Goal: Task Accomplishment & Management: Manage account settings

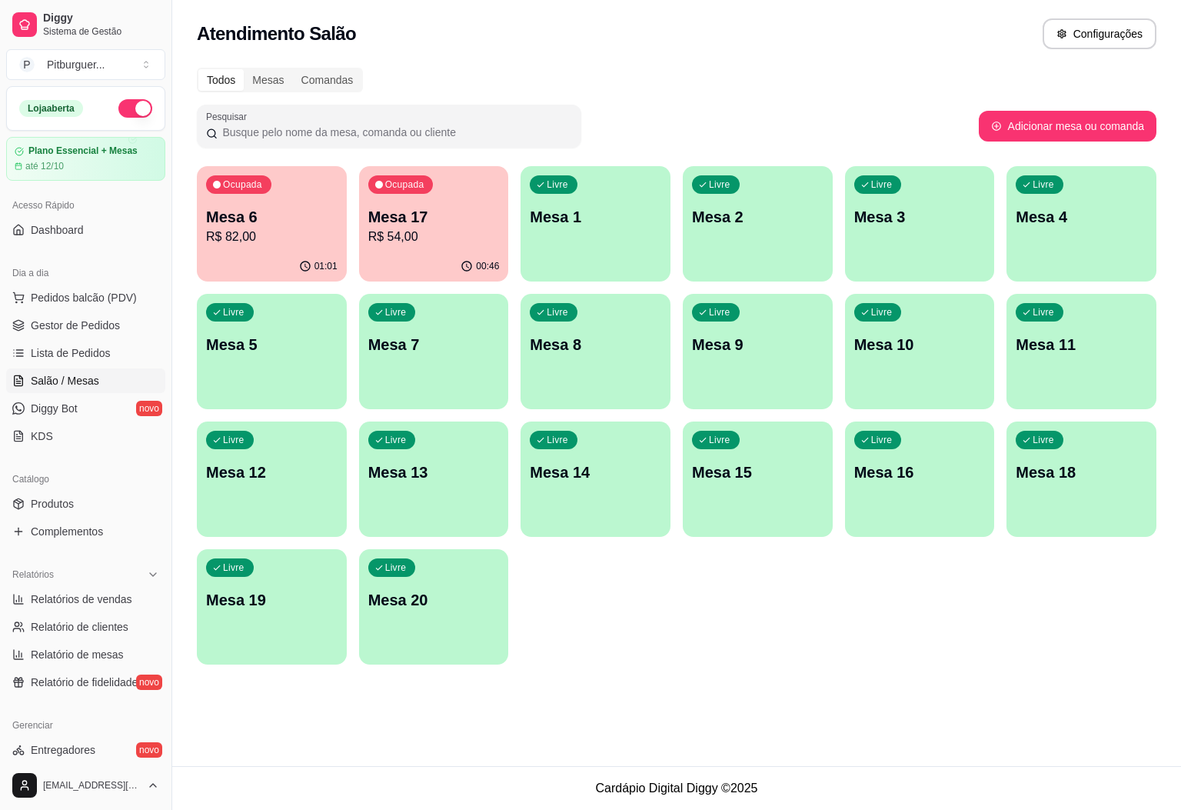
click at [263, 228] on p "R$ 82,00" at bounding box center [272, 237] width 132 height 18
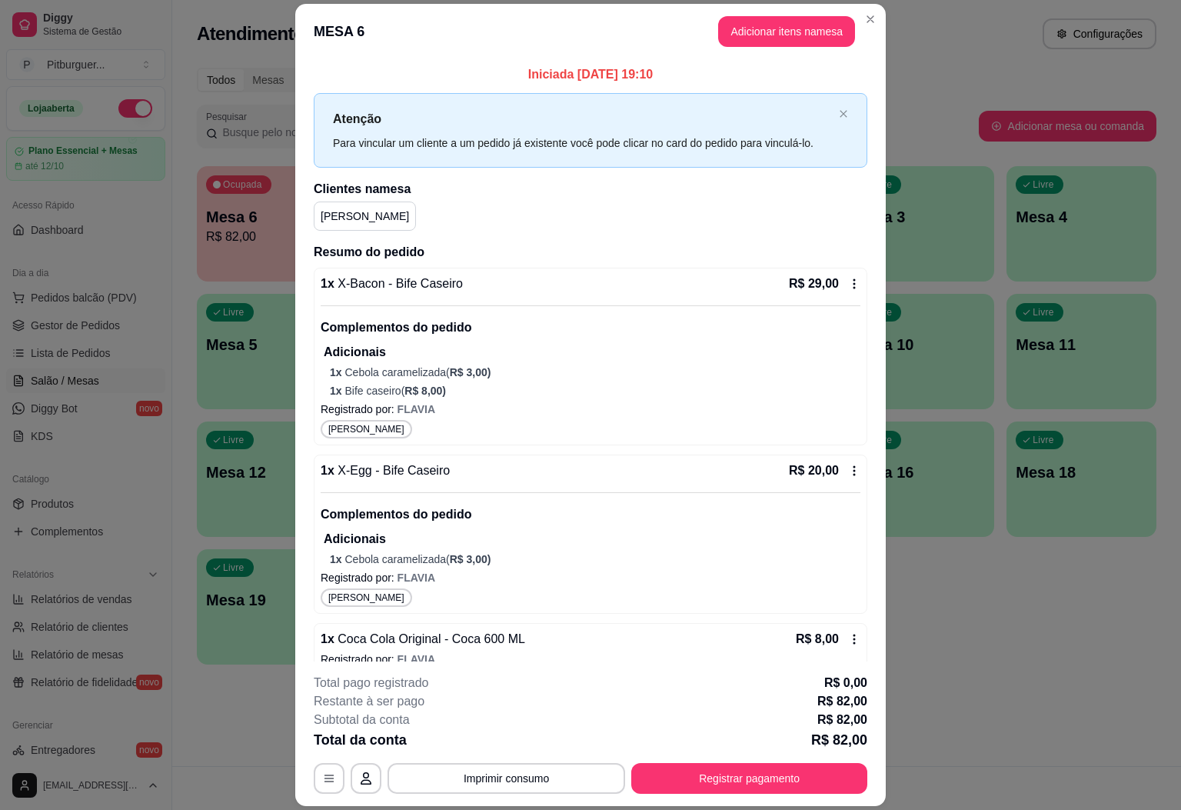
scroll to position [125, 0]
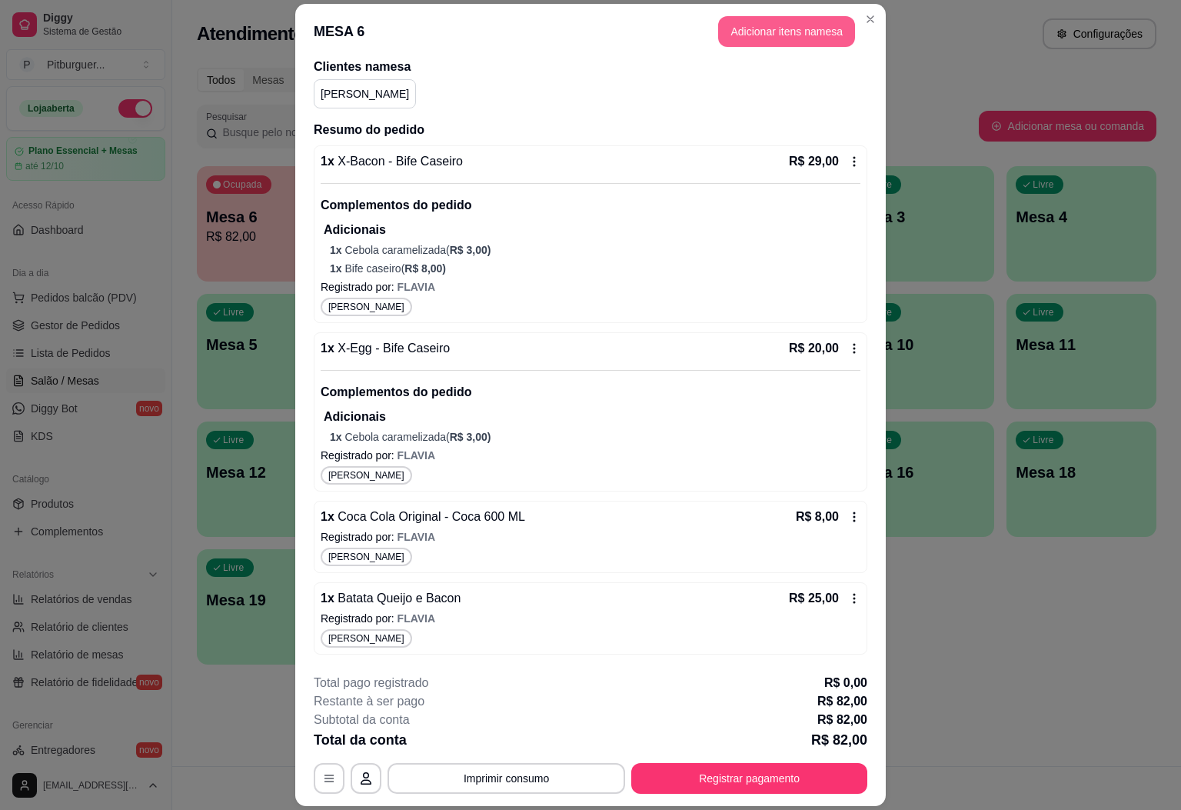
click at [742, 35] on button "Adicionar itens na mesa" at bounding box center [786, 31] width 137 height 31
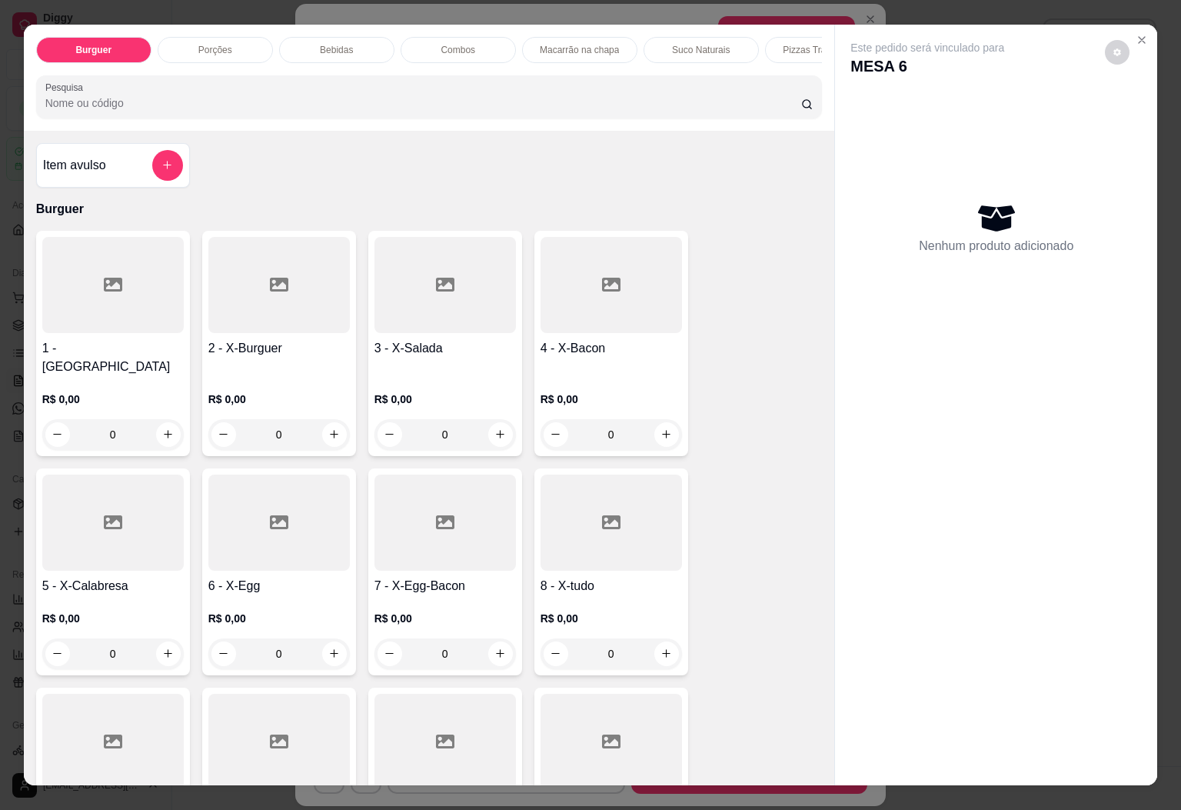
click at [361, 53] on div "Bebidas" at bounding box center [336, 50] width 115 height 26
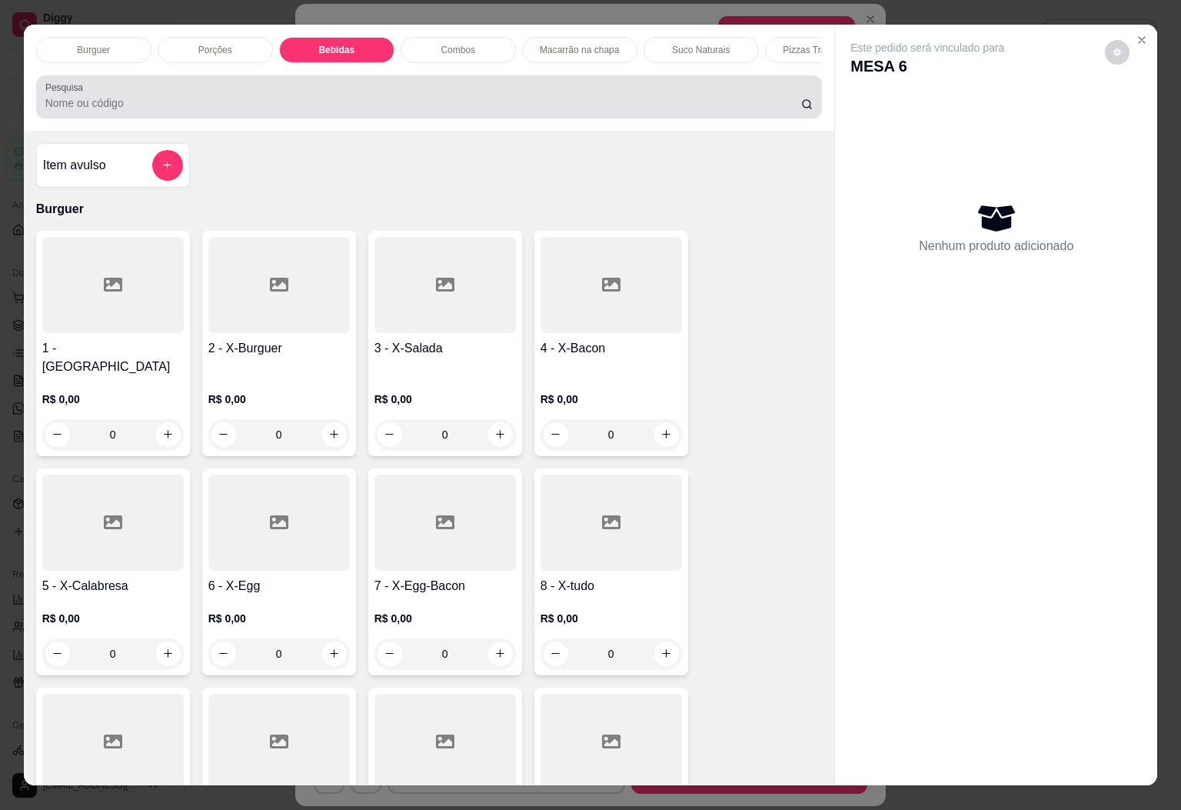
scroll to position [33, 0]
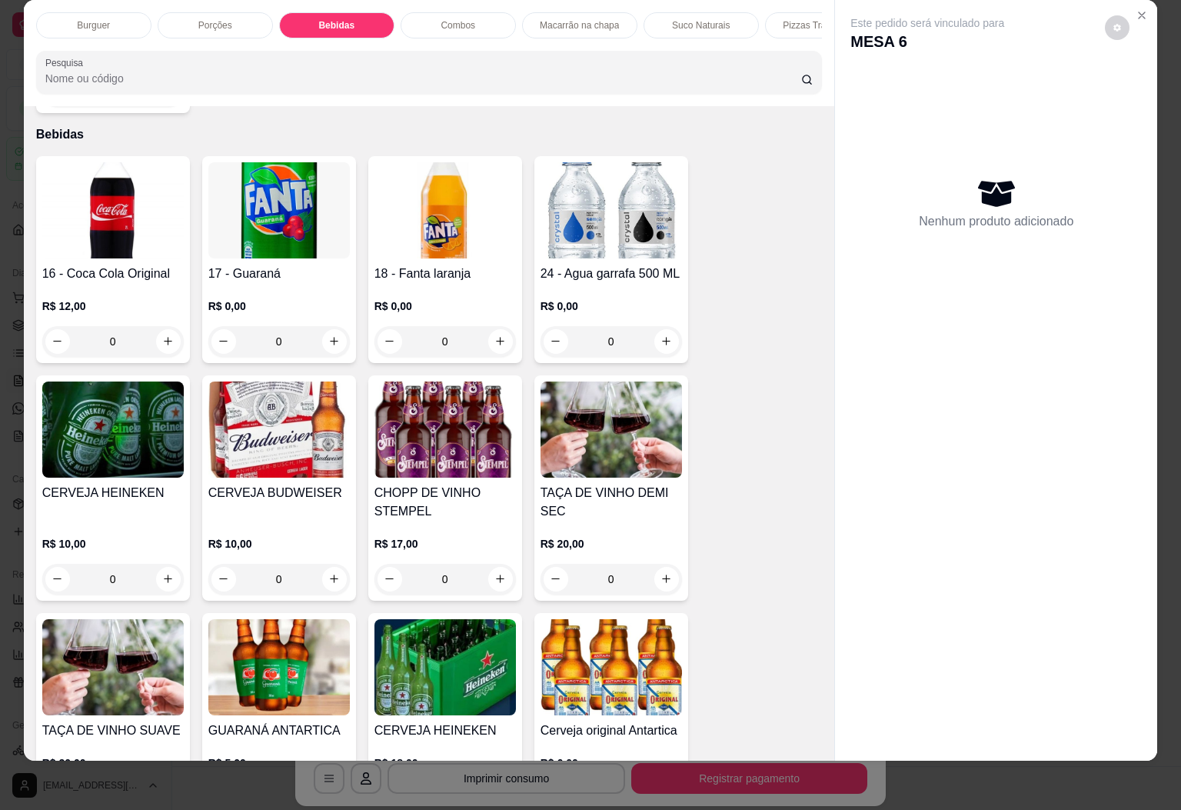
click at [69, 215] on img at bounding box center [113, 210] width 142 height 96
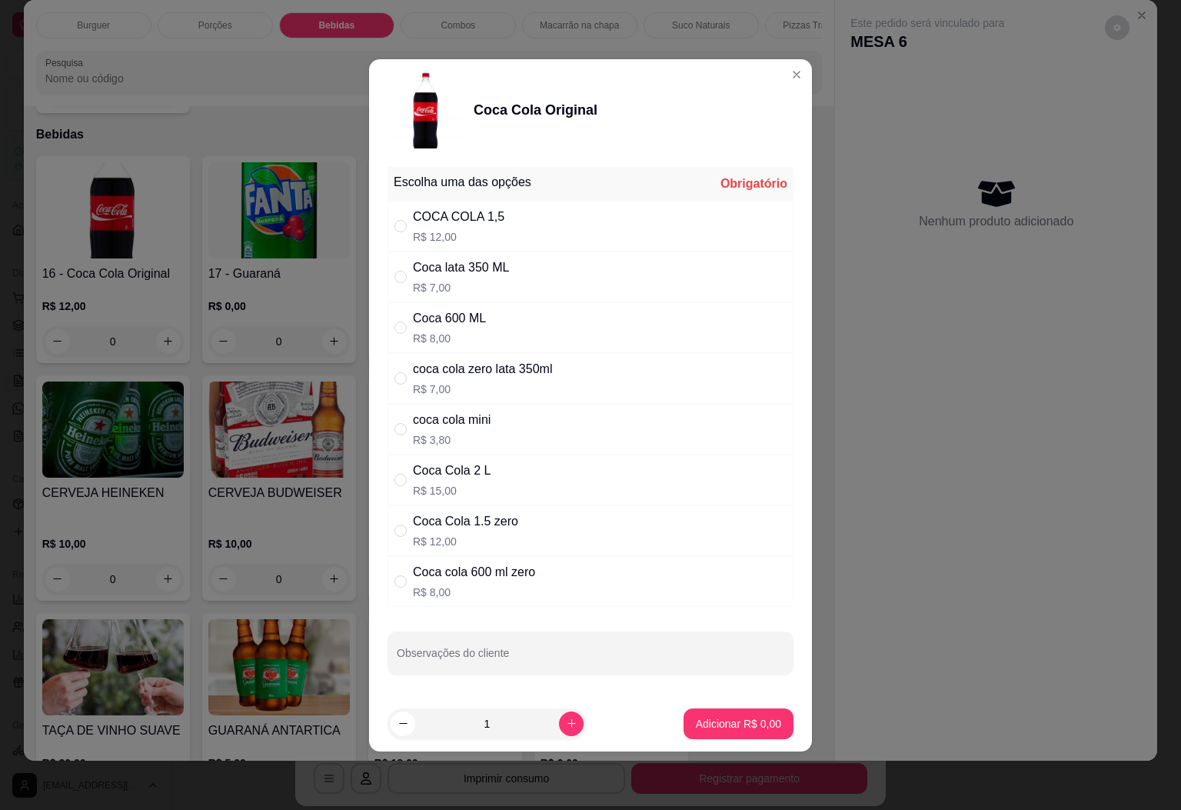
click at [508, 328] on div "Coca 600 ML R$ 8,00" at bounding box center [591, 327] width 406 height 51
radio input "true"
click at [520, 287] on div "Coca lata 350 ML R$ 7,00" at bounding box center [591, 277] width 406 height 51
radio input "true"
radio input "false"
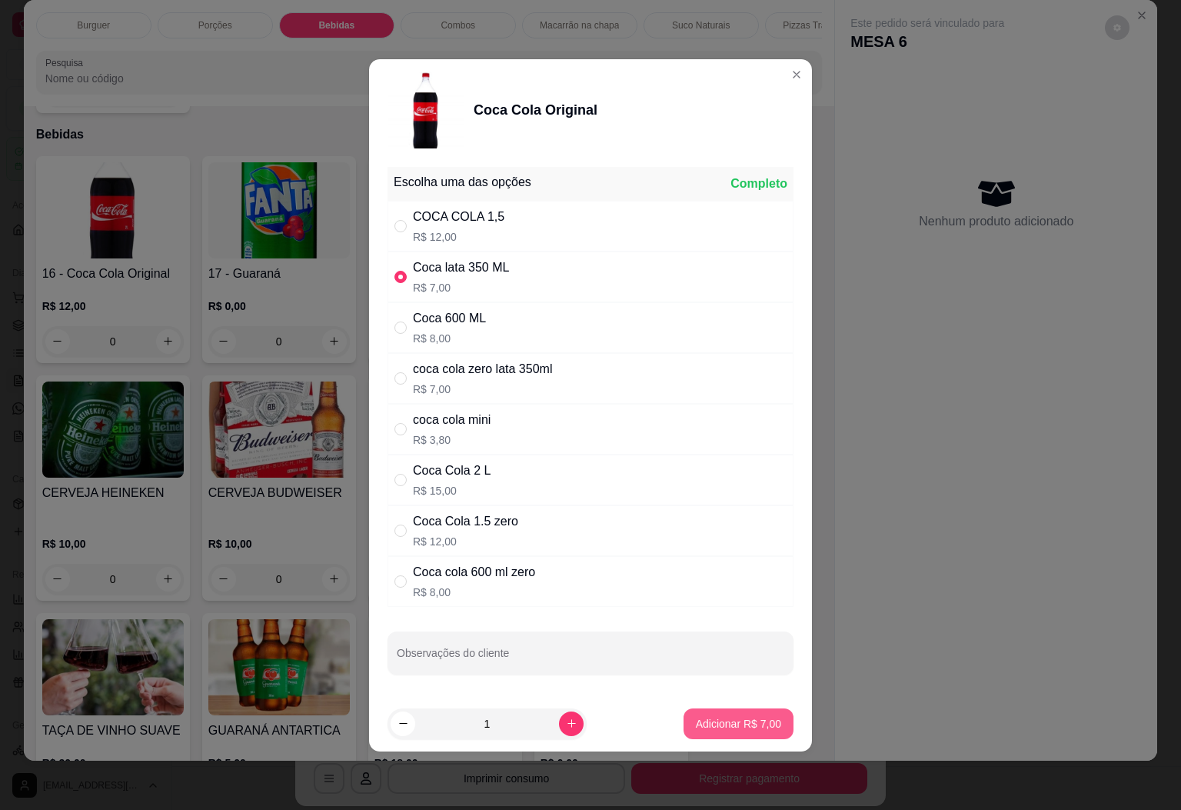
click at [732, 729] on p "Adicionar R$ 7,00" at bounding box center [738, 723] width 85 height 15
type input "1"
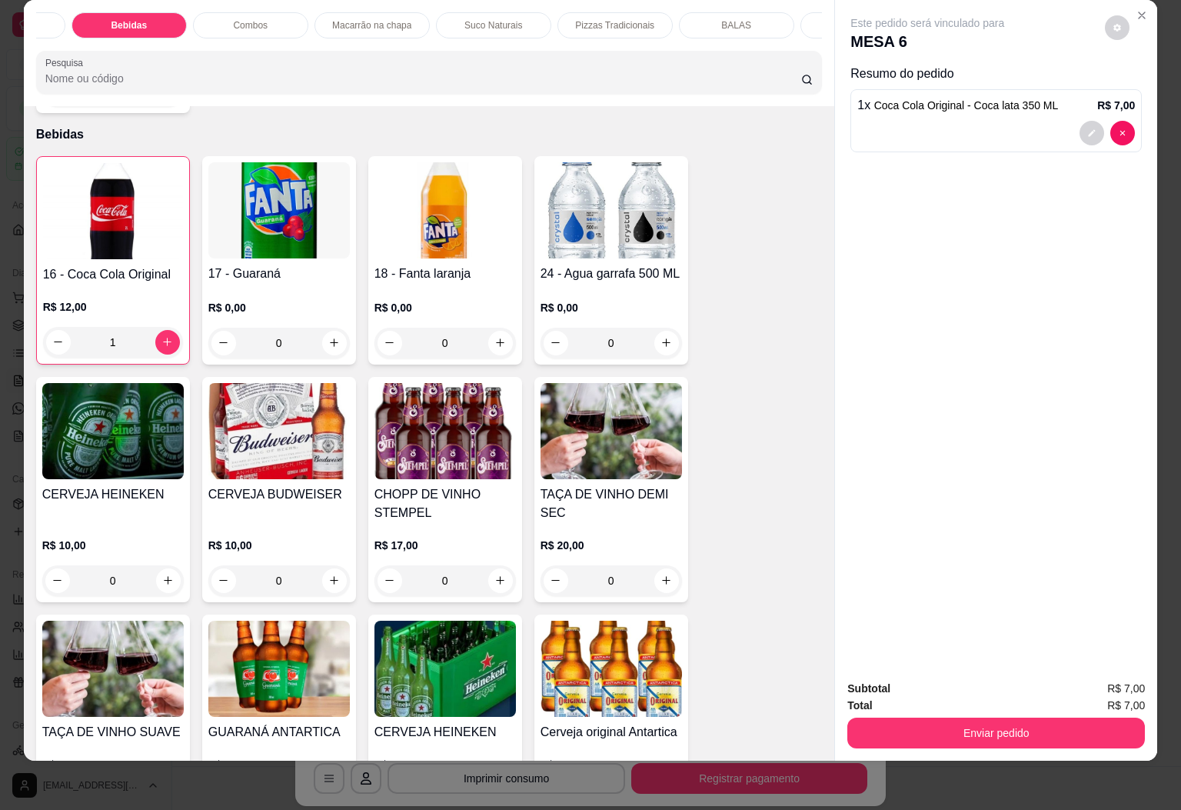
scroll to position [0, 277]
click at [678, 12] on div "BALAS" at bounding box center [667, 25] width 115 height 26
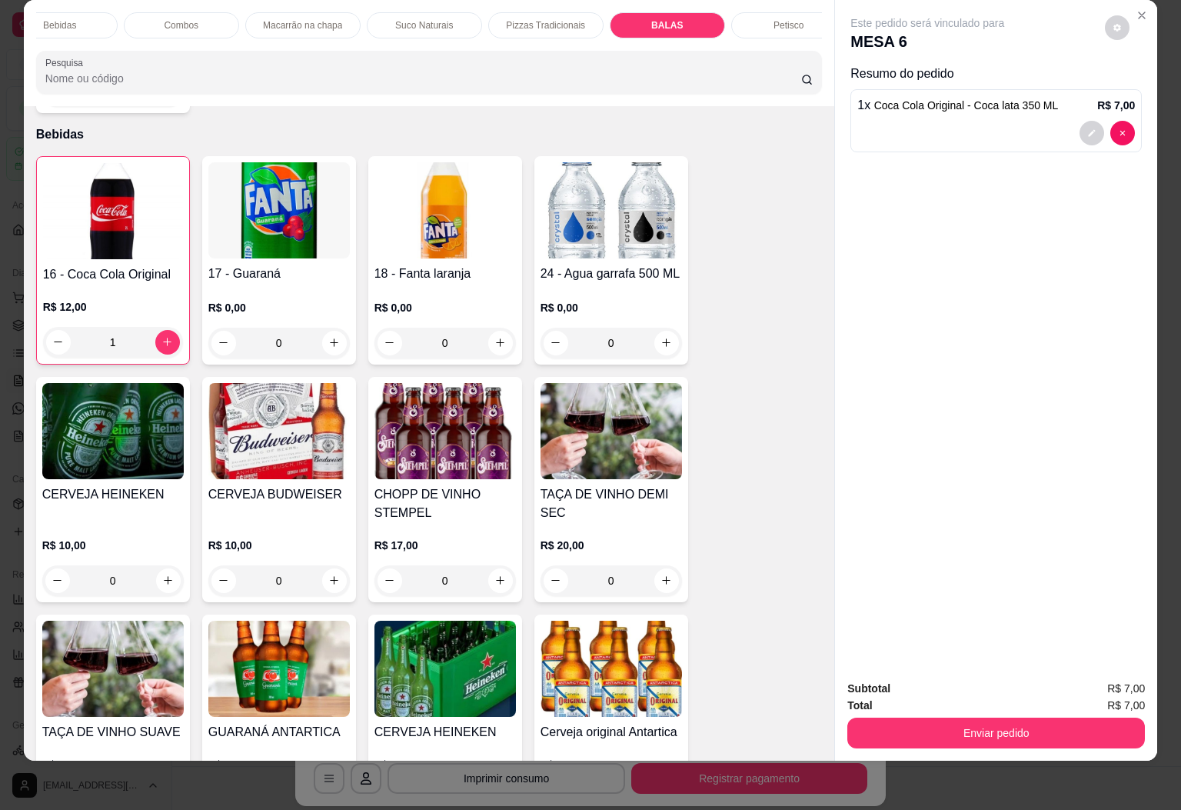
scroll to position [3958, 0]
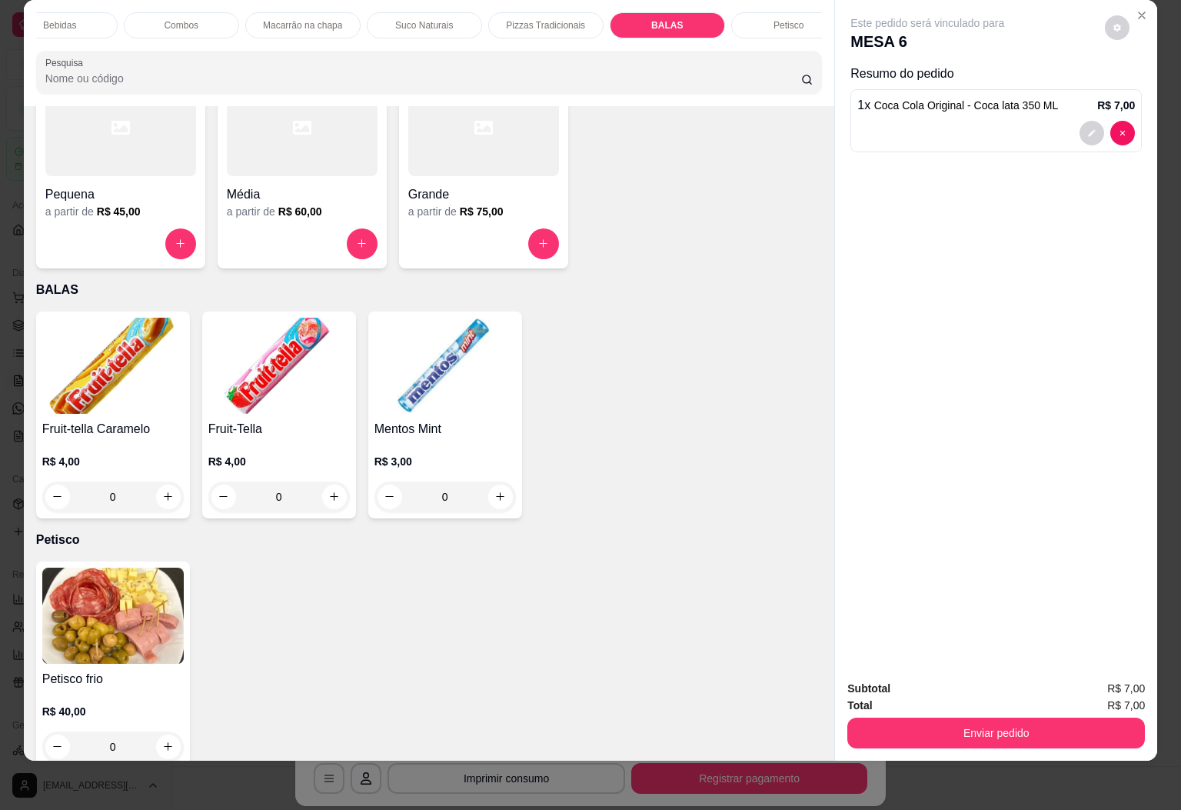
click at [254, 379] on div "Fruit-Tella R$ 4,00 0" at bounding box center [279, 415] width 154 height 207
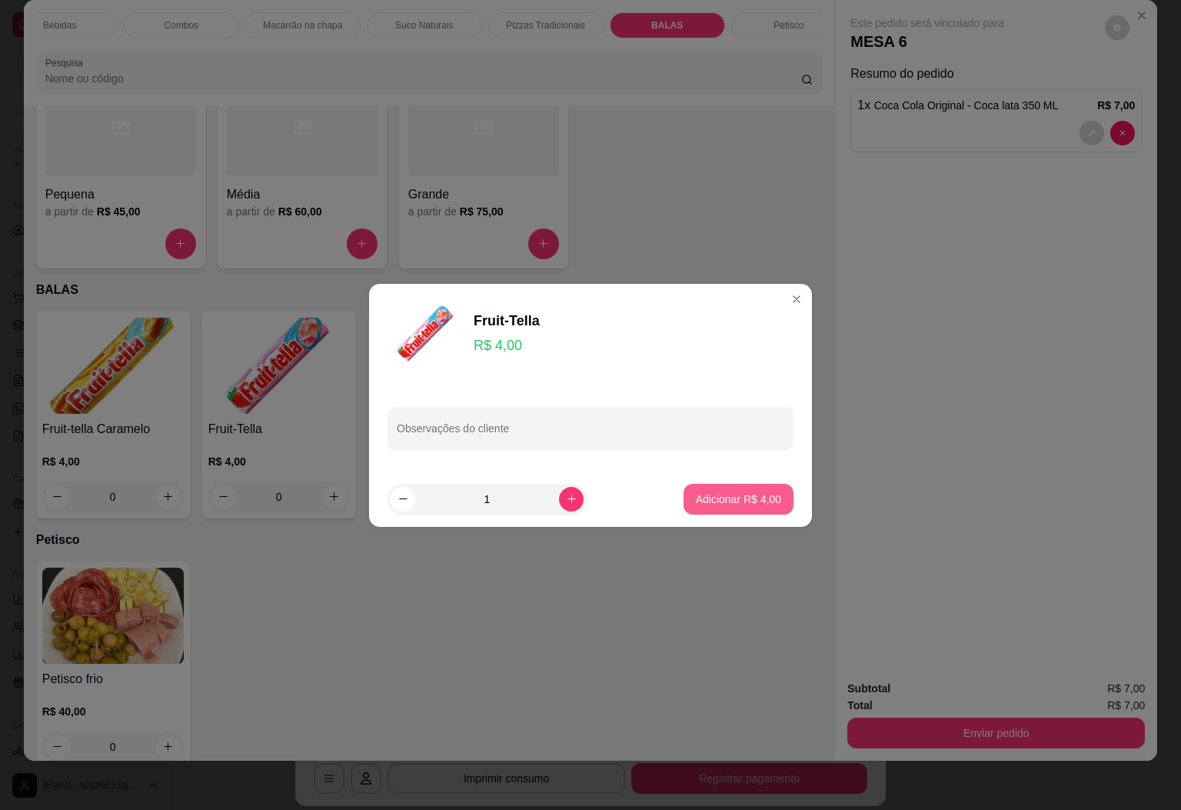
click at [725, 496] on p "Adicionar R$ 4,00" at bounding box center [738, 499] width 85 height 15
type input "1"
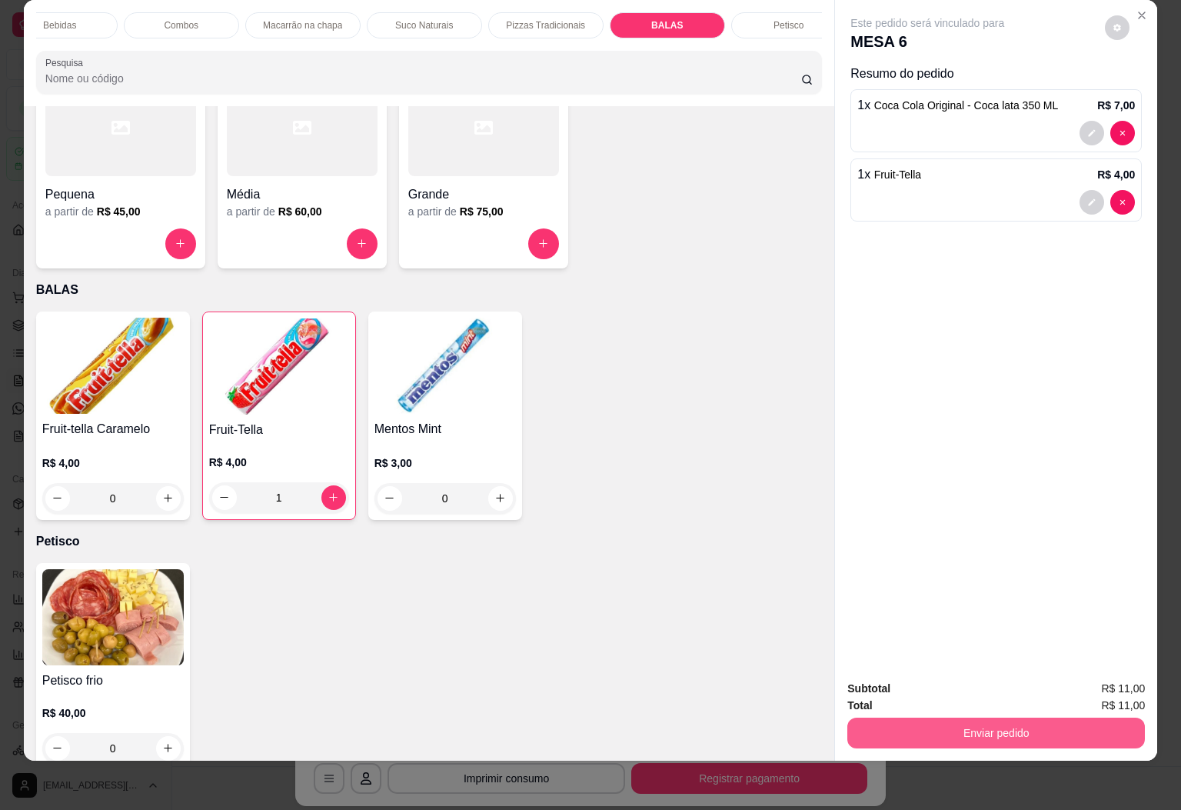
click at [1028, 728] on button "Enviar pedido" at bounding box center [997, 733] width 298 height 31
click at [1111, 679] on button "Enviar pedido" at bounding box center [1102, 678] width 87 height 29
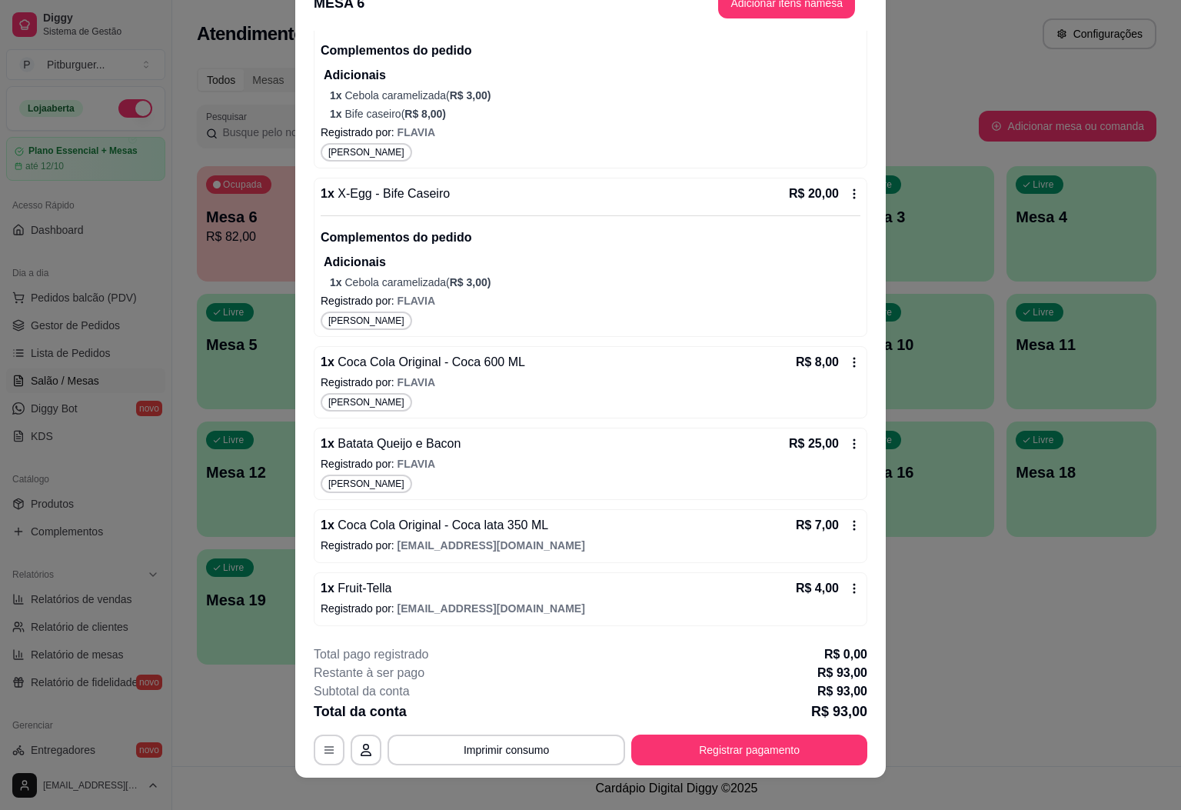
scroll to position [45, 0]
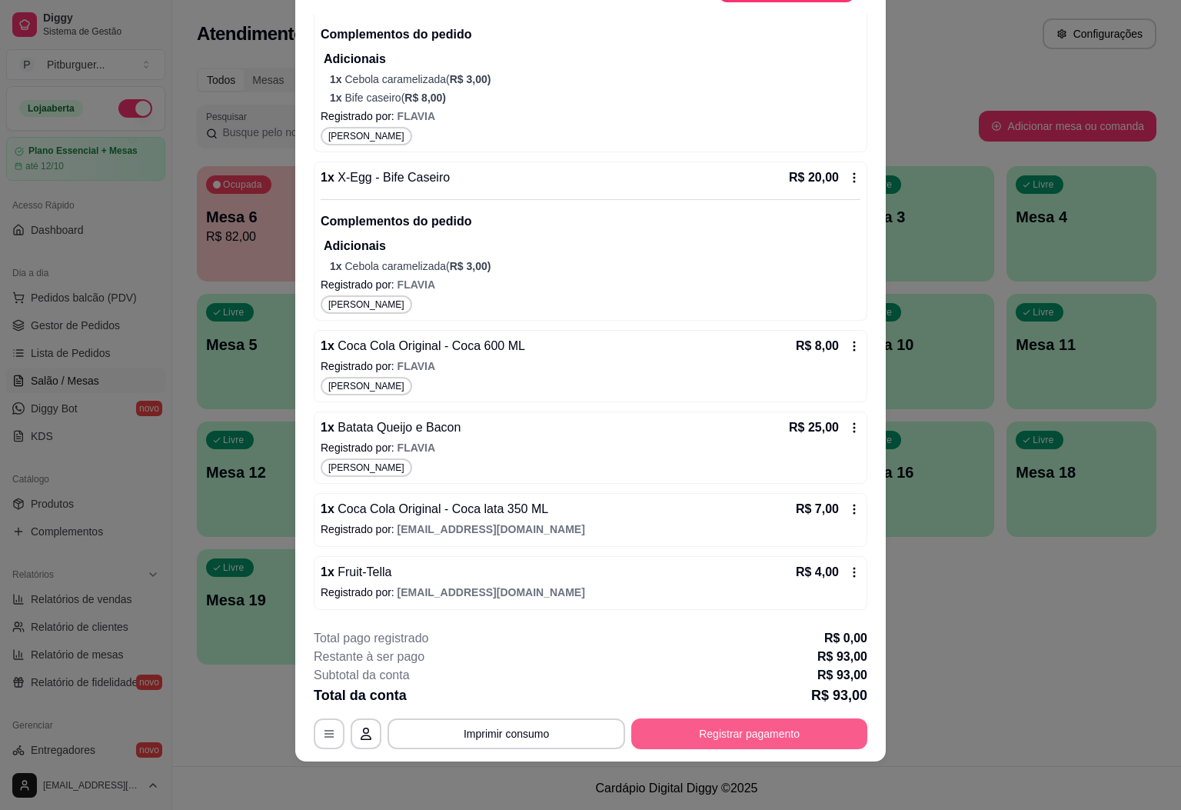
click at [764, 739] on button "Registrar pagamento" at bounding box center [750, 733] width 236 height 31
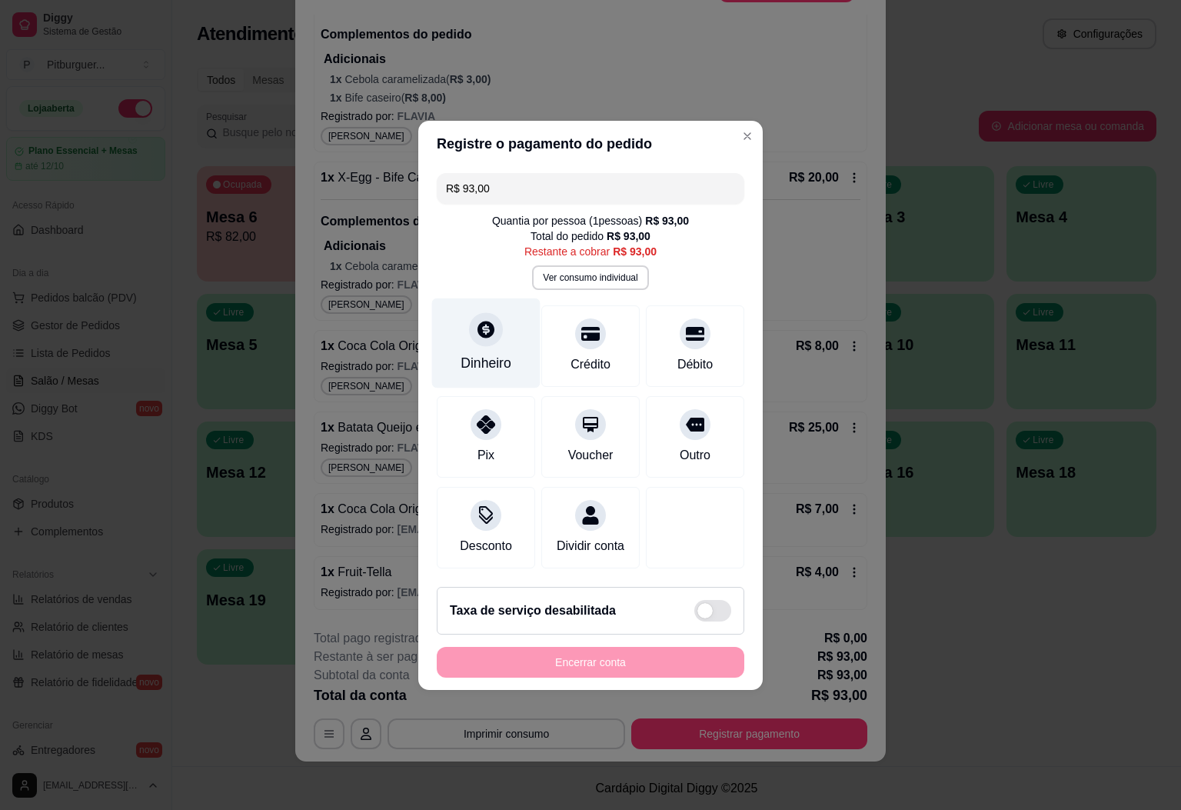
click at [474, 353] on div "Dinheiro" at bounding box center [486, 363] width 51 height 20
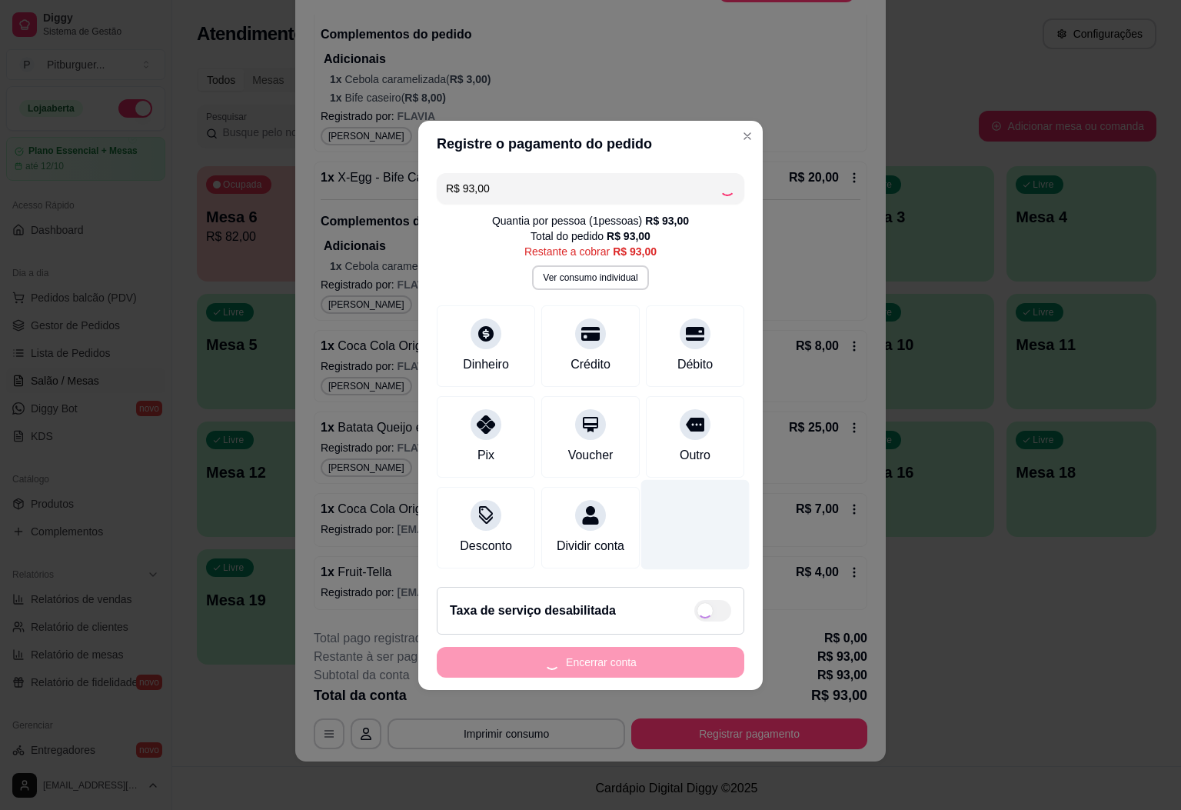
type input "R$ 0,00"
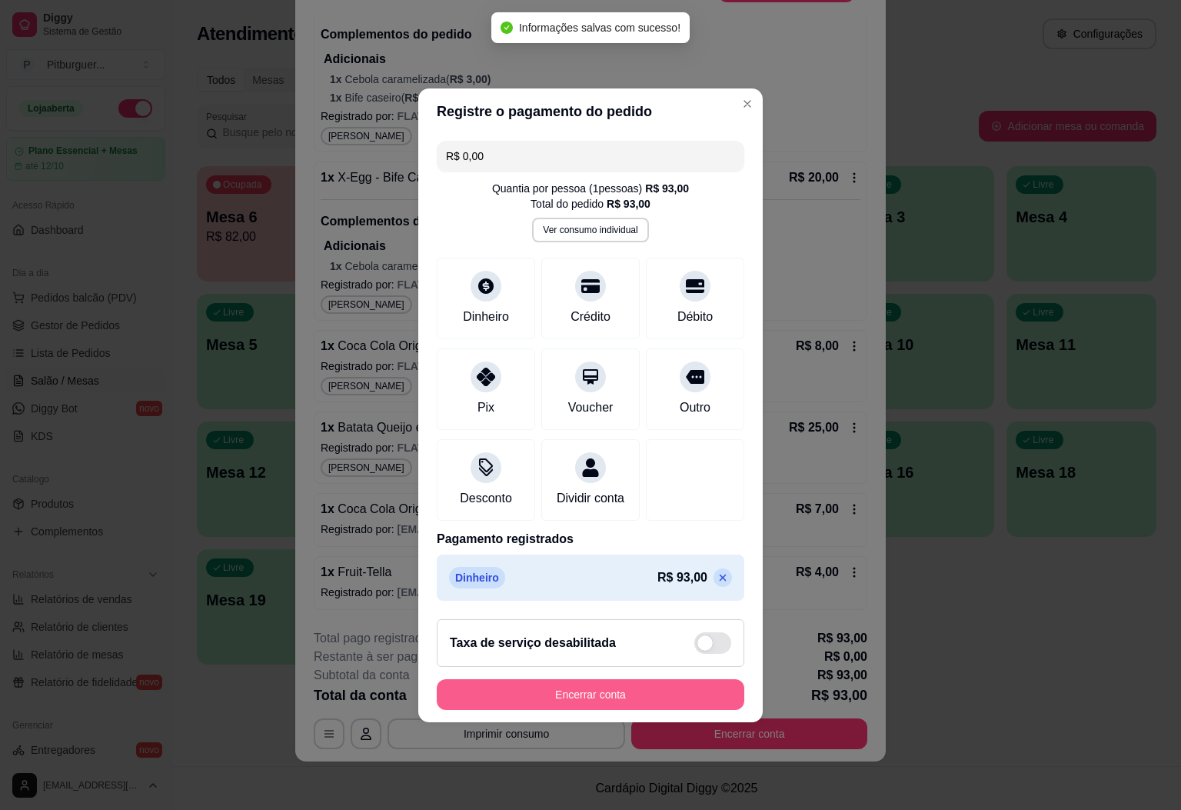
click at [628, 695] on button "Encerrar conta" at bounding box center [591, 694] width 308 height 31
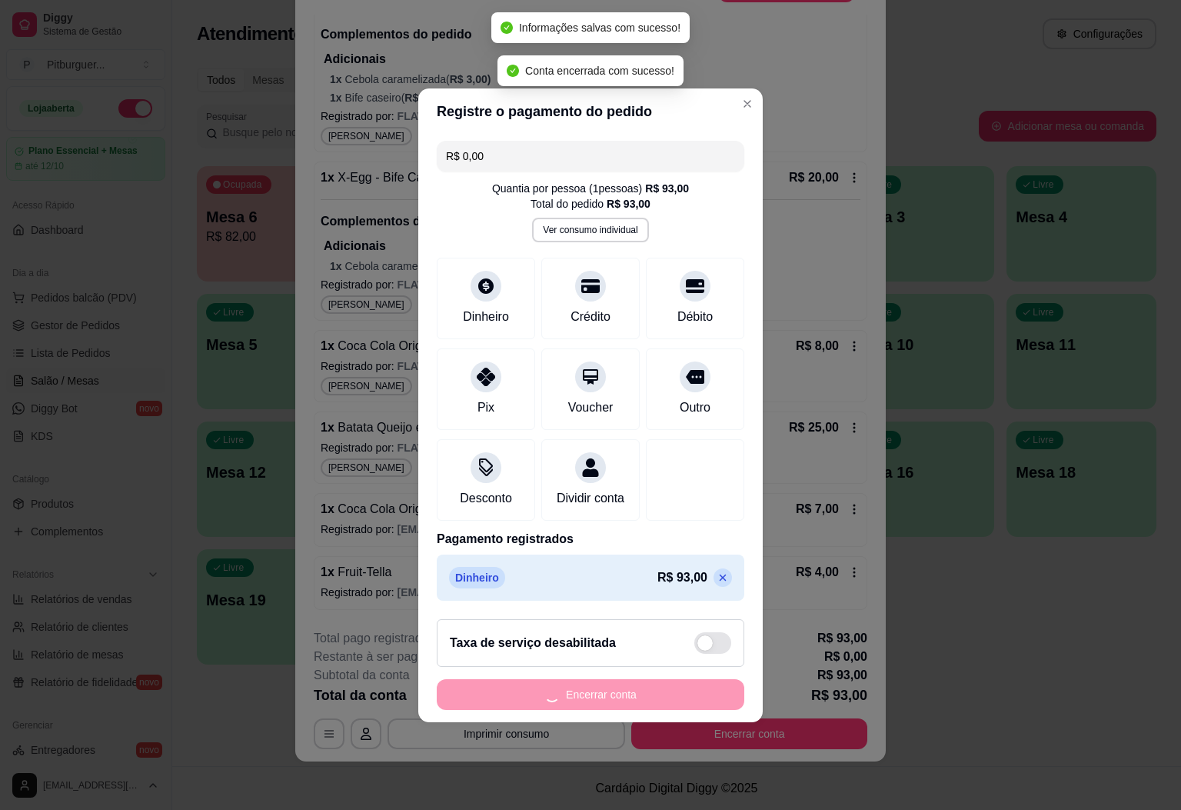
scroll to position [0, 0]
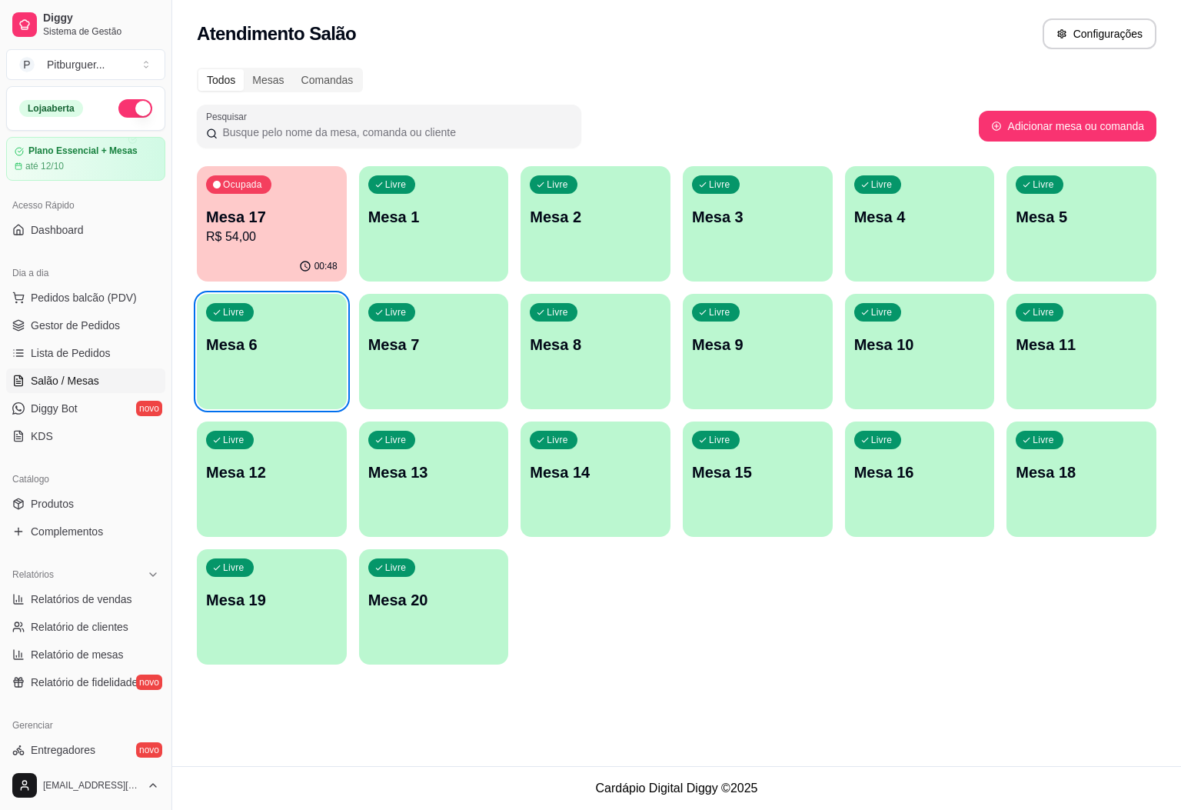
click at [308, 231] on p "R$ 54,00" at bounding box center [272, 237] width 132 height 18
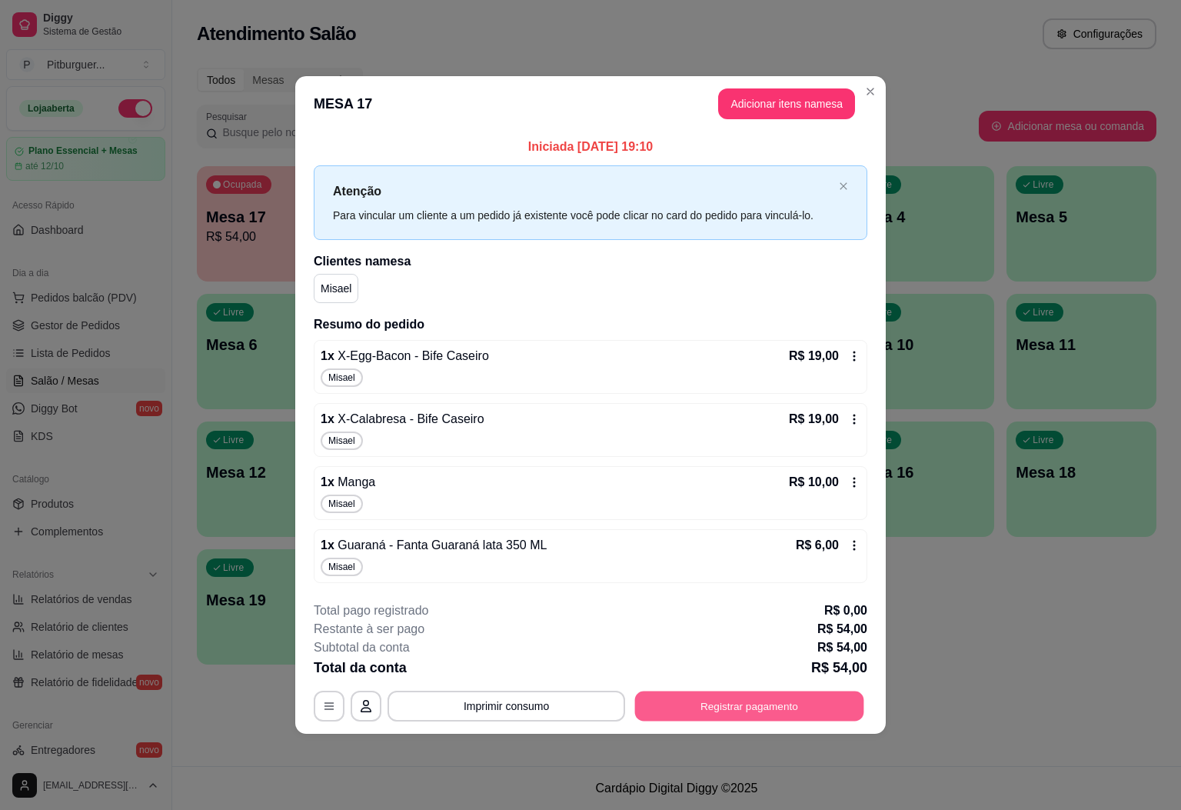
click at [778, 714] on button "Registrar pagamento" at bounding box center [749, 707] width 229 height 30
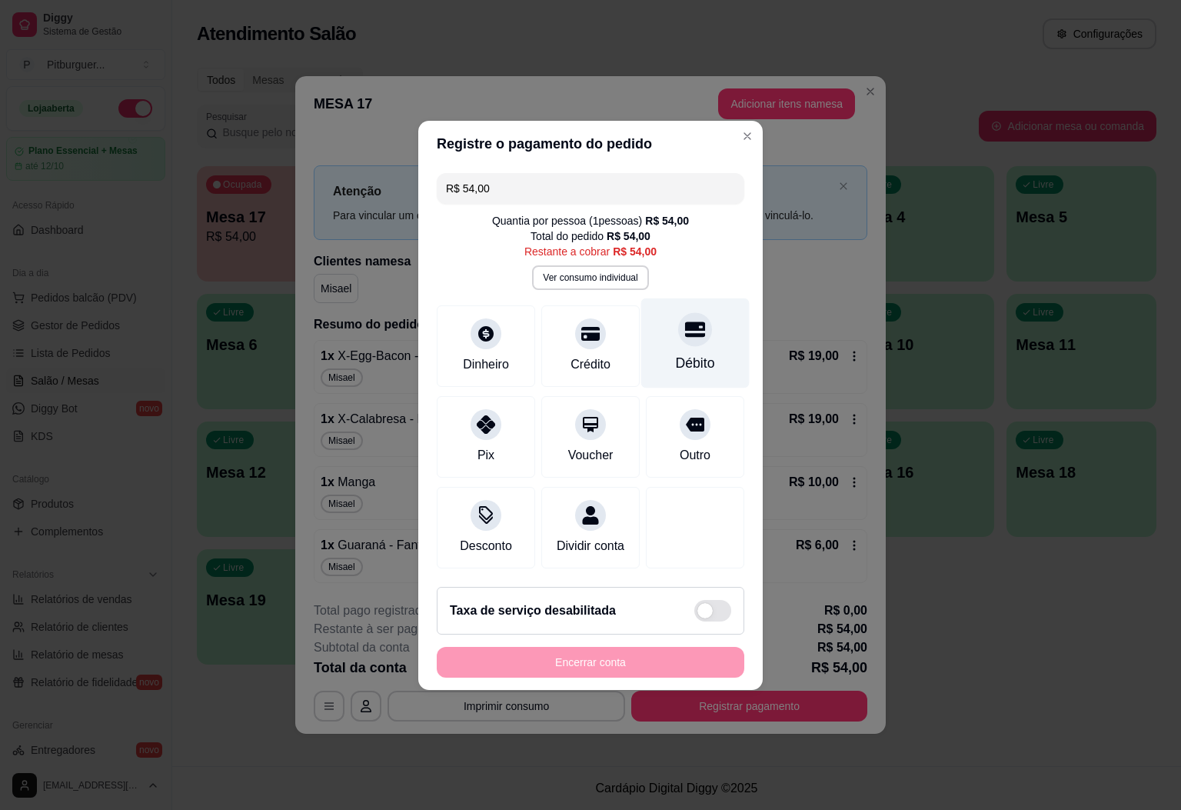
click at [691, 340] on div "Débito" at bounding box center [696, 343] width 108 height 90
type input "R$ 0,00"
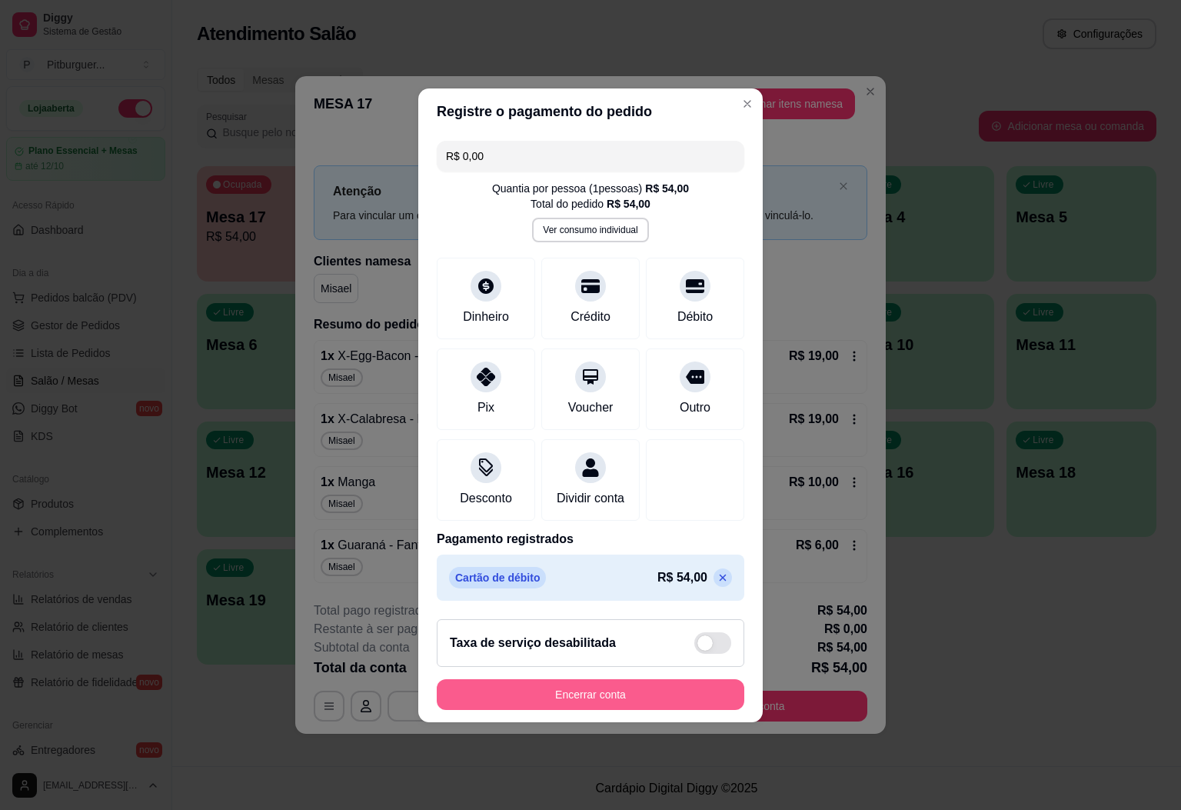
click at [588, 699] on button "Encerrar conta" at bounding box center [591, 694] width 308 height 31
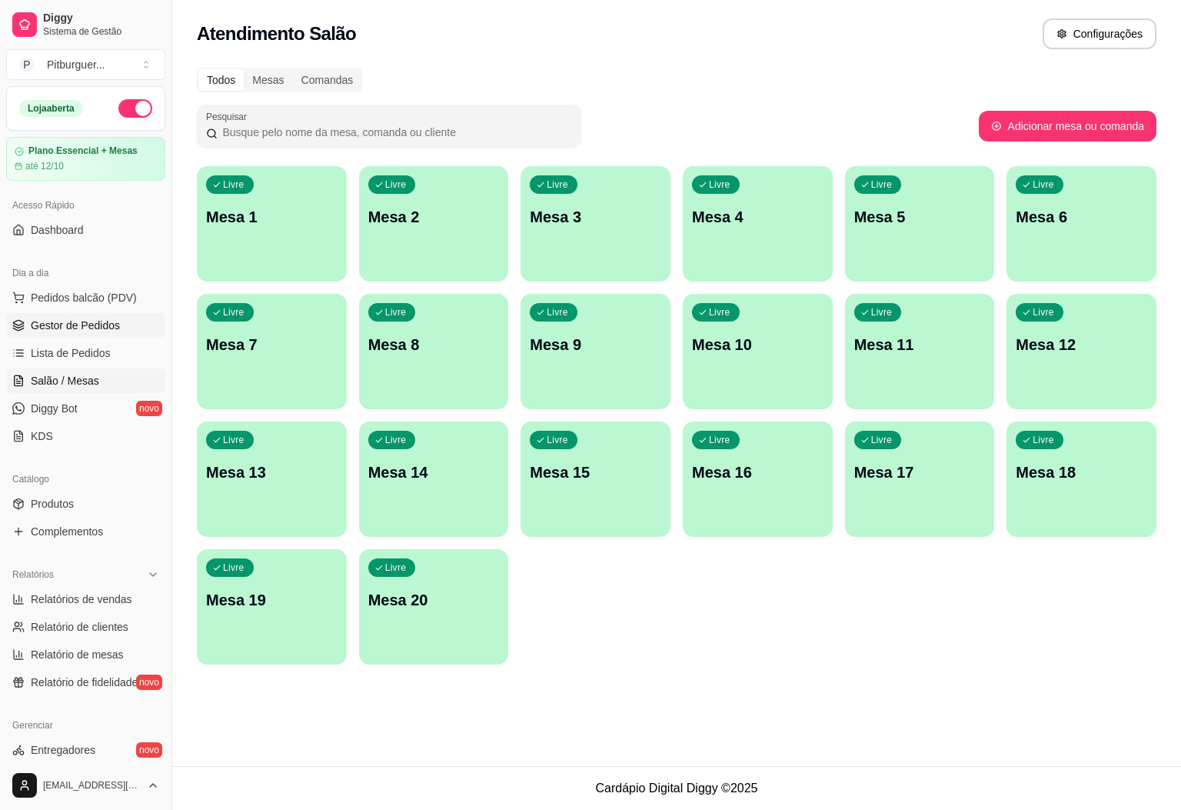
click at [102, 328] on span "Gestor de Pedidos" at bounding box center [75, 325] width 89 height 15
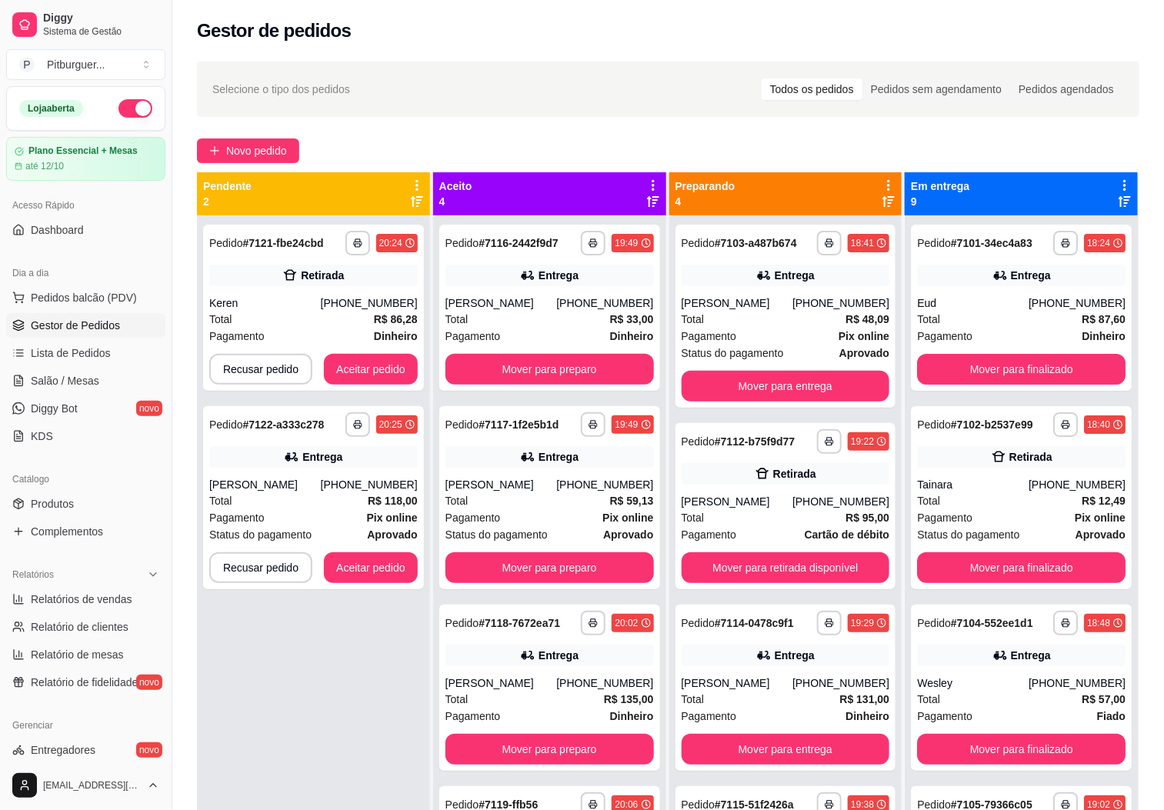
click at [368, 637] on div "**********" at bounding box center [313, 620] width 233 height 810
drag, startPoint x: 58, startPoint y: 462, endPoint x: 1005, endPoint y: 596, distance: 955.6
click at [1005, 589] on div "**********" at bounding box center [1021, 497] width 221 height 183
click at [365, 580] on button "Aceitar pedido" at bounding box center [371, 567] width 94 height 31
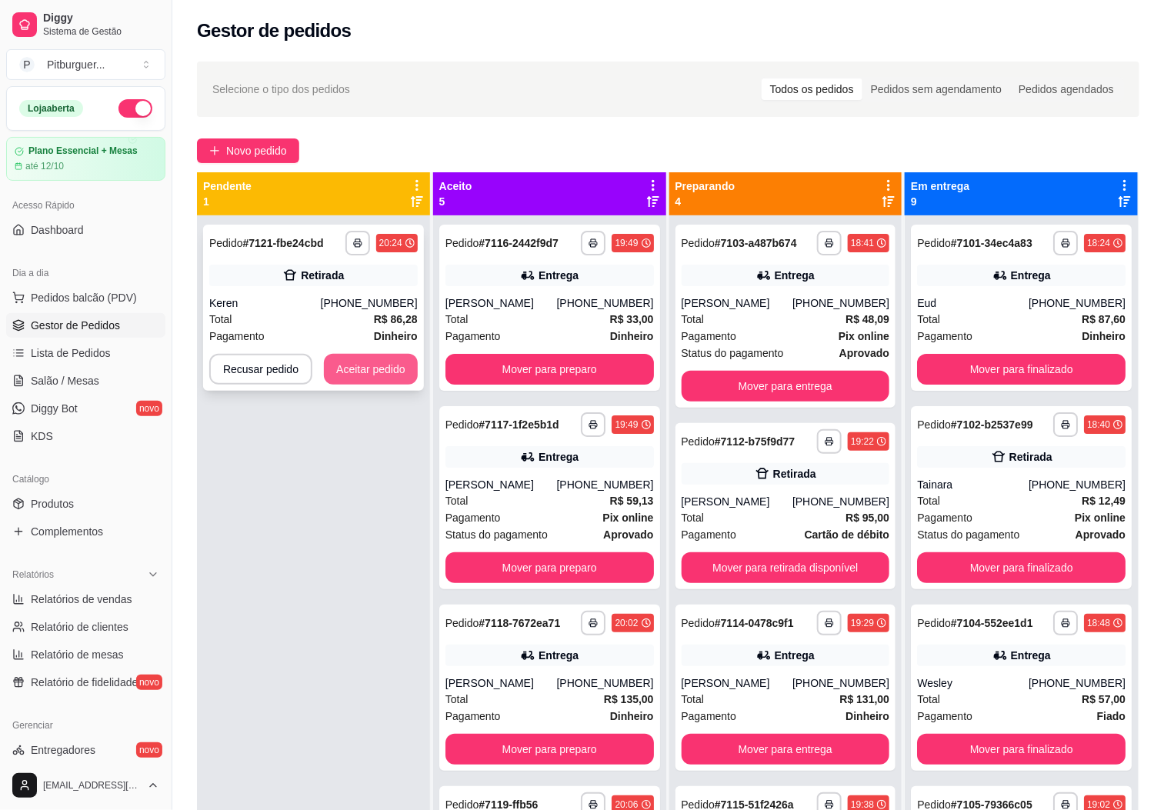
click at [402, 378] on button "Aceitar pedido" at bounding box center [371, 369] width 94 height 31
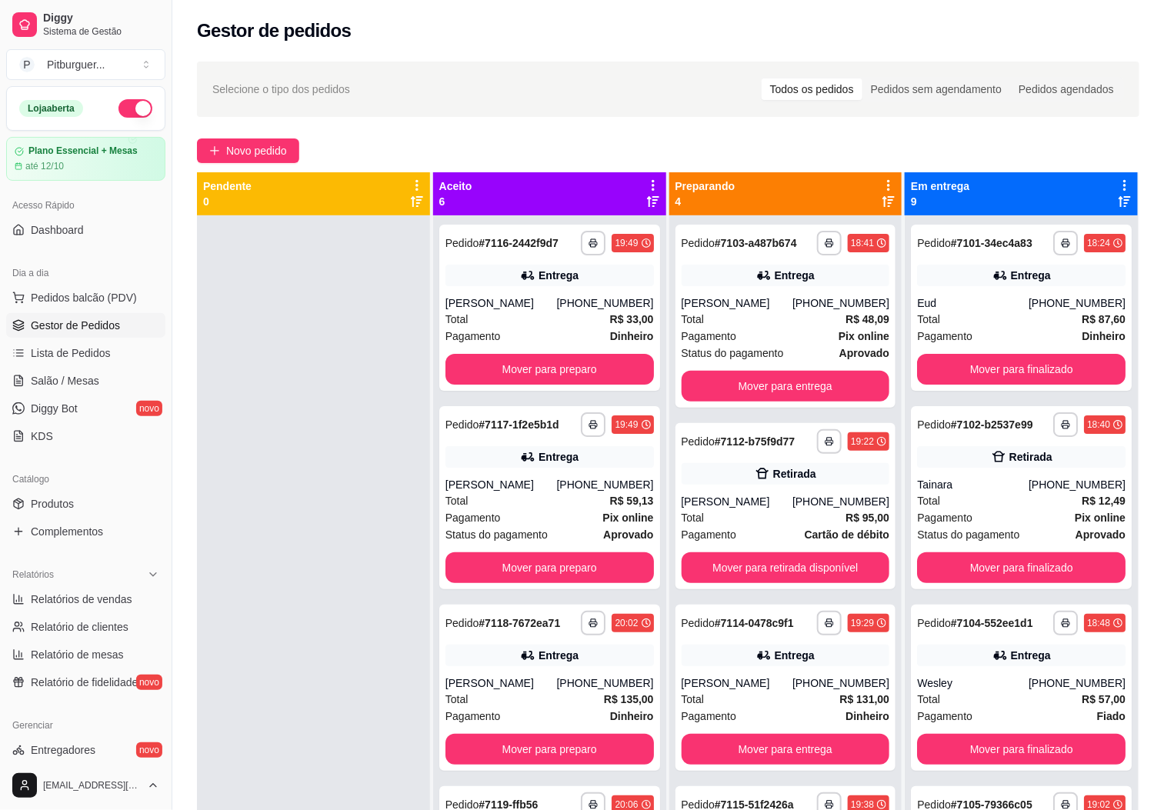
click at [319, 402] on div at bounding box center [313, 620] width 233 height 810
click at [836, 572] on button "Mover para retirada disponível" at bounding box center [786, 567] width 208 height 31
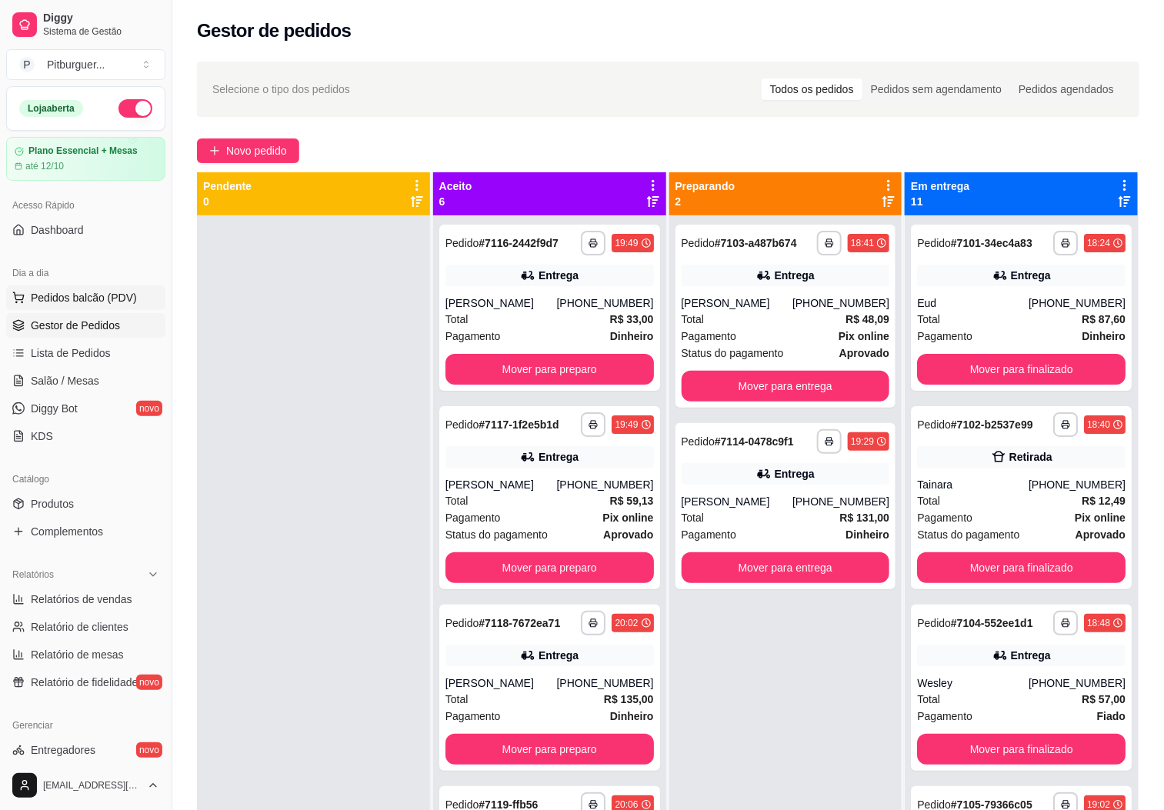
click at [84, 307] on button "Pedidos balcão (PDV)" at bounding box center [85, 297] width 159 height 25
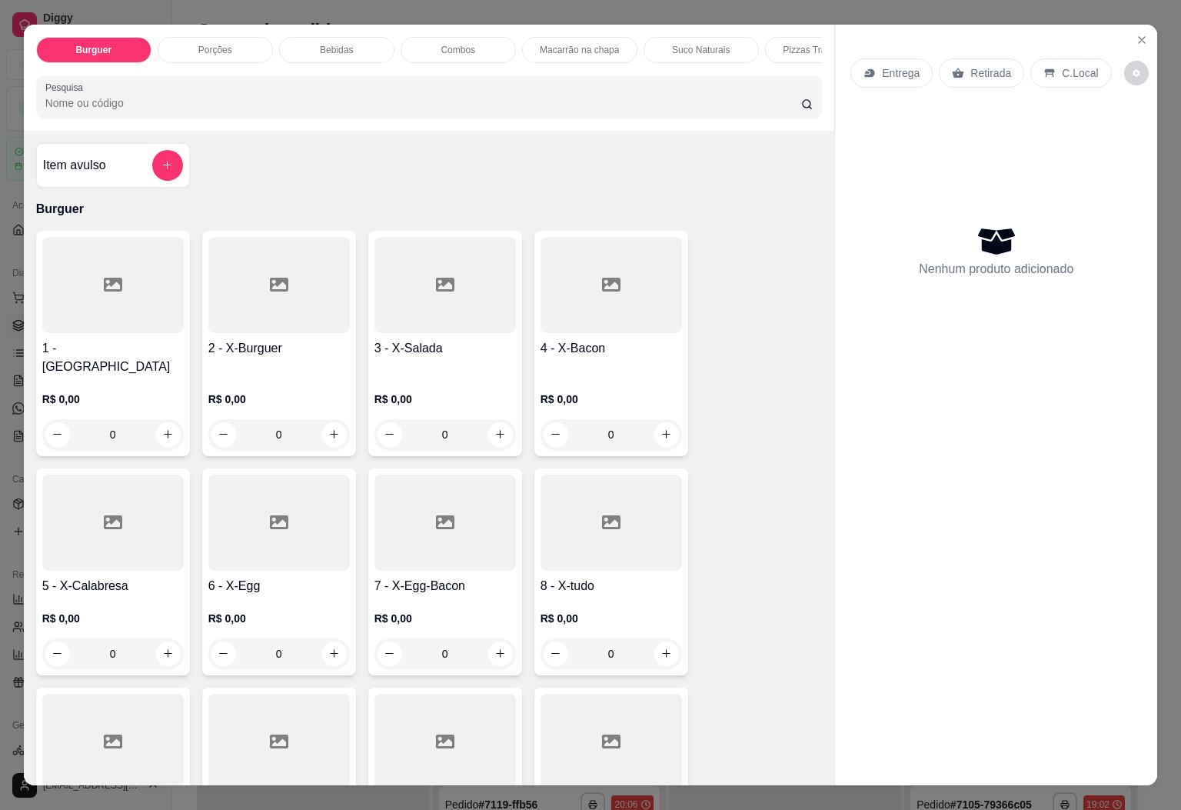
click at [541, 494] on div at bounding box center [612, 523] width 142 height 96
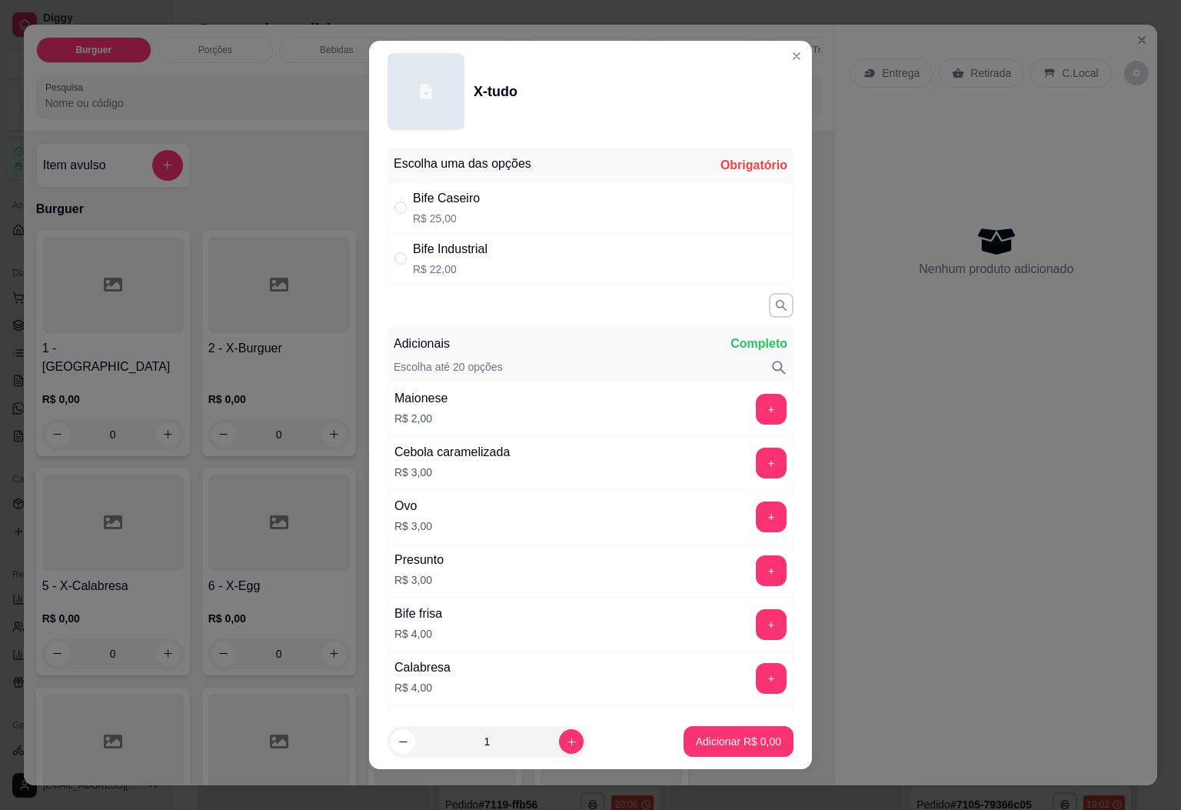
click at [497, 240] on div "Bife Industrial R$ 22,00" at bounding box center [591, 258] width 406 height 51
radio input "true"
click at [566, 741] on icon "increase-product-quantity" at bounding box center [572, 742] width 12 height 12
type input "2"
click at [718, 739] on p "Adicionar R$ 44,00" at bounding box center [736, 742] width 89 height 15
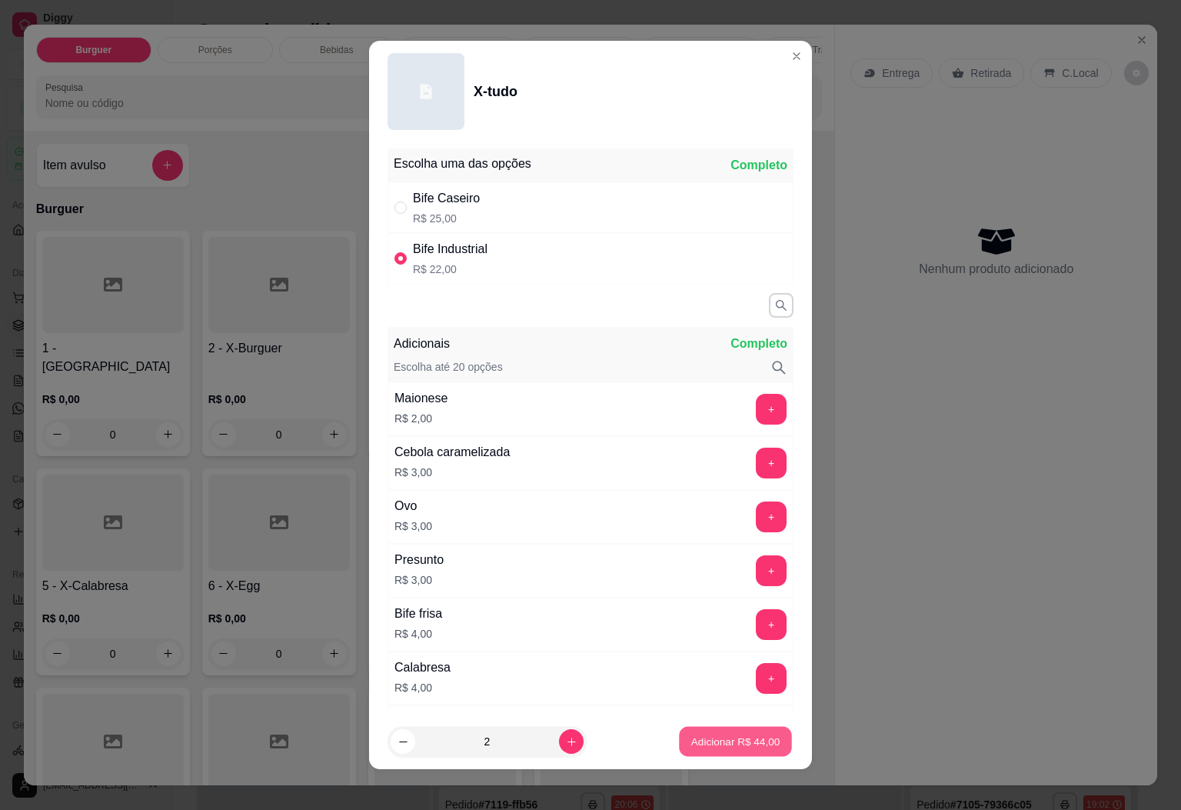
type input "2"
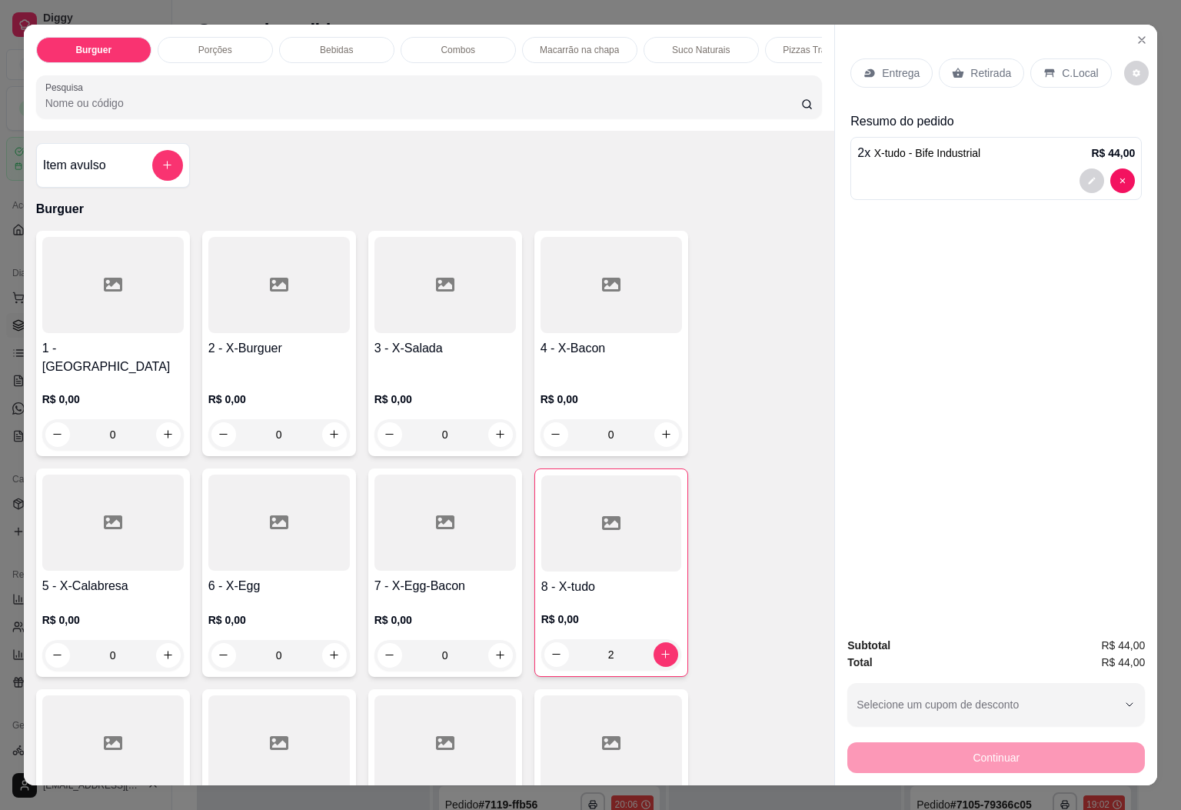
click at [130, 714] on div at bounding box center [113, 743] width 142 height 96
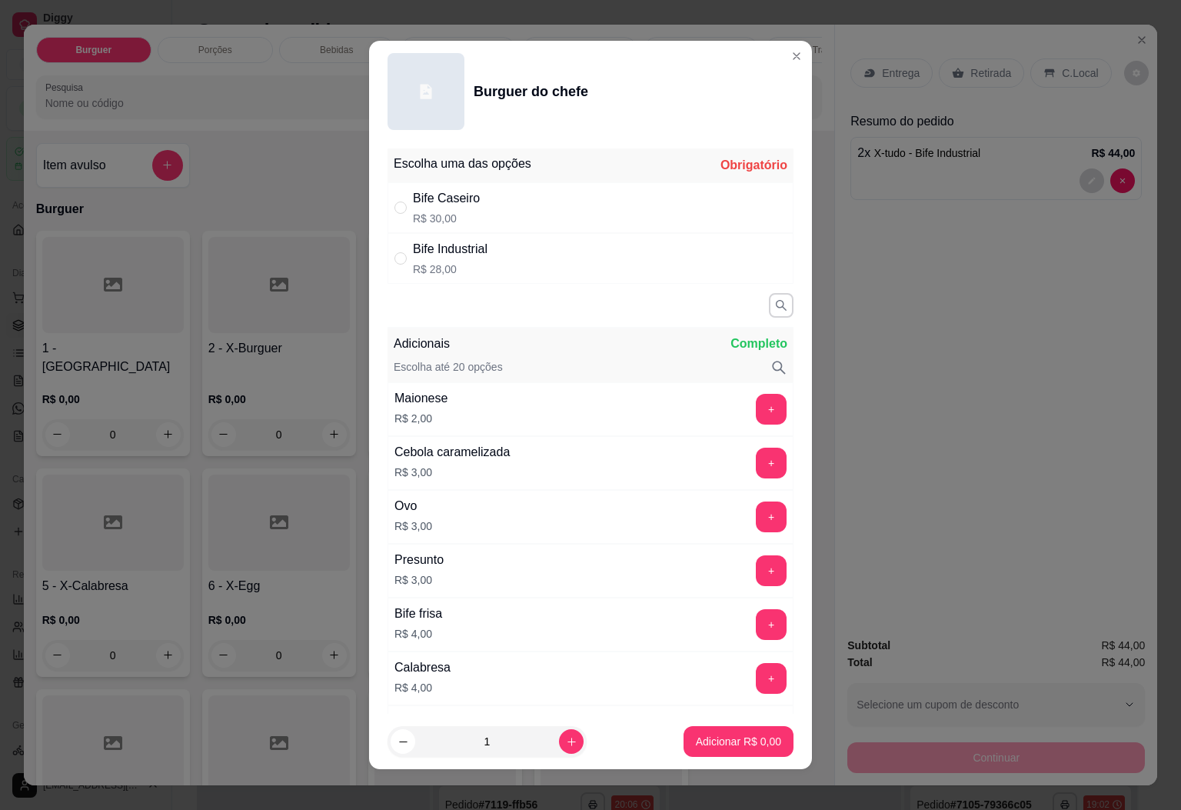
click at [462, 263] on p "R$ 28,00" at bounding box center [450, 269] width 75 height 15
radio input "true"
click at [690, 739] on p "Adicionar R$ 28,00" at bounding box center [736, 741] width 92 height 15
type input "1"
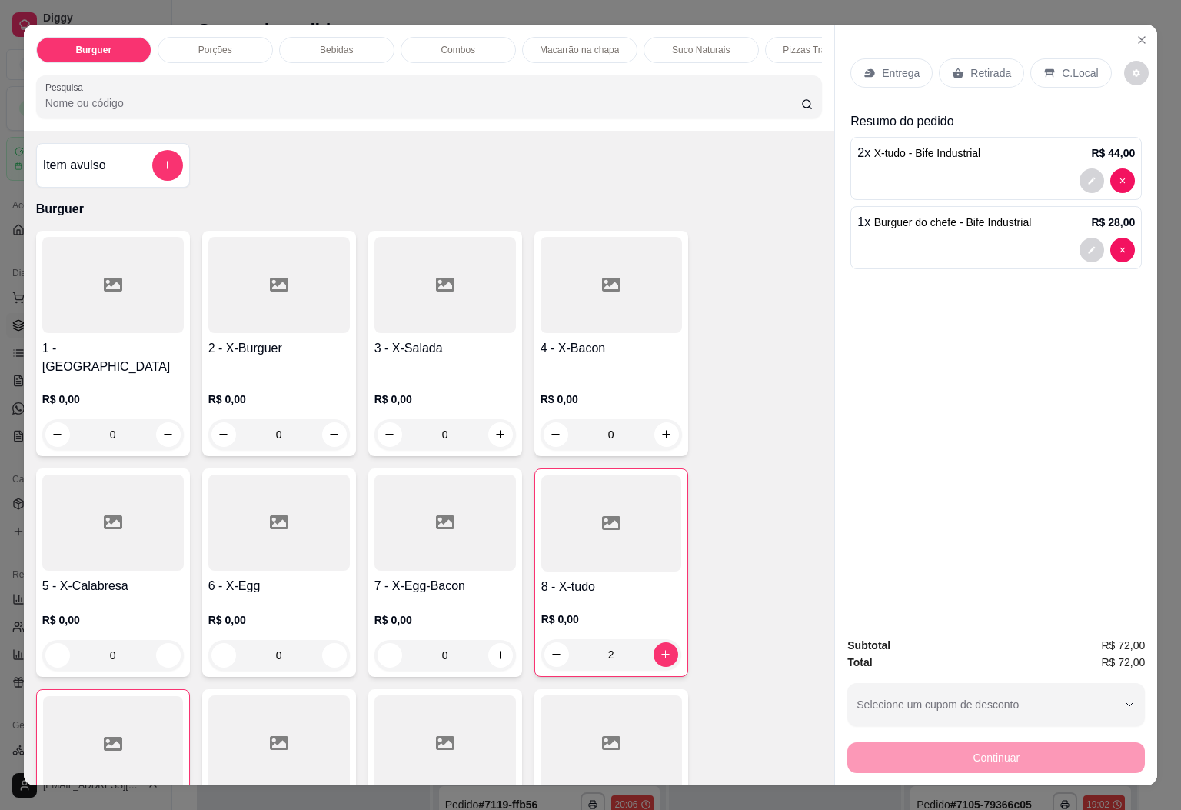
click at [284, 51] on div "Bebidas" at bounding box center [336, 50] width 115 height 26
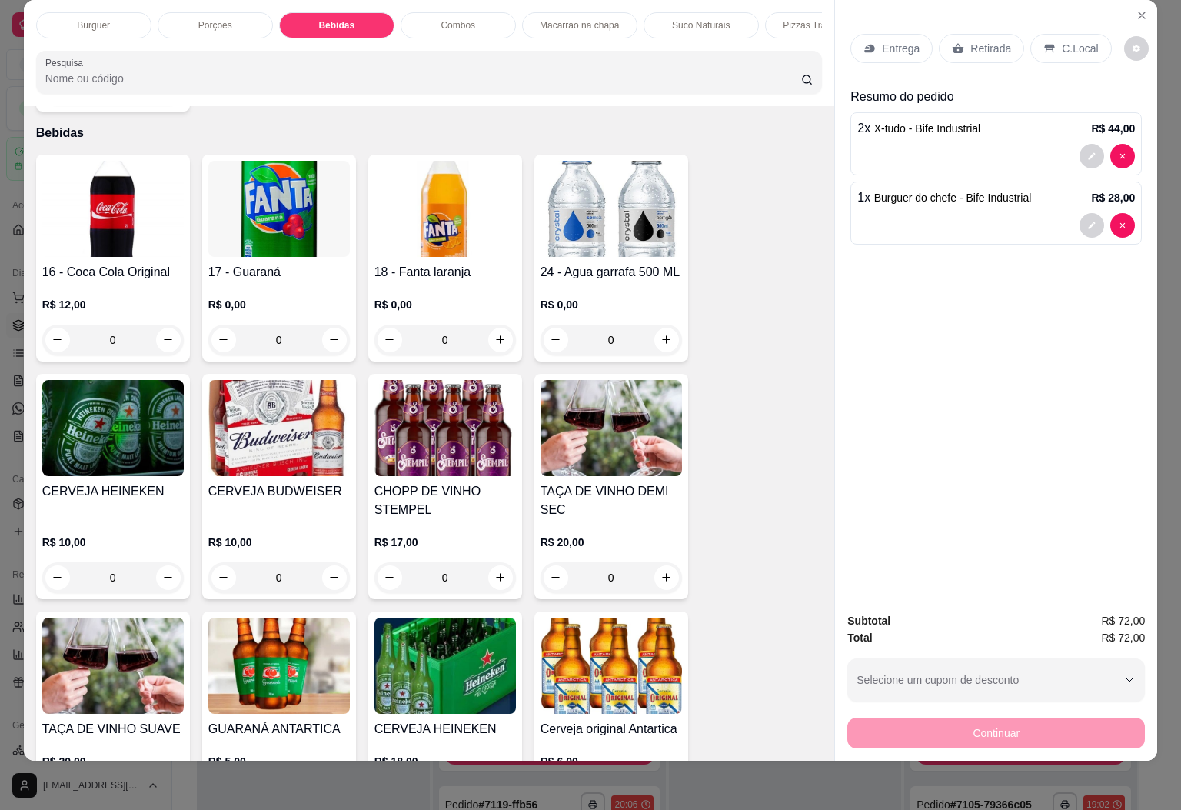
click at [75, 190] on img at bounding box center [113, 209] width 142 height 96
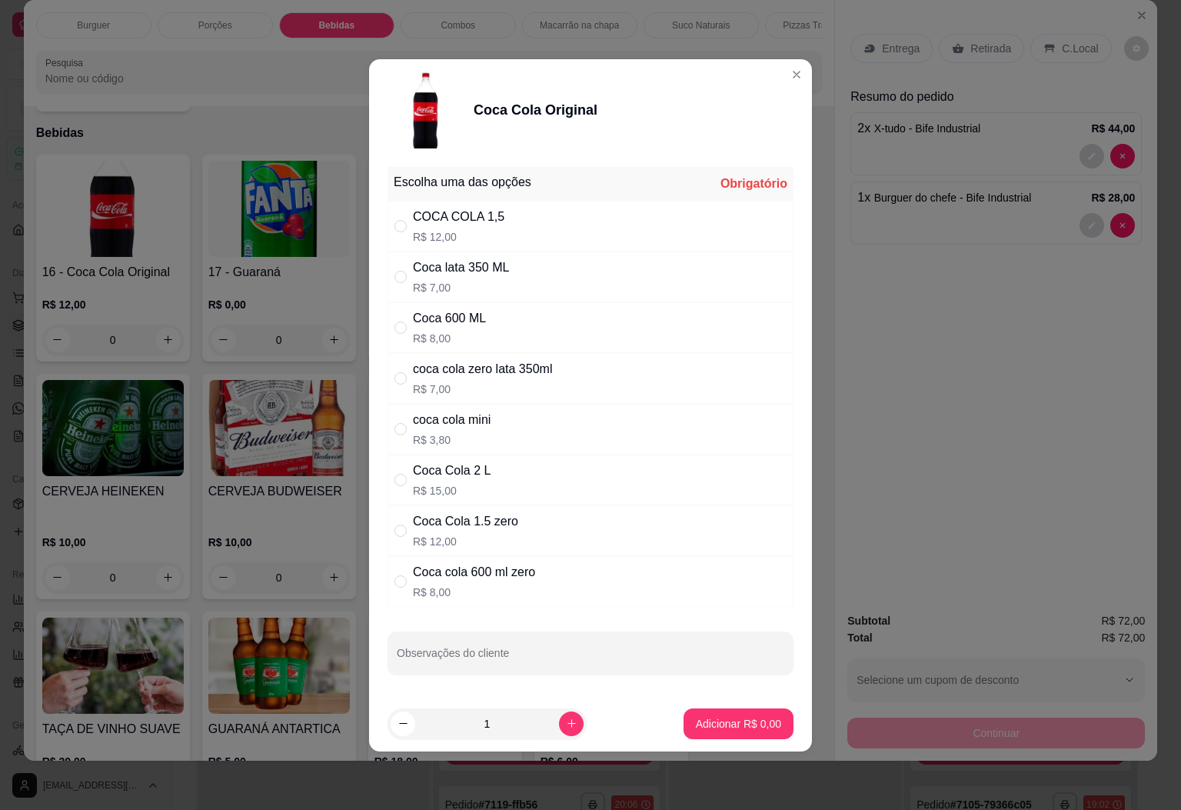
click at [485, 529] on div "Coca Cola 1.5 zero" at bounding box center [465, 521] width 105 height 18
radio input "true"
click at [492, 490] on div "Coca Cola 2 L R$ 15,00" at bounding box center [591, 480] width 406 height 51
radio input "true"
radio input "false"
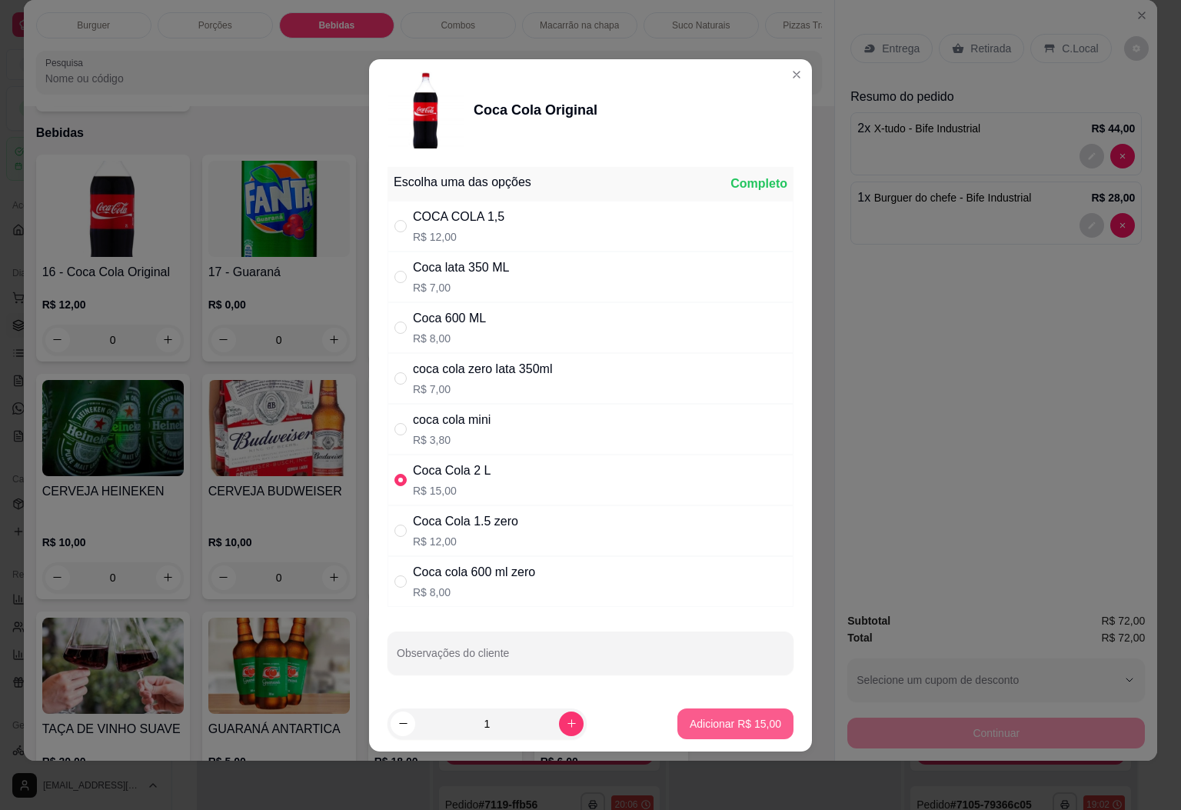
click at [709, 736] on button "Adicionar R$ 15,00" at bounding box center [736, 723] width 116 height 31
type input "1"
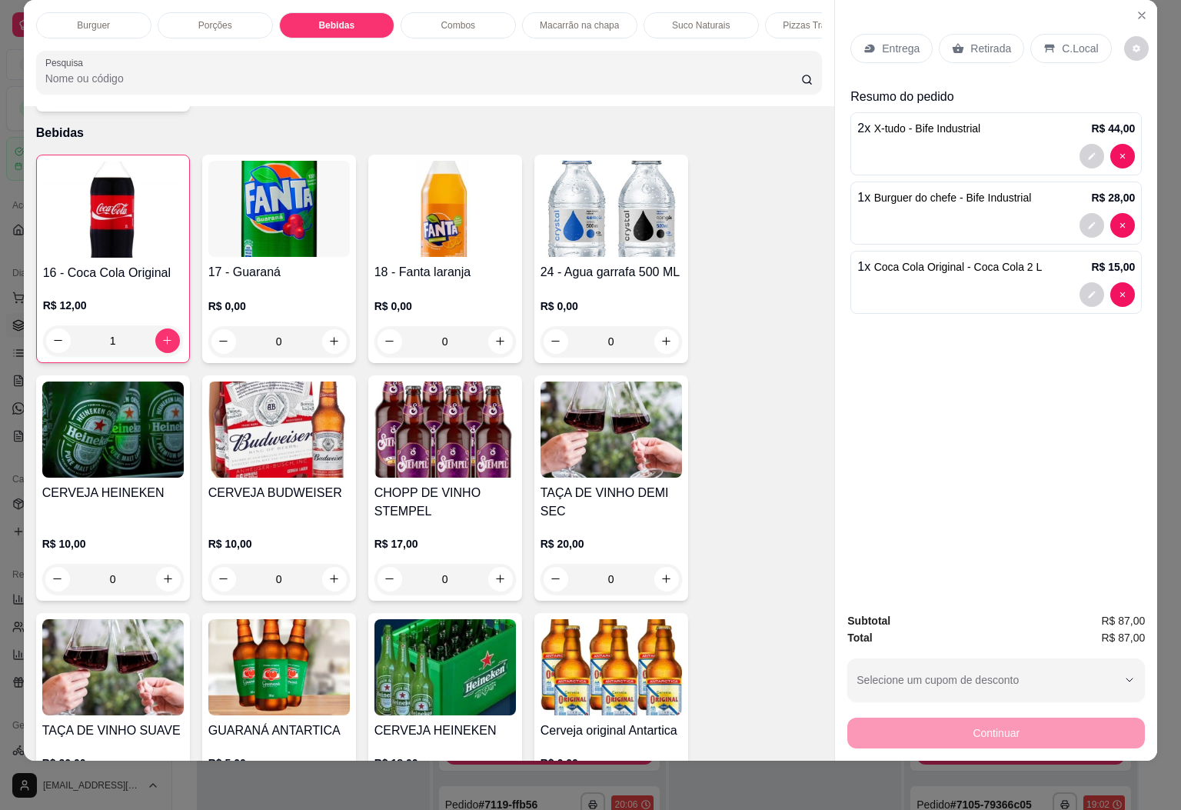
click at [901, 41] on p "Entrega" at bounding box center [901, 48] width 38 height 15
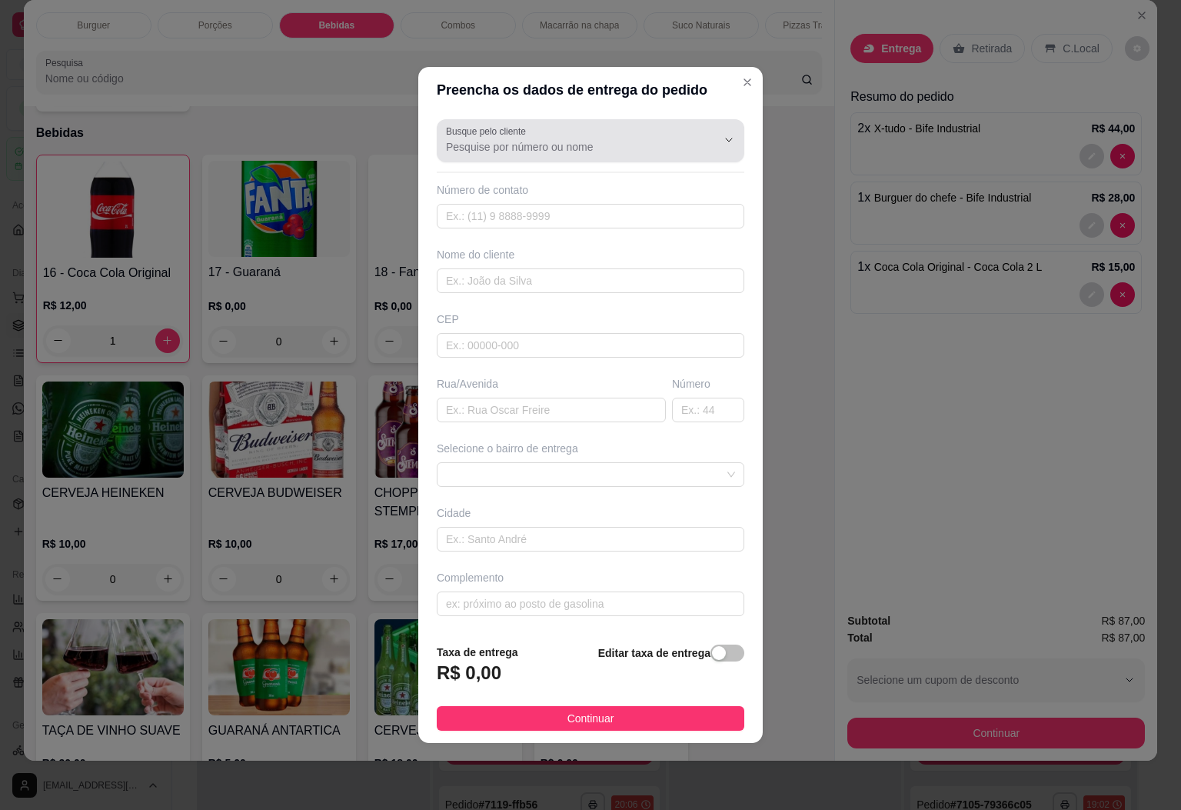
click at [566, 148] on input "Busque pelo cliente" at bounding box center [569, 146] width 246 height 15
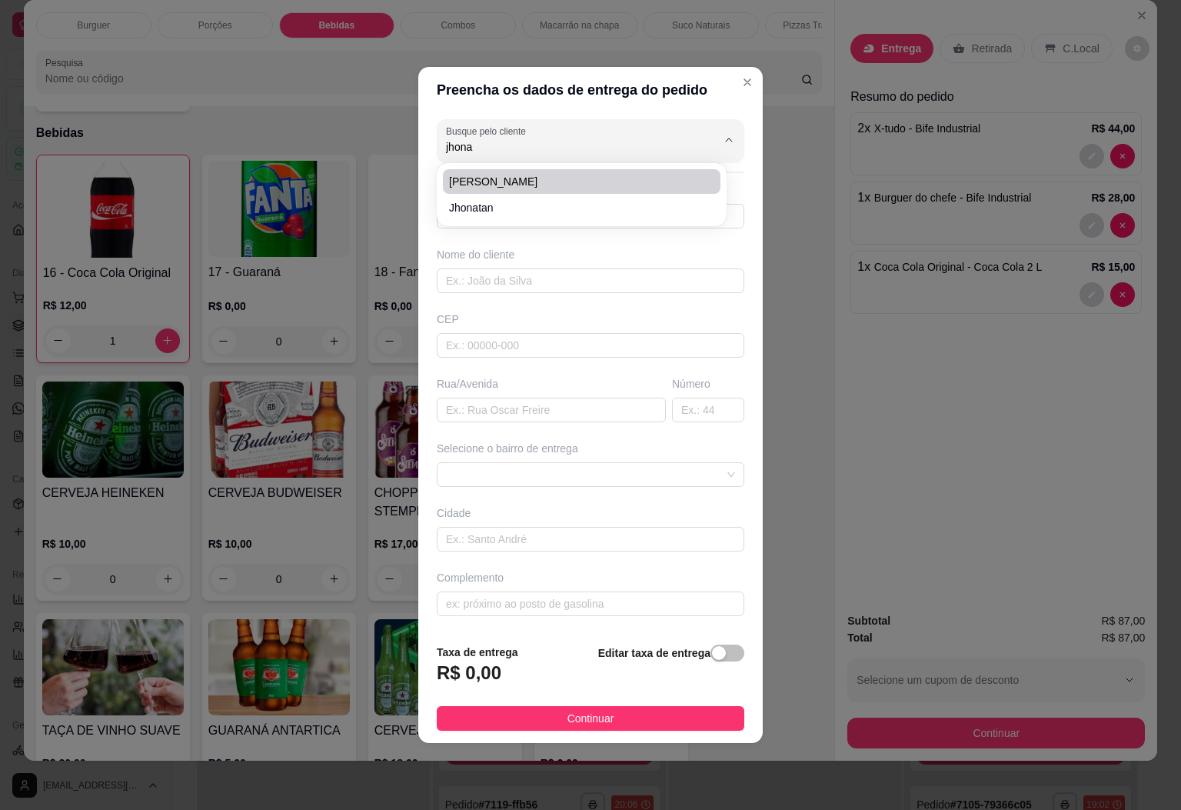
click at [570, 187] on span "[PERSON_NAME]" at bounding box center [574, 181] width 250 height 15
type input "[PERSON_NAME]"
type input "28999797576"
type input "[PERSON_NAME]"
type input "ESTRADA"
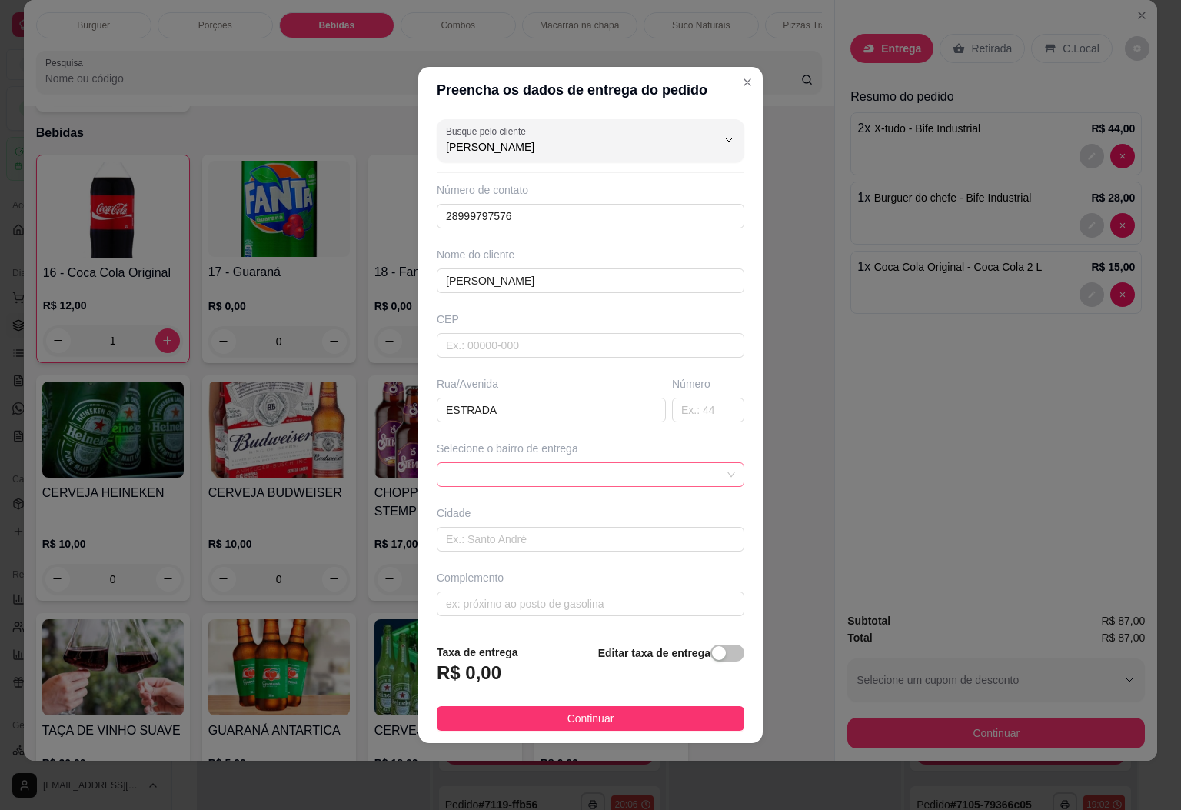
click at [716, 478] on span at bounding box center [590, 474] width 289 height 23
type input "[PERSON_NAME]"
click at [711, 655] on span "button" at bounding box center [728, 653] width 34 height 17
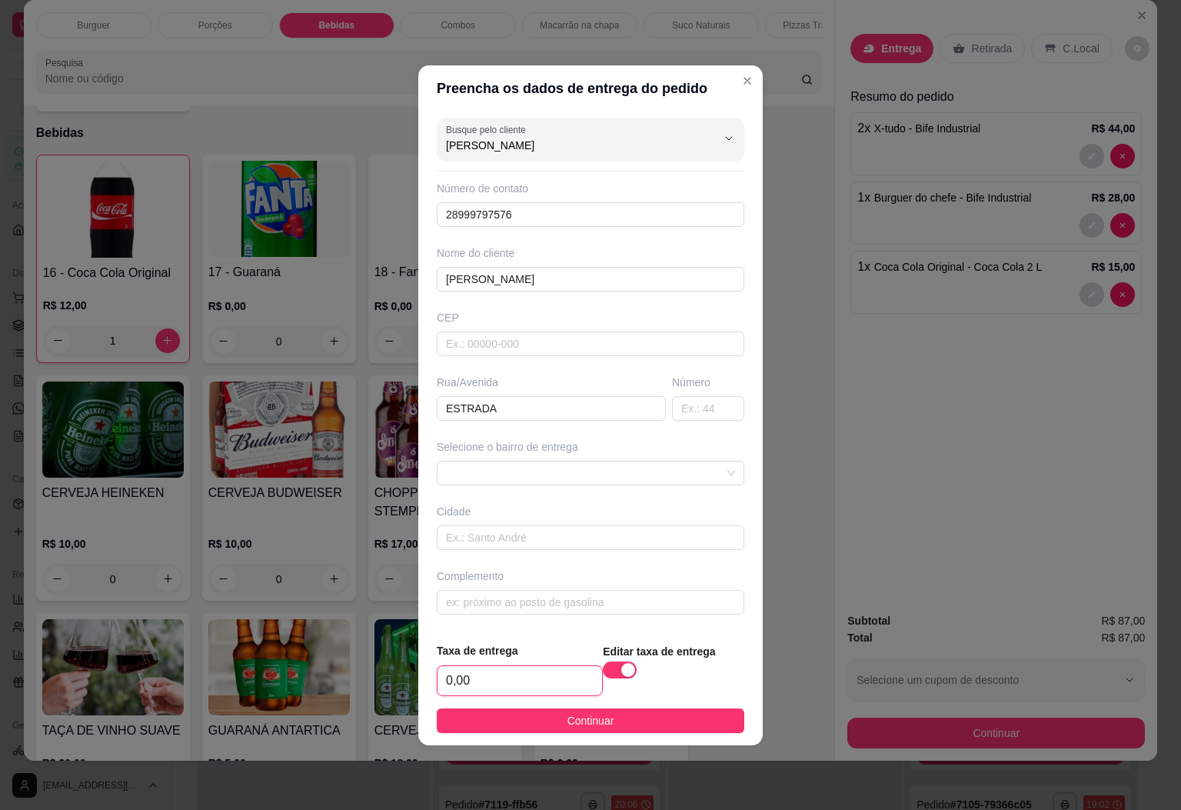
click at [487, 674] on input "0,00" at bounding box center [520, 680] width 165 height 29
type input "15,00"
click at [568, 720] on span "Continuar" at bounding box center [591, 720] width 47 height 17
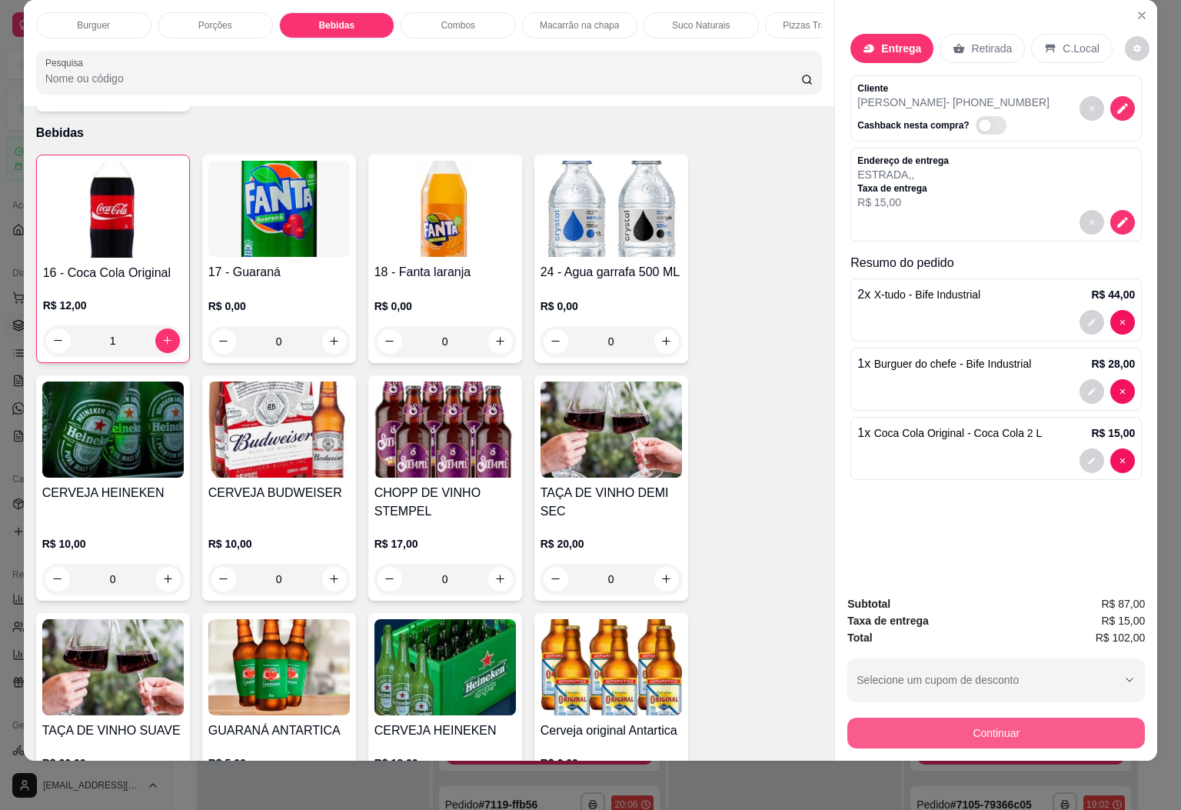
click at [956, 718] on button "Continuar" at bounding box center [997, 733] width 298 height 31
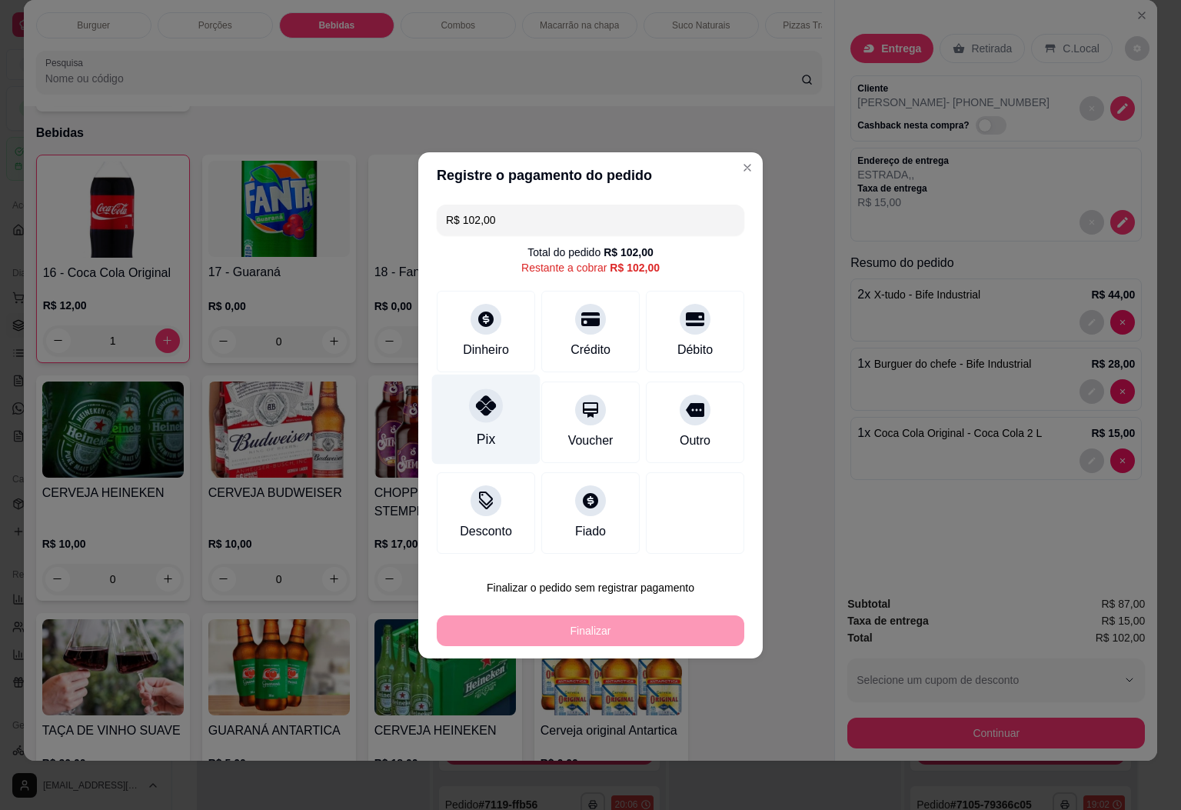
click at [485, 436] on div "Pix" at bounding box center [486, 439] width 18 height 20
type input "R$ 0,00"
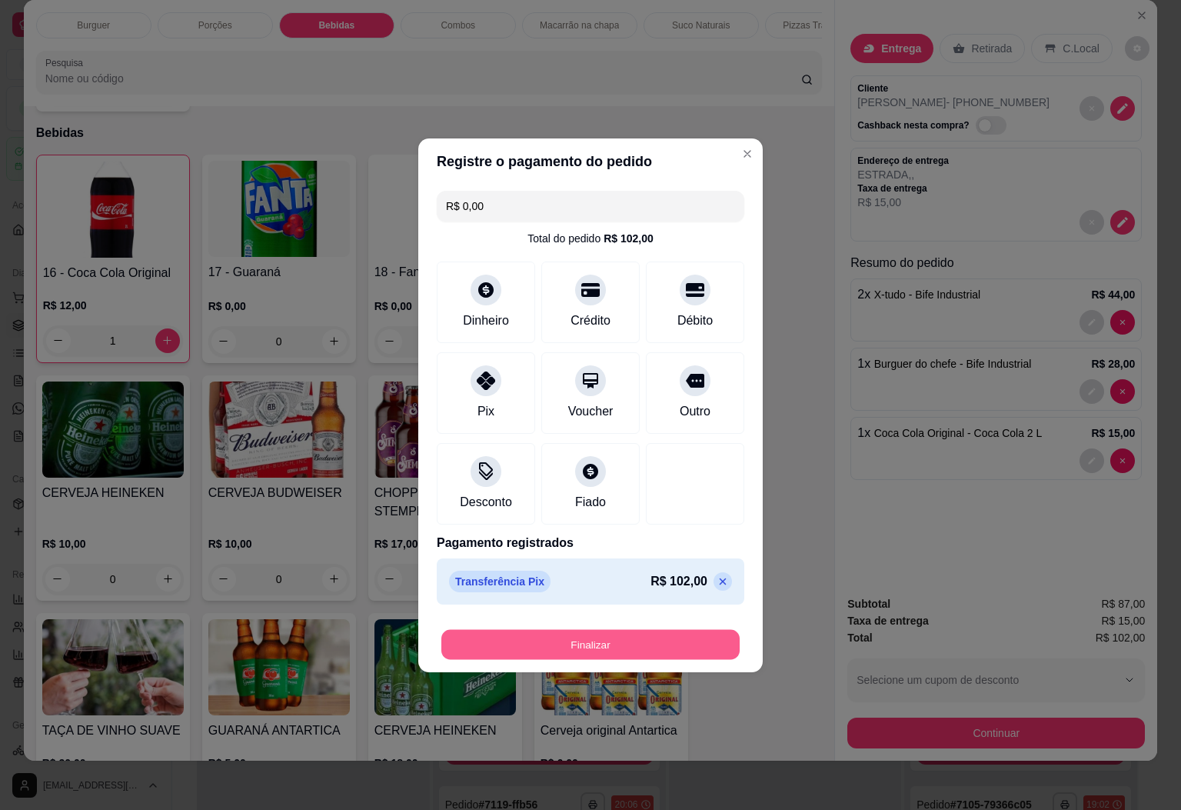
click at [570, 656] on button "Finalizar" at bounding box center [591, 644] width 298 height 30
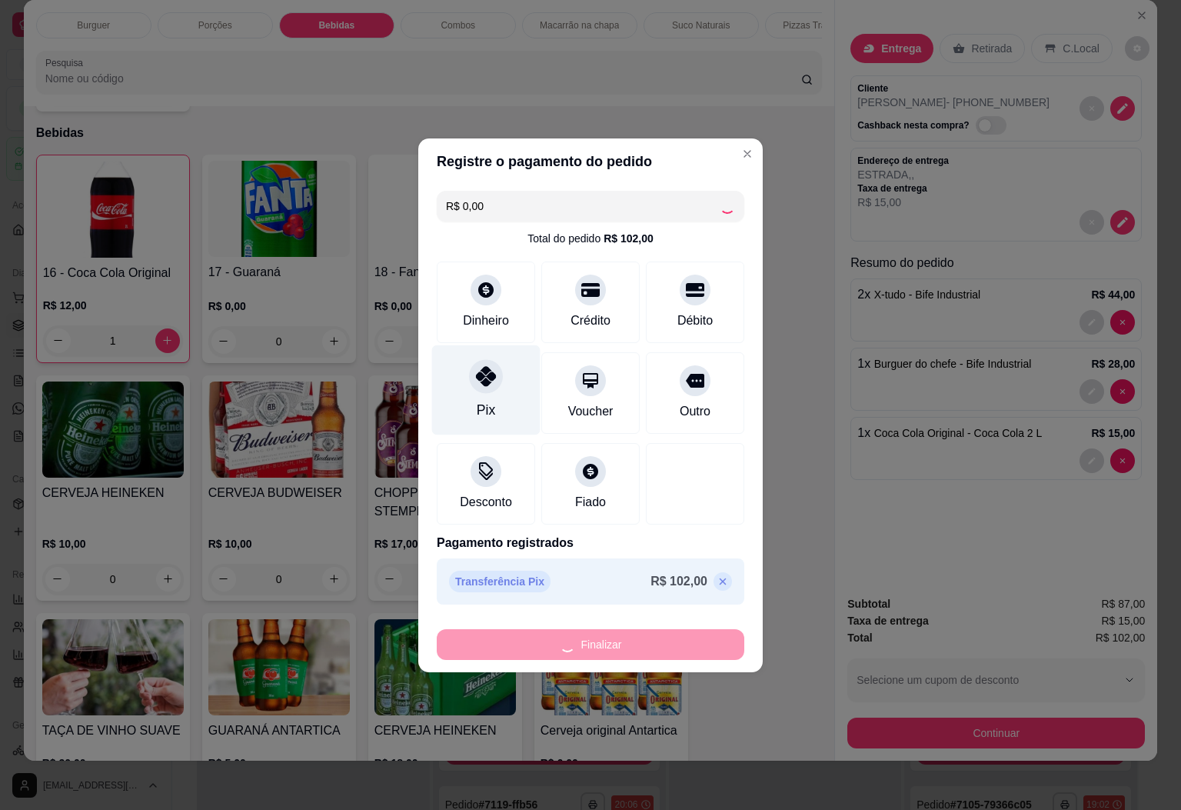
type input "0"
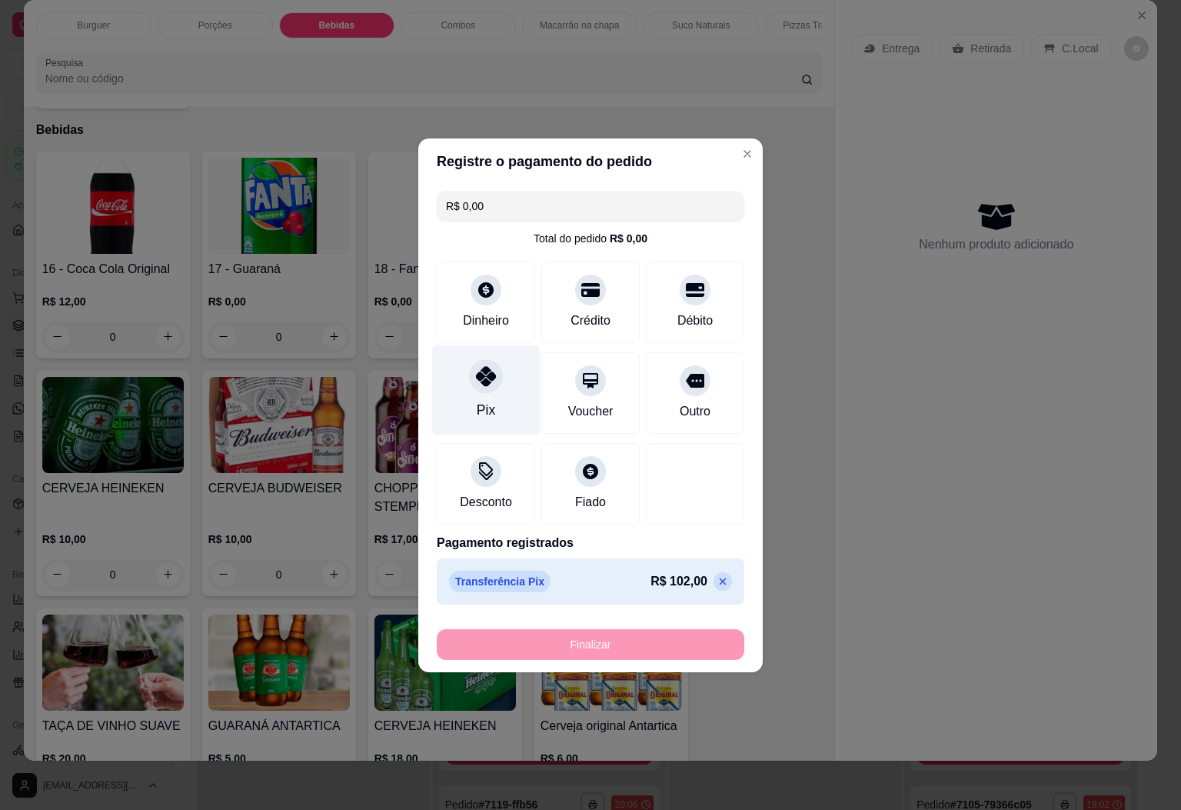
type input "-R$ 102,00"
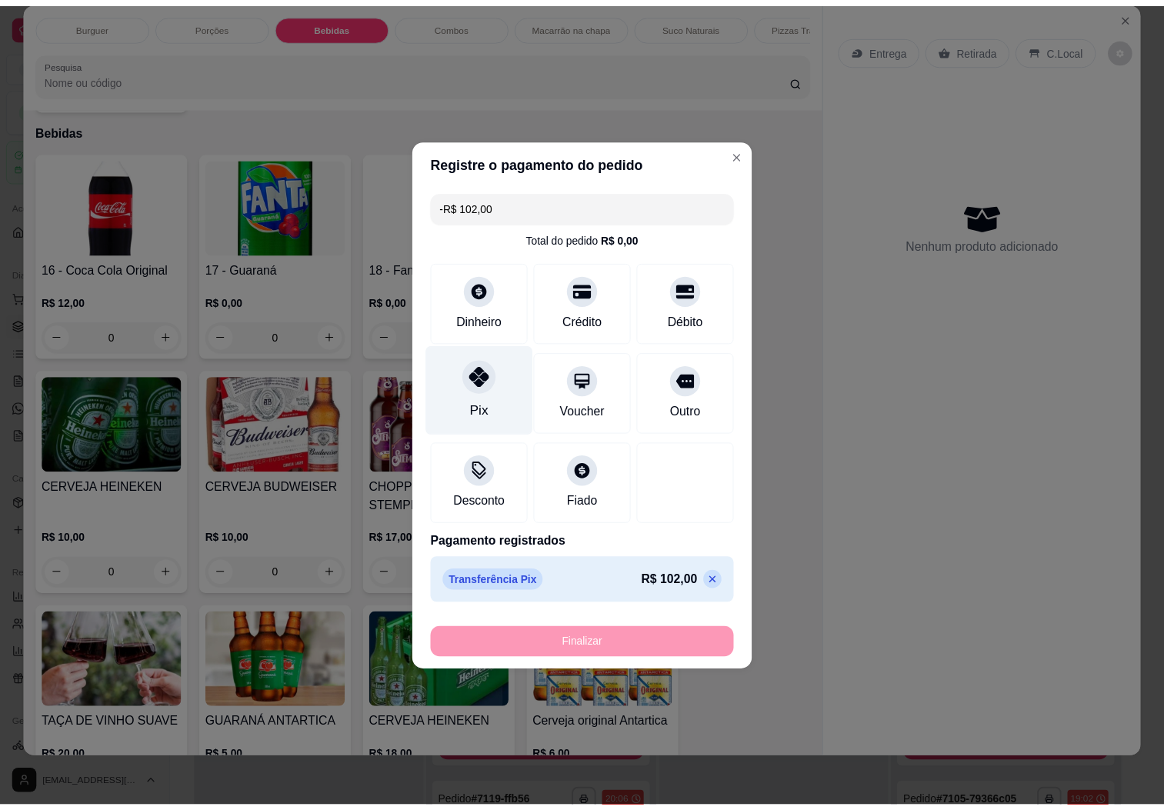
scroll to position [1921, 0]
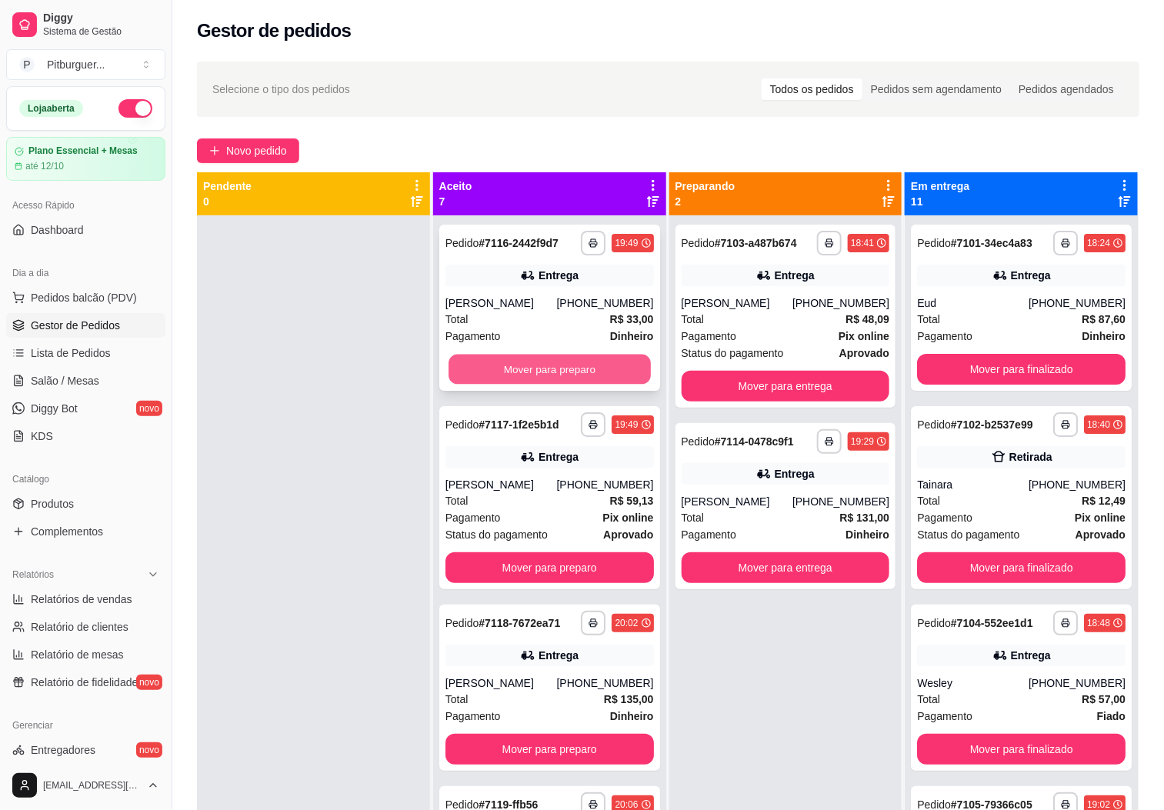
click at [501, 384] on button "Mover para preparo" at bounding box center [549, 370] width 202 height 30
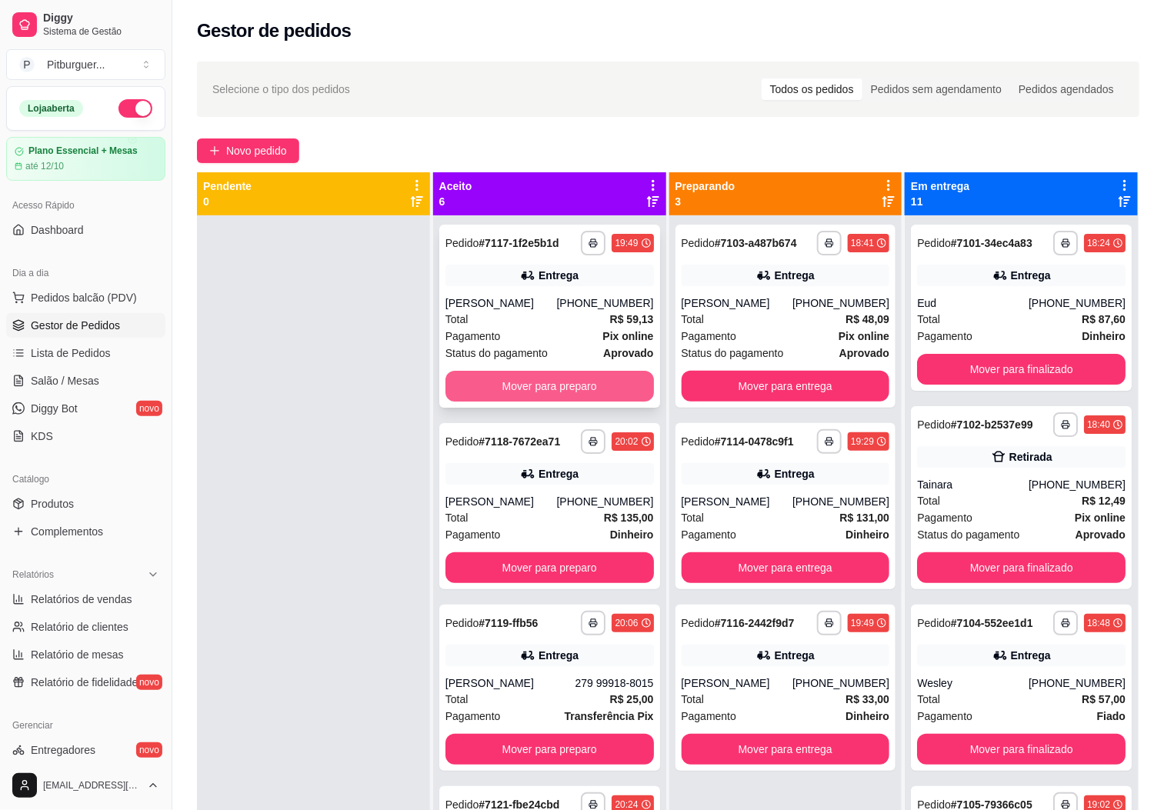
click at [506, 378] on button "Mover para preparo" at bounding box center [549, 386] width 208 height 31
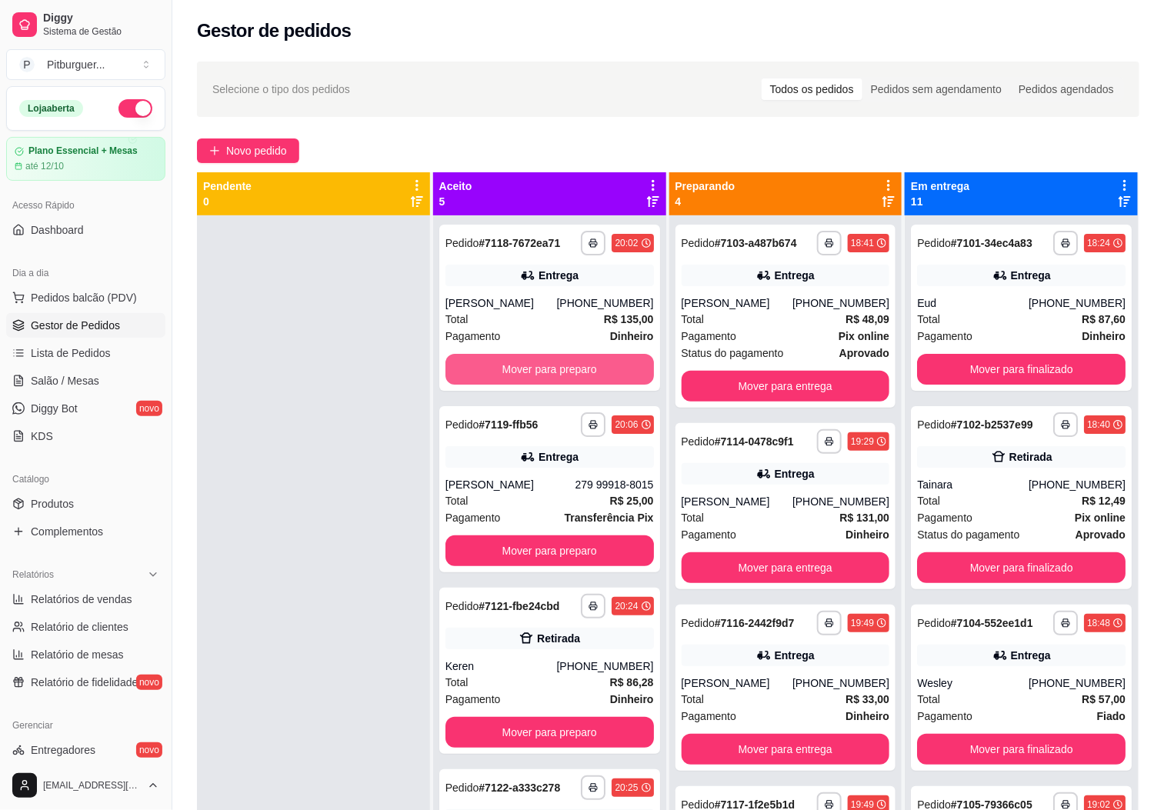
click at [506, 378] on button "Mover para preparo" at bounding box center [549, 369] width 208 height 31
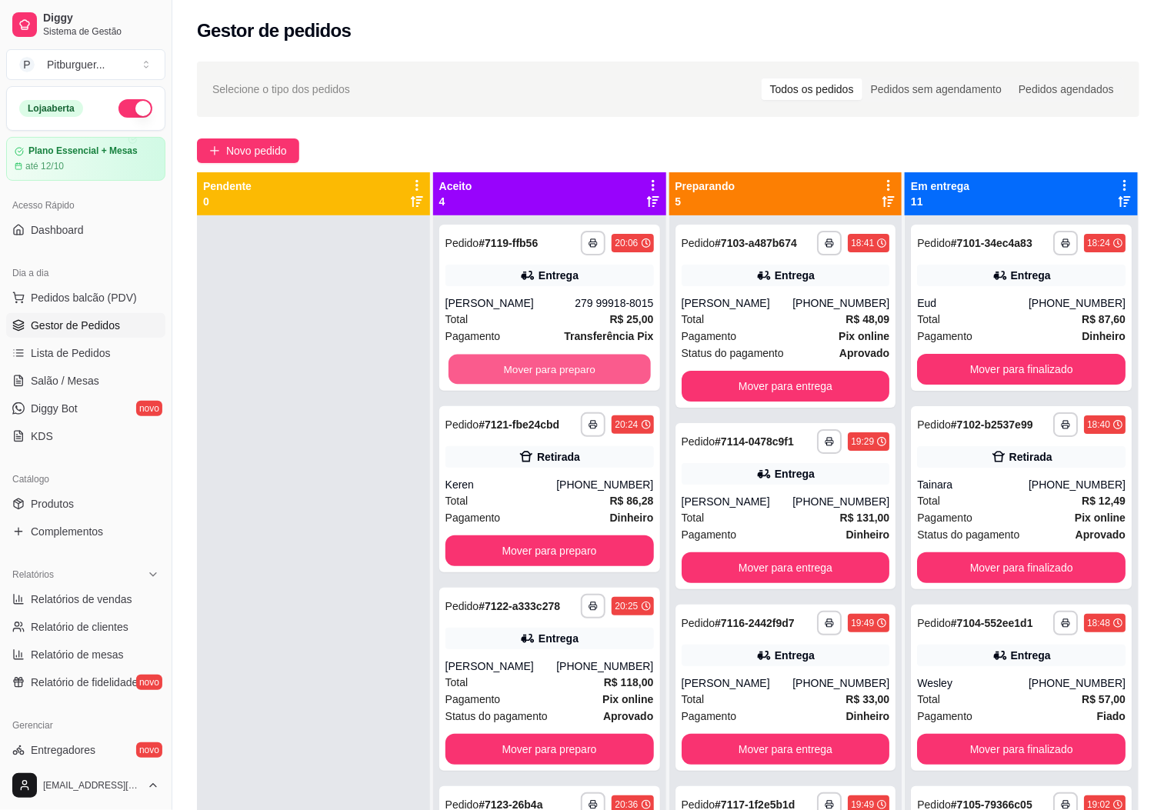
click at [506, 378] on button "Mover para preparo" at bounding box center [549, 370] width 202 height 30
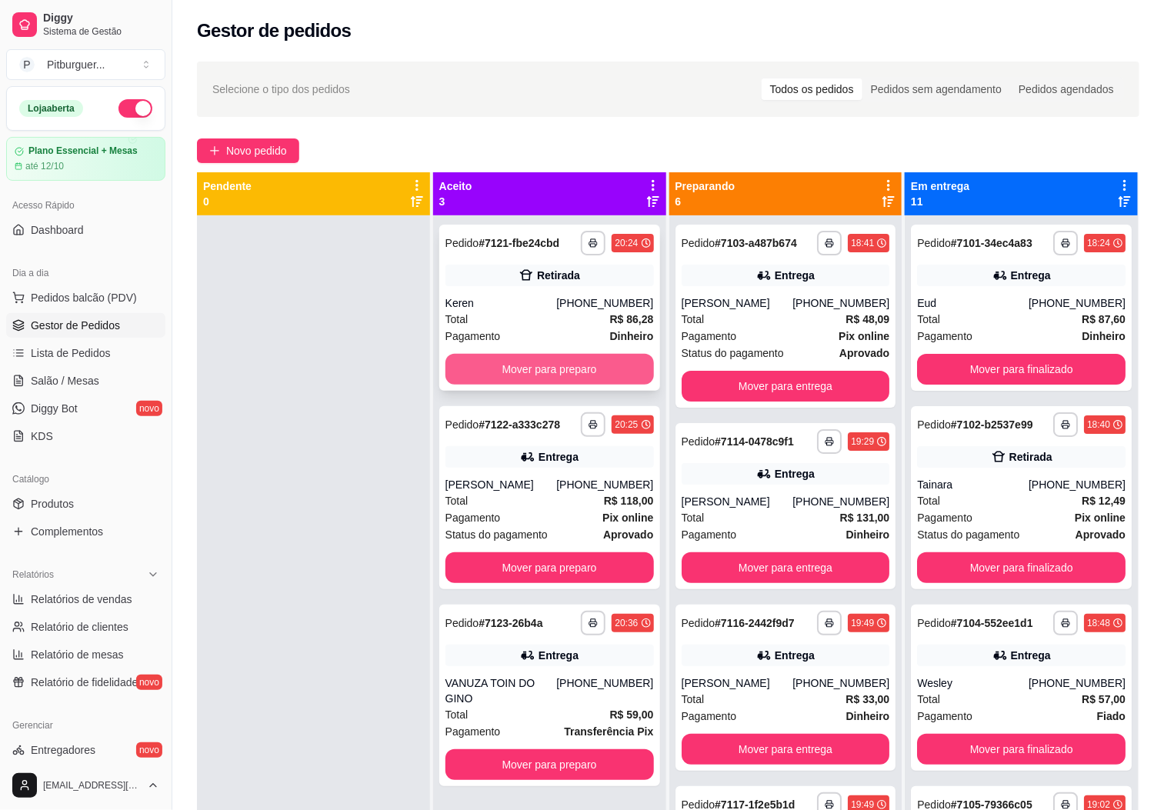
click at [598, 376] on button "Mover para preparo" at bounding box center [549, 369] width 208 height 31
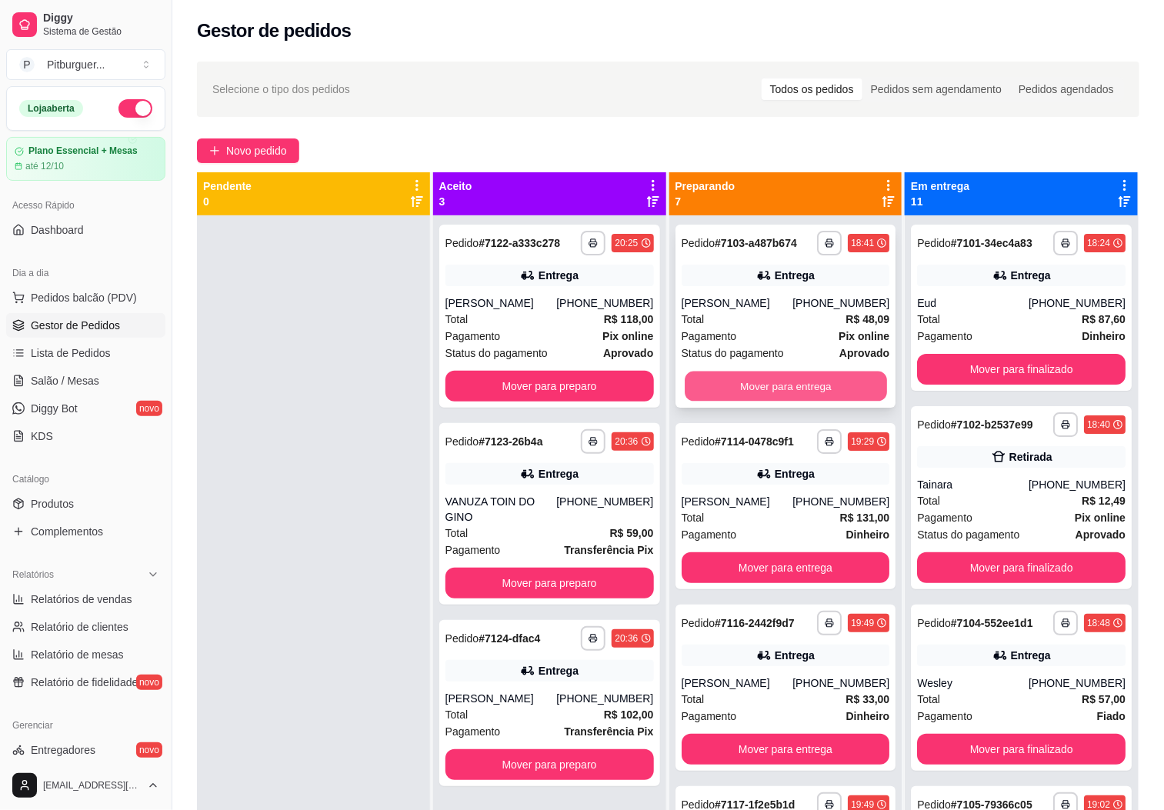
click at [788, 402] on button "Mover para entrega" at bounding box center [786, 387] width 202 height 30
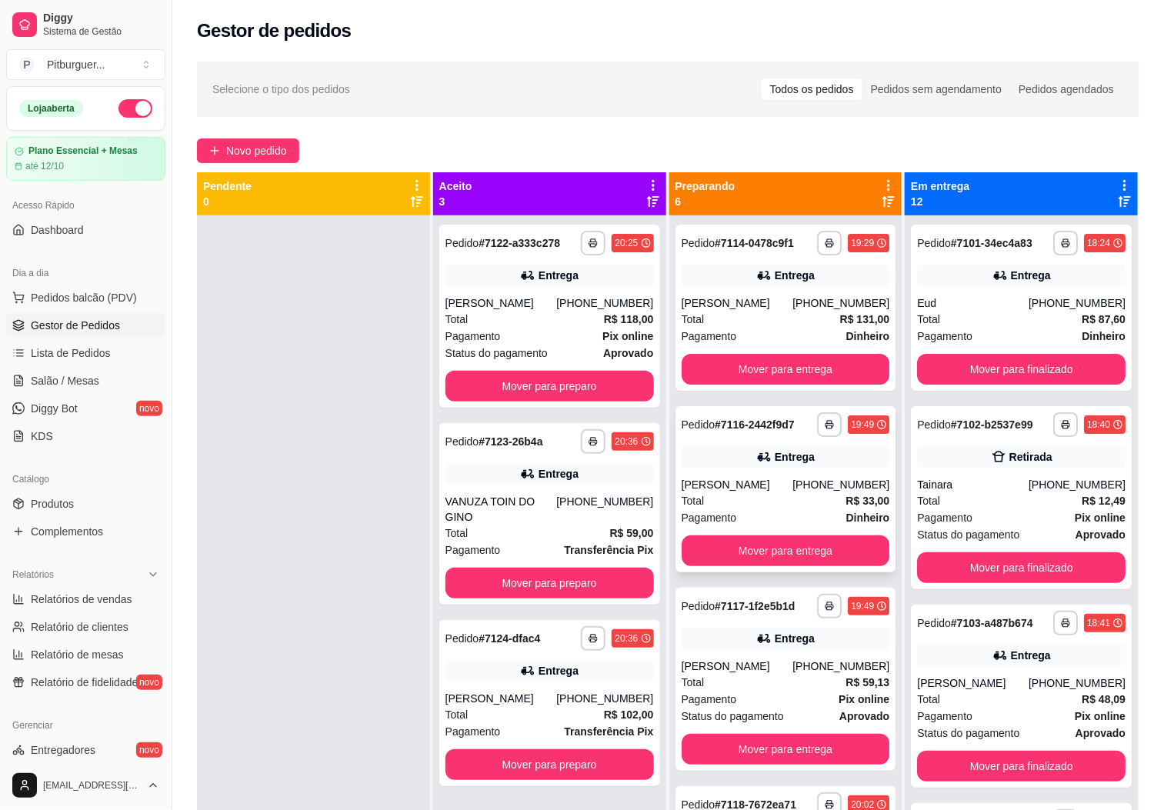
click at [752, 509] on div "Total R$ 33,00" at bounding box center [786, 500] width 208 height 17
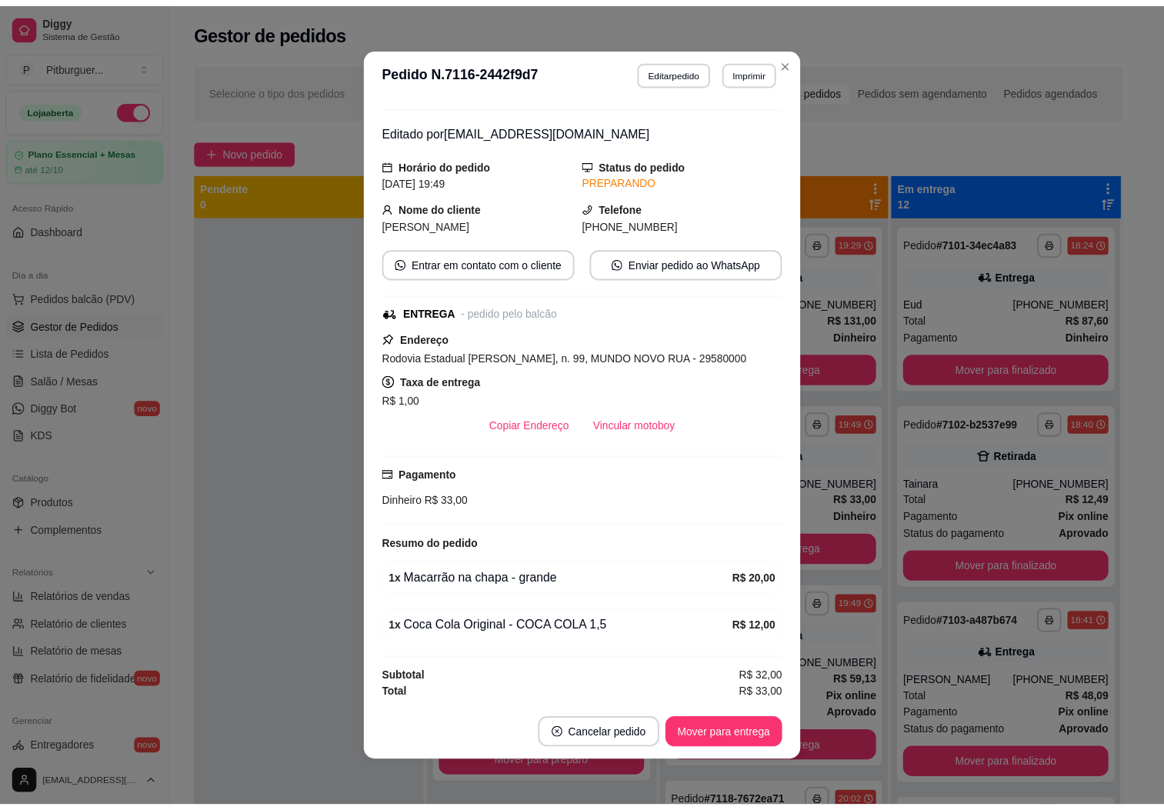
scroll to position [40, 0]
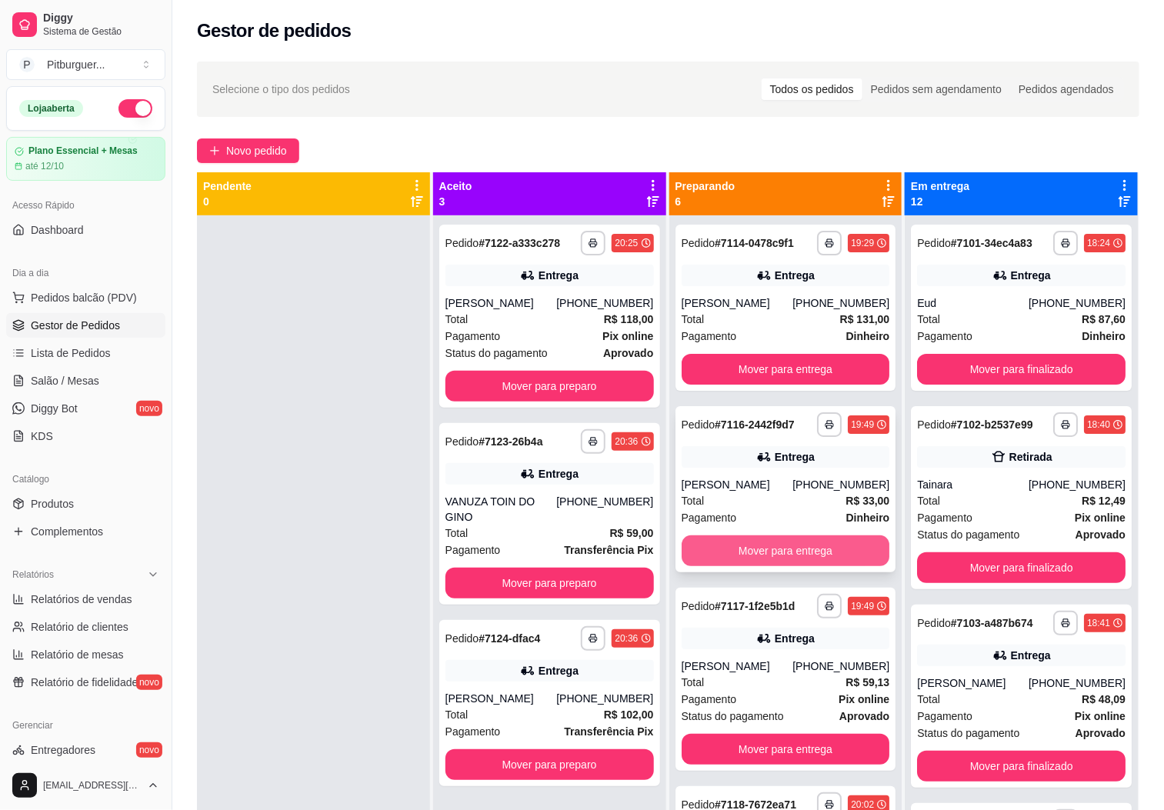
click at [771, 566] on button "Mover para entrega" at bounding box center [786, 550] width 208 height 31
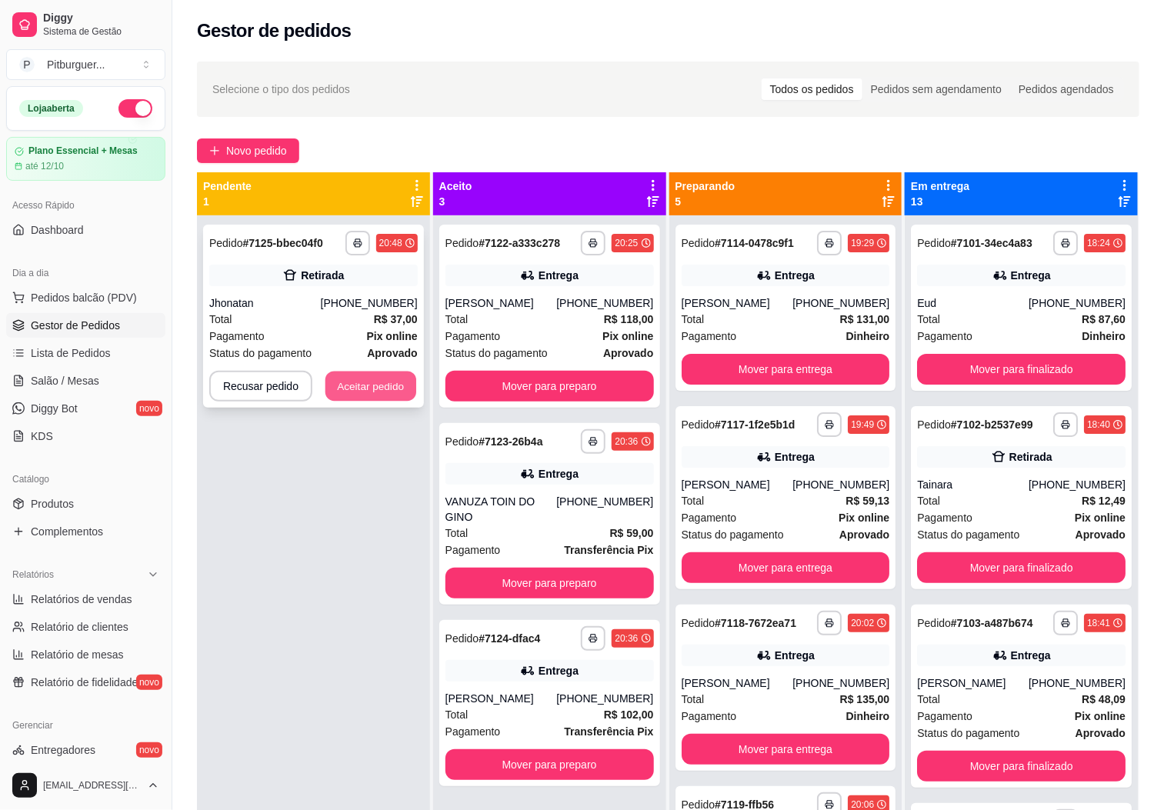
click at [347, 381] on button "Aceitar pedido" at bounding box center [370, 387] width 91 height 30
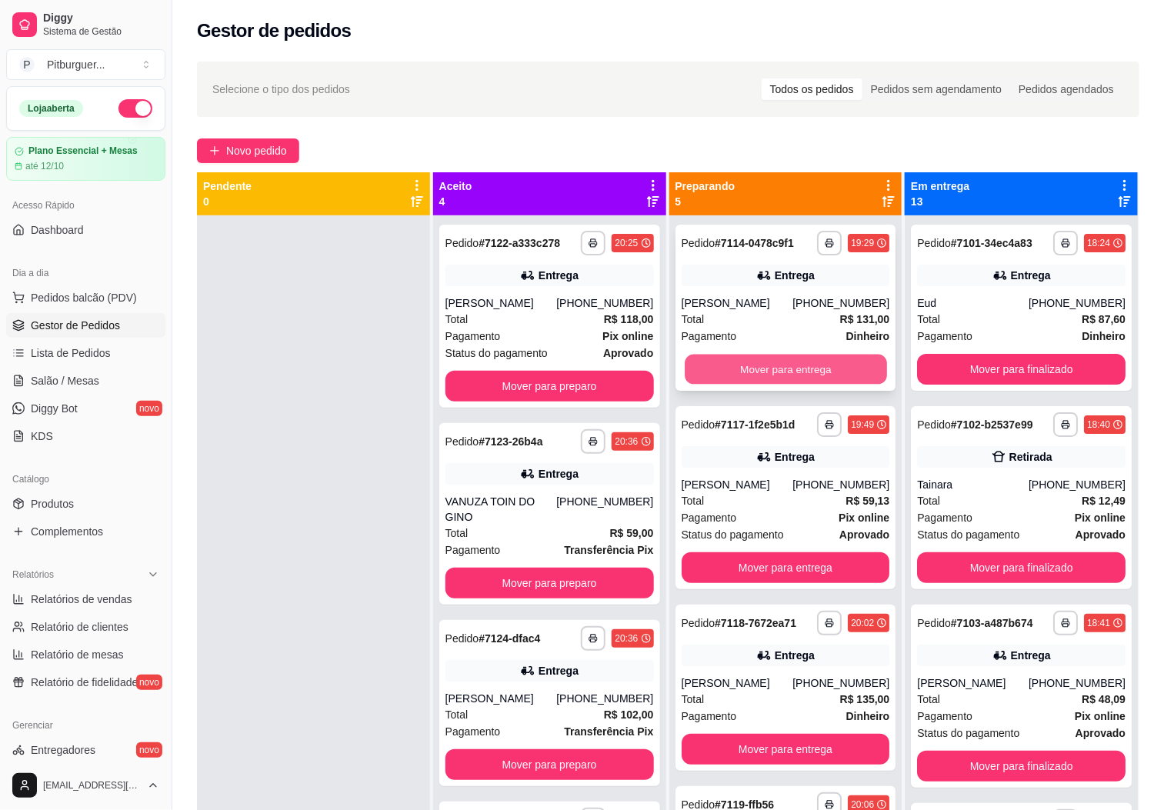
click at [778, 385] on button "Mover para entrega" at bounding box center [786, 370] width 202 height 30
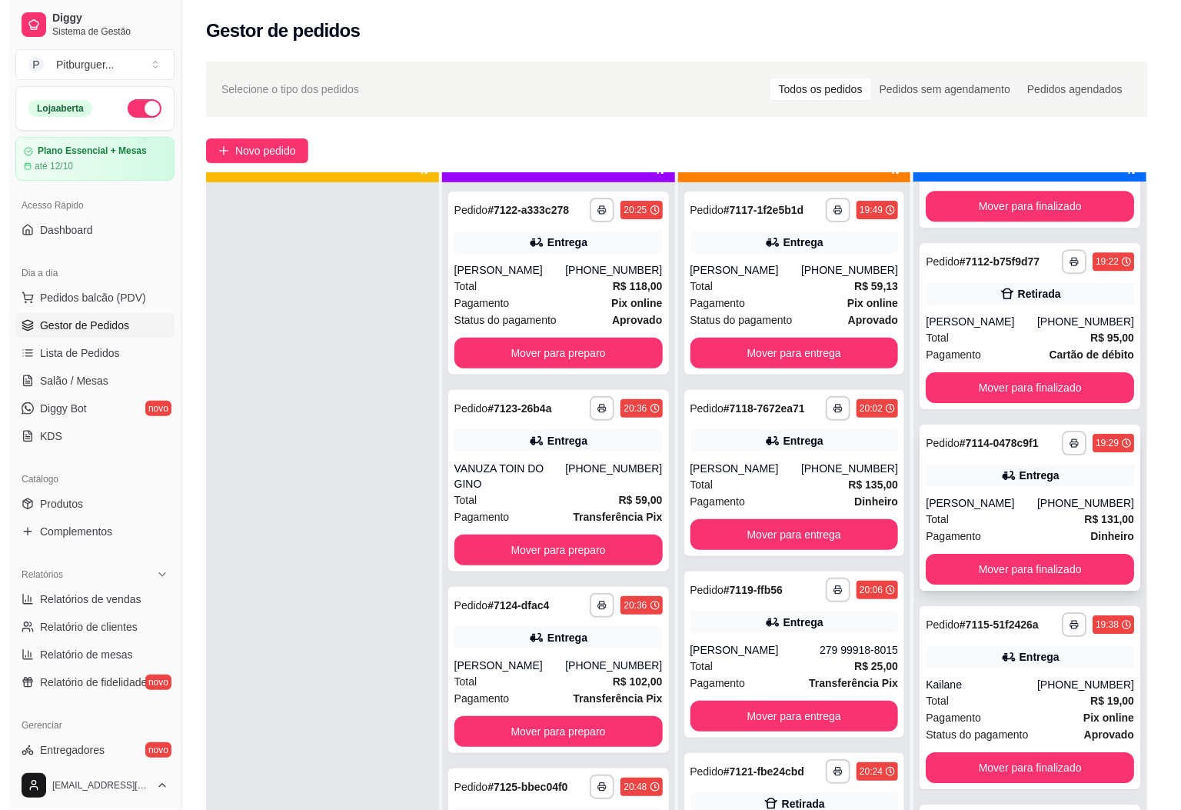
scroll to position [42, 0]
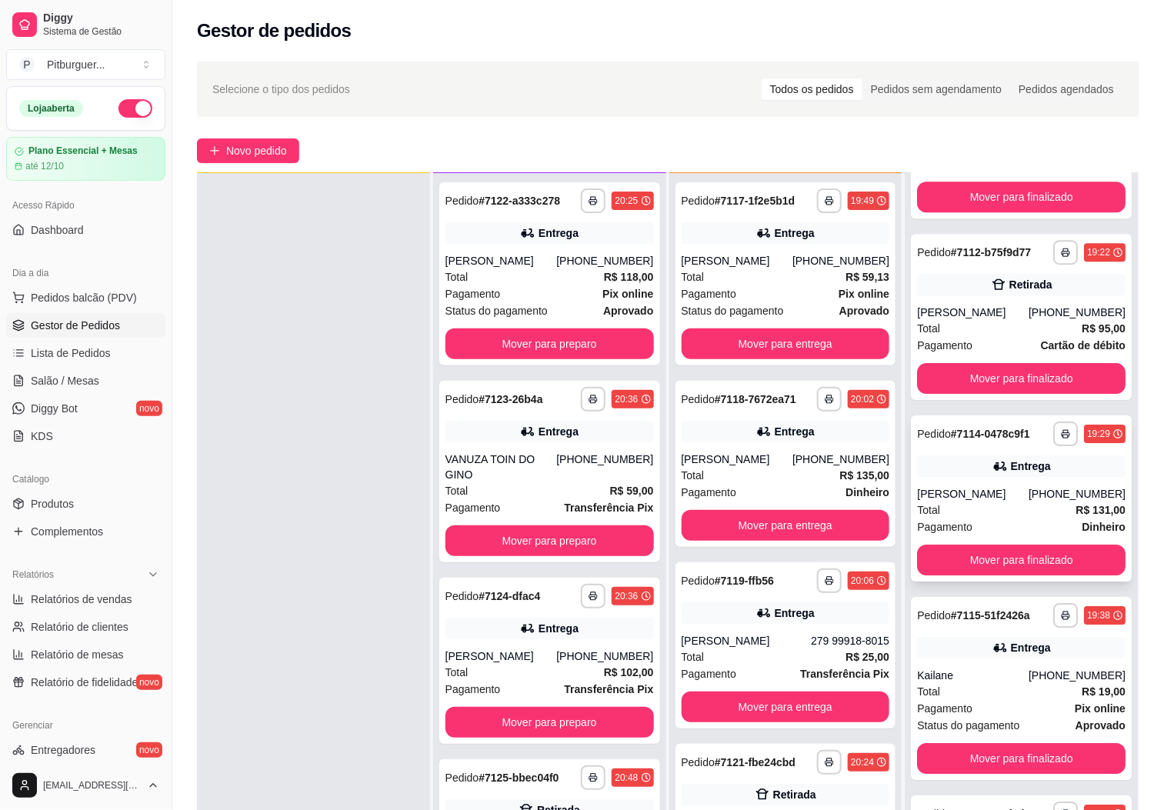
click at [958, 492] on div "[PERSON_NAME]" at bounding box center [973, 493] width 112 height 15
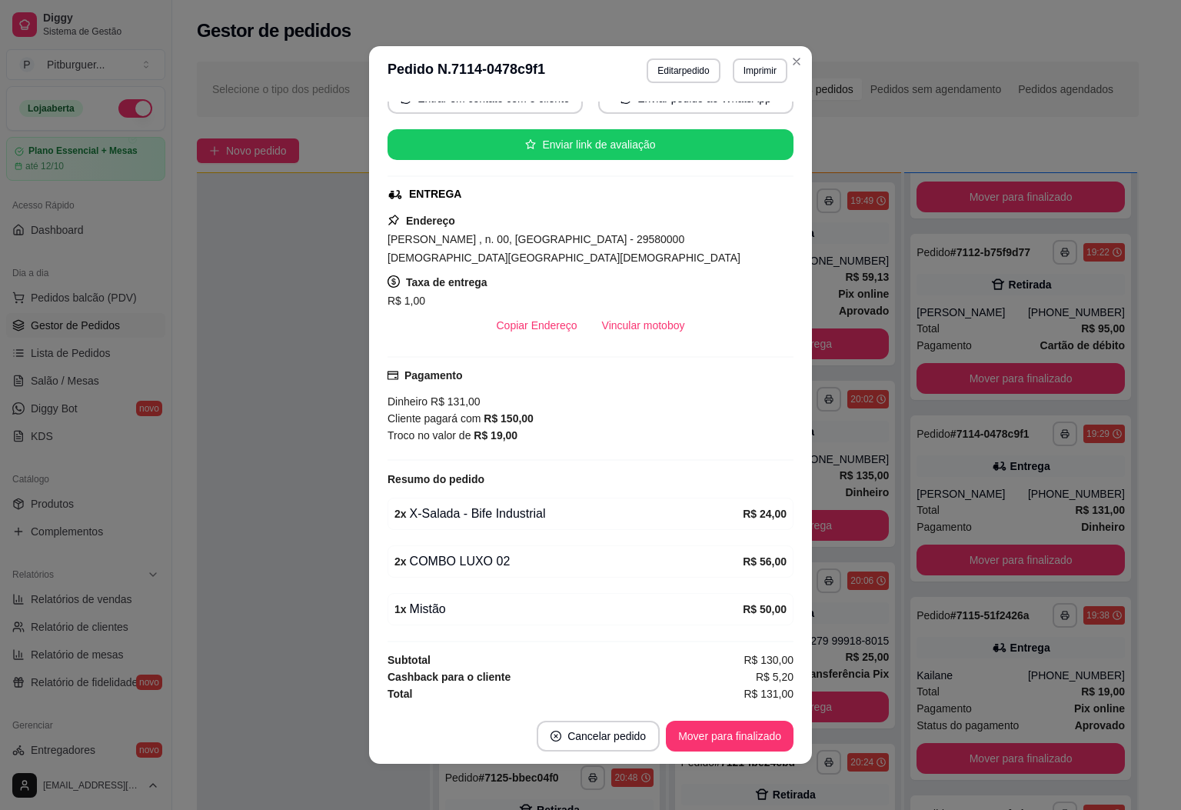
scroll to position [3, 0]
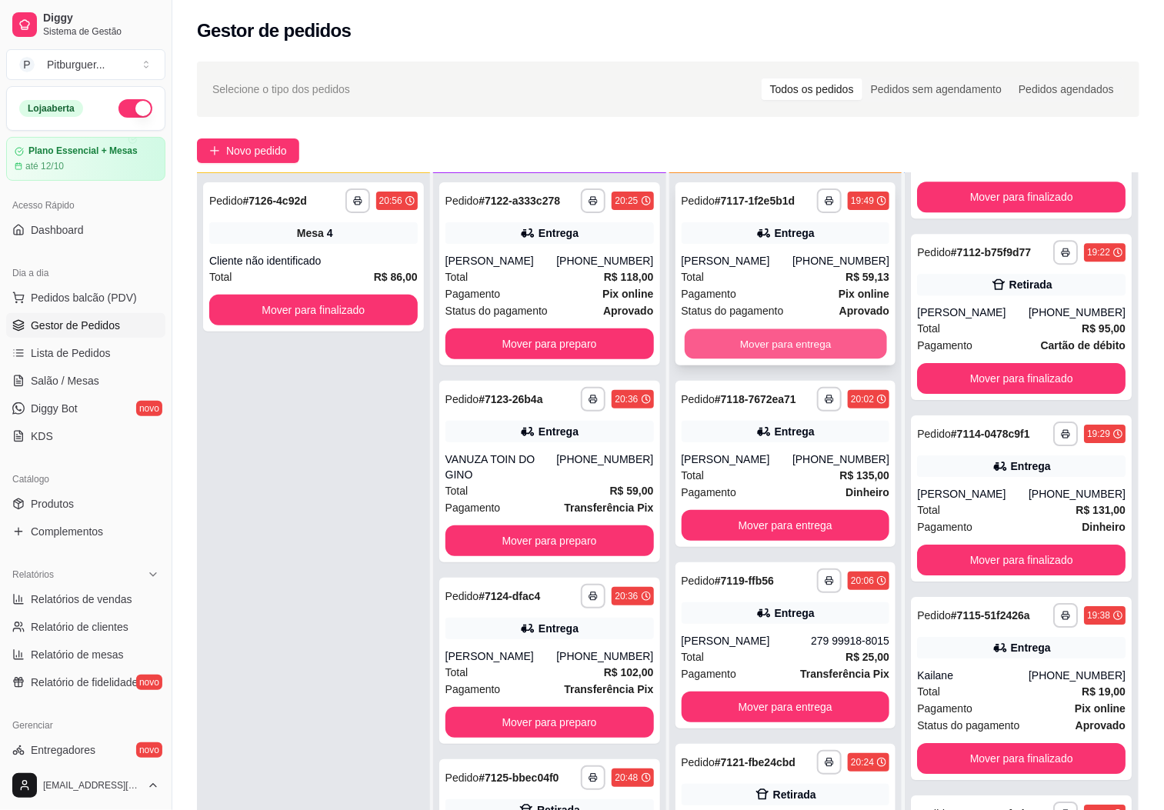
click at [737, 353] on button "Mover para entrega" at bounding box center [786, 344] width 202 height 30
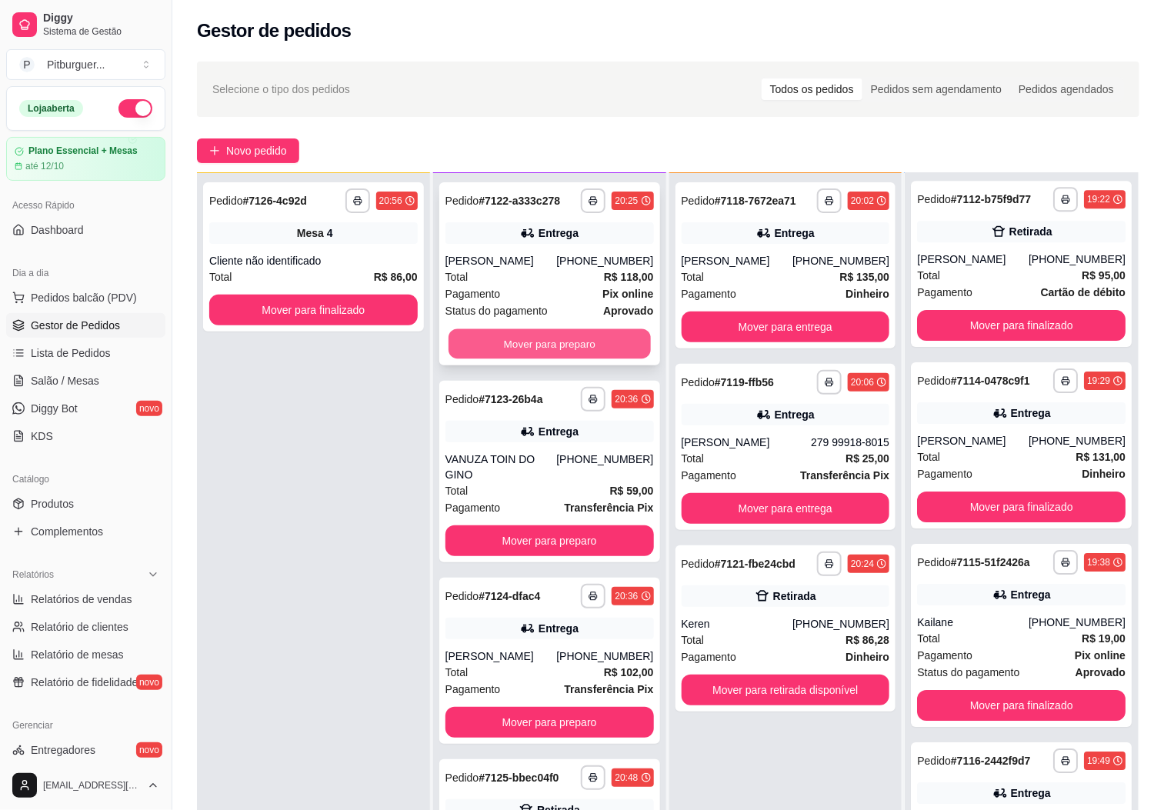
click at [582, 346] on button "Mover para preparo" at bounding box center [549, 344] width 202 height 30
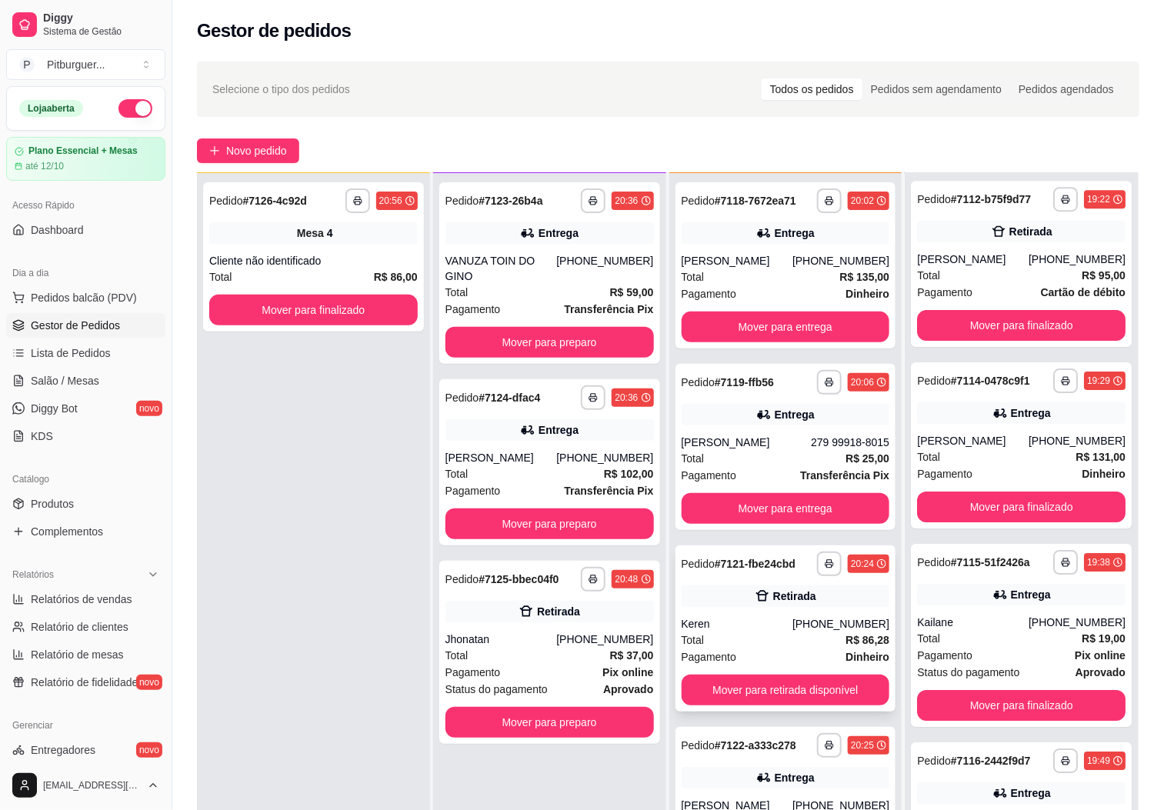
click at [768, 638] on div "Total R$ 86,28" at bounding box center [786, 640] width 208 height 17
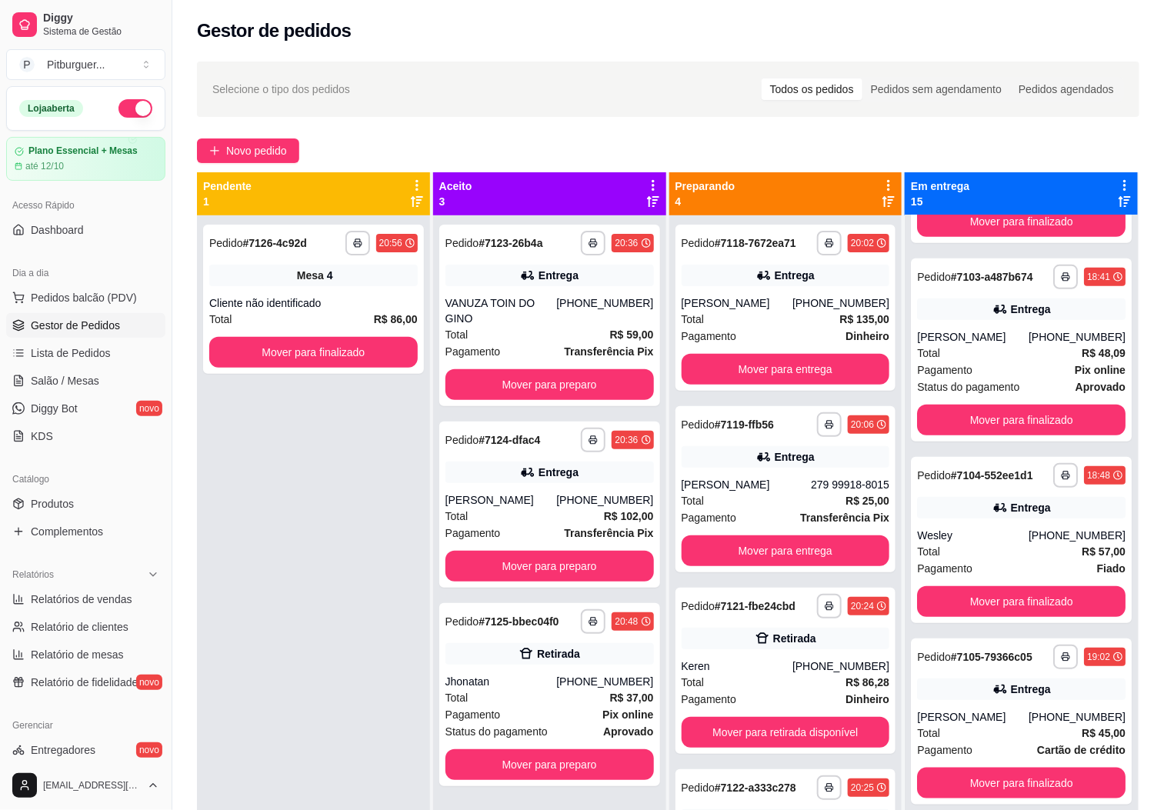
scroll to position [0, 0]
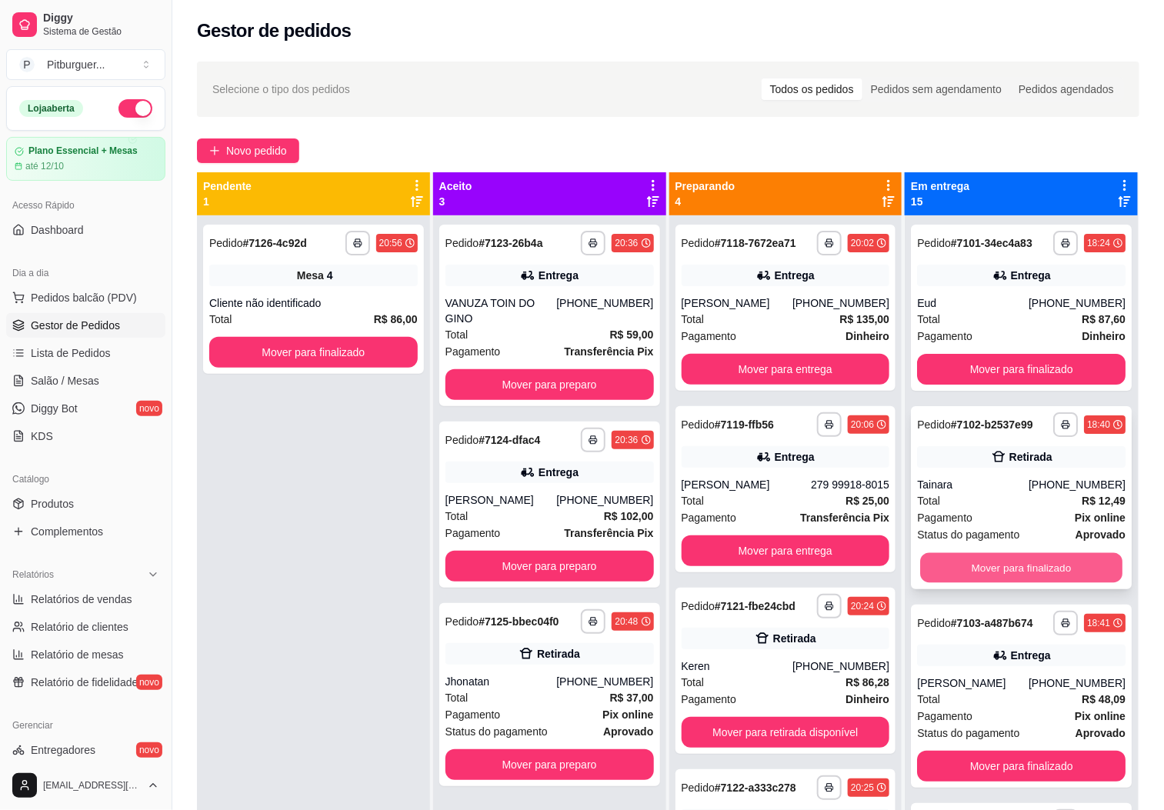
click at [1041, 582] on button "Mover para finalizado" at bounding box center [1021, 568] width 202 height 30
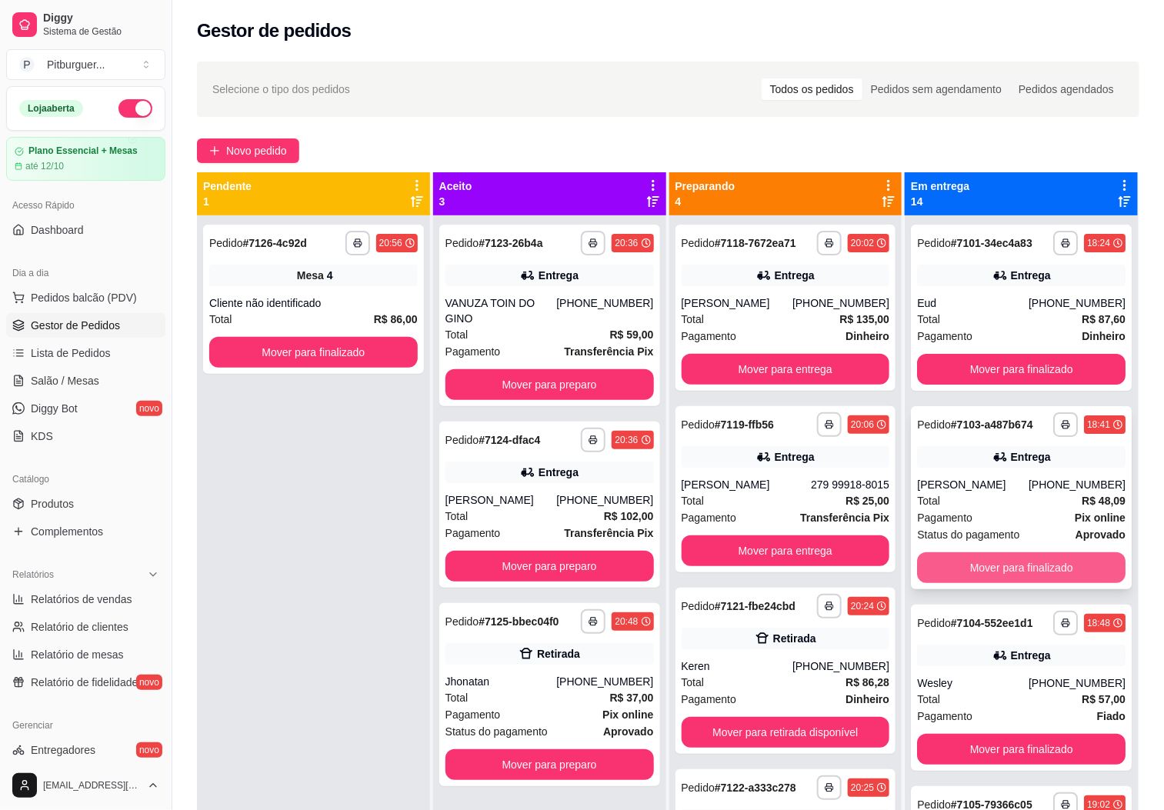
click at [1045, 575] on button "Mover para finalizado" at bounding box center [1021, 567] width 208 height 31
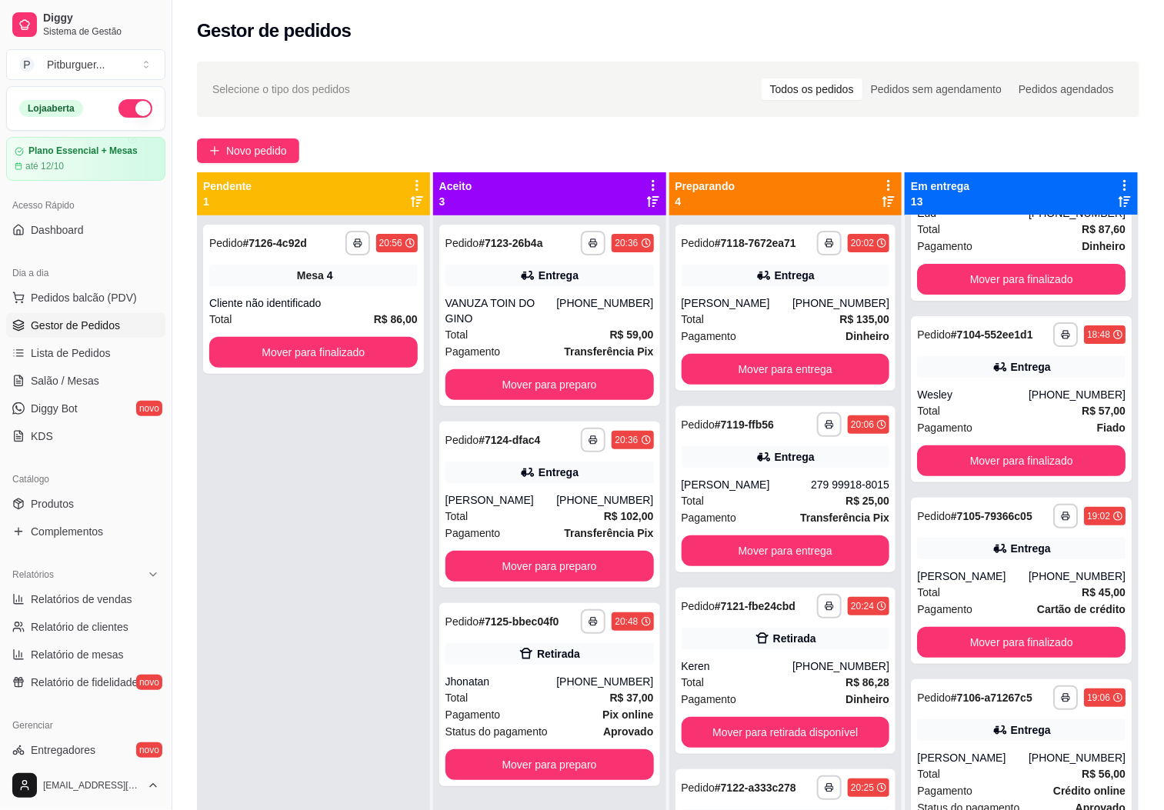
scroll to position [112, 0]
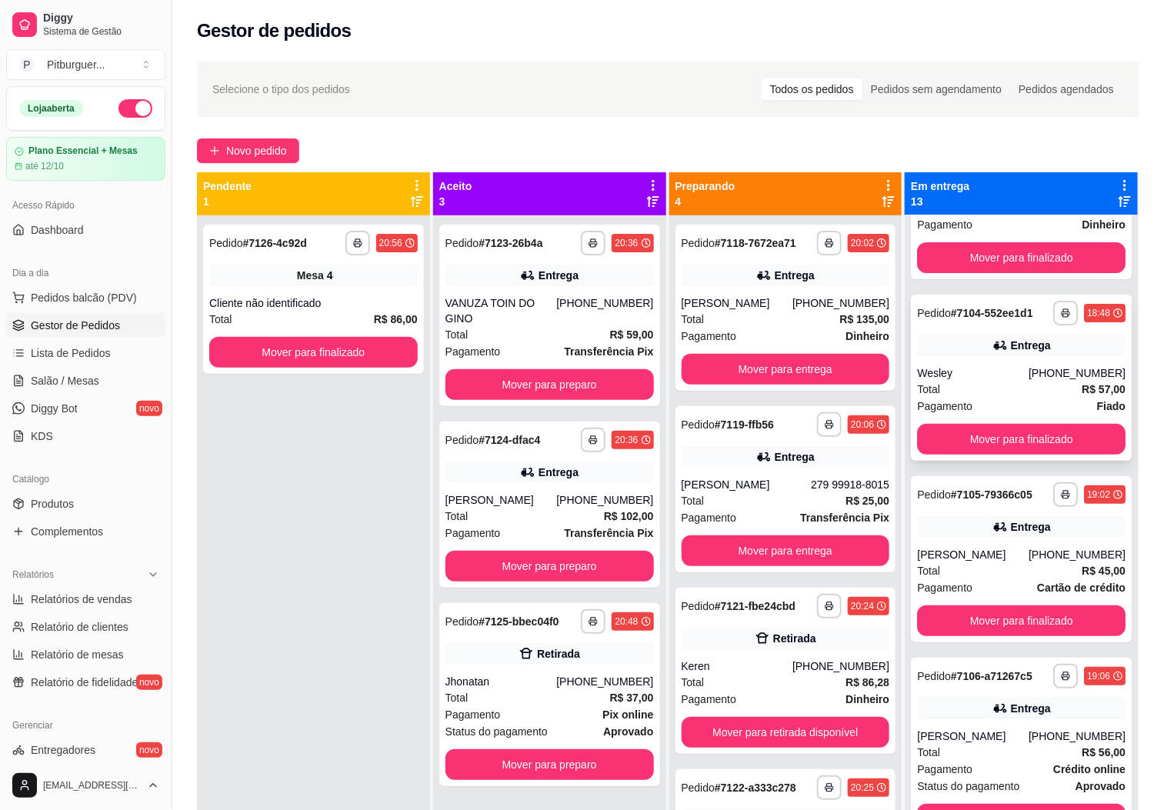
click at [1044, 421] on div "**********" at bounding box center [1021, 378] width 221 height 166
click at [1046, 442] on button "Mover para finalizado" at bounding box center [1021, 439] width 208 height 31
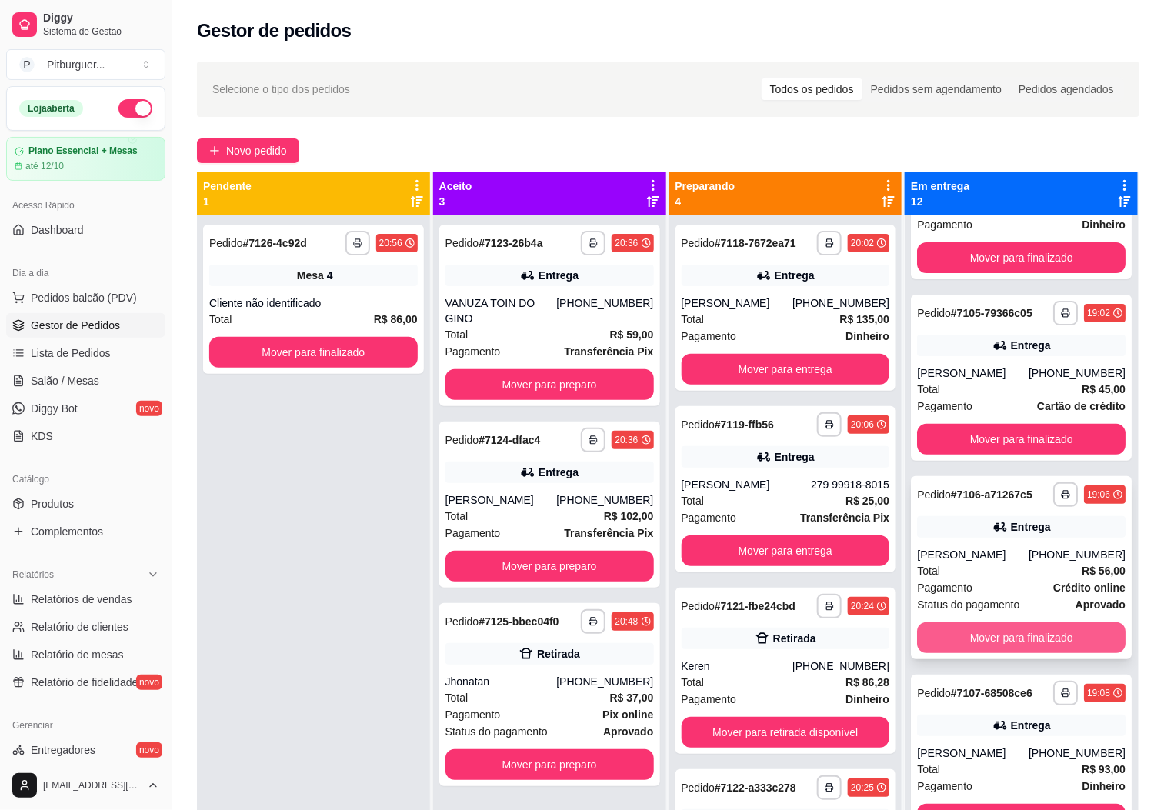
click at [977, 651] on button "Mover para finalizado" at bounding box center [1021, 637] width 208 height 31
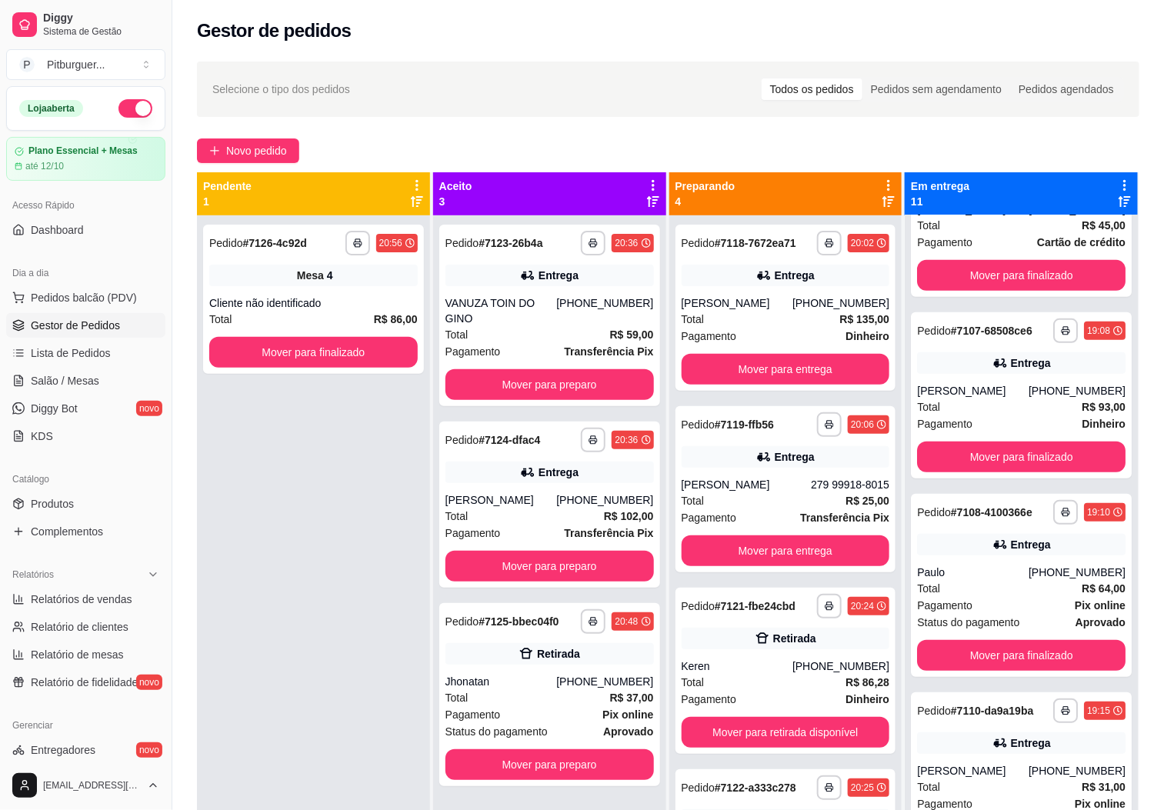
scroll to position [288, 0]
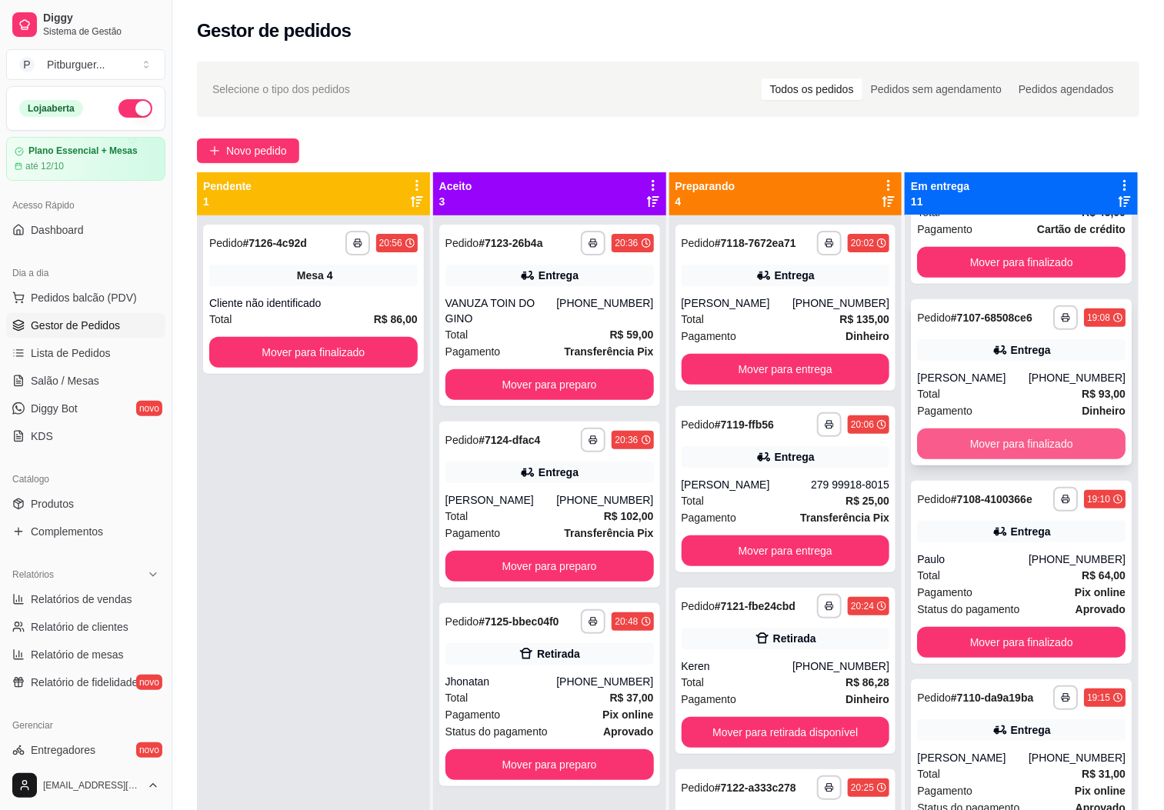
click at [1046, 442] on button "Mover para finalizado" at bounding box center [1021, 443] width 208 height 31
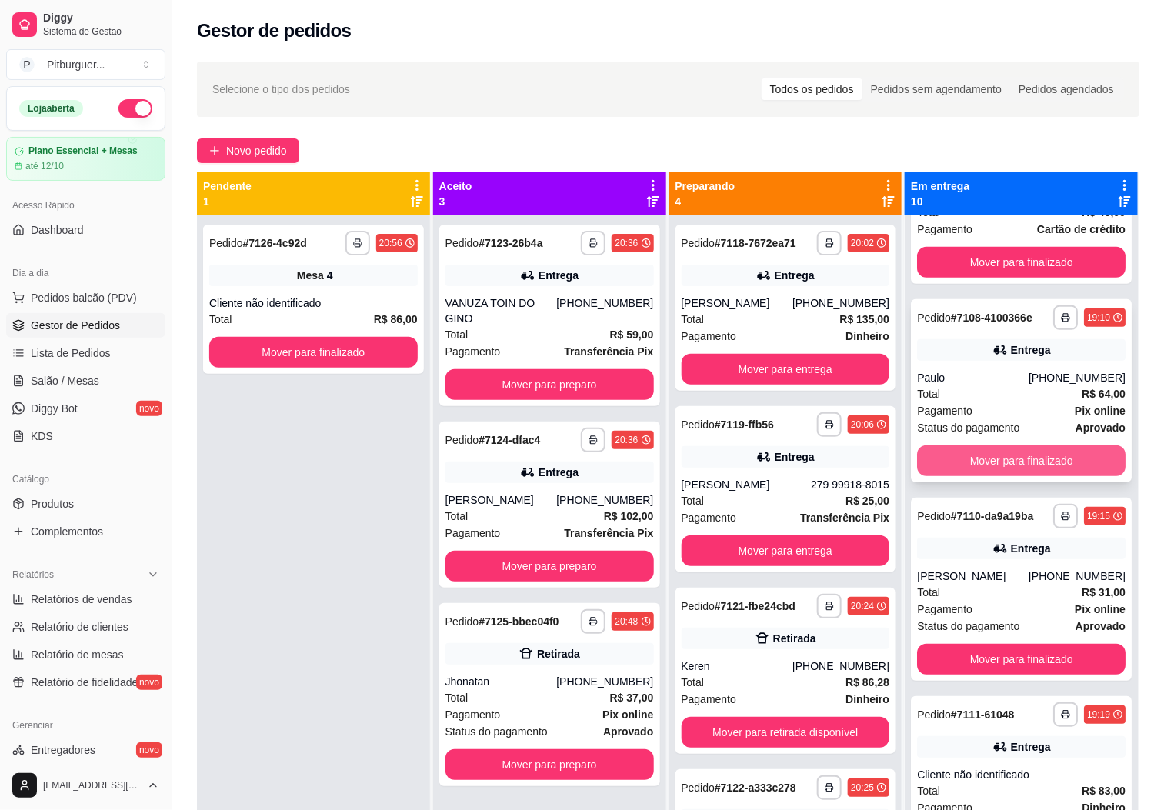
click at [1035, 465] on button "Mover para finalizado" at bounding box center [1021, 460] width 208 height 31
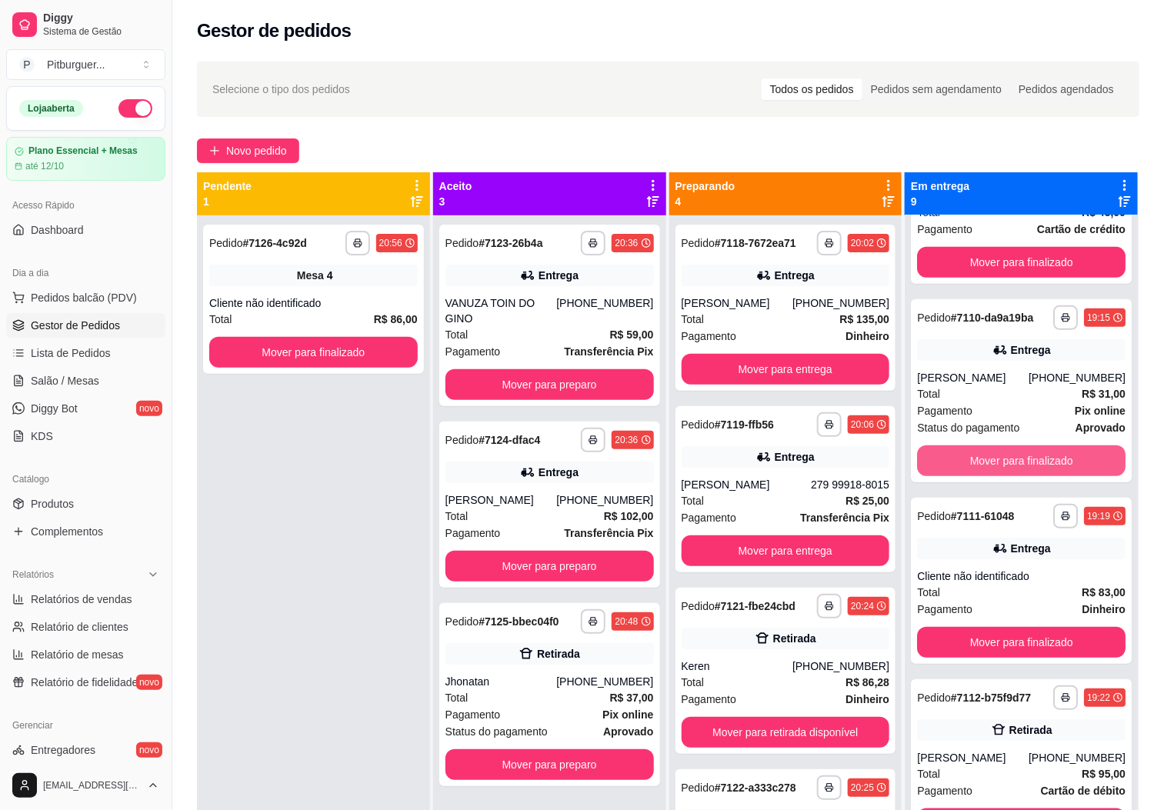
click at [1035, 465] on button "Mover para finalizado" at bounding box center [1021, 460] width 208 height 31
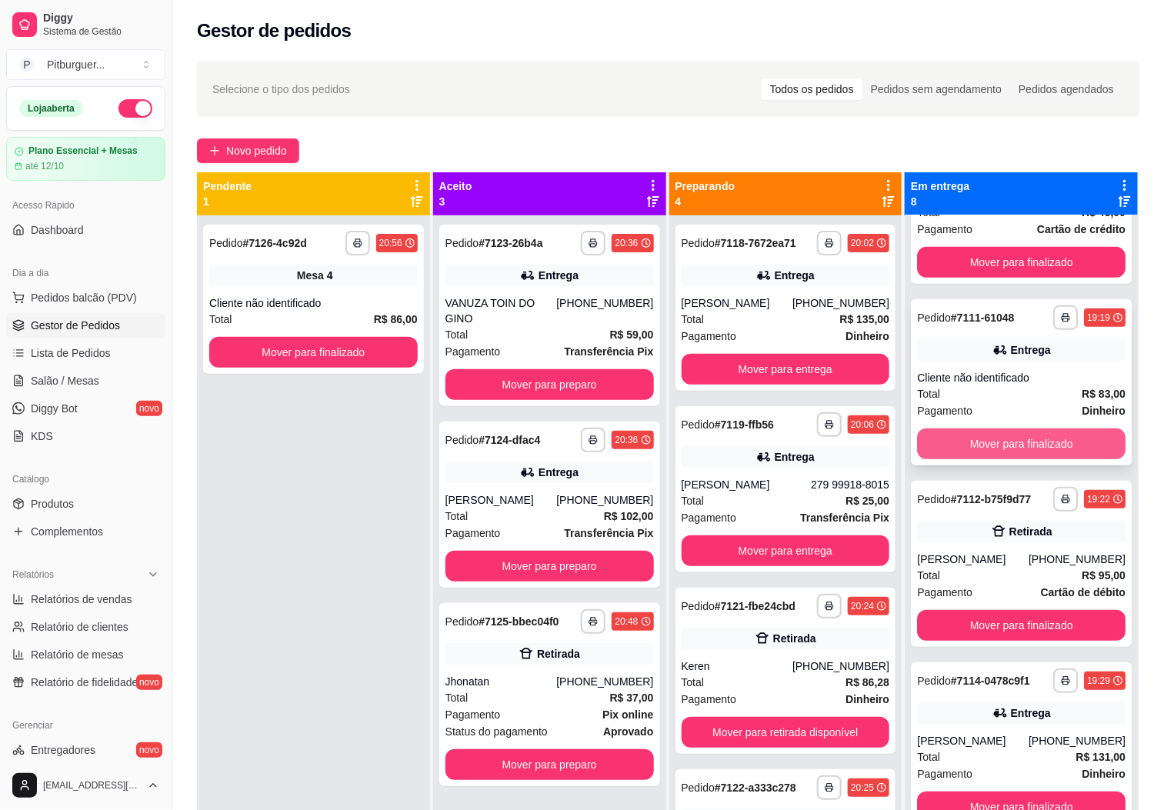
click at [1015, 429] on button "Mover para finalizado" at bounding box center [1021, 443] width 208 height 31
click at [1002, 452] on button "Mover para finalizado" at bounding box center [1021, 443] width 208 height 31
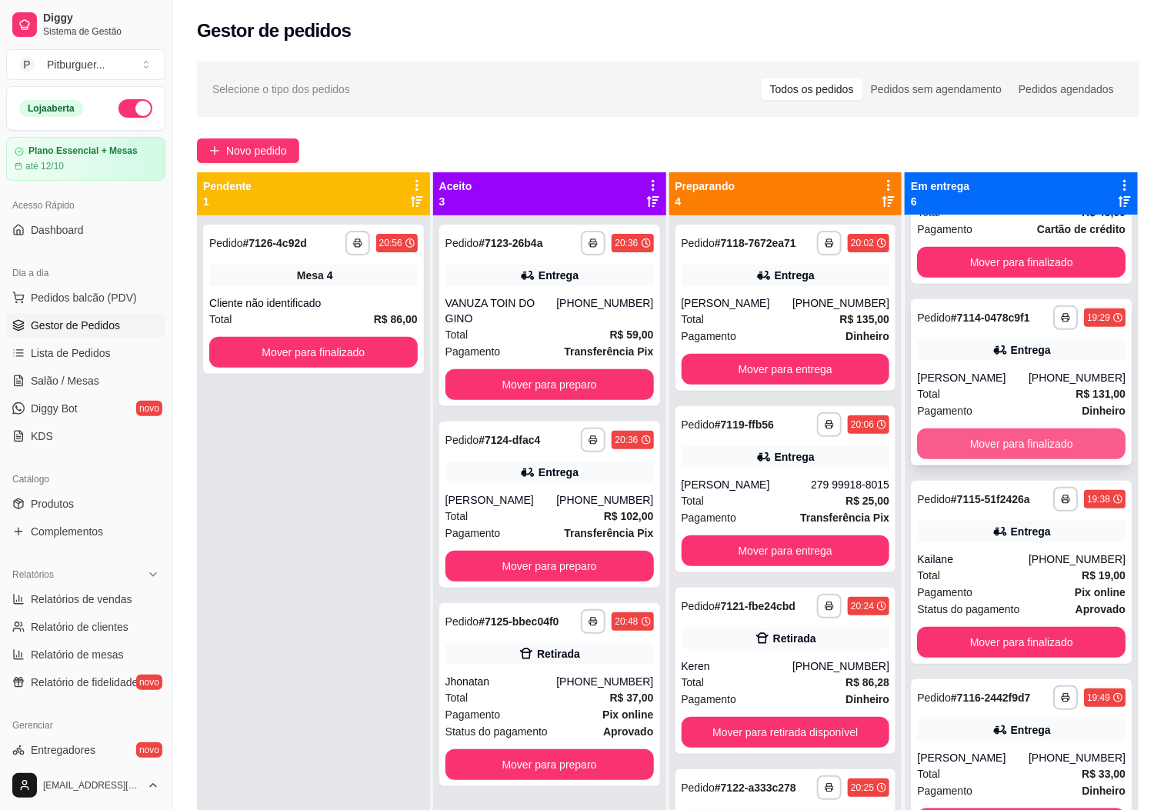
click at [1001, 450] on button "Mover para finalizado" at bounding box center [1021, 443] width 208 height 31
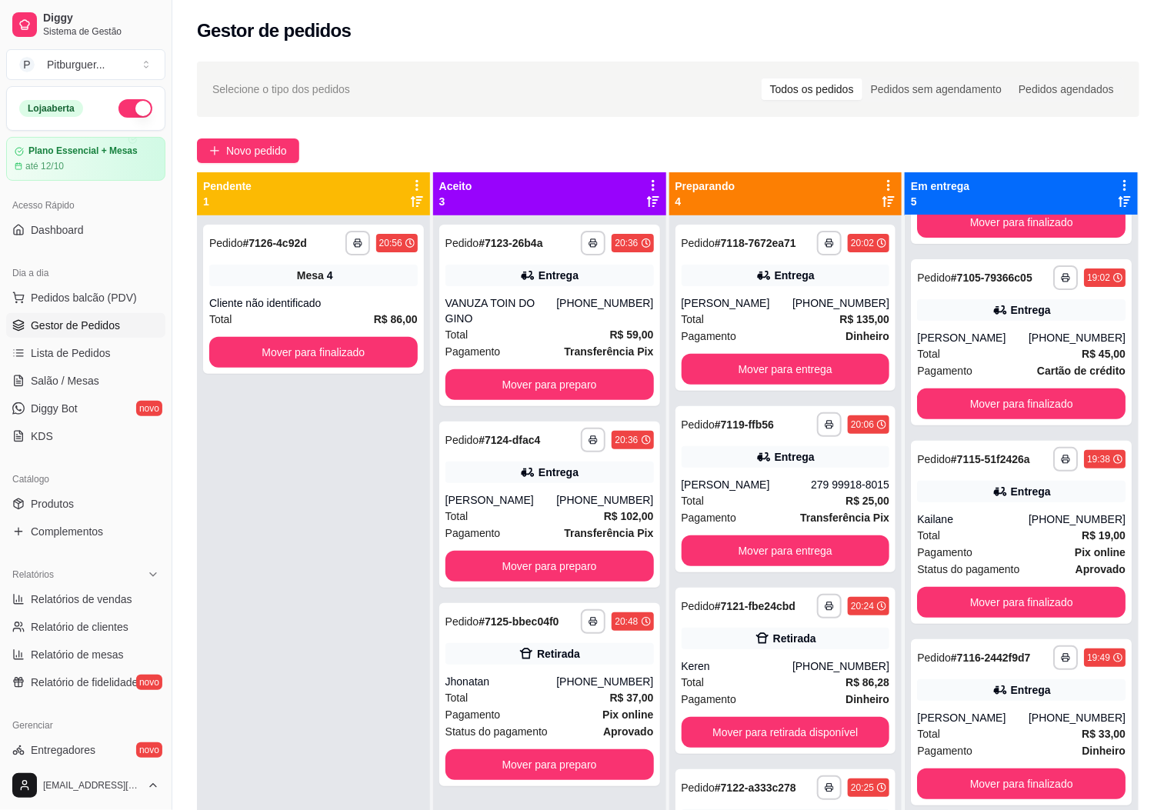
scroll to position [146, 0]
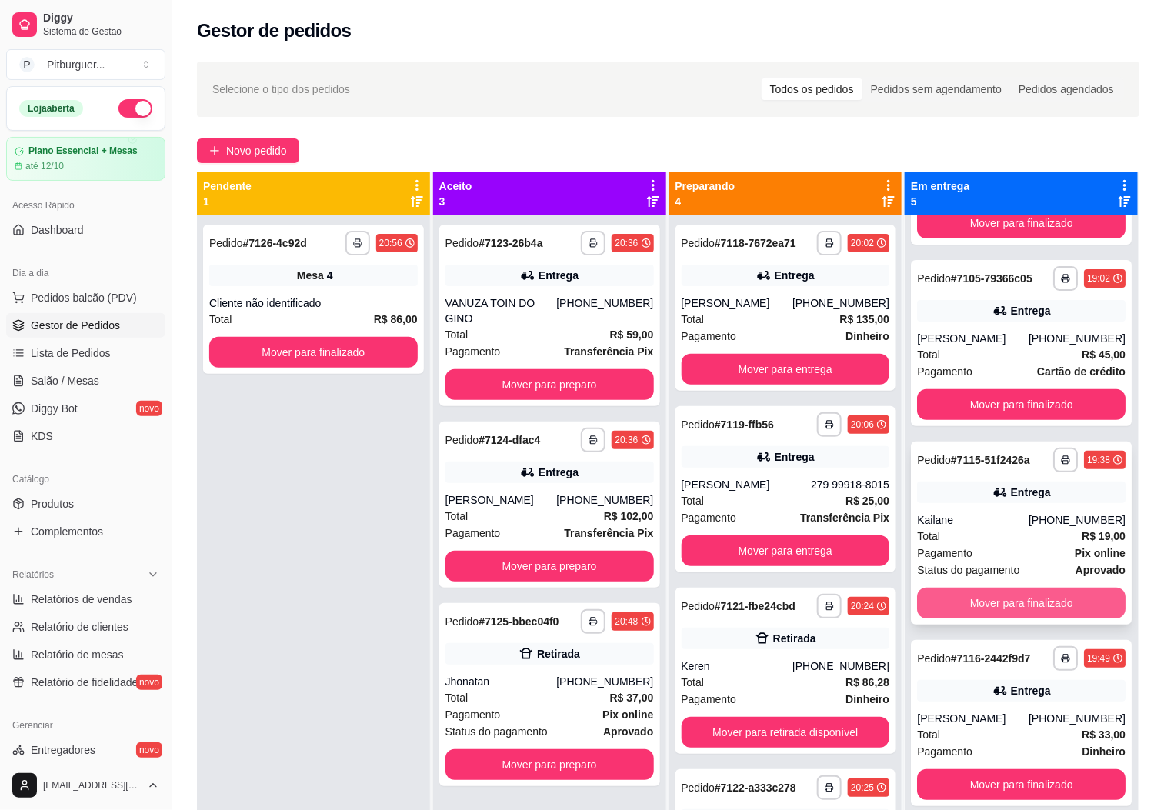
click at [986, 598] on button "Mover para finalizado" at bounding box center [1021, 603] width 208 height 31
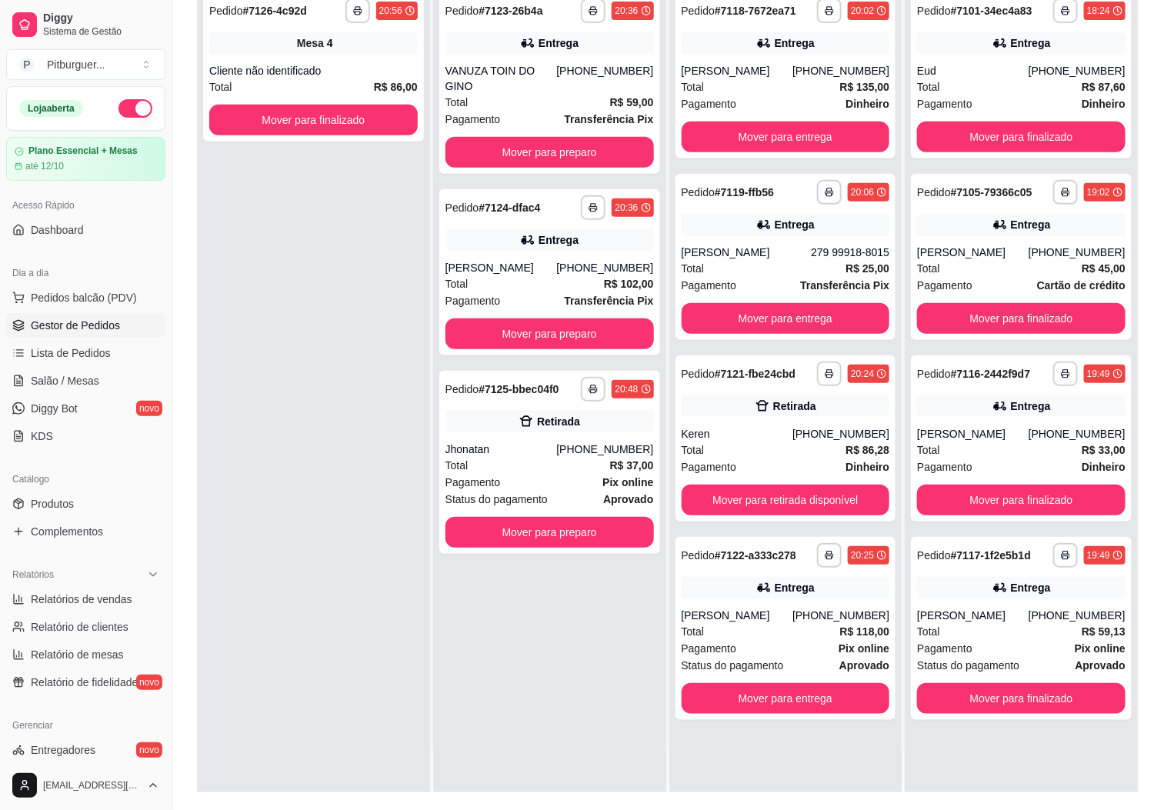
scroll to position [192, 0]
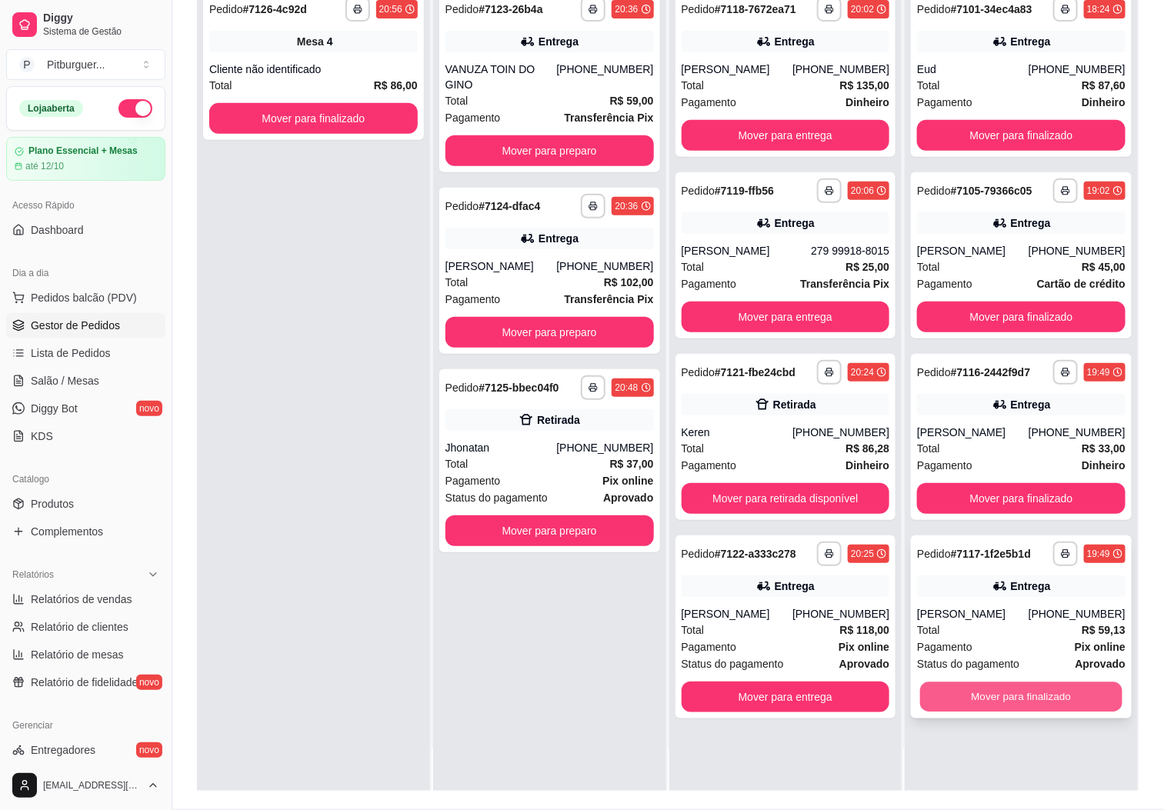
click at [1067, 692] on button "Mover para finalizado" at bounding box center [1021, 697] width 202 height 30
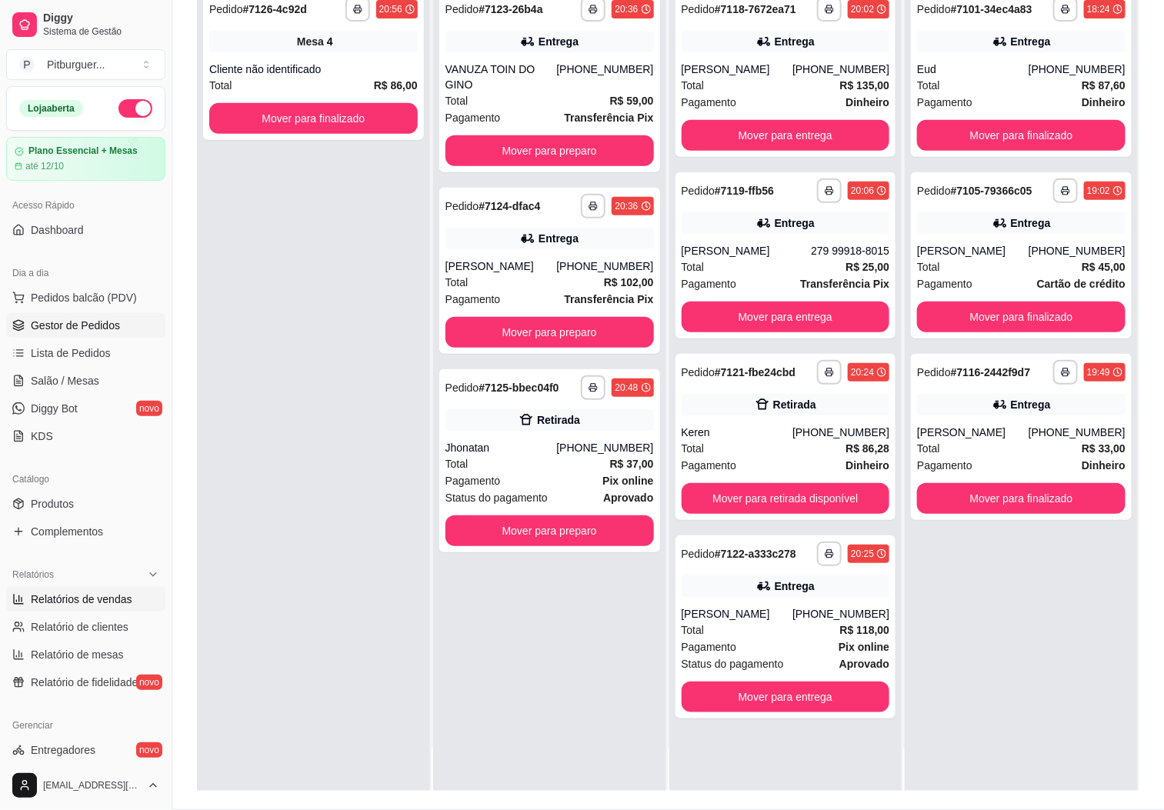
click at [88, 603] on span "Relatórios de vendas" at bounding box center [82, 599] width 102 height 15
select select "ALL"
select select "0"
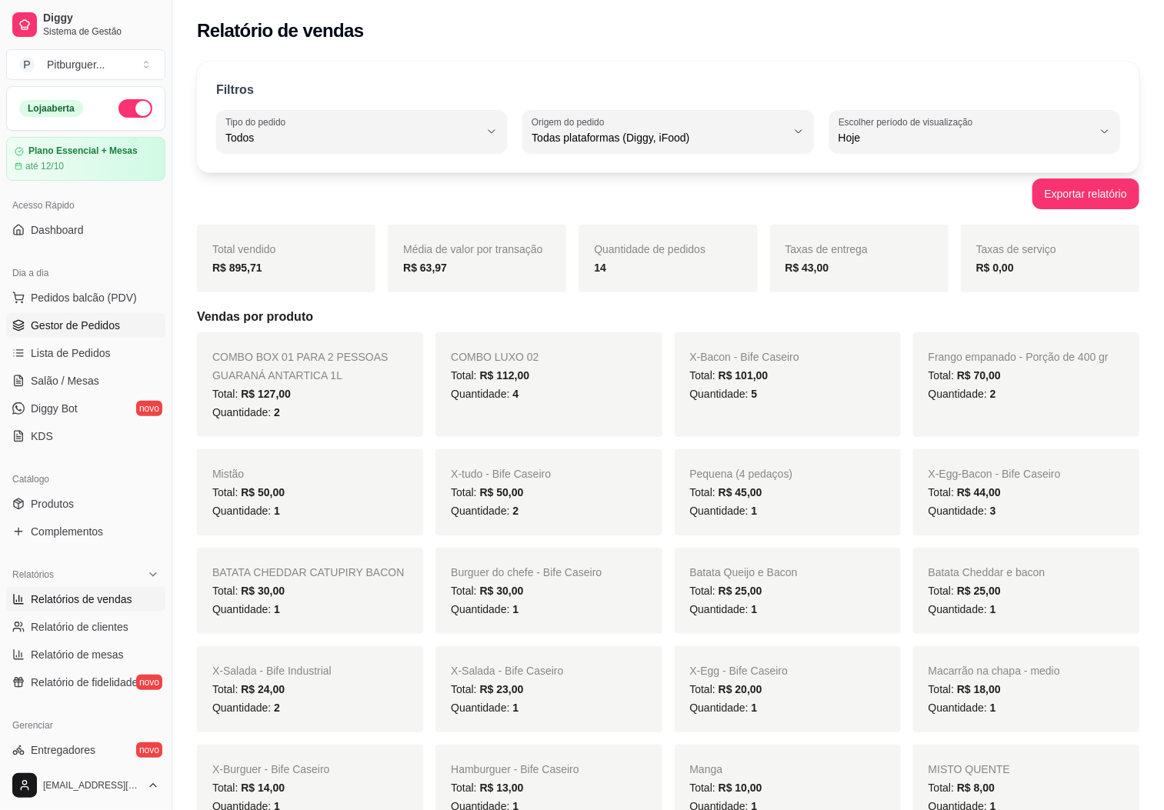
click at [92, 330] on span "Gestor de Pedidos" at bounding box center [75, 325] width 89 height 15
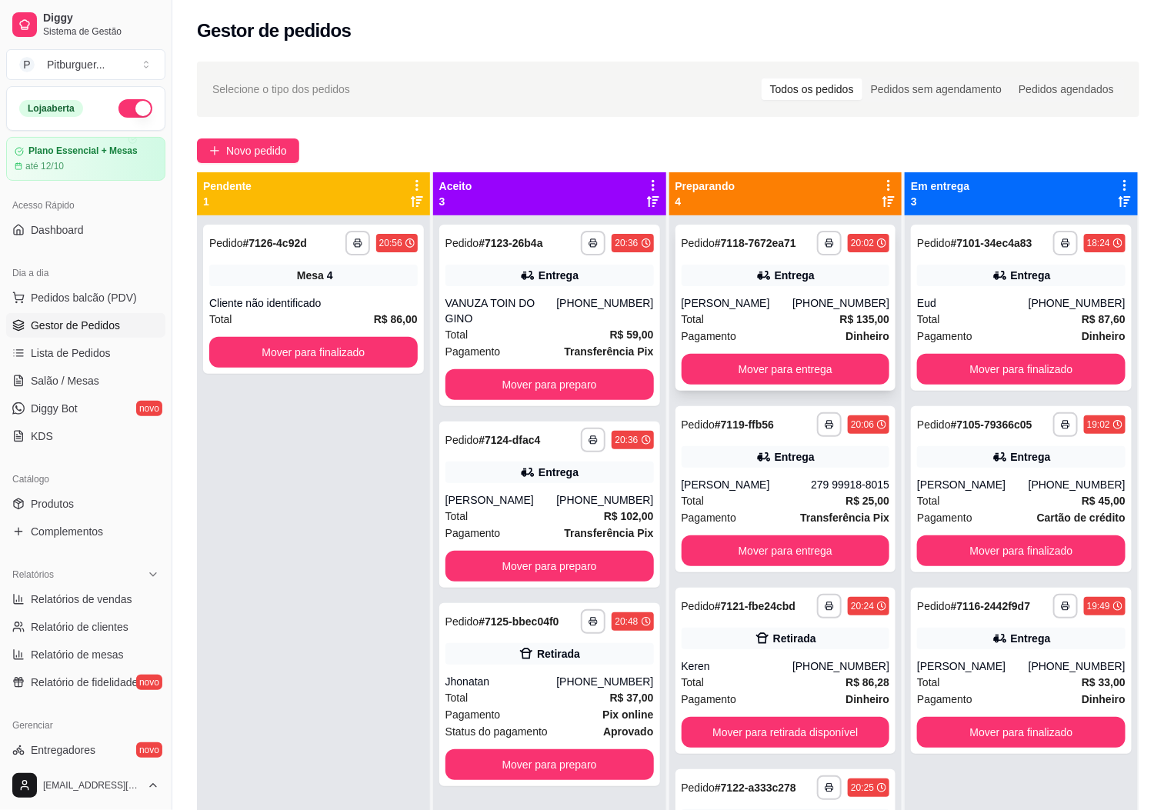
click at [744, 323] on div "Total R$ 135,00" at bounding box center [786, 319] width 208 height 17
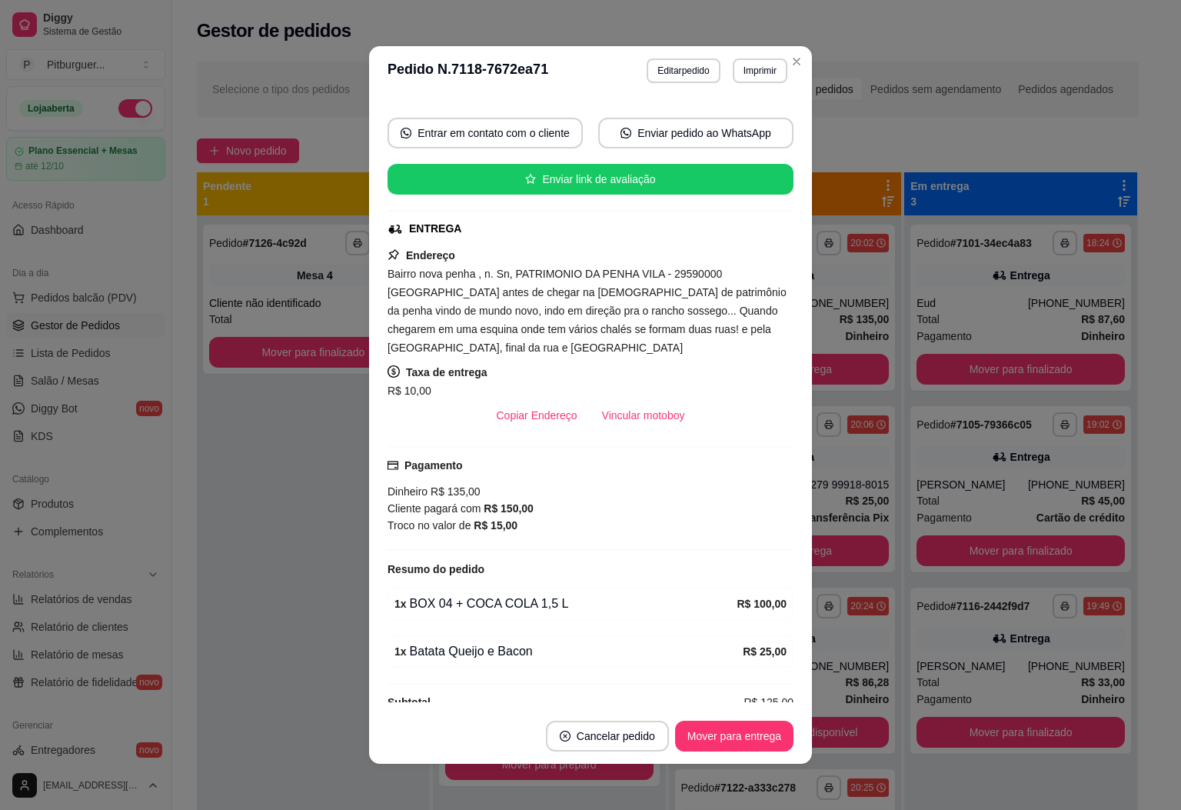
scroll to position [178, 0]
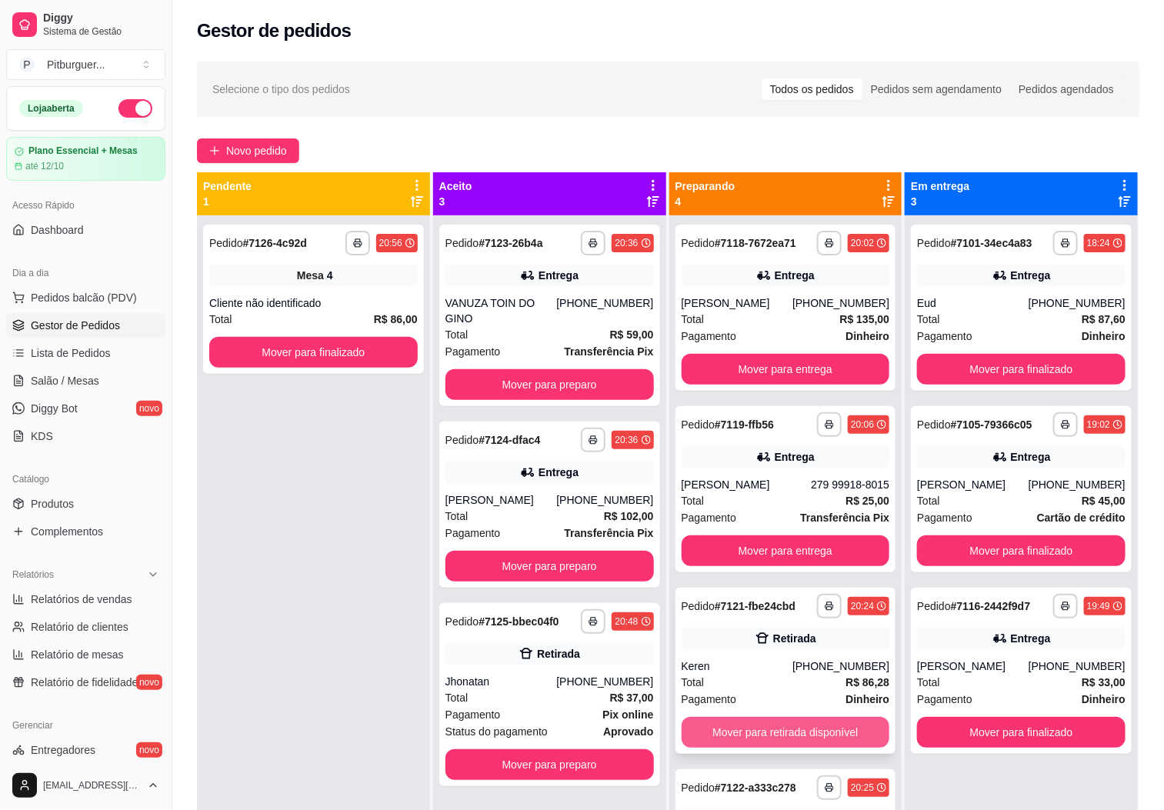
click at [750, 723] on button "Mover para retirada disponível" at bounding box center [786, 732] width 208 height 31
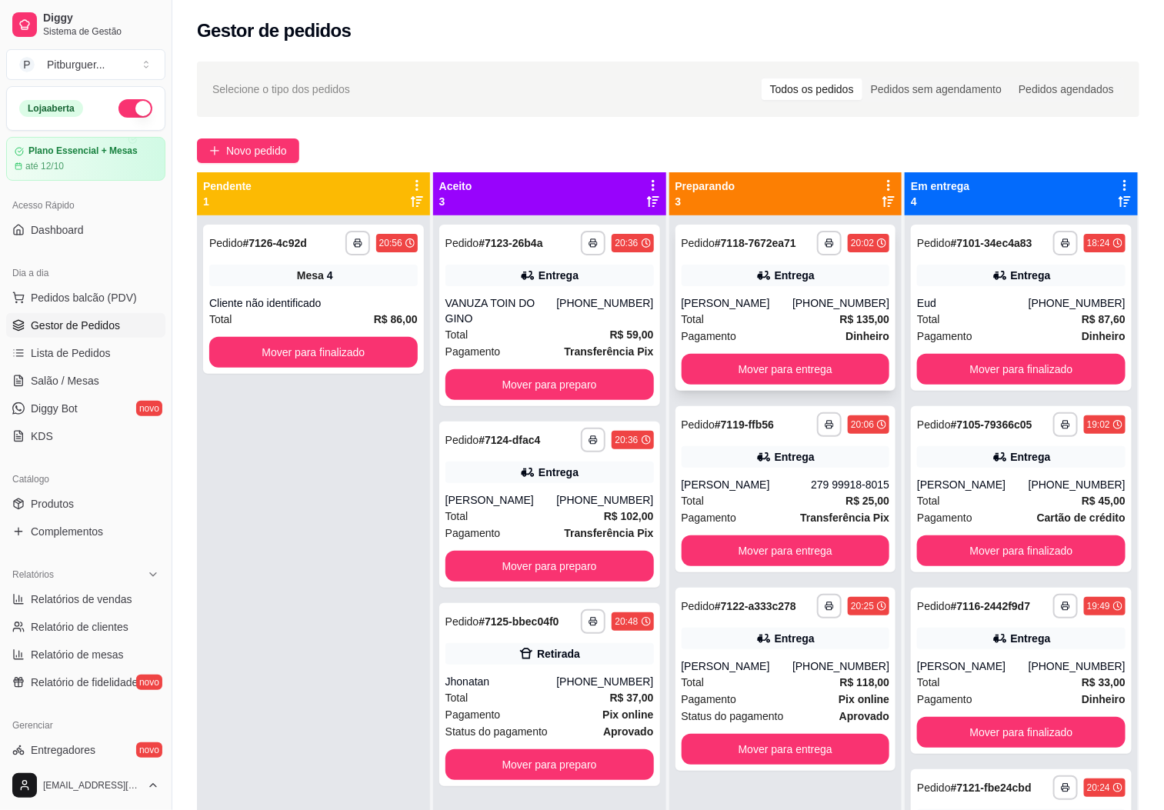
click at [727, 305] on div "[PERSON_NAME]" at bounding box center [738, 302] width 112 height 15
click at [753, 706] on div "Pagamento Pix online" at bounding box center [786, 699] width 208 height 17
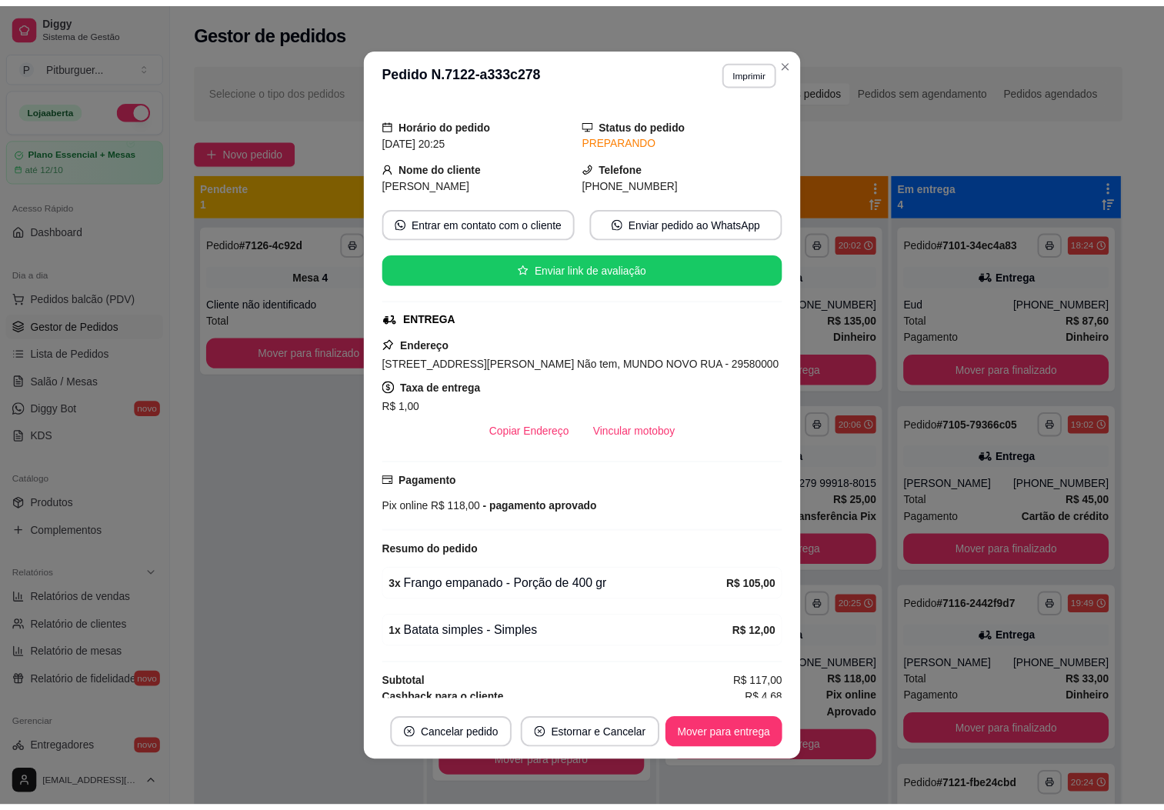
scroll to position [69, 0]
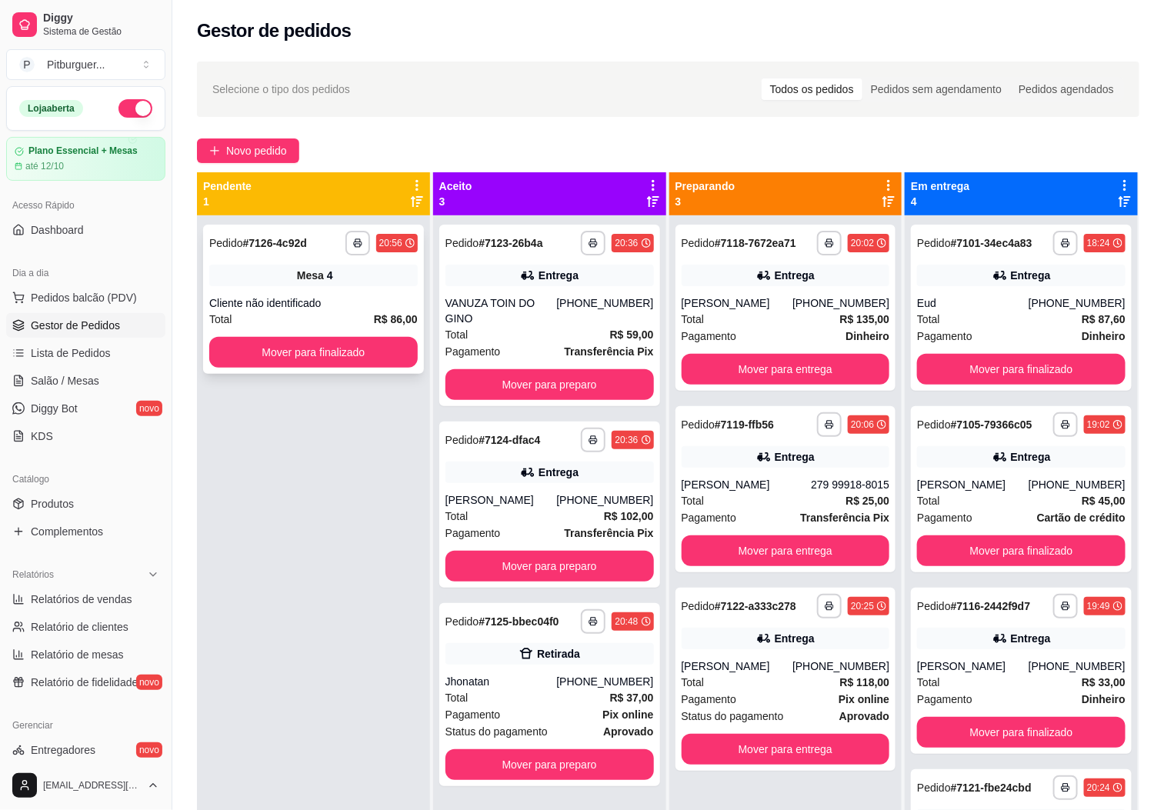
click at [354, 307] on div "Cliente não identificado" at bounding box center [313, 302] width 208 height 15
click at [734, 552] on button "Mover para entrega" at bounding box center [786, 550] width 208 height 31
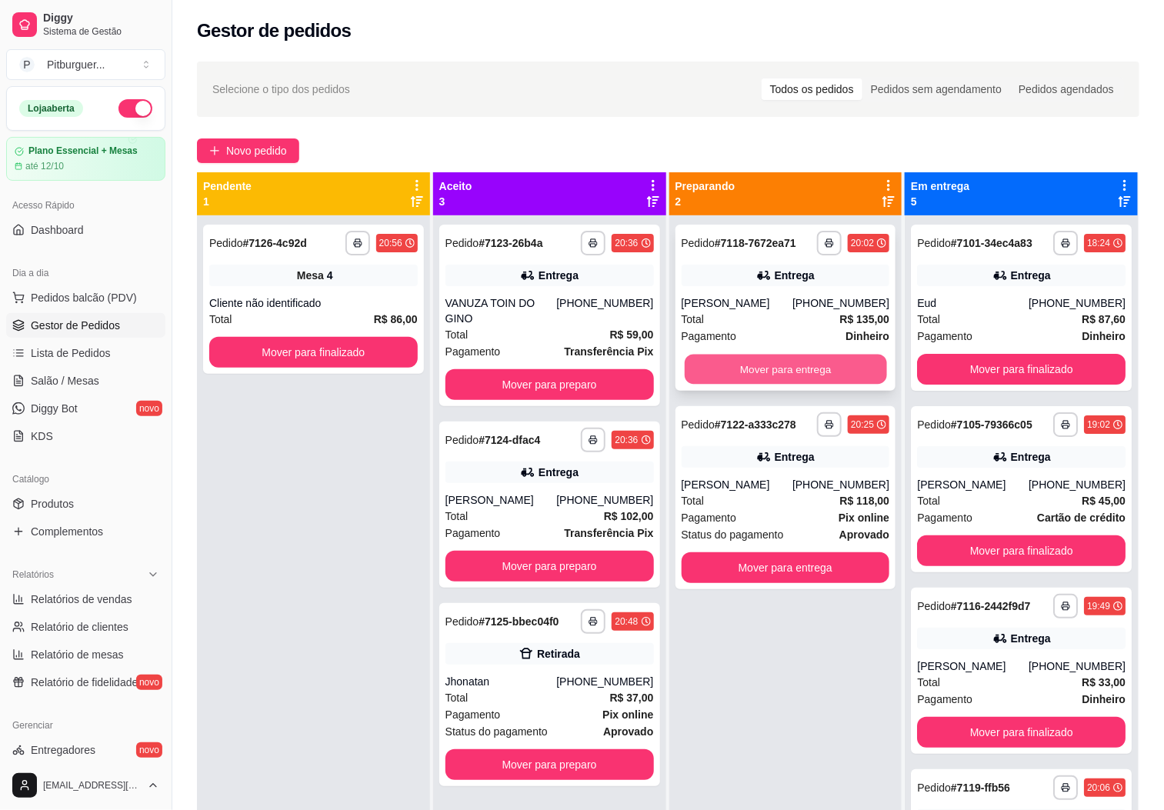
click at [711, 355] on button "Mover para entrega" at bounding box center [786, 370] width 202 height 30
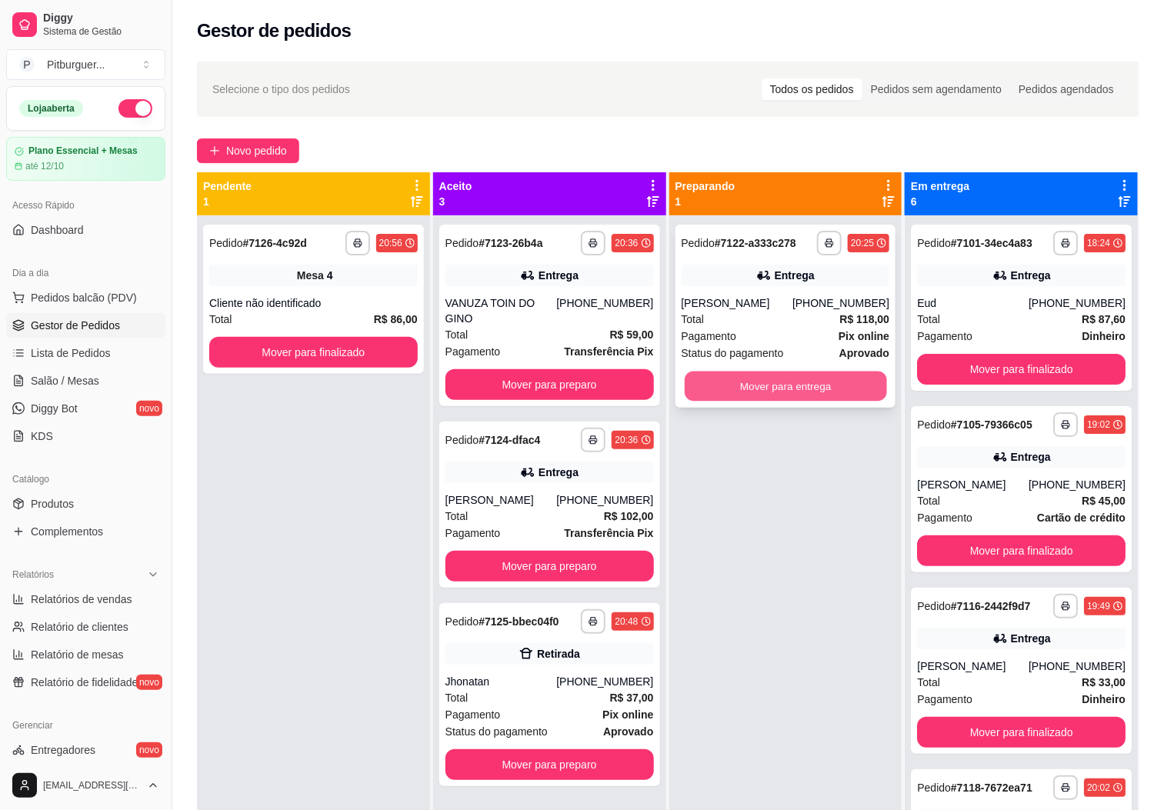
click at [758, 386] on button "Mover para entrega" at bounding box center [786, 387] width 202 height 30
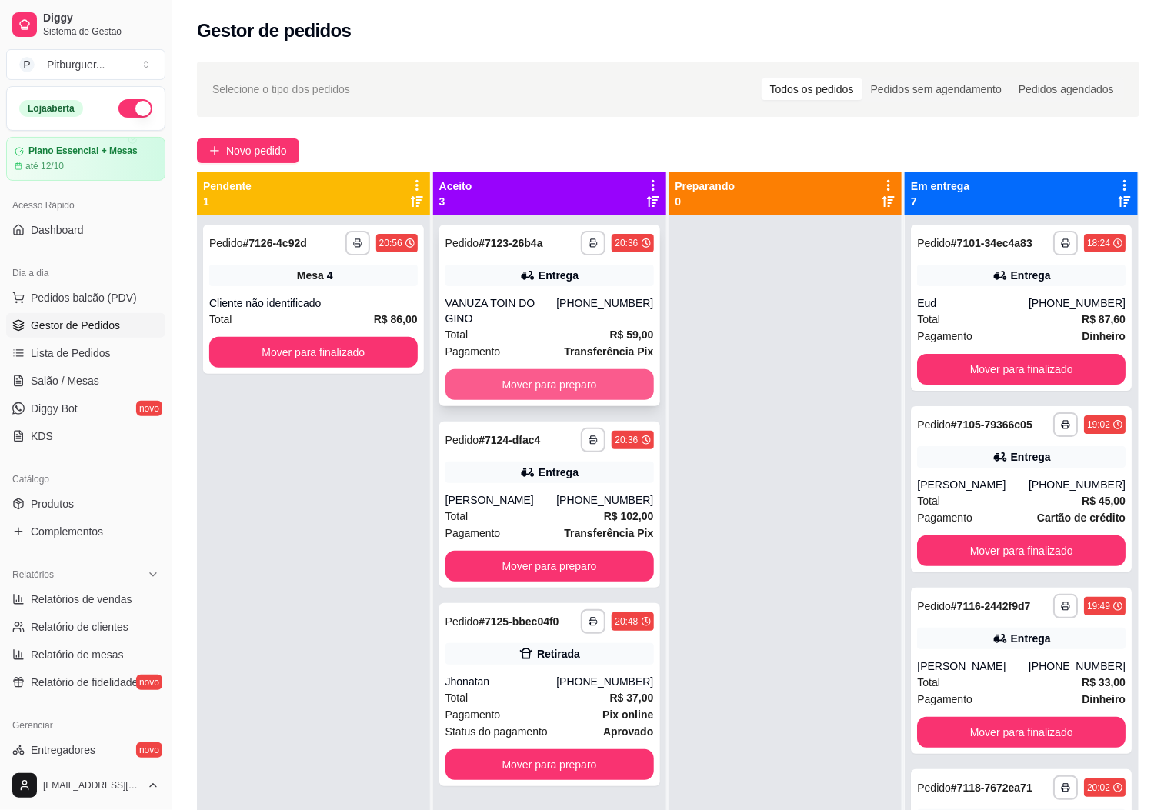
click at [612, 376] on button "Mover para preparo" at bounding box center [549, 384] width 208 height 31
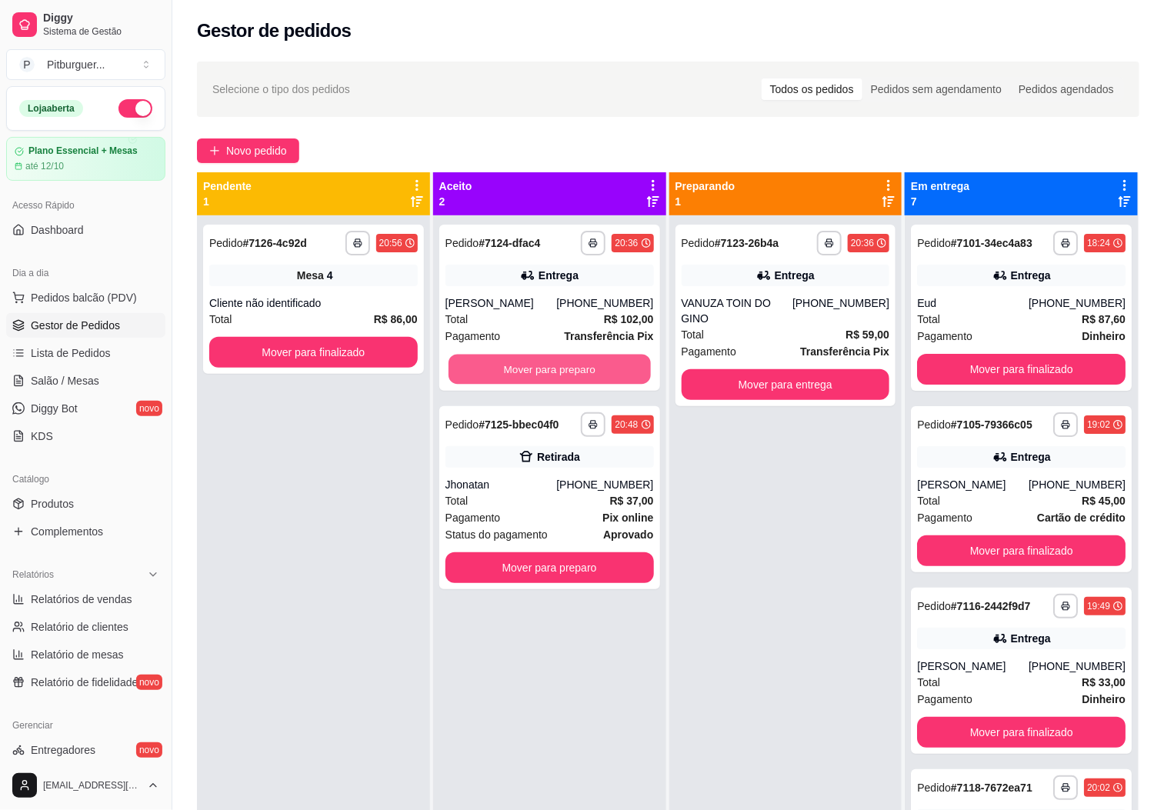
click at [612, 376] on button "Mover para preparo" at bounding box center [549, 370] width 202 height 30
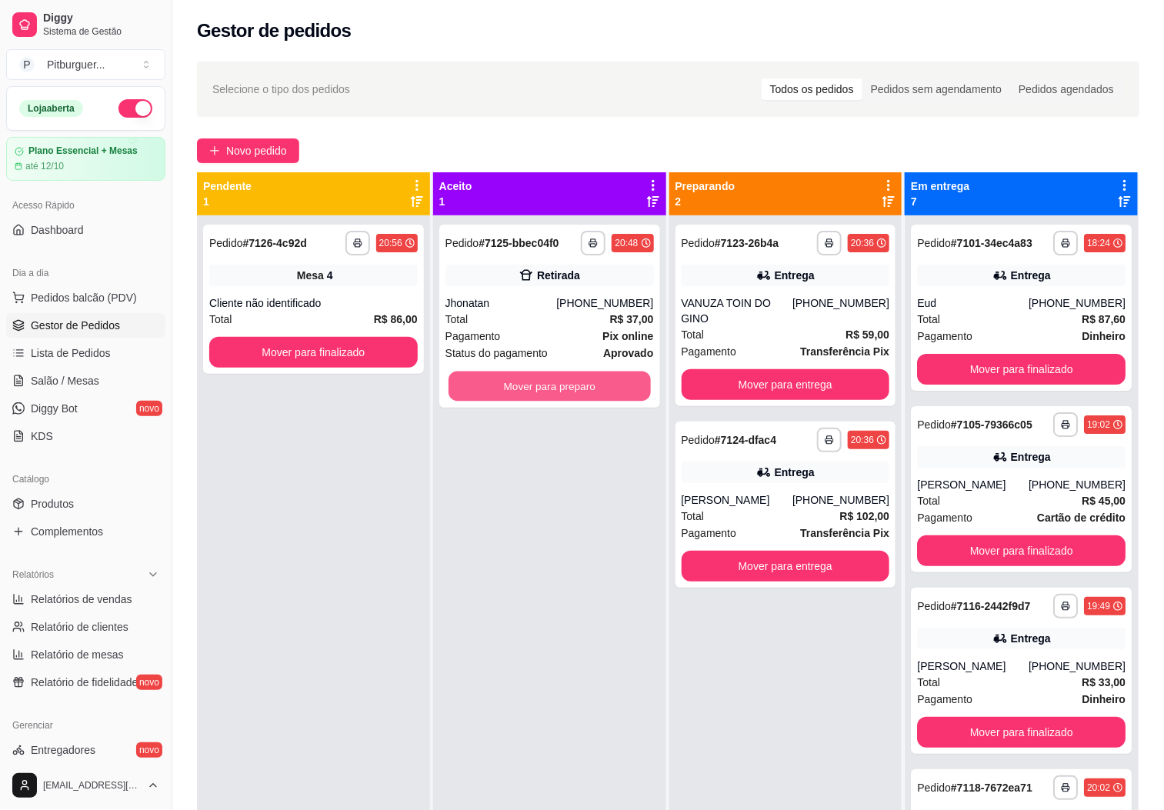
click at [612, 376] on button "Mover para preparo" at bounding box center [549, 387] width 202 height 30
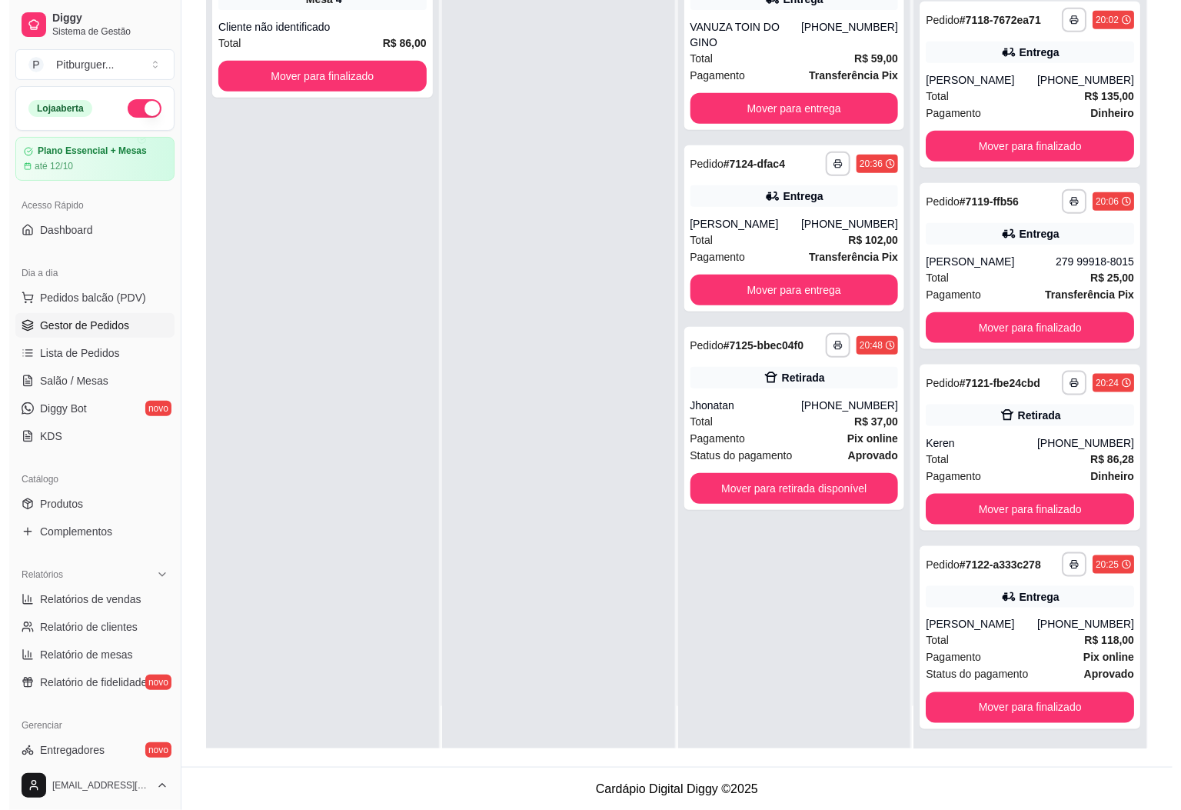
scroll to position [235, 0]
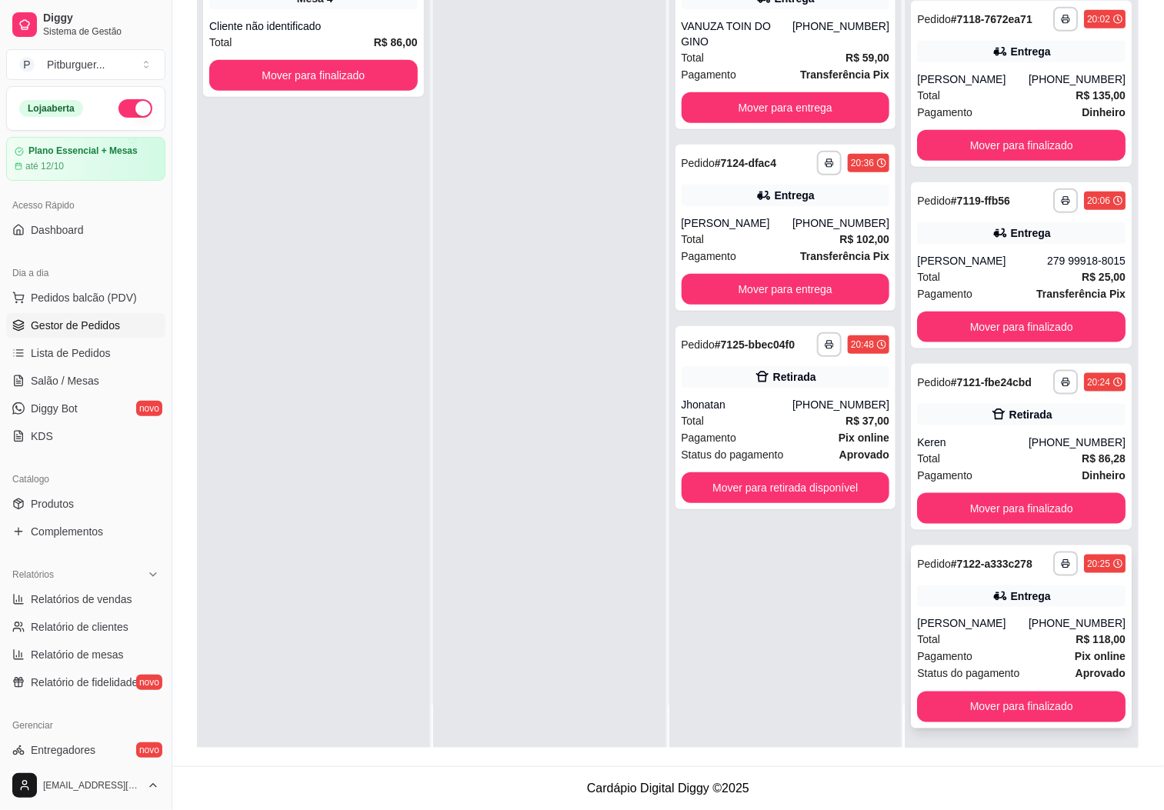
click at [1011, 594] on div "Entrega" at bounding box center [1031, 595] width 40 height 15
click at [969, 97] on div "Total R$ 135,00" at bounding box center [1021, 95] width 208 height 17
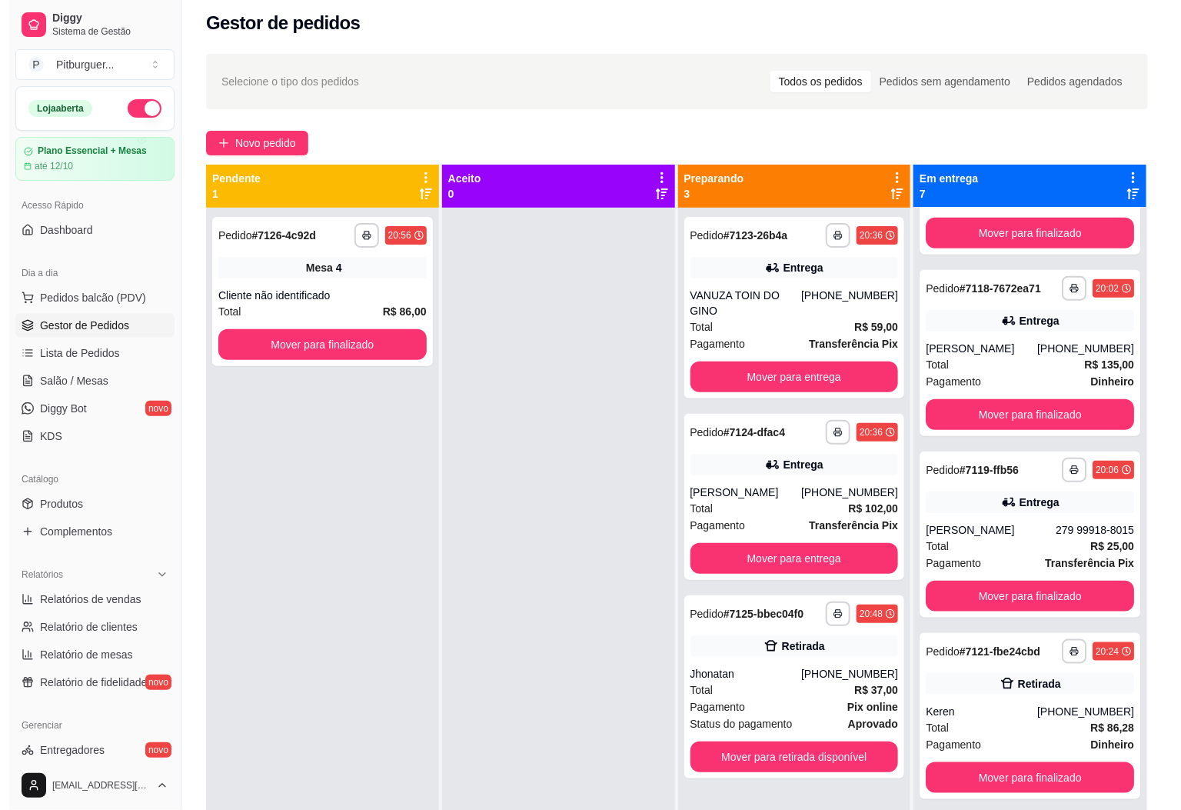
scroll to position [0, 0]
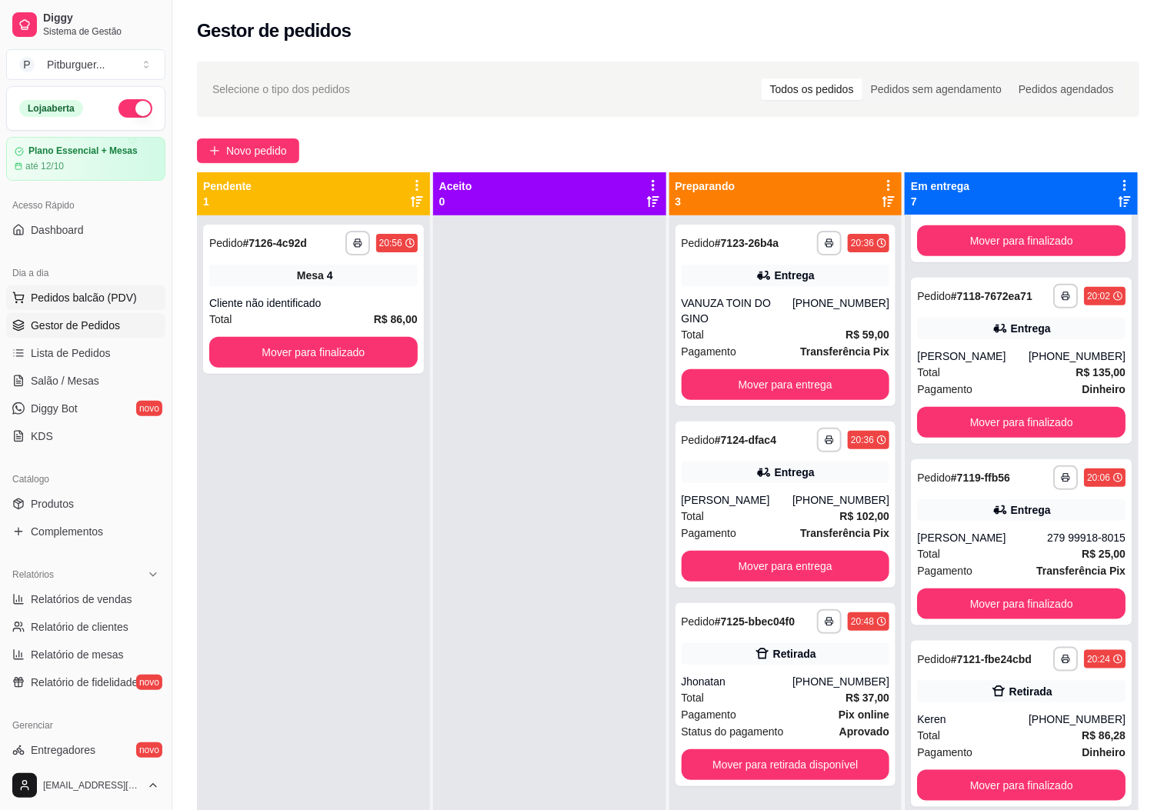
click at [82, 303] on span "Pedidos balcão (PDV)" at bounding box center [84, 297] width 106 height 15
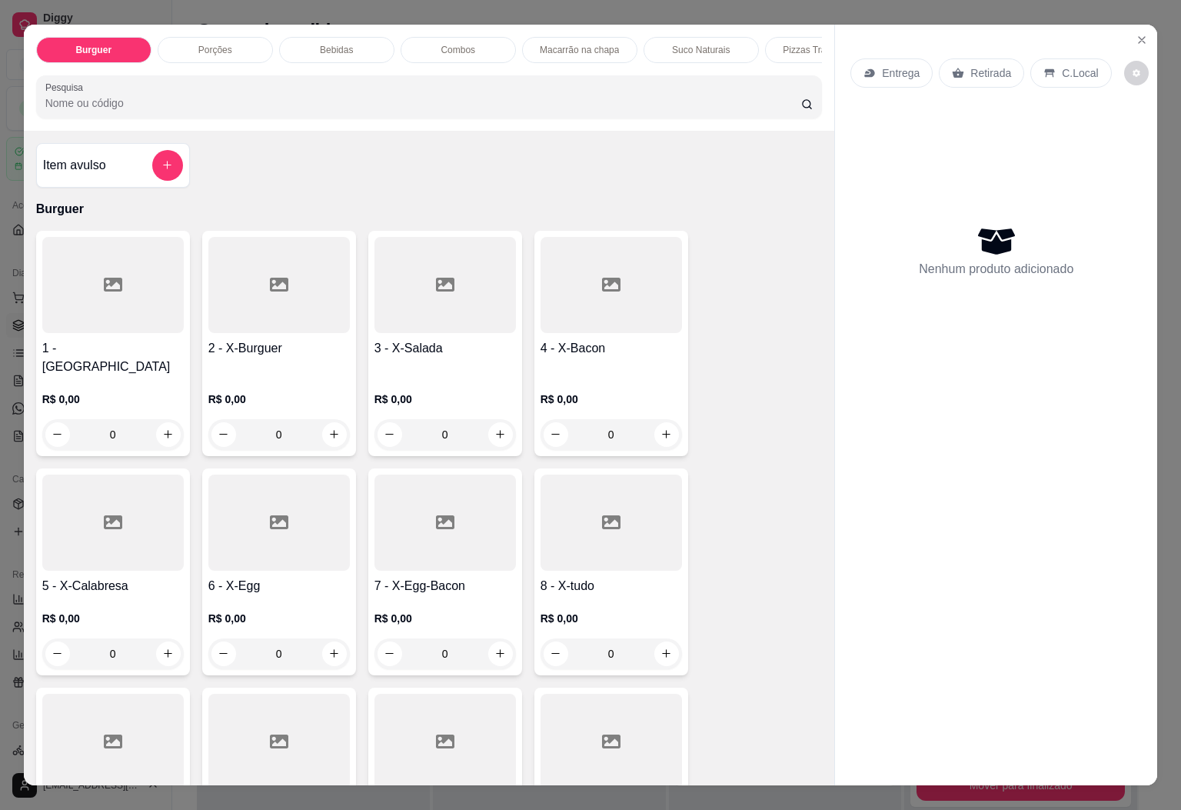
click at [365, 45] on div "Bebidas" at bounding box center [336, 50] width 115 height 26
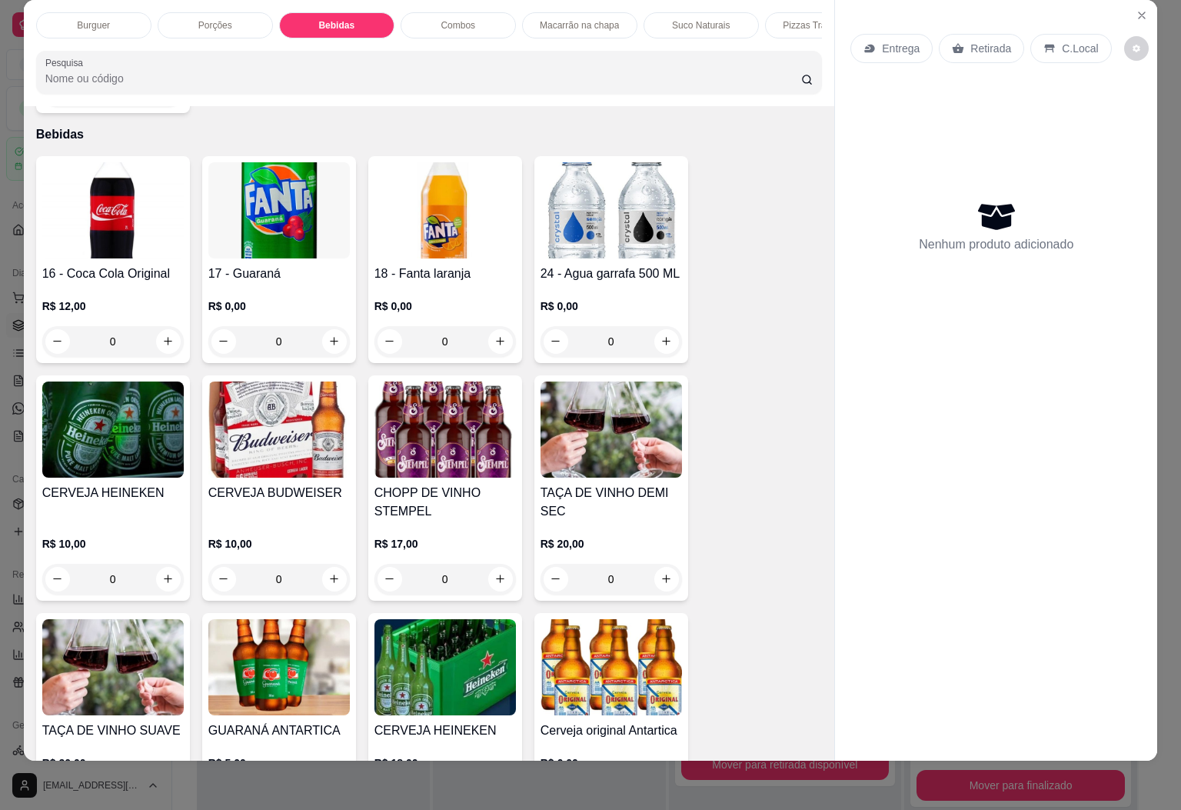
click at [212, 19] on p "Porções" at bounding box center [215, 25] width 34 height 12
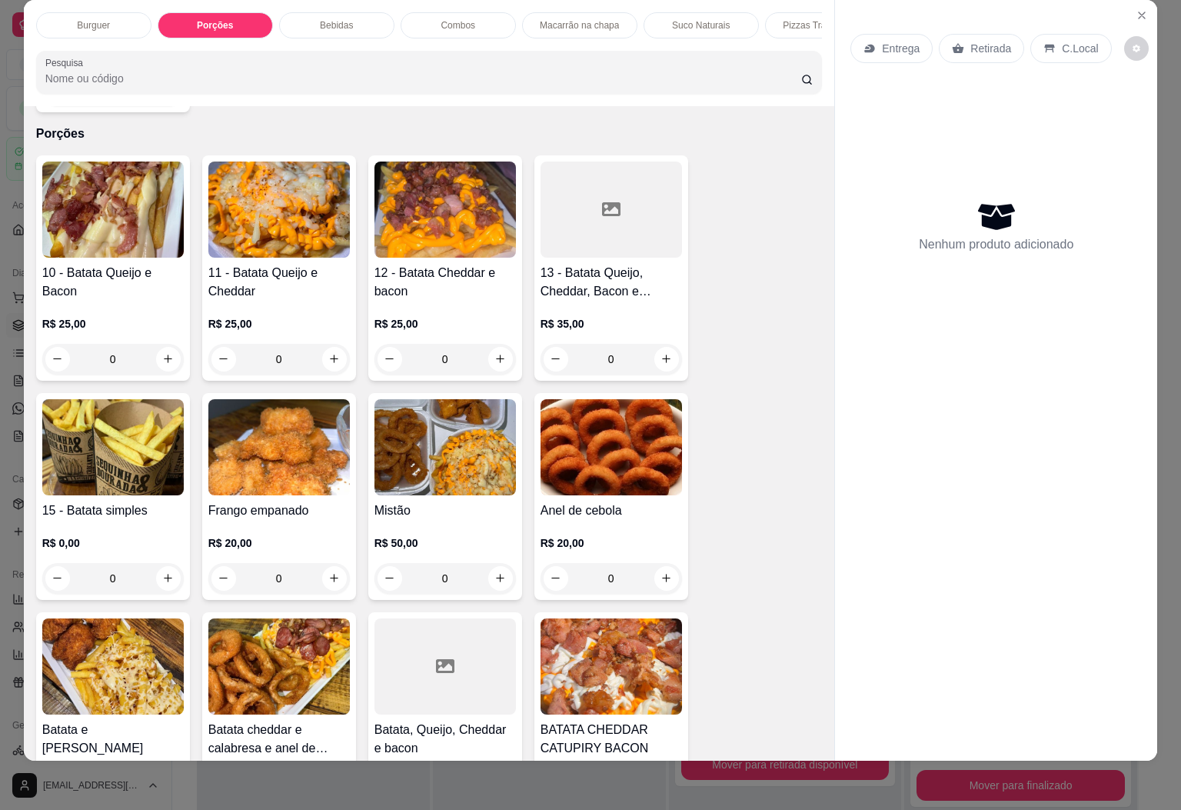
click at [303, 435] on img at bounding box center [279, 447] width 142 height 96
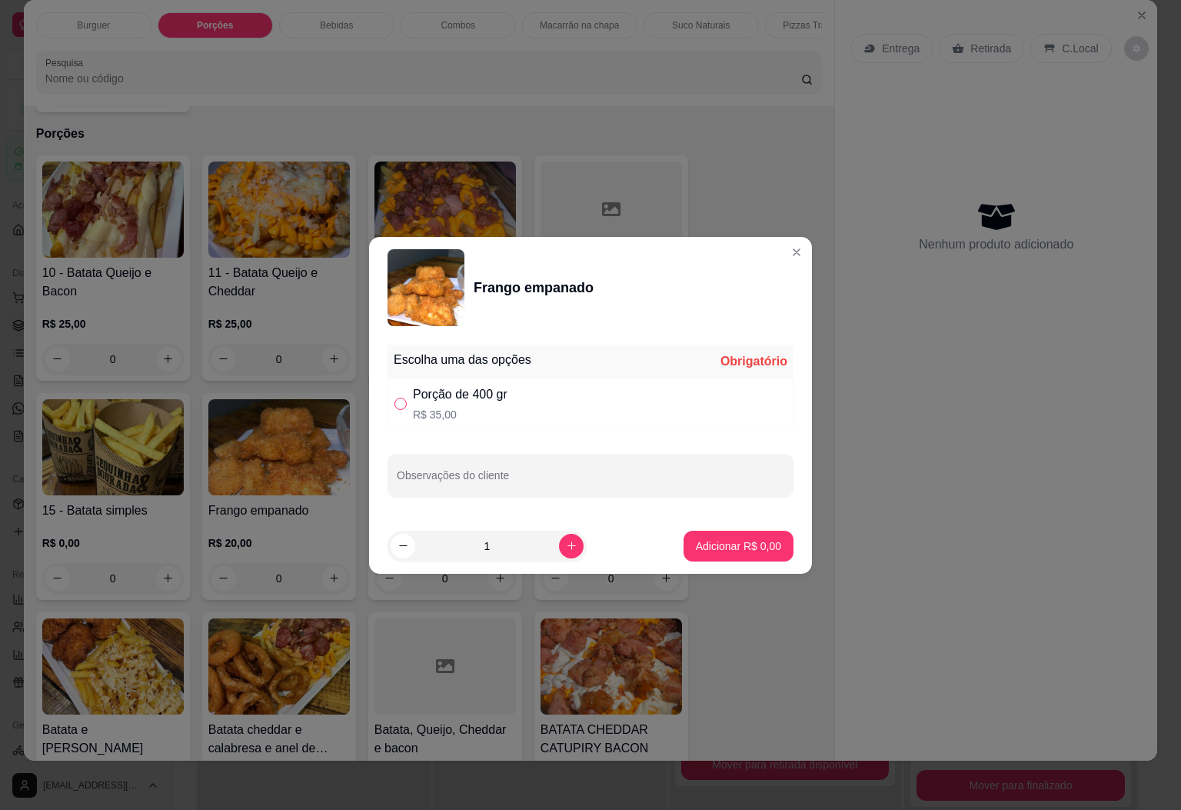
click at [400, 400] on input "" at bounding box center [401, 404] width 12 height 12
radio input "true"
click at [714, 555] on button "Adicionar R$ 35,00" at bounding box center [735, 546] width 113 height 30
type input "1"
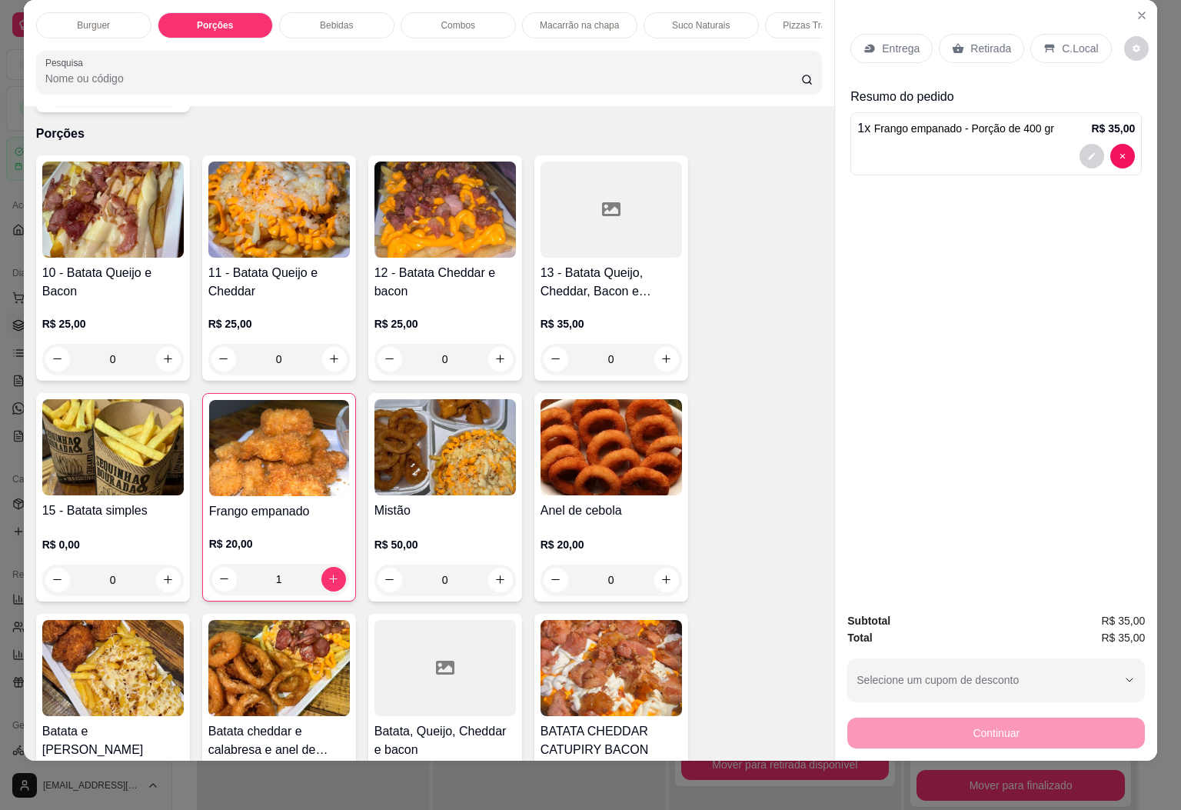
click at [983, 41] on p "Retirada" at bounding box center [991, 48] width 41 height 15
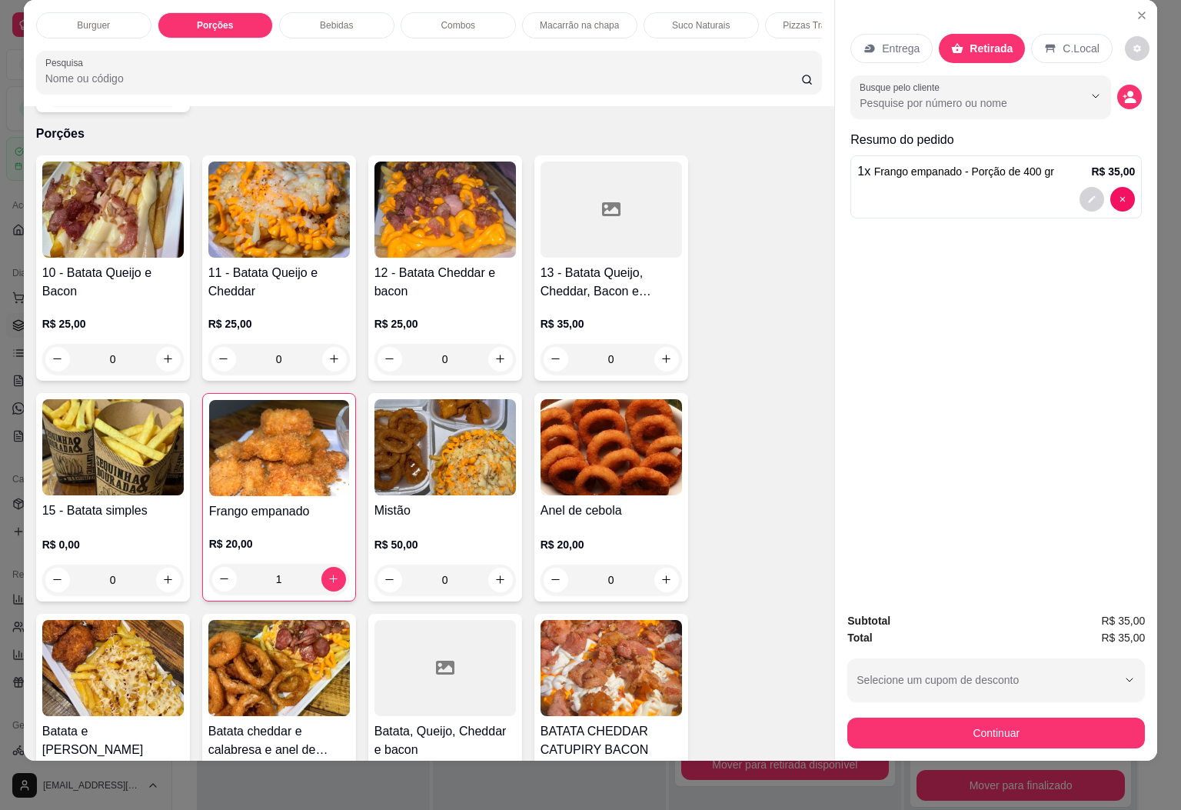
click at [1126, 98] on icon "decrease-product-quantity" at bounding box center [1131, 100] width 12 height 5
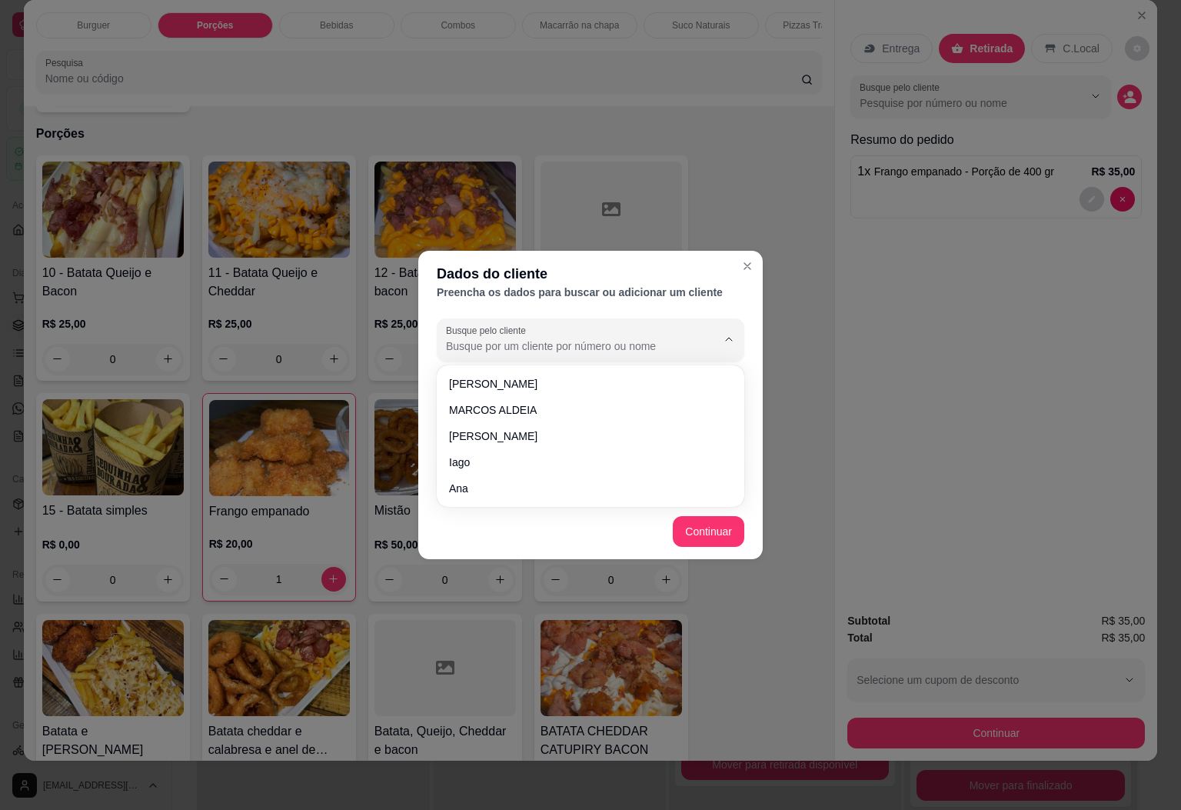
click at [575, 338] on input "Busque pelo cliente" at bounding box center [569, 345] width 246 height 15
type input "keize"
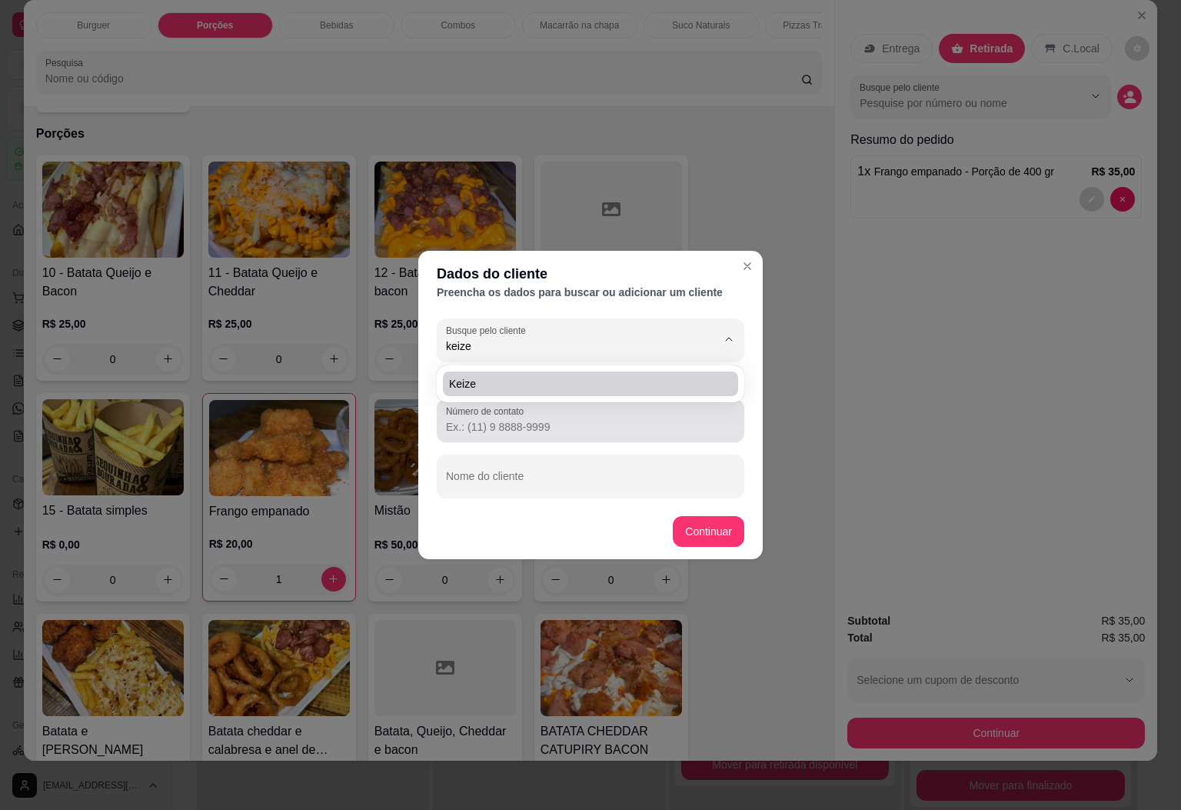
click at [515, 402] on div "Número de contato" at bounding box center [591, 420] width 308 height 43
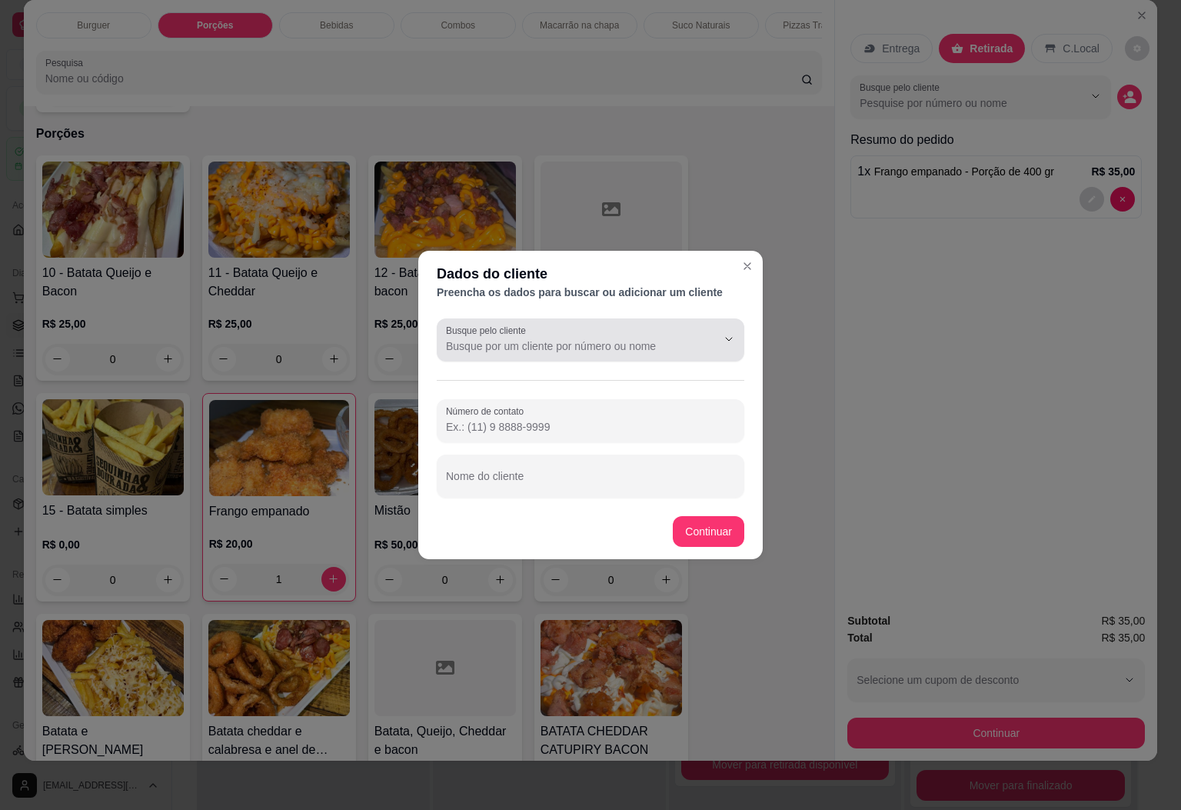
click at [562, 346] on input "Busque pelo cliente" at bounding box center [569, 345] width 246 height 15
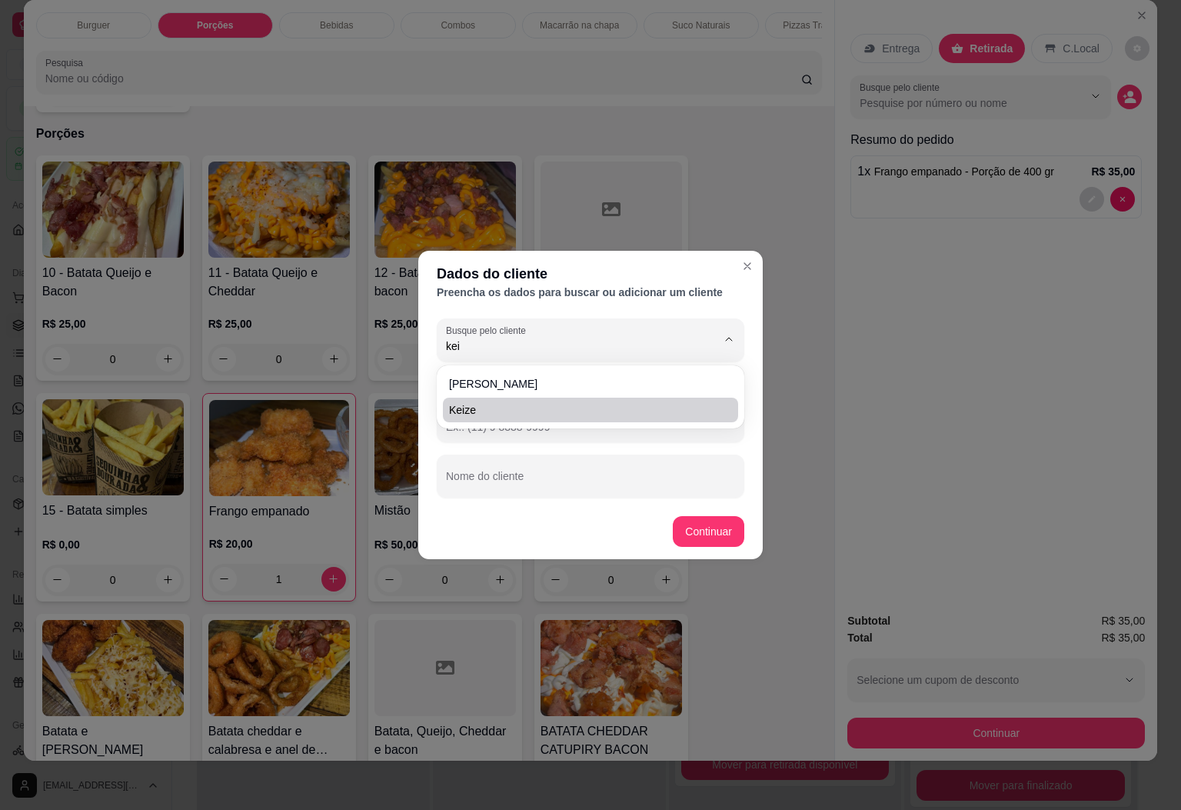
click at [462, 415] on span "Keize" at bounding box center [583, 409] width 268 height 15
type input "Keize"
type input "[PHONE_NUMBER]"
type input "Keize"
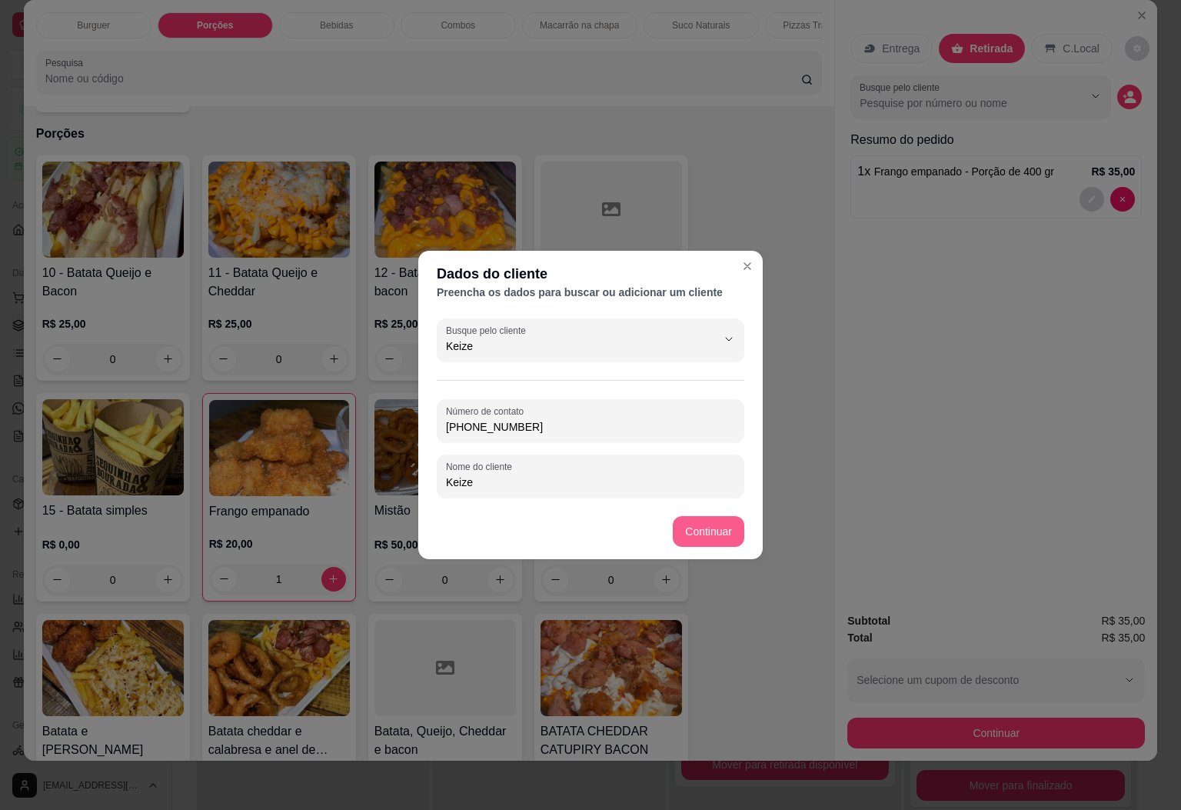
type input "Keize"
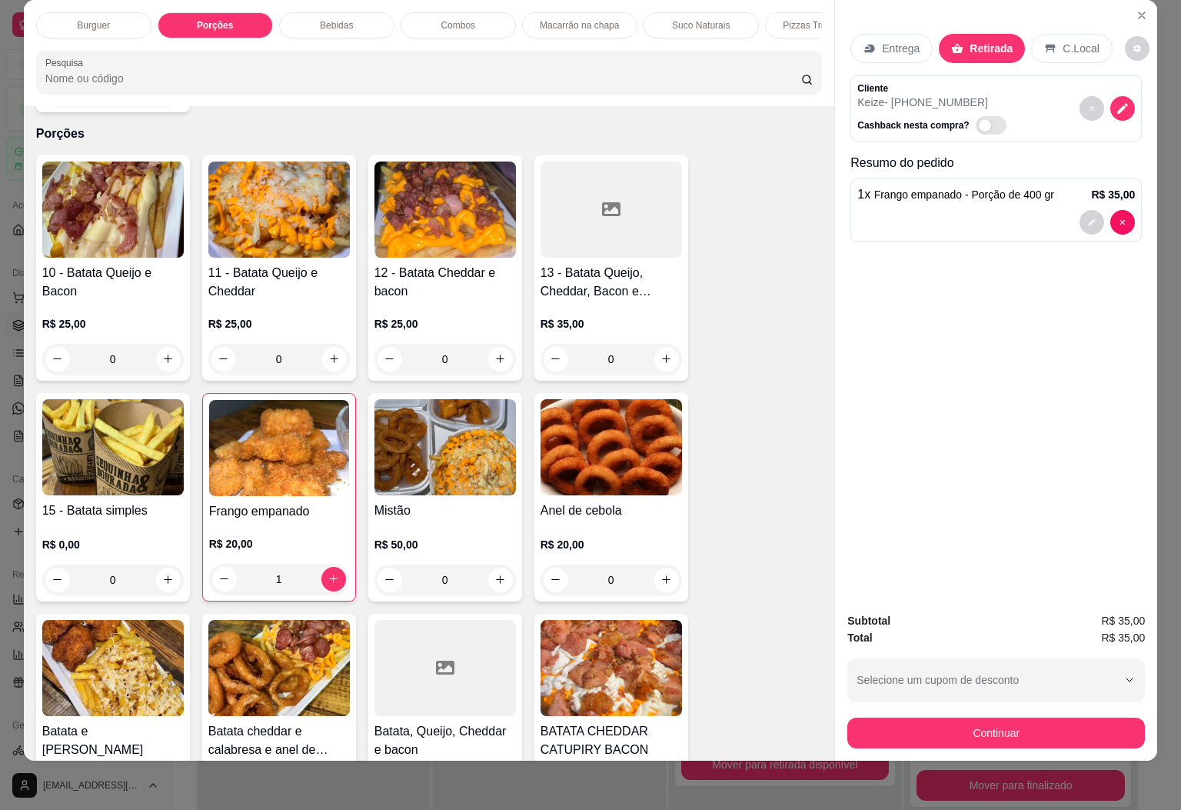
drag, startPoint x: 330, startPoint y: 9, endPoint x: 271, endPoint y: 28, distance: 62.3
click at [332, 19] on p "Bebidas" at bounding box center [336, 25] width 33 height 12
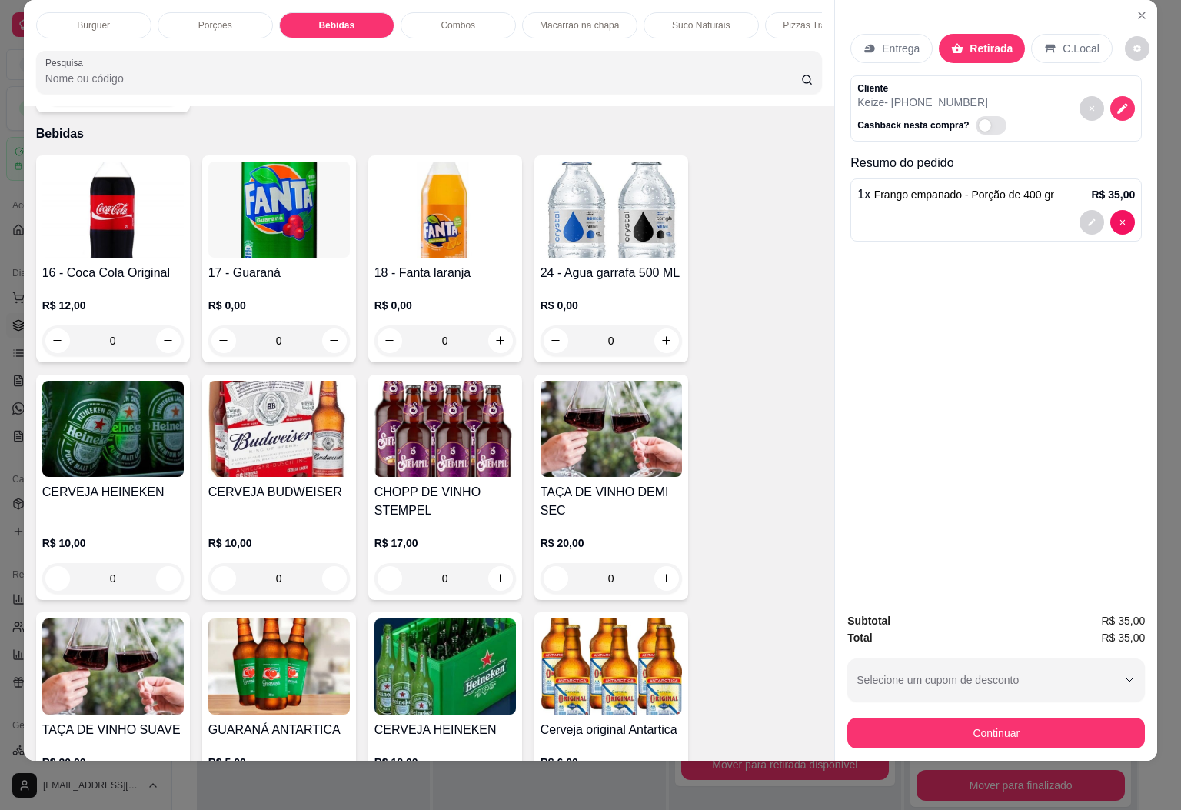
click at [95, 220] on img at bounding box center [113, 210] width 142 height 96
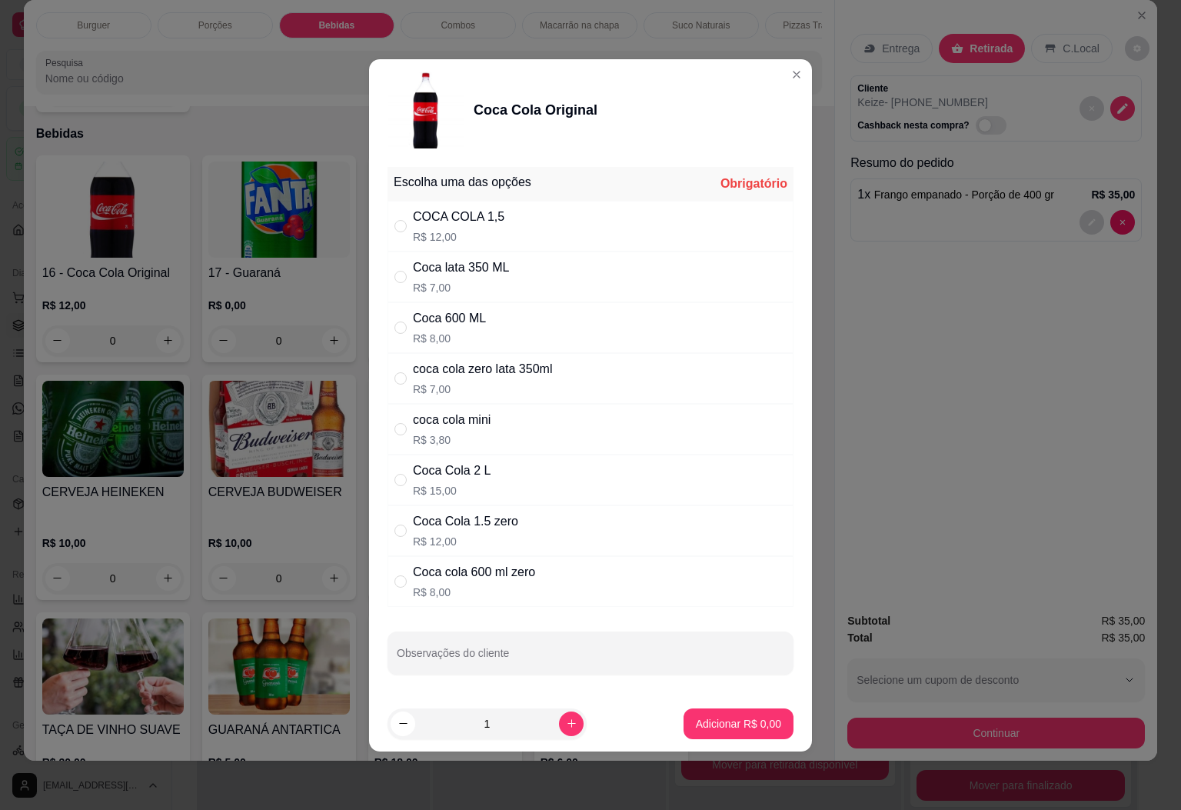
click at [502, 469] on div "Coca Cola 2 L R$ 15,00" at bounding box center [591, 480] width 406 height 51
radio input "true"
click at [735, 730] on p "Adicionar R$ 15,00" at bounding box center [736, 723] width 92 height 15
type input "1"
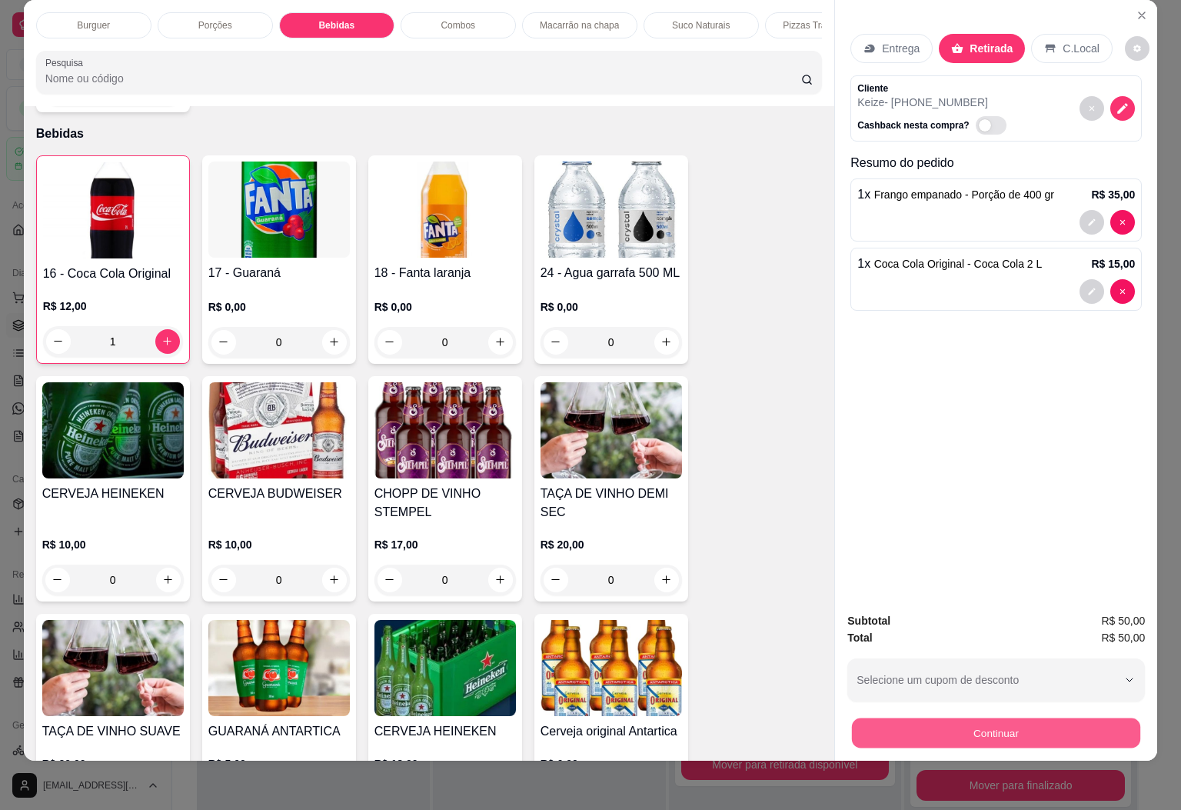
click at [951, 718] on button "Continuar" at bounding box center [996, 733] width 288 height 30
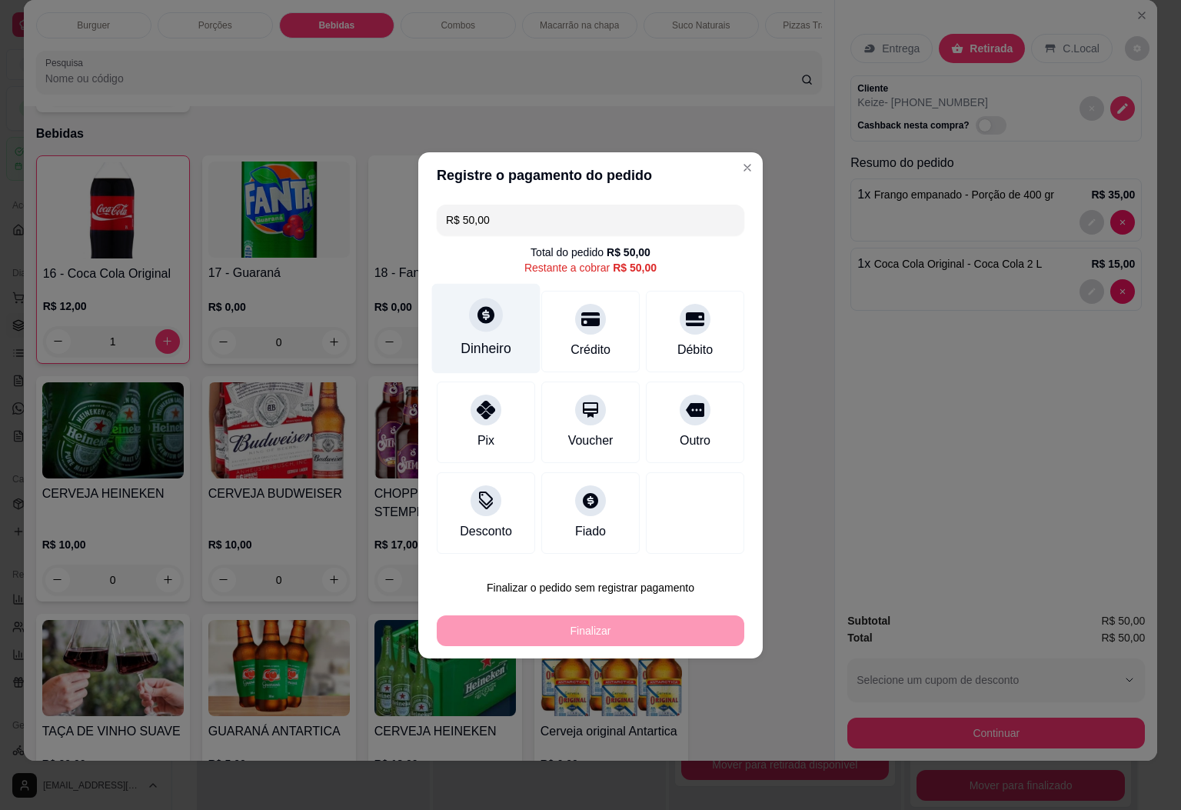
click at [488, 335] on div "Dinheiro" at bounding box center [486, 328] width 108 height 90
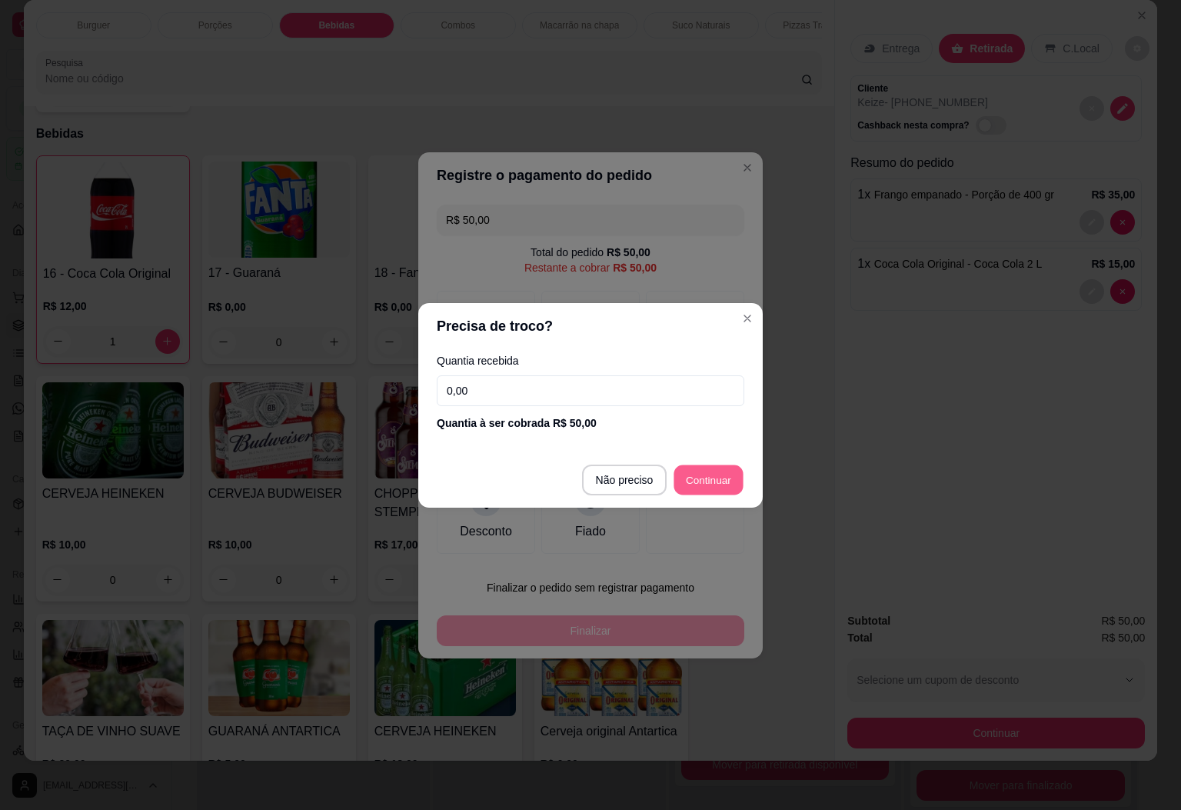
type input "R$ 0,00"
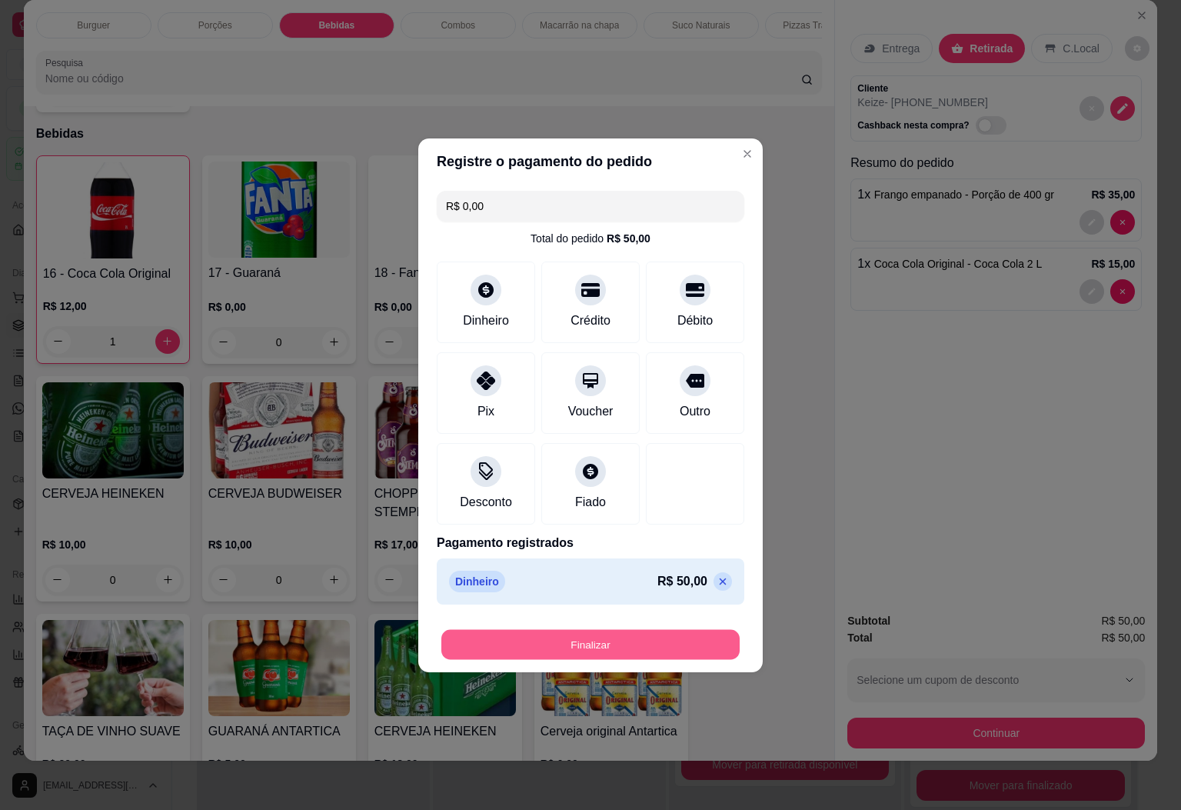
click at [638, 637] on button "Finalizar" at bounding box center [591, 644] width 298 height 30
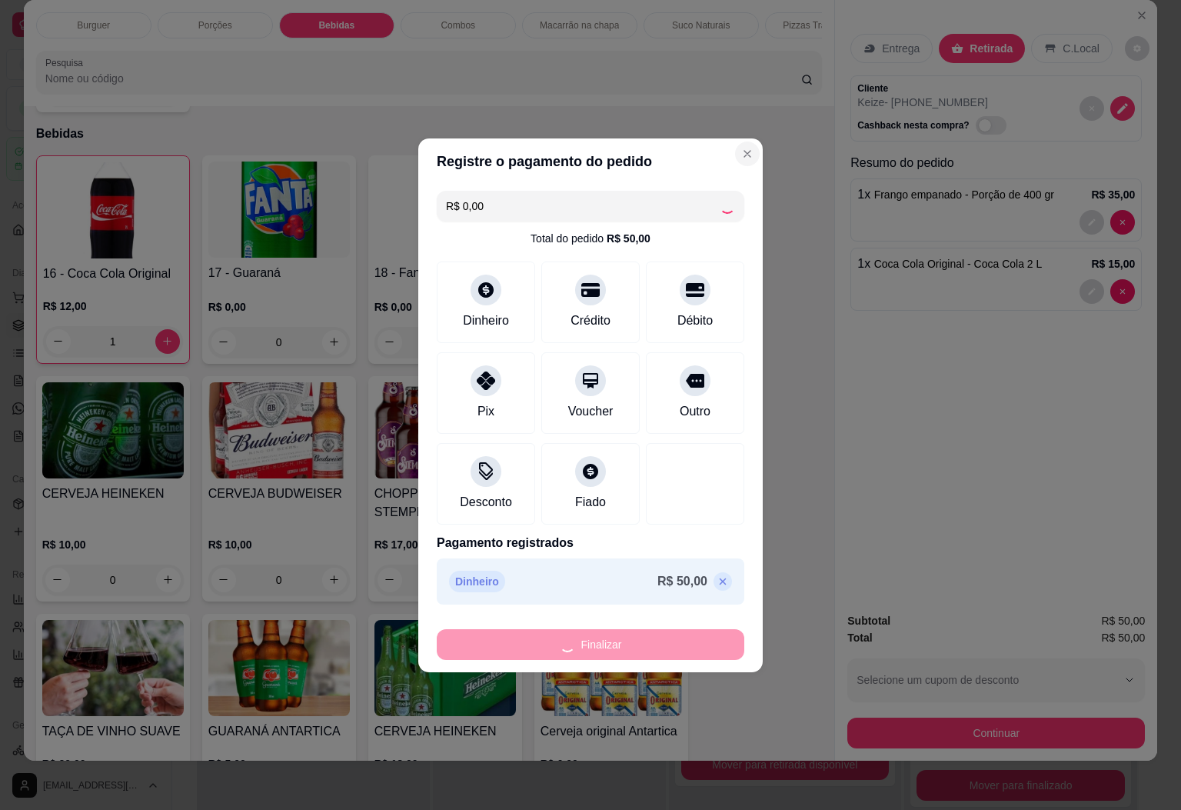
type input "0"
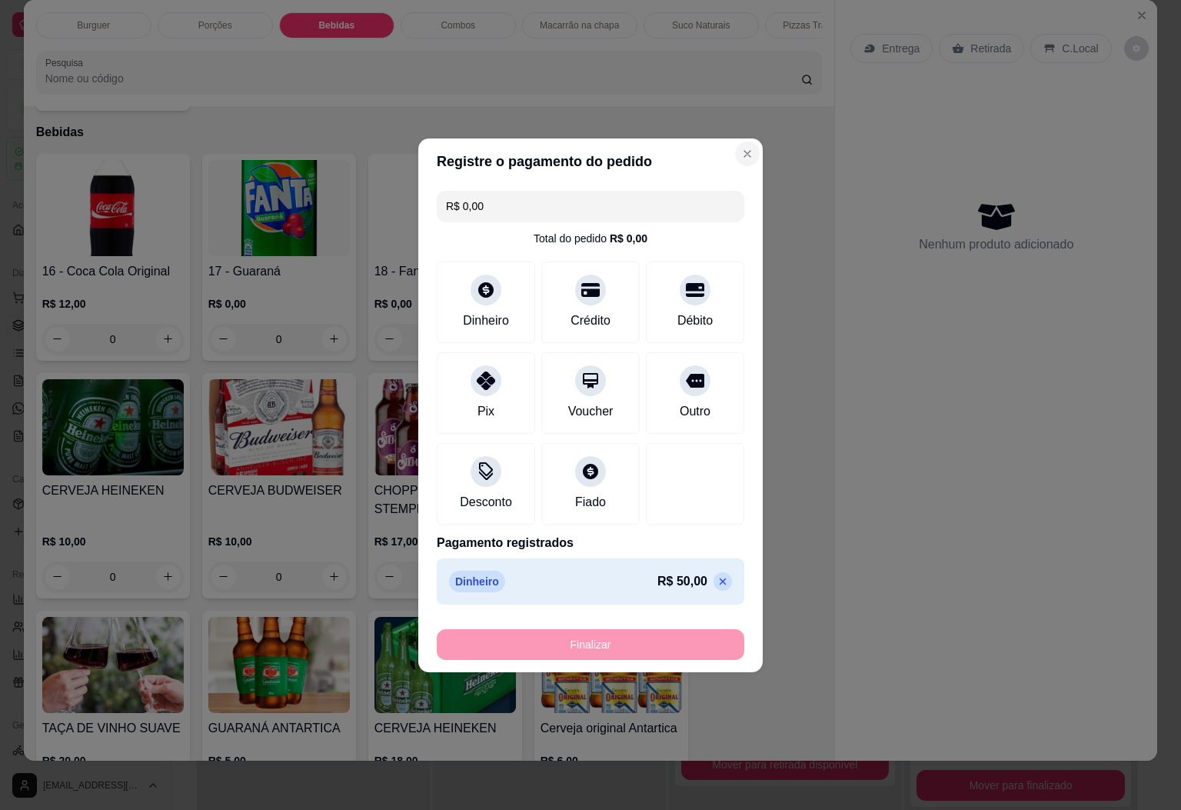
type input "-R$ 50,00"
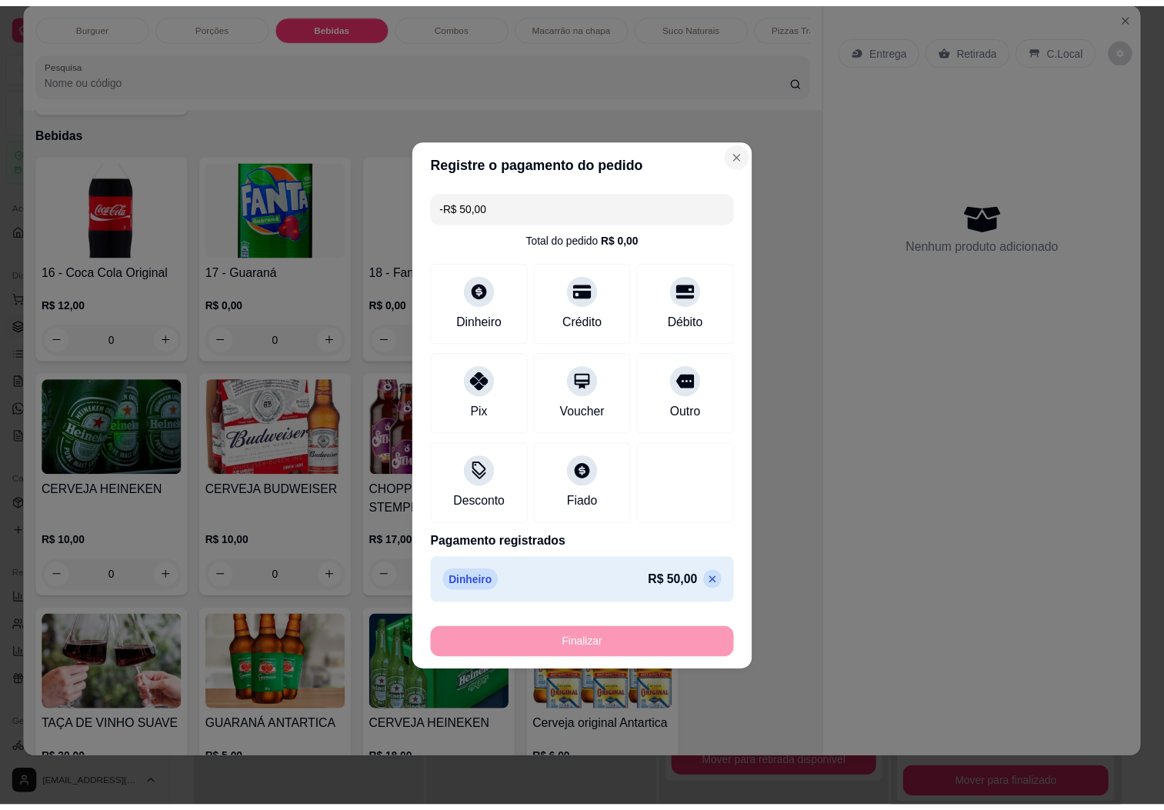
scroll to position [1921, 0]
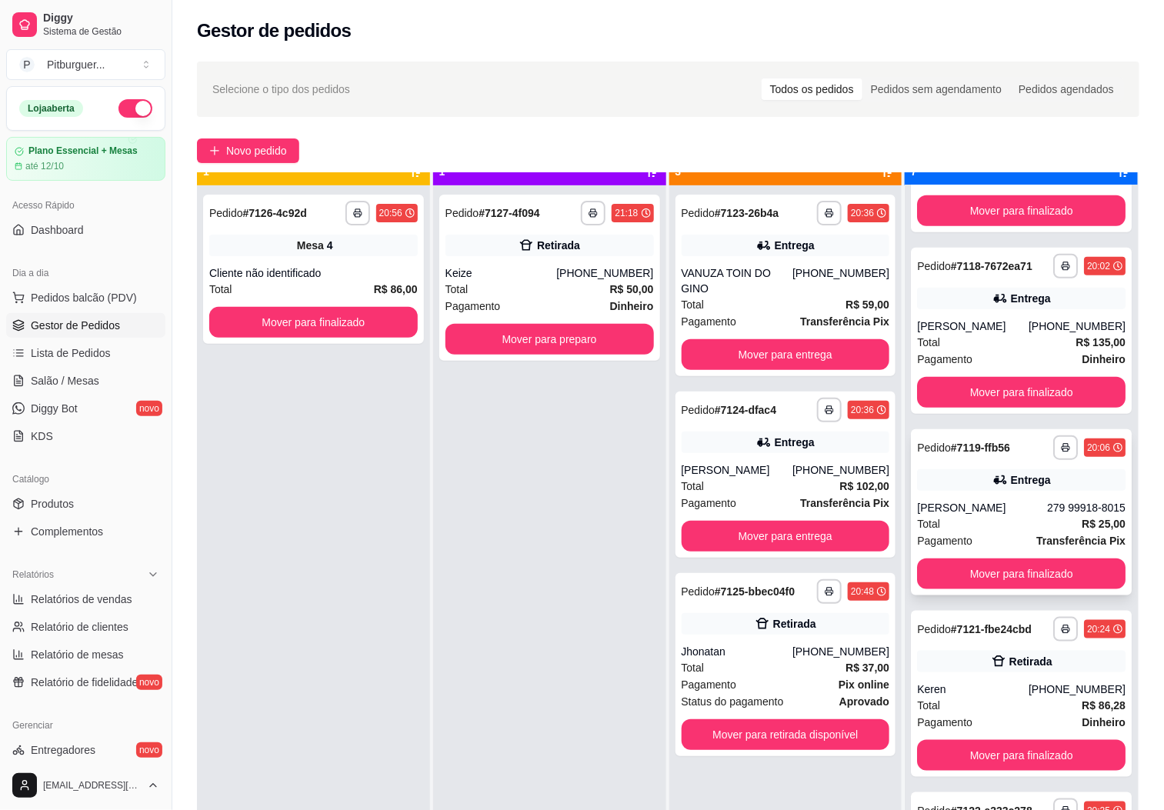
scroll to position [42, 0]
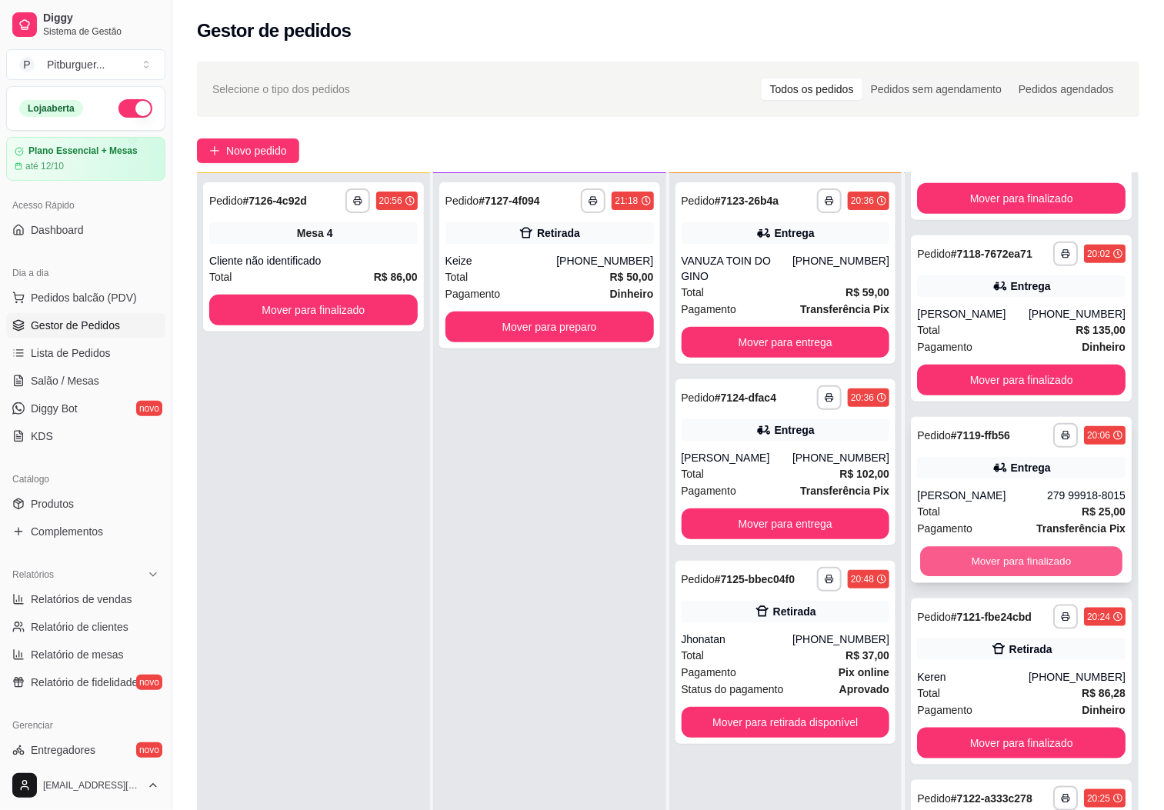
click at [992, 548] on button "Mover para finalizado" at bounding box center [1021, 562] width 202 height 30
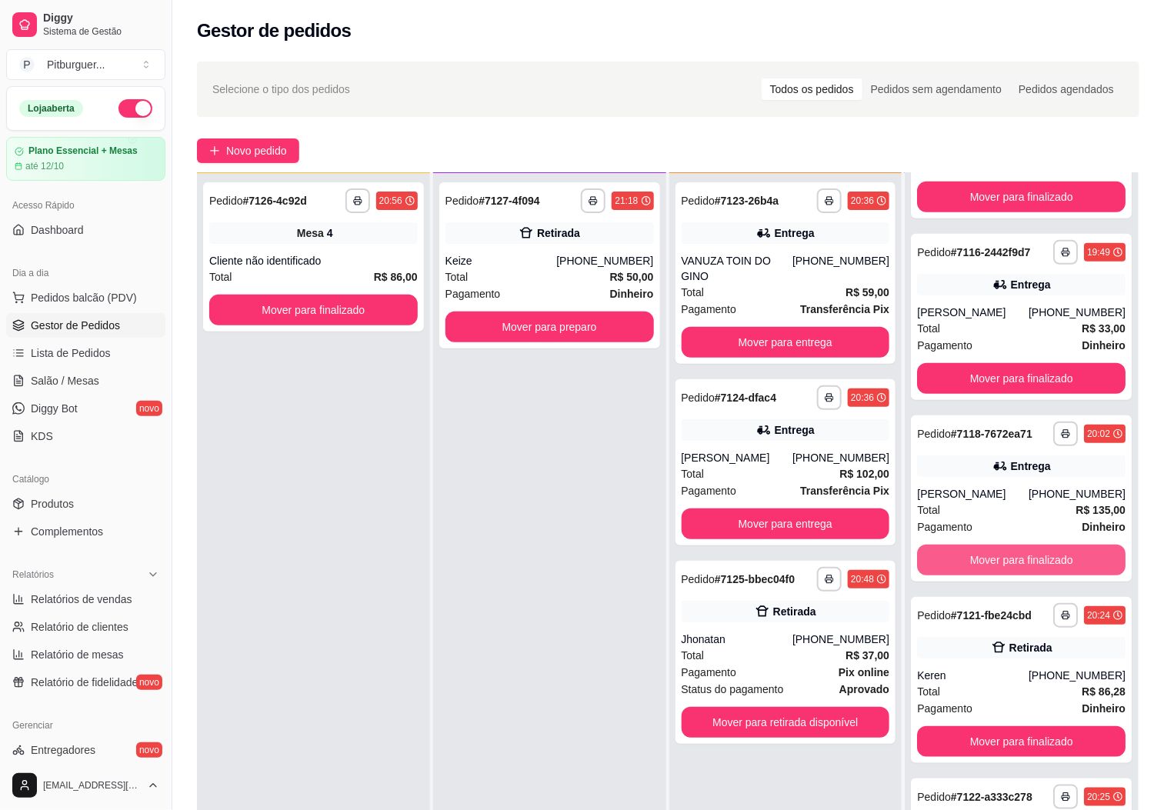
scroll to position [310, 0]
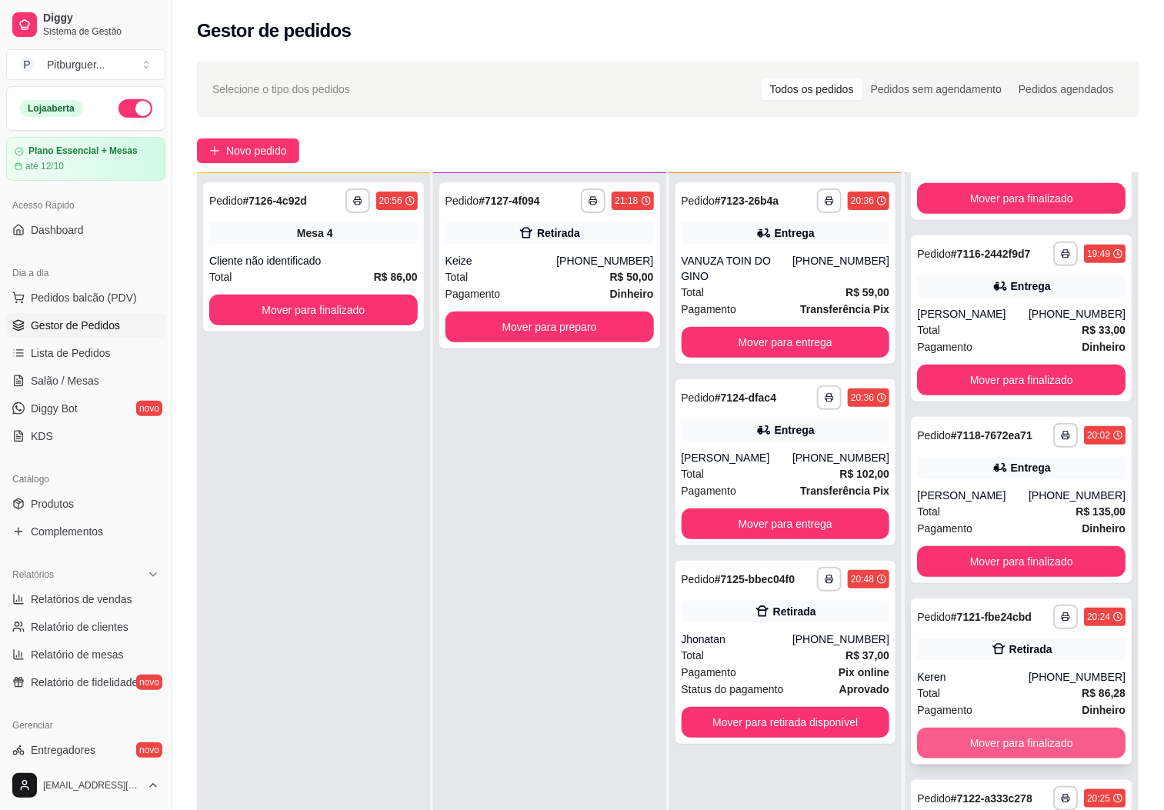
click at [1022, 748] on button "Mover para finalizado" at bounding box center [1021, 743] width 208 height 31
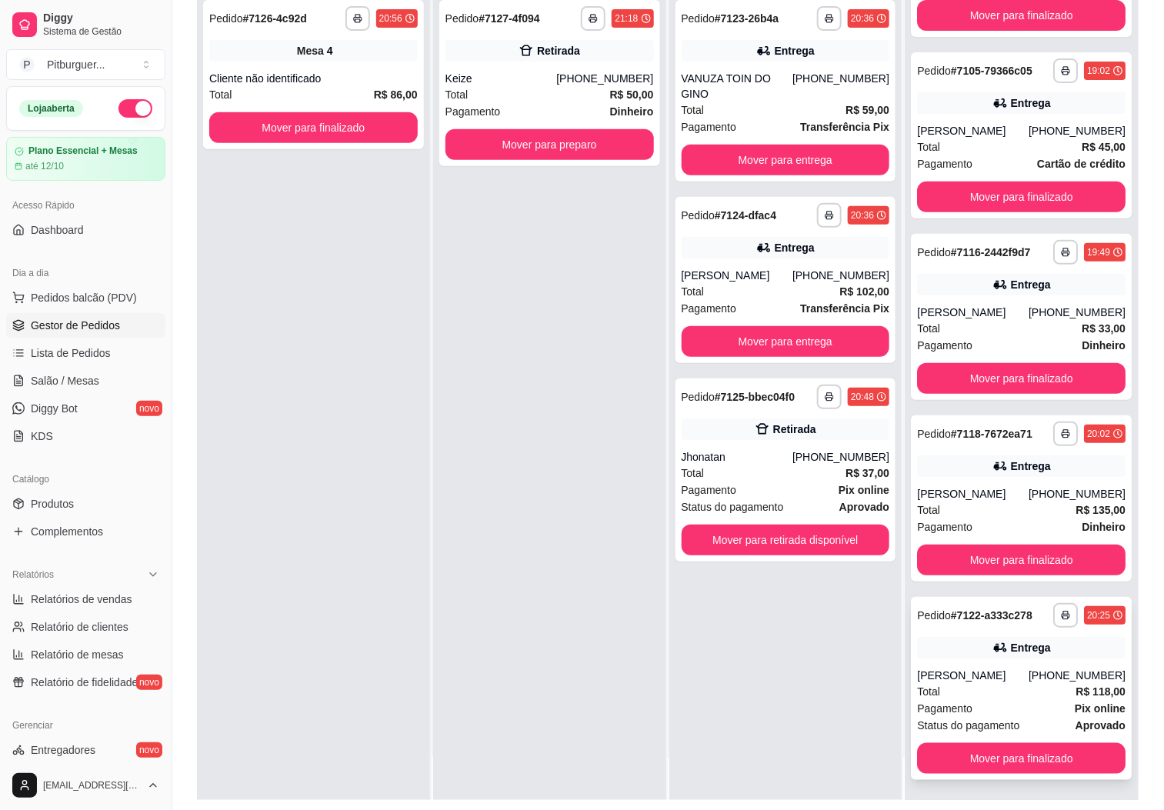
scroll to position [235, 0]
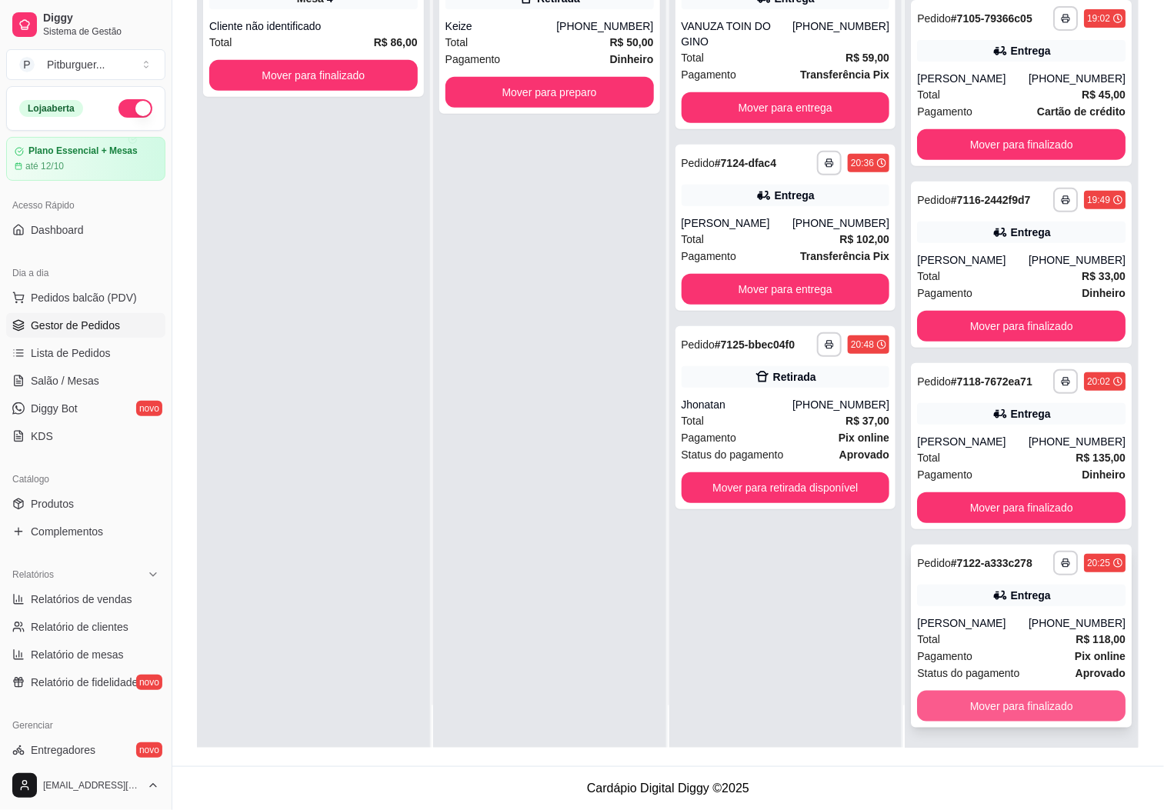
click at [981, 704] on button "Mover para finalizado" at bounding box center [1021, 706] width 208 height 31
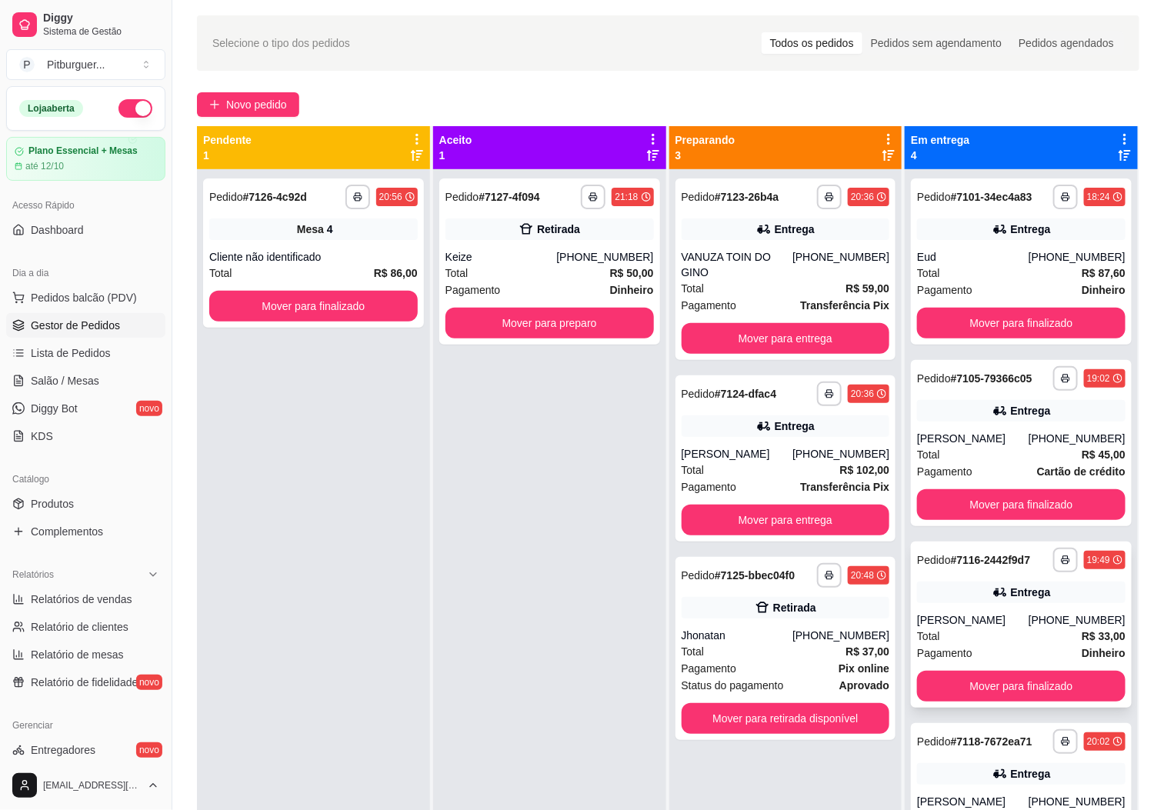
scroll to position [0, 0]
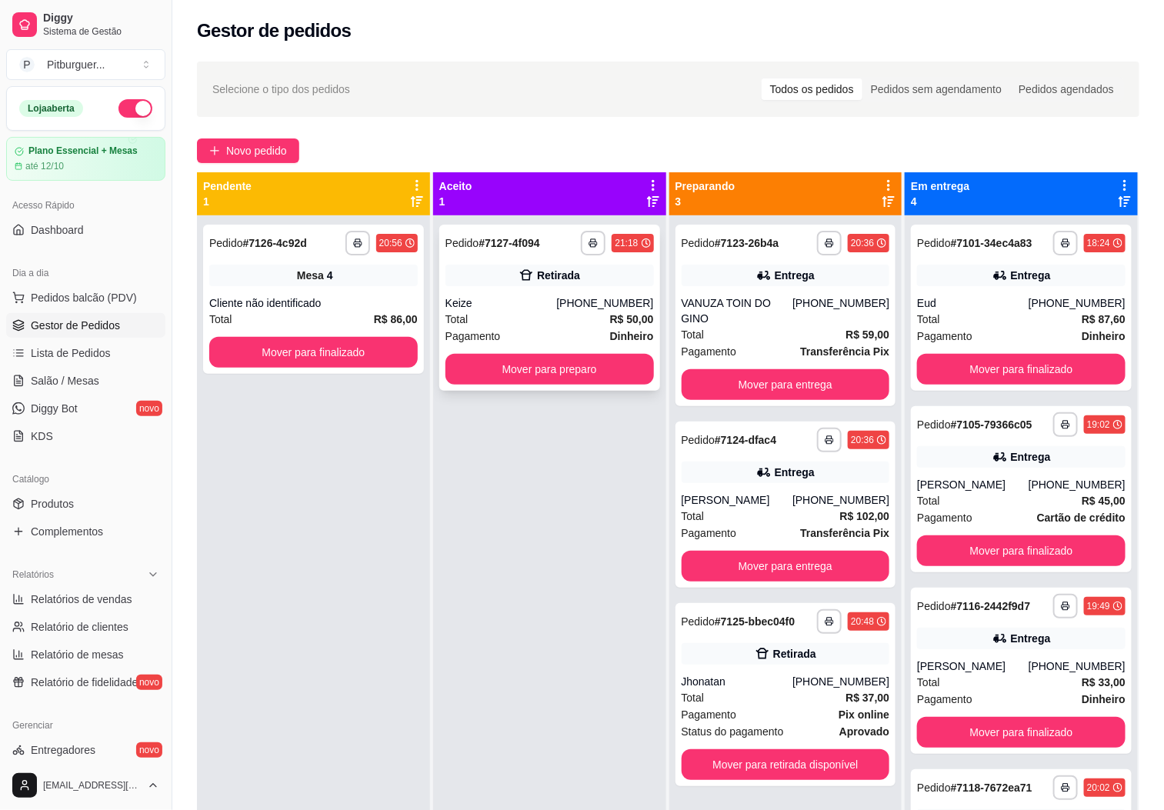
click at [536, 301] on div "Keize" at bounding box center [501, 302] width 112 height 15
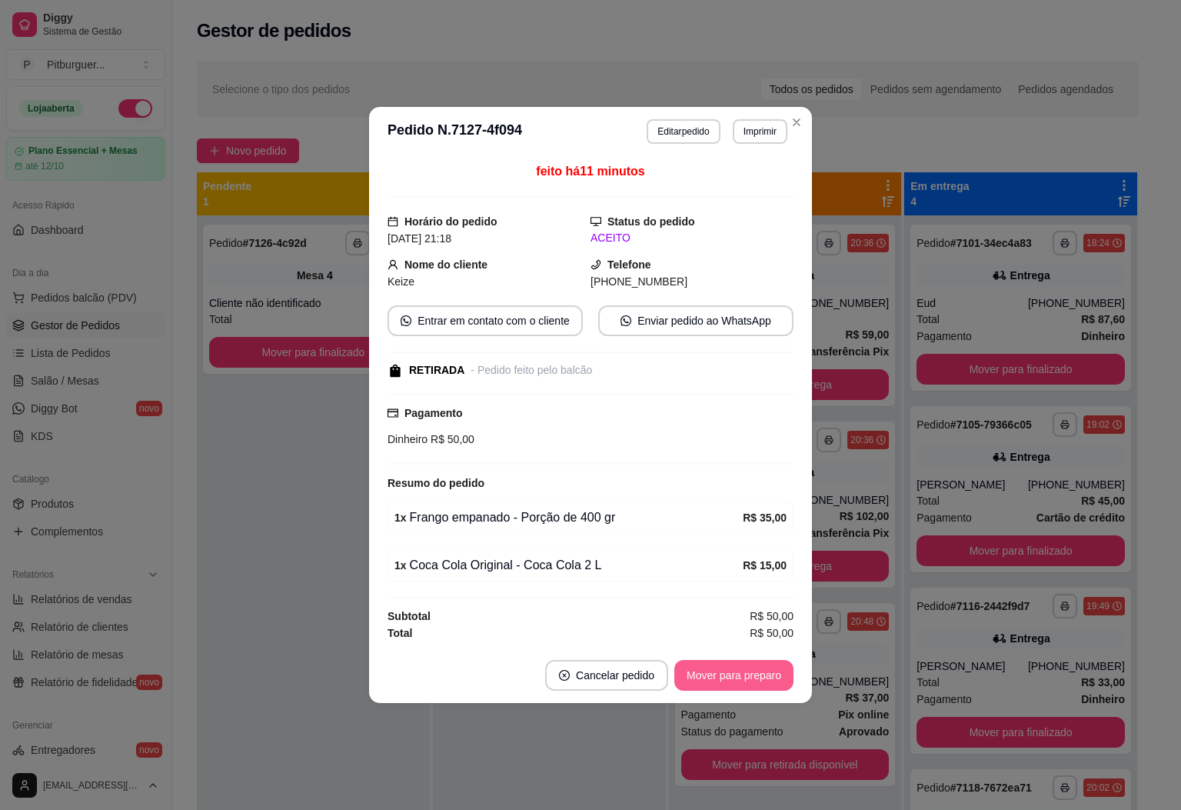
click at [768, 677] on button "Mover para preparo" at bounding box center [734, 675] width 119 height 31
click at [760, 681] on button "Mover para retirada disponível" at bounding box center [709, 675] width 170 height 31
click at [692, 122] on button "Editar pedido" at bounding box center [683, 131] width 73 height 25
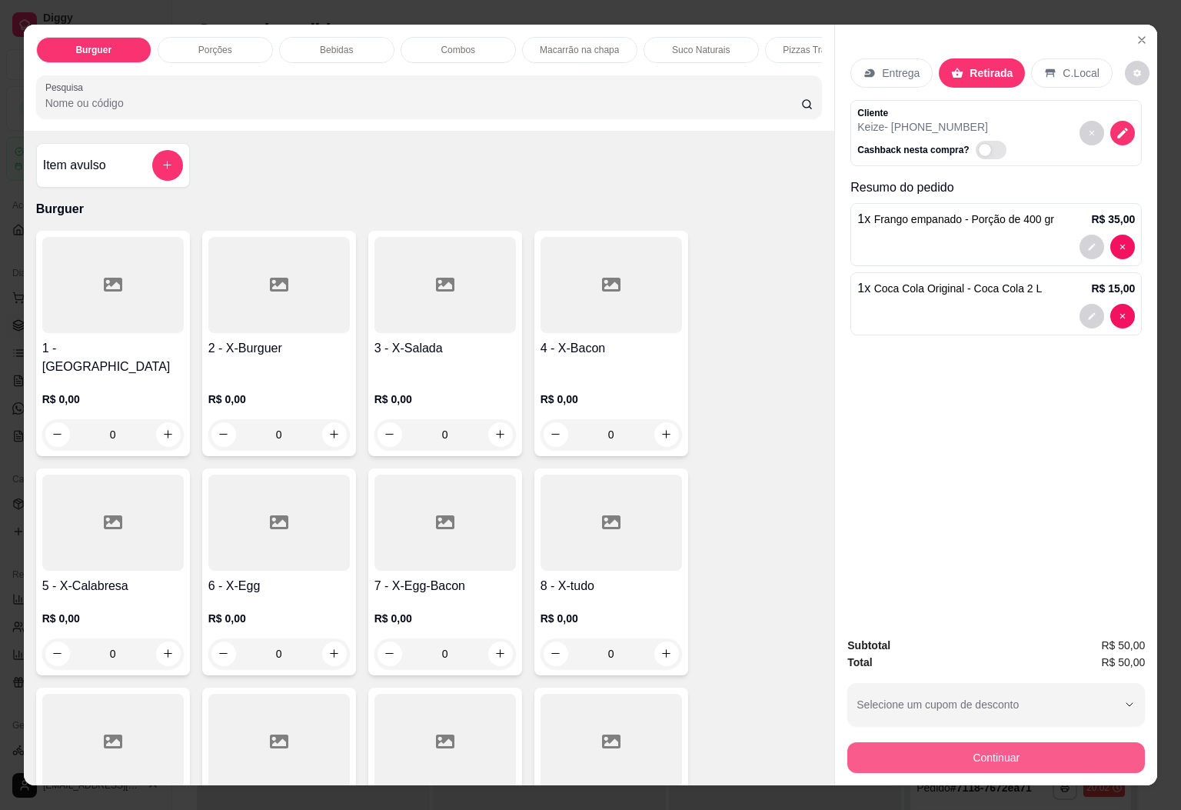
click at [1009, 751] on button "Continuar" at bounding box center [997, 757] width 298 height 31
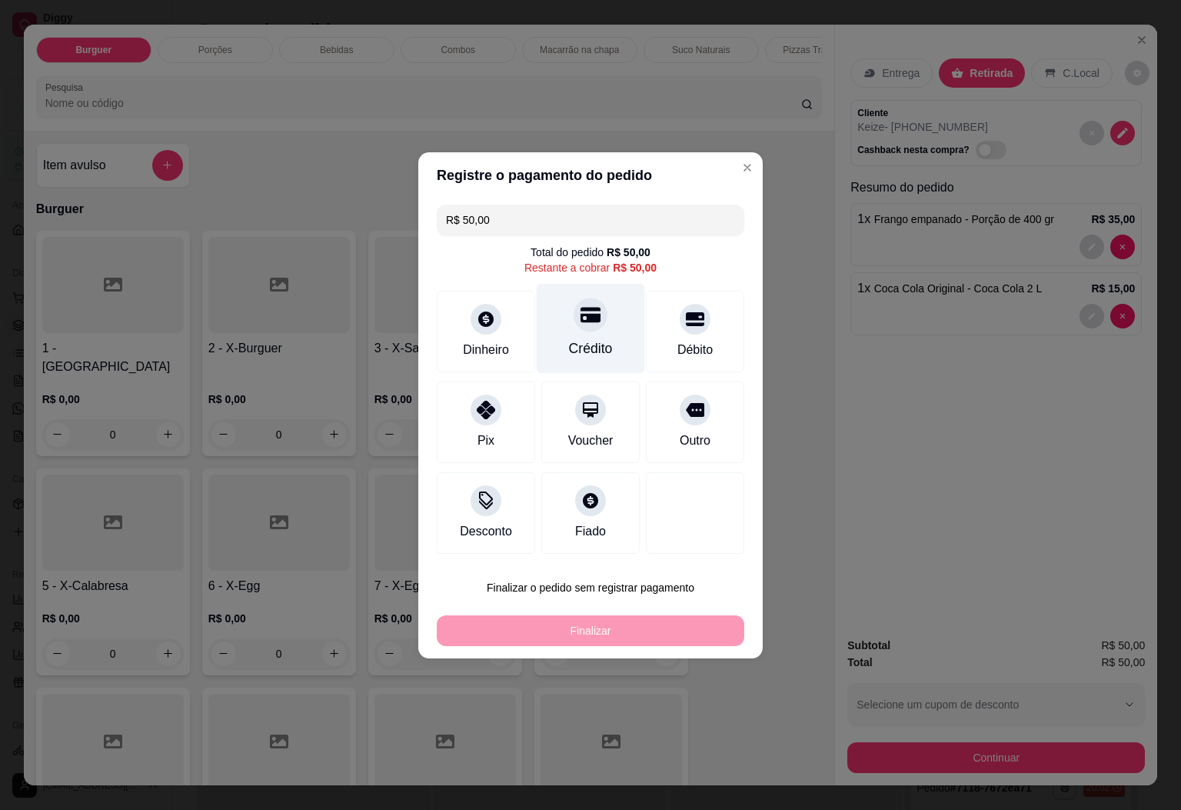
click at [581, 318] on icon at bounding box center [591, 314] width 20 height 15
type input "R$ 0,00"
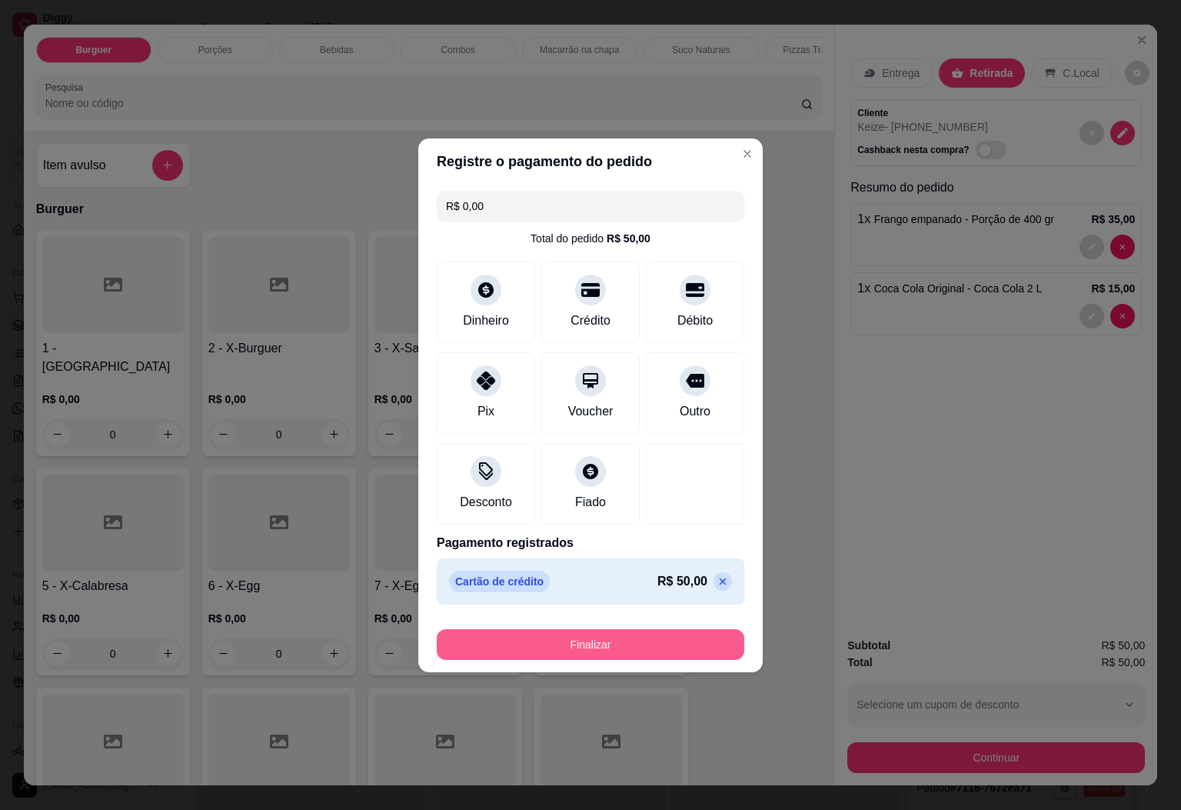
click at [686, 631] on button "Finalizar" at bounding box center [591, 644] width 308 height 31
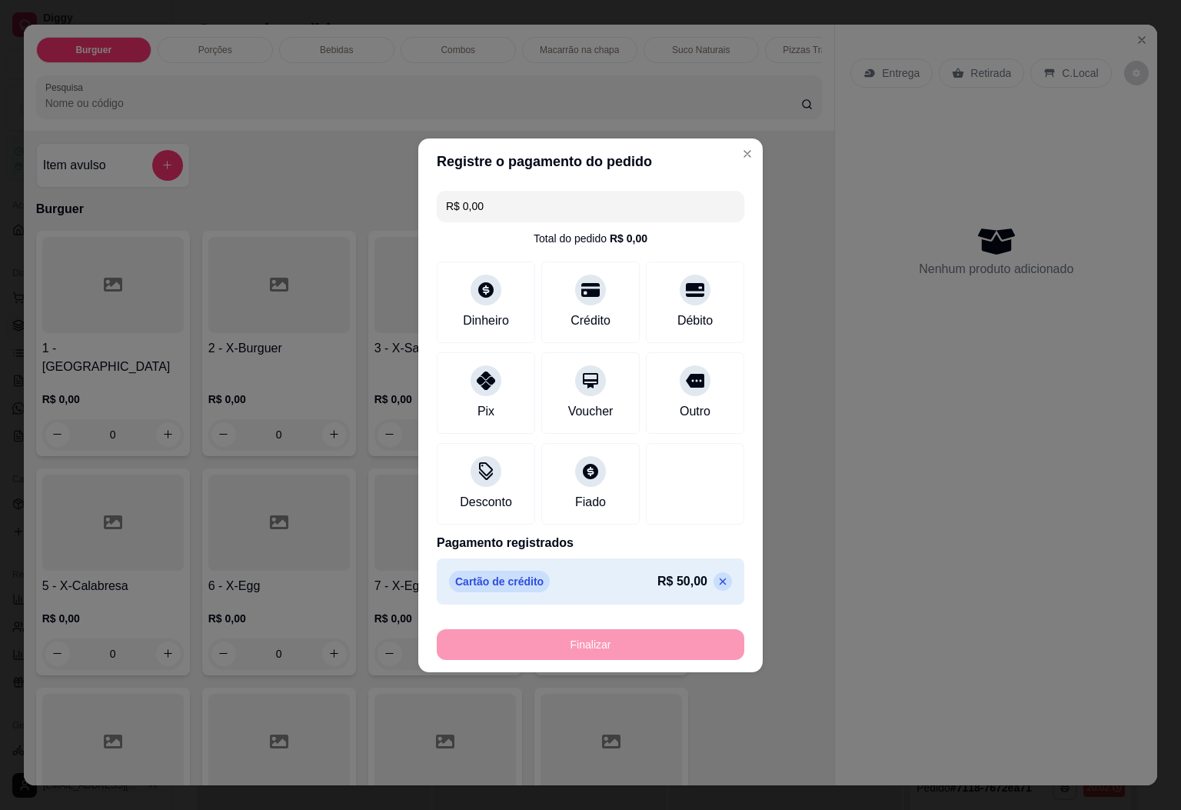
type input "0"
type input "-R$ 50,00"
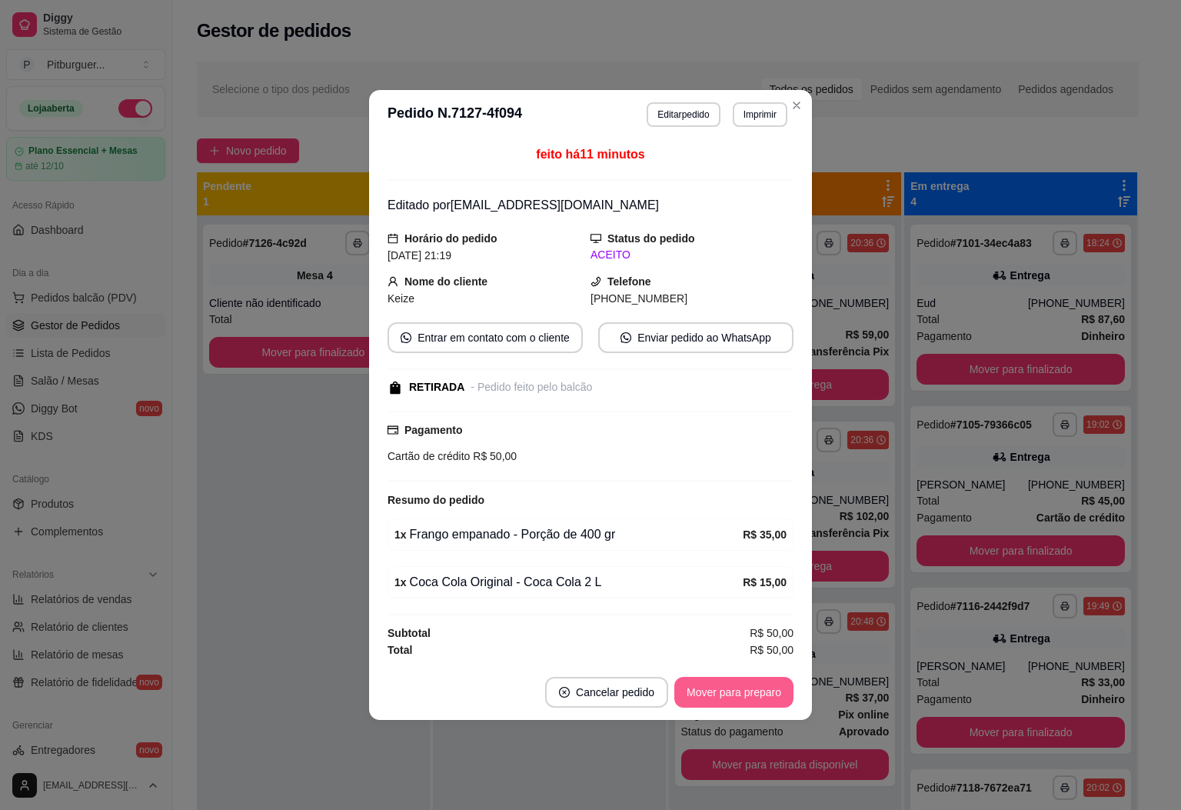
click at [743, 704] on button "Mover para preparo" at bounding box center [734, 692] width 119 height 31
click at [745, 700] on button "Mover para retirada disponível" at bounding box center [709, 692] width 170 height 31
click at [745, 700] on button "Mover para finalizado" at bounding box center [730, 692] width 128 height 31
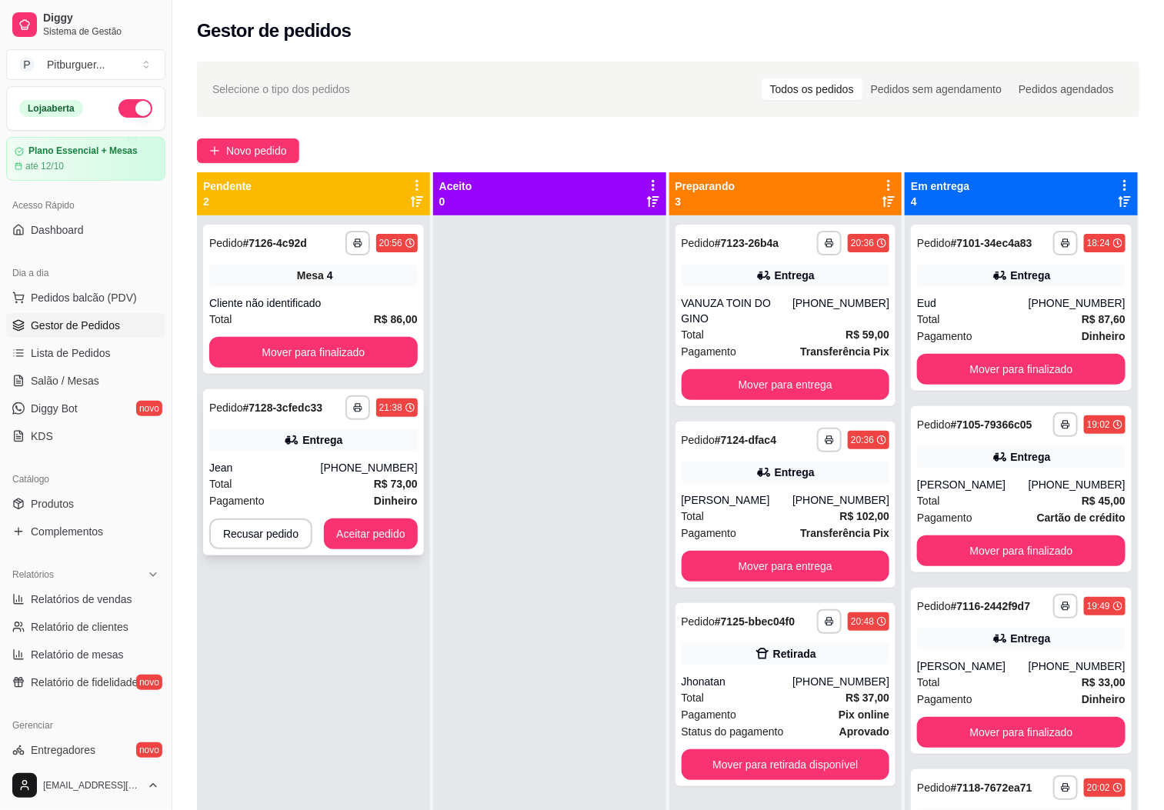
click at [386, 545] on button "Aceitar pedido" at bounding box center [371, 533] width 94 height 31
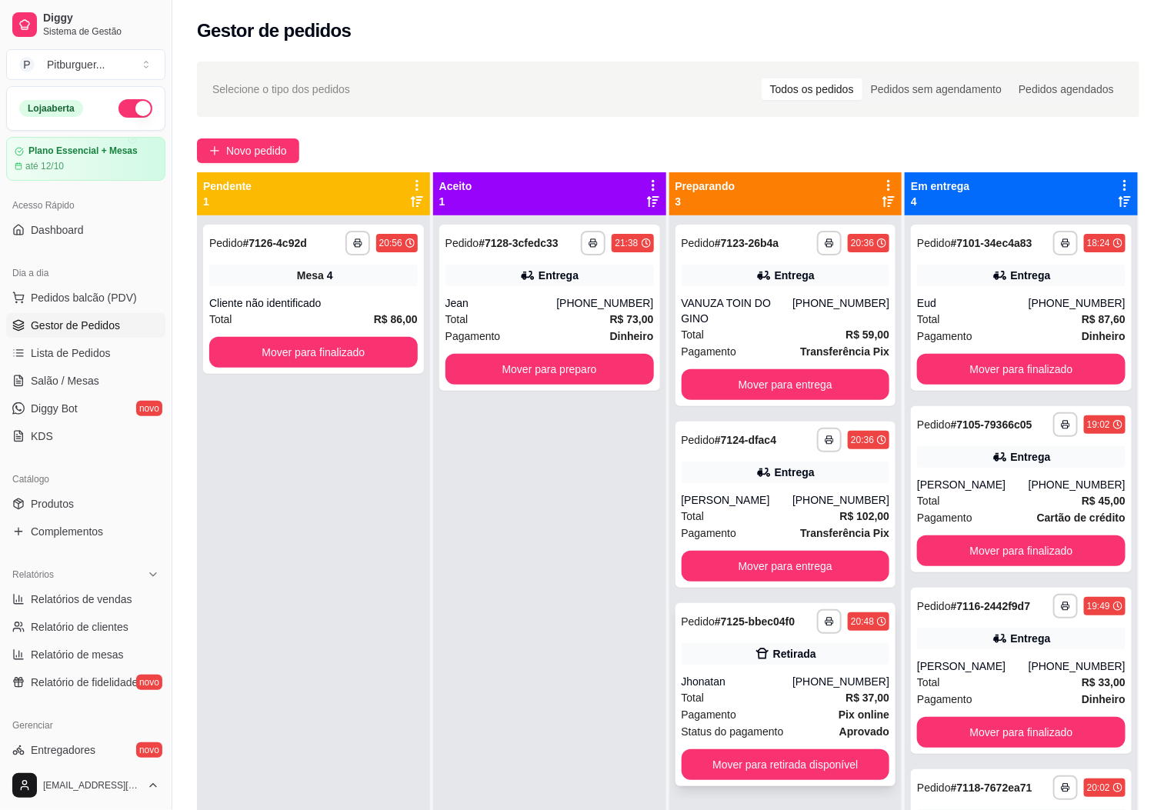
click at [721, 732] on div "**********" at bounding box center [785, 694] width 221 height 183
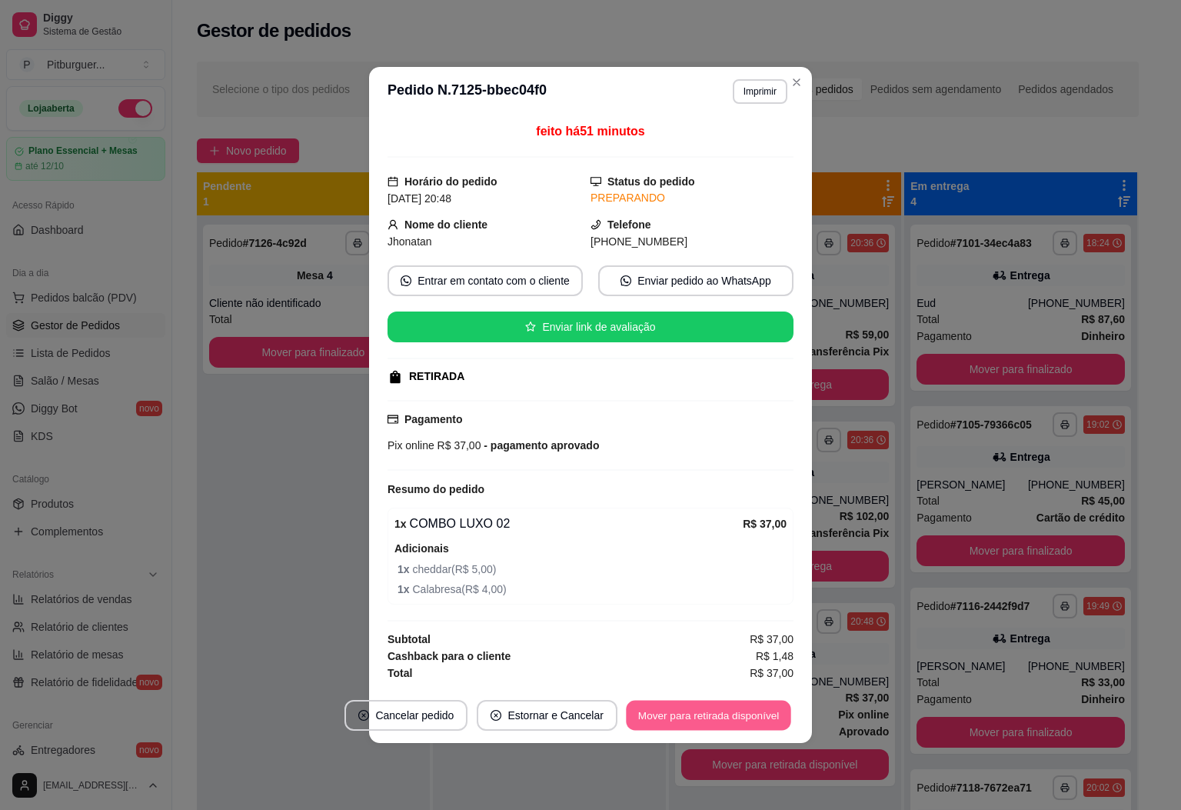
click at [739, 713] on button "Mover para retirada disponível" at bounding box center [708, 716] width 165 height 30
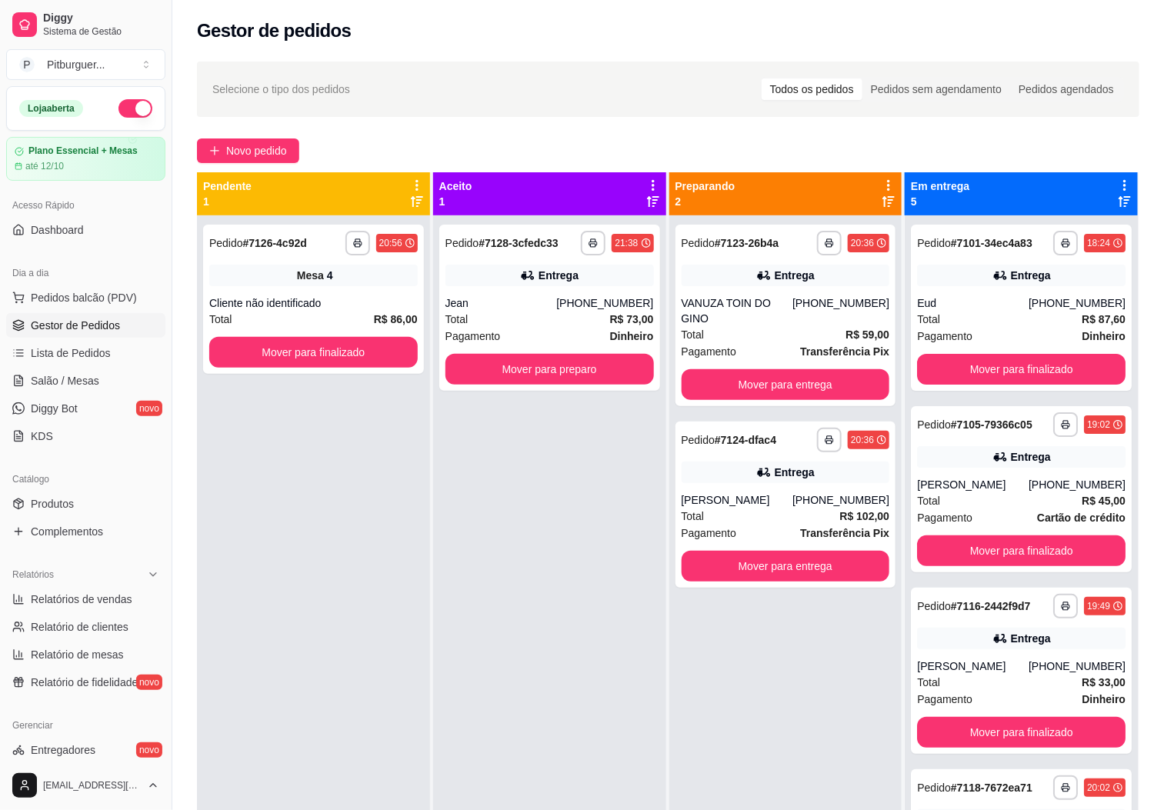
click at [3, 545] on div "Catálogo Produtos Complementos" at bounding box center [86, 505] width 172 height 89
click at [298, 575] on div "**********" at bounding box center [313, 620] width 233 height 810
drag, startPoint x: 571, startPoint y: 602, endPoint x: 579, endPoint y: 601, distance: 8.6
click at [579, 601] on div "**********" at bounding box center [549, 620] width 233 height 810
drag, startPoint x: 594, startPoint y: 393, endPoint x: 580, endPoint y: 395, distance: 13.9
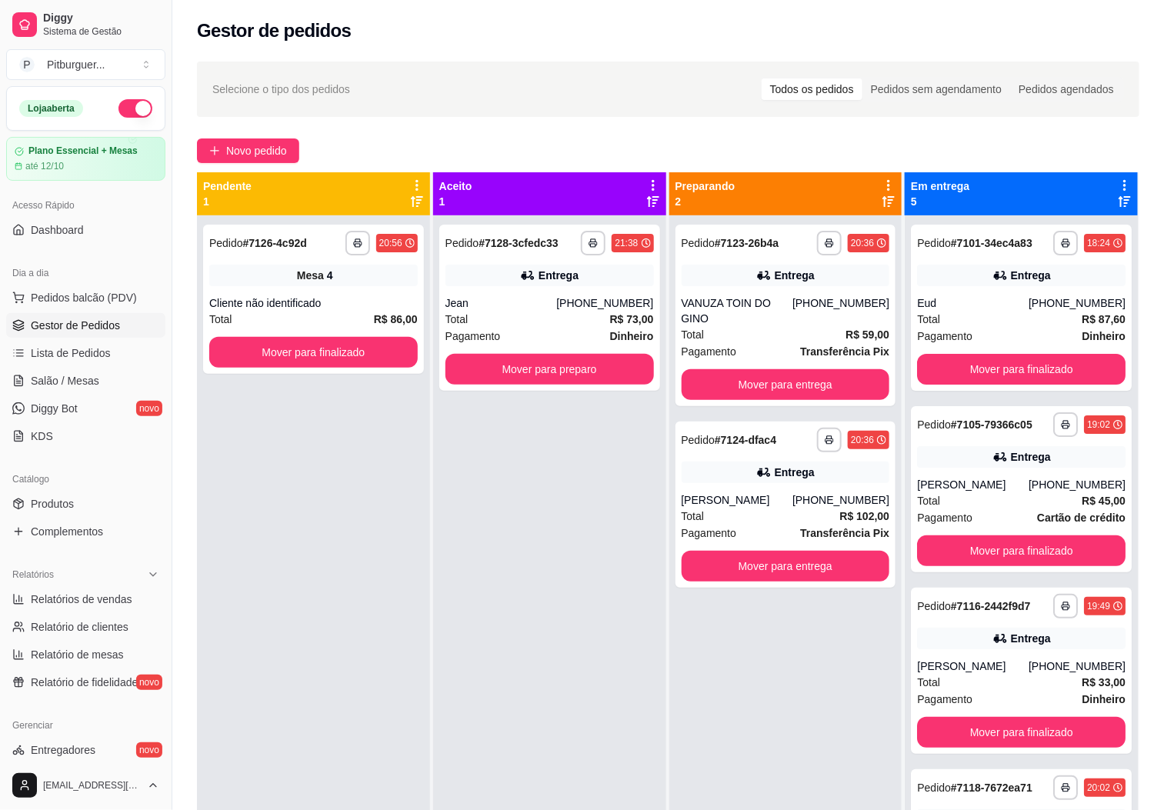
click at [595, 393] on div "**********" at bounding box center [549, 620] width 233 height 810
click at [588, 382] on button "Mover para preparo" at bounding box center [549, 370] width 202 height 30
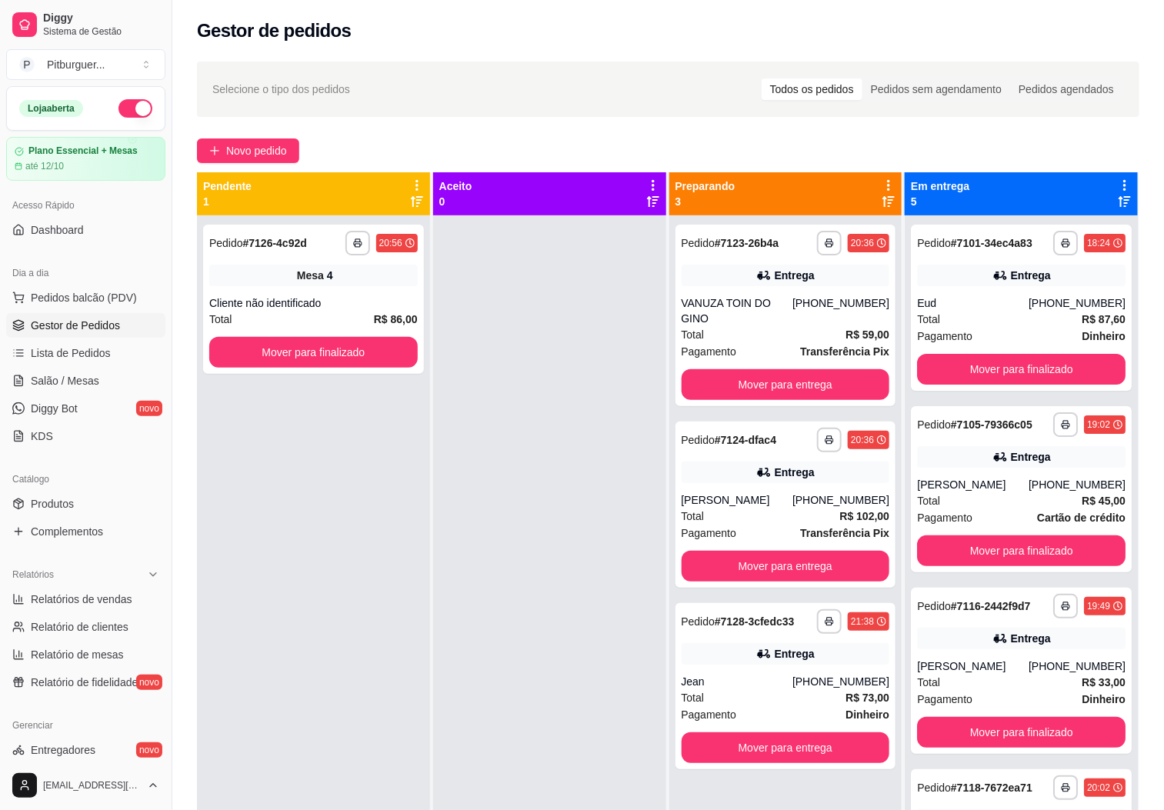
click at [478, 349] on div at bounding box center [549, 620] width 233 height 810
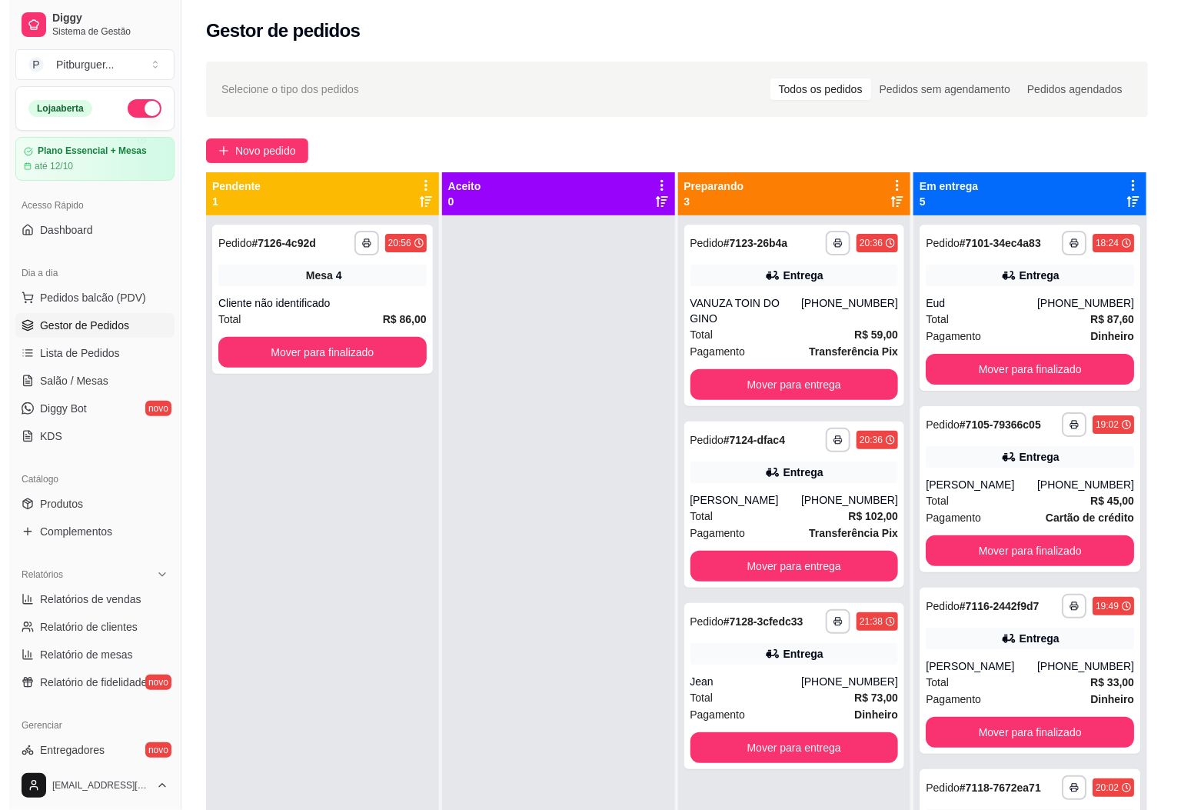
scroll to position [42, 0]
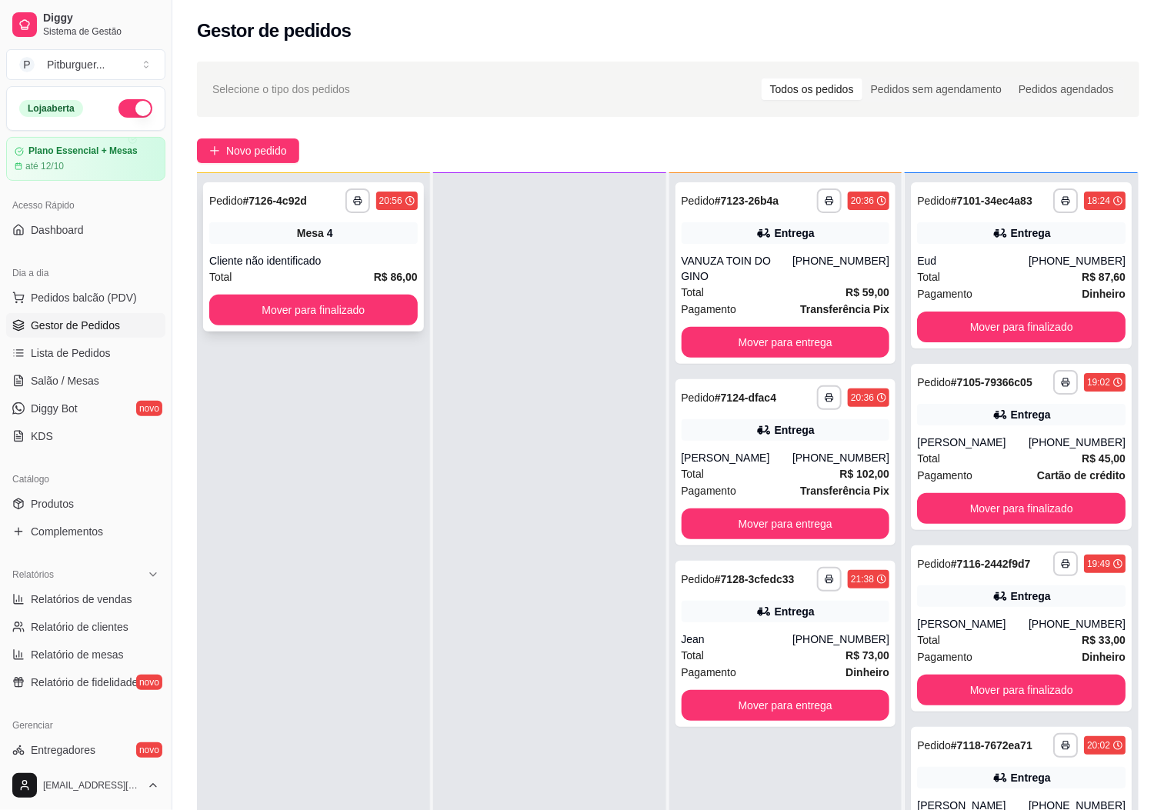
click at [295, 273] on div "Total R$ 86,00" at bounding box center [313, 276] width 208 height 17
click at [391, 312] on button "Mover para finalizado" at bounding box center [313, 310] width 202 height 30
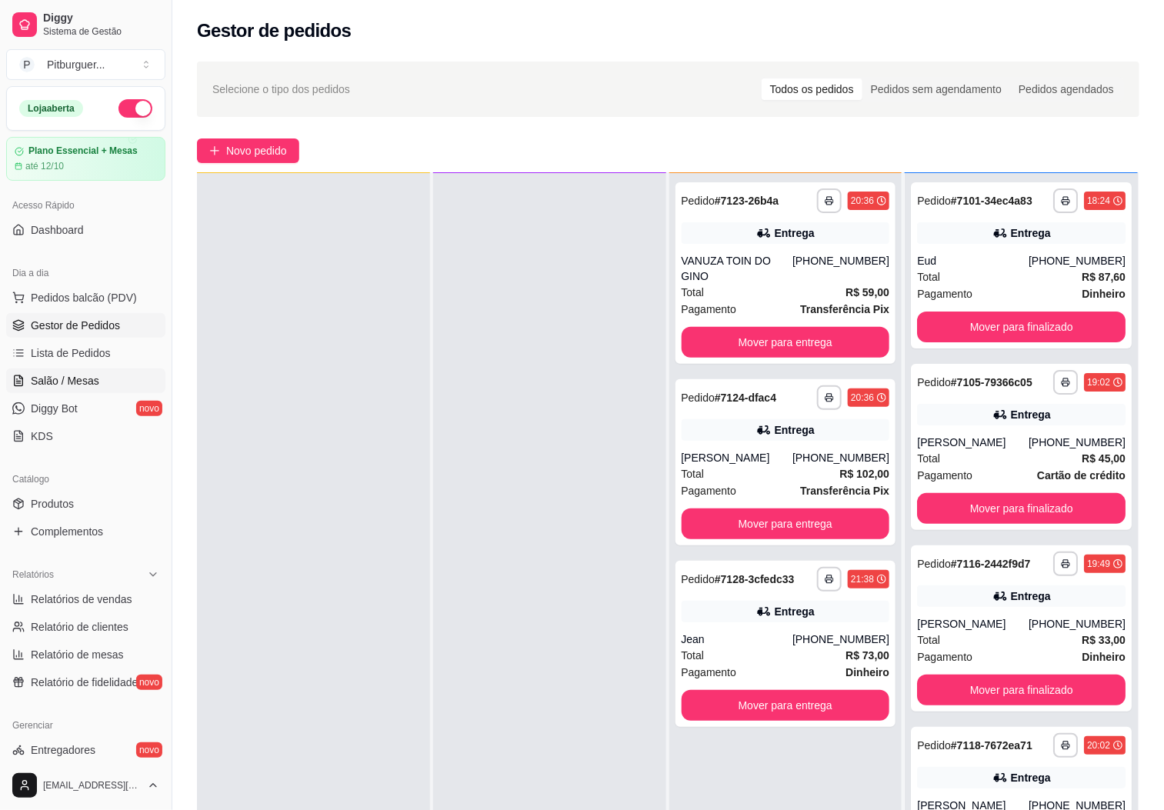
click at [67, 382] on span "Salão / Mesas" at bounding box center [65, 380] width 68 height 15
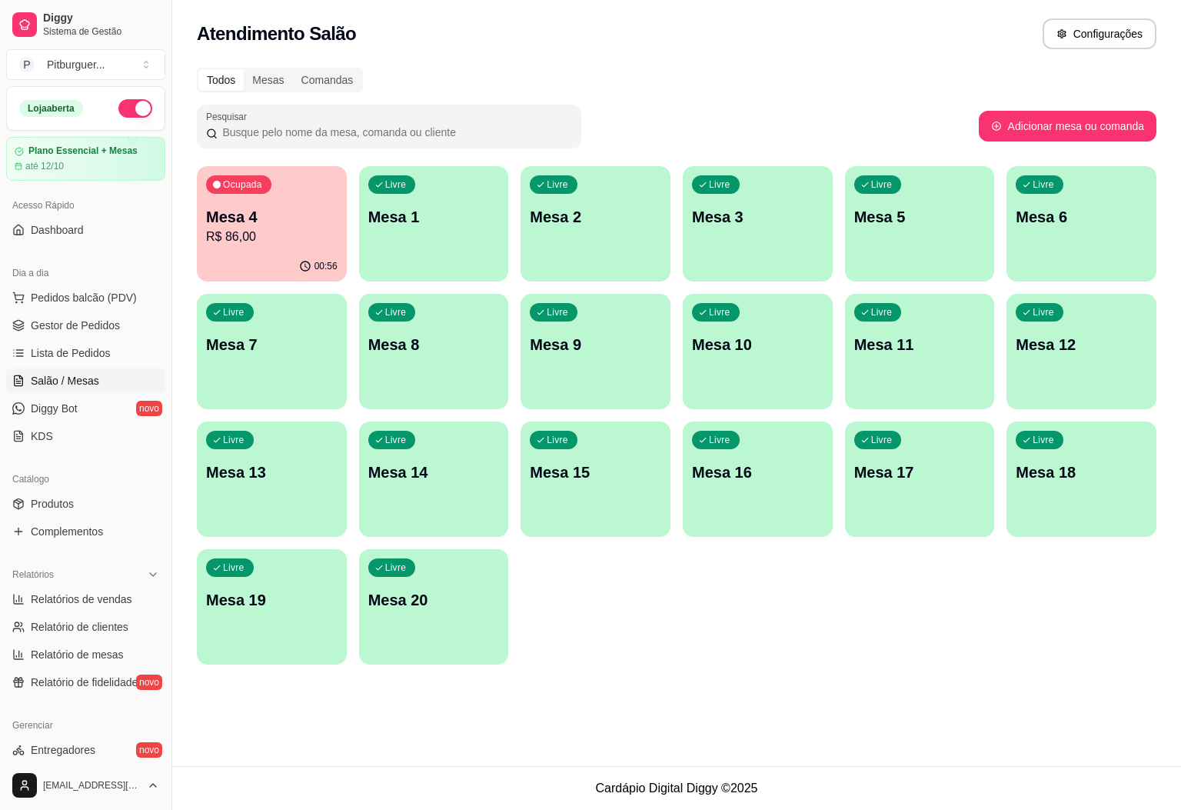
click at [224, 229] on p "R$ 86,00" at bounding box center [272, 237] width 132 height 18
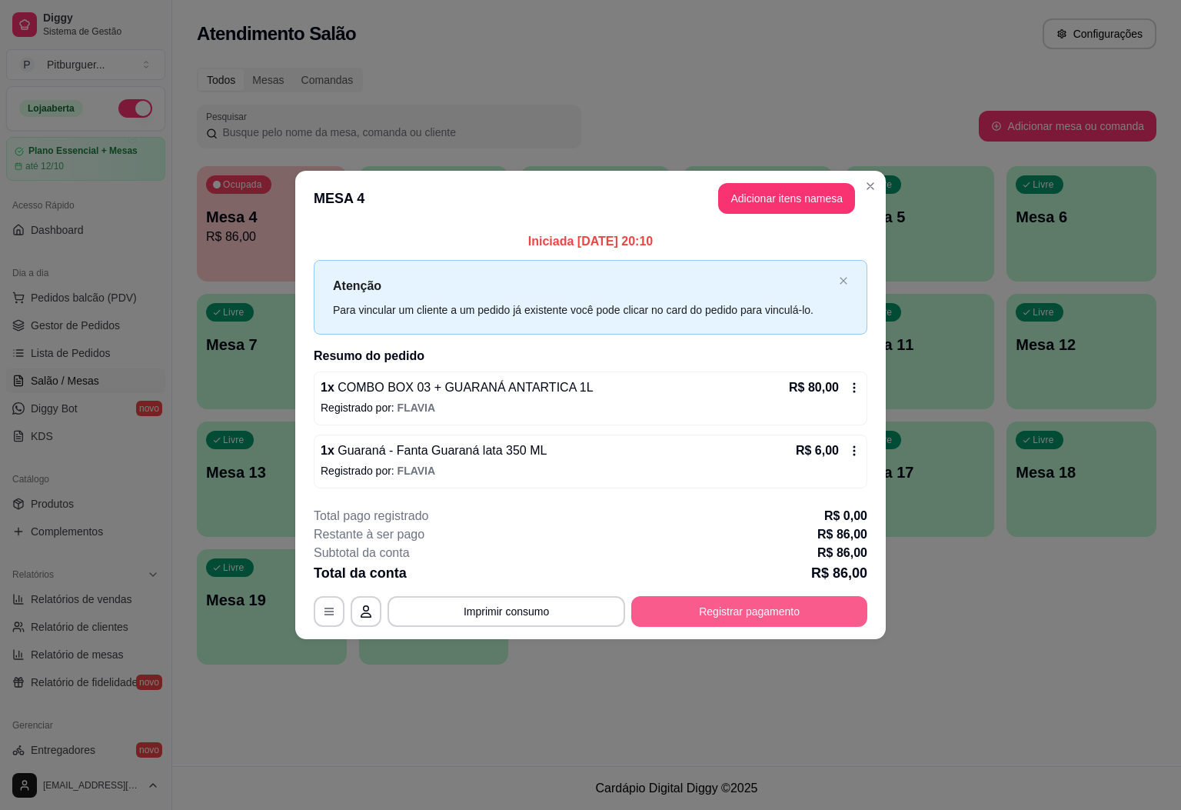
click at [706, 609] on button "Registrar pagamento" at bounding box center [750, 611] width 236 height 31
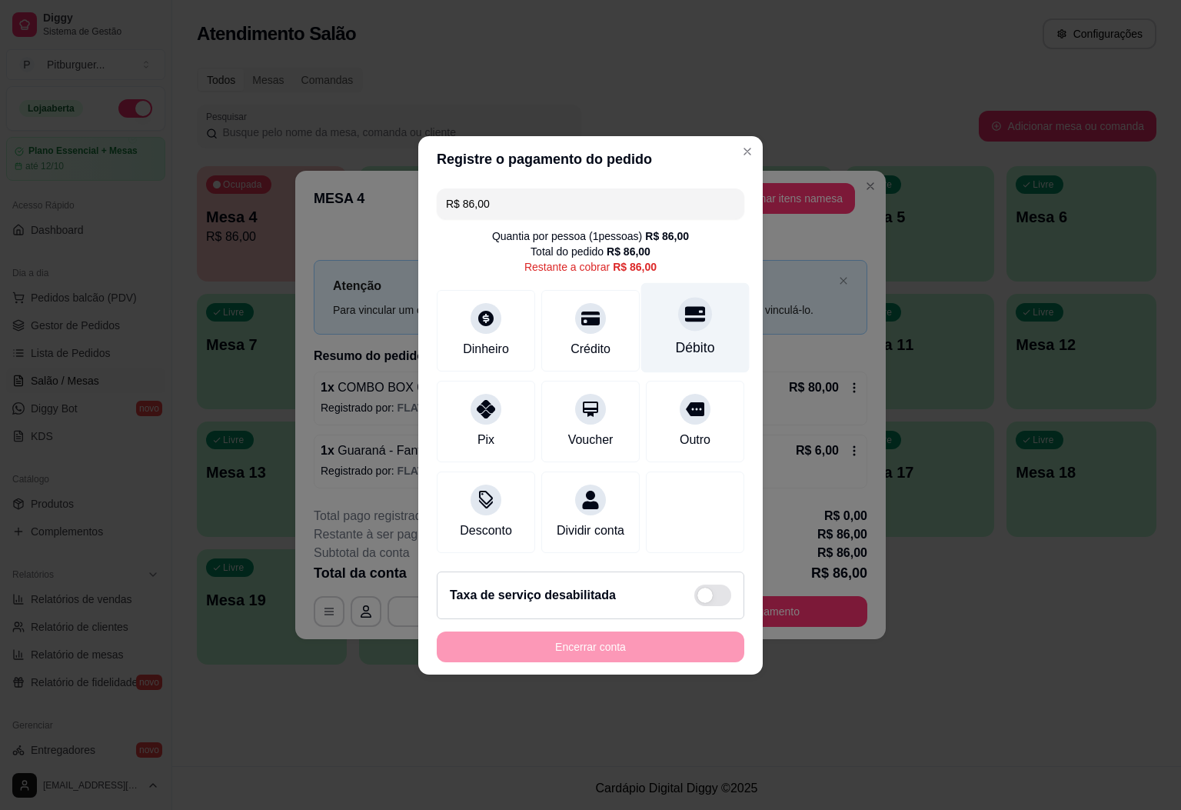
click at [676, 340] on div "Débito" at bounding box center [695, 348] width 39 height 20
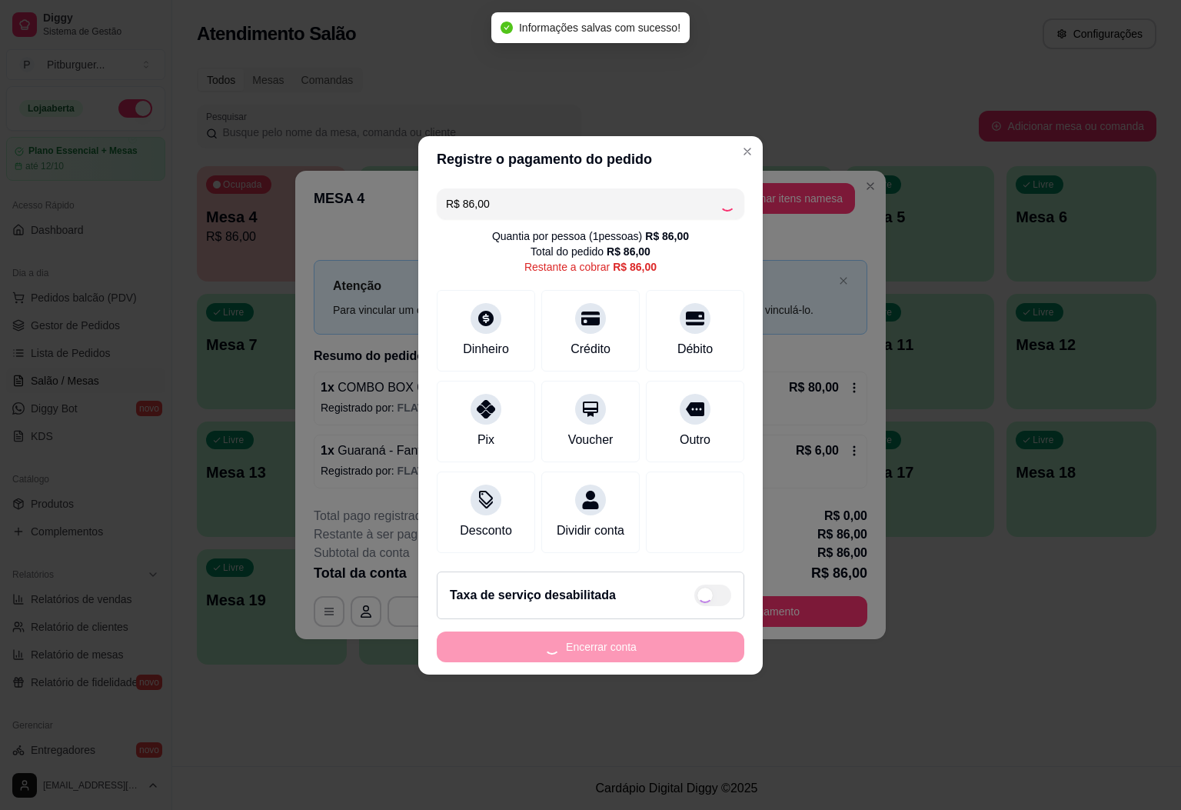
type input "R$ 0,00"
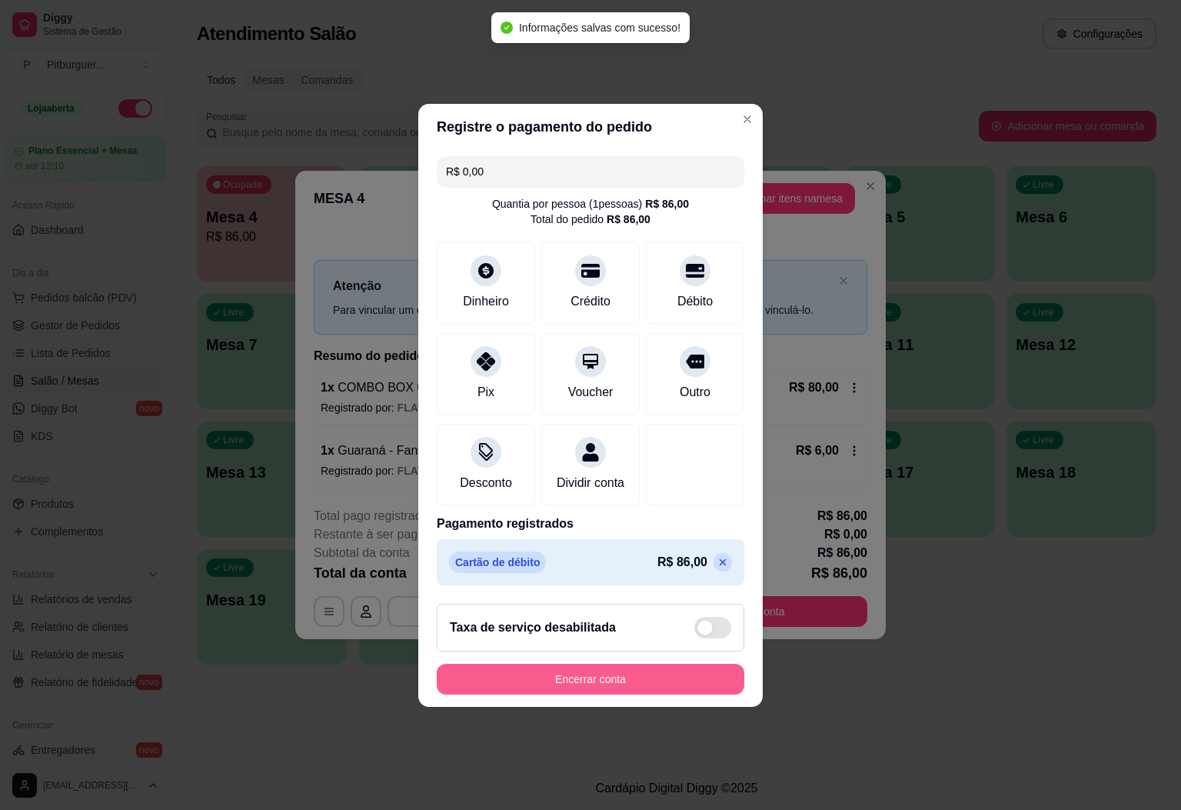
click at [592, 676] on button "Encerrar conta" at bounding box center [591, 679] width 308 height 31
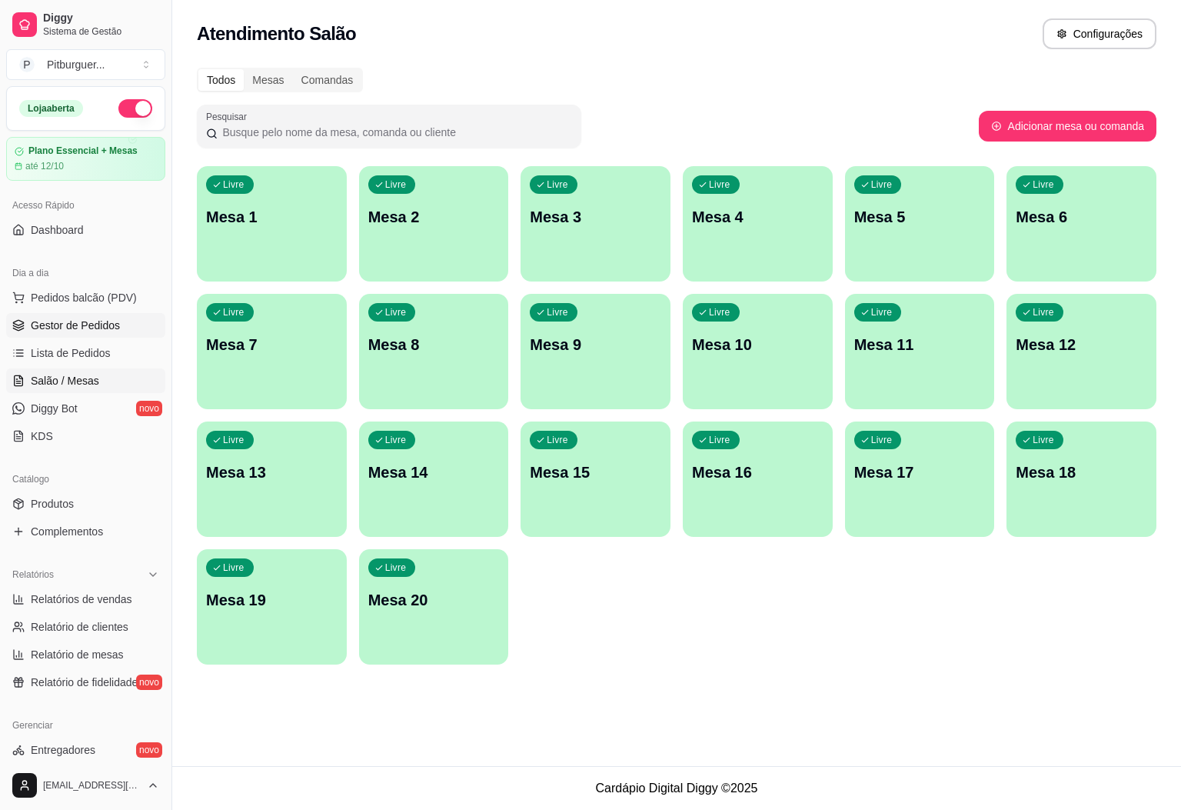
click at [49, 322] on span "Gestor de Pedidos" at bounding box center [75, 325] width 89 height 15
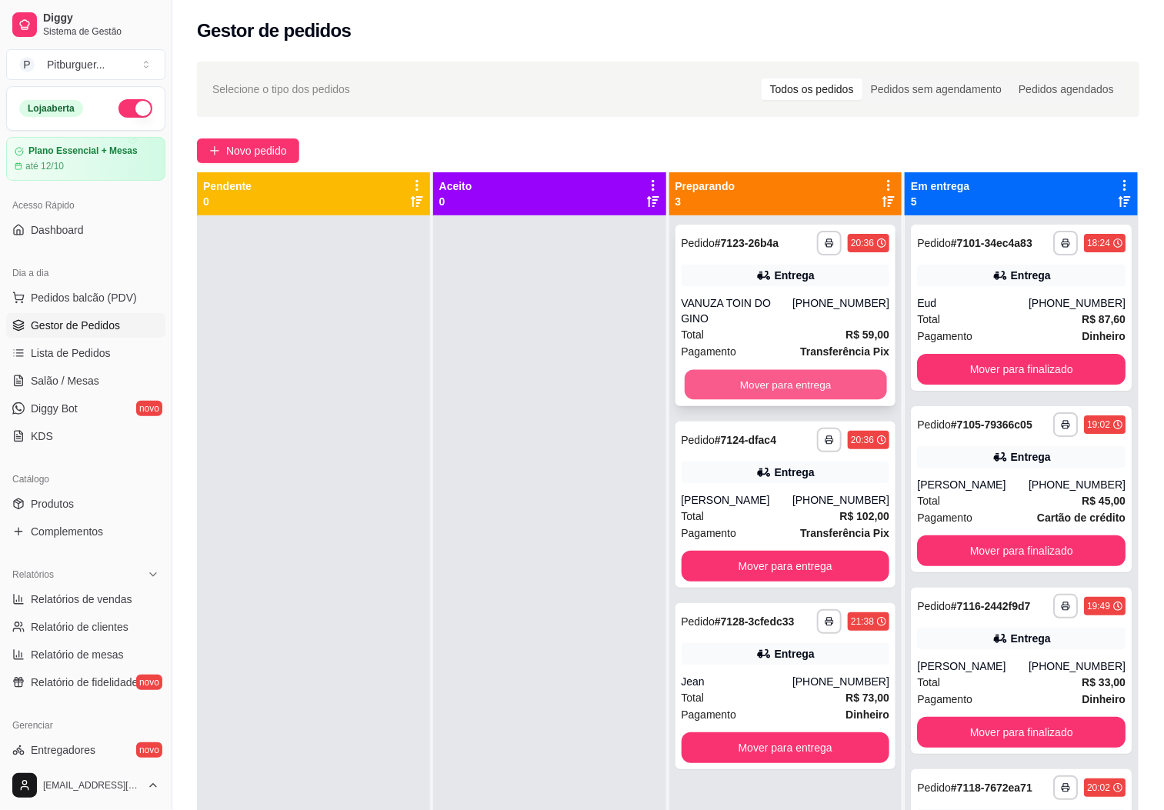
click at [738, 378] on button "Mover para entrega" at bounding box center [786, 385] width 202 height 30
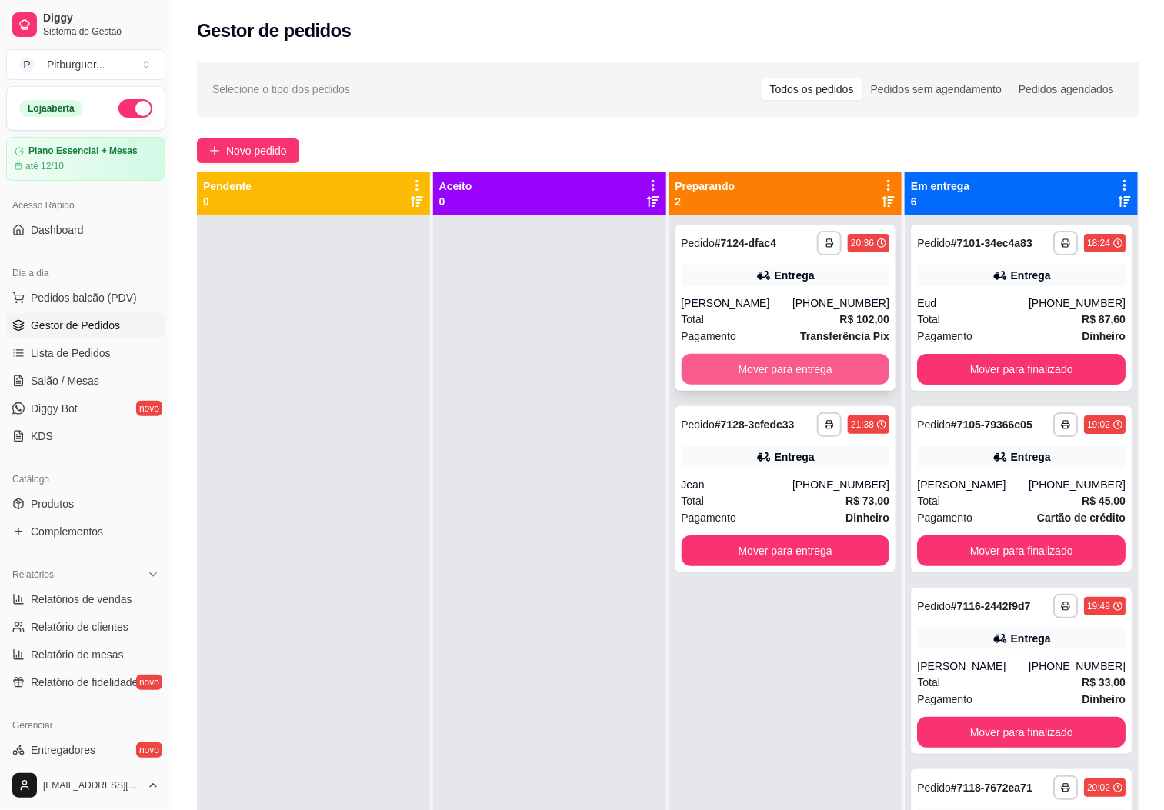
click at [739, 377] on button "Mover para entrega" at bounding box center [786, 369] width 208 height 31
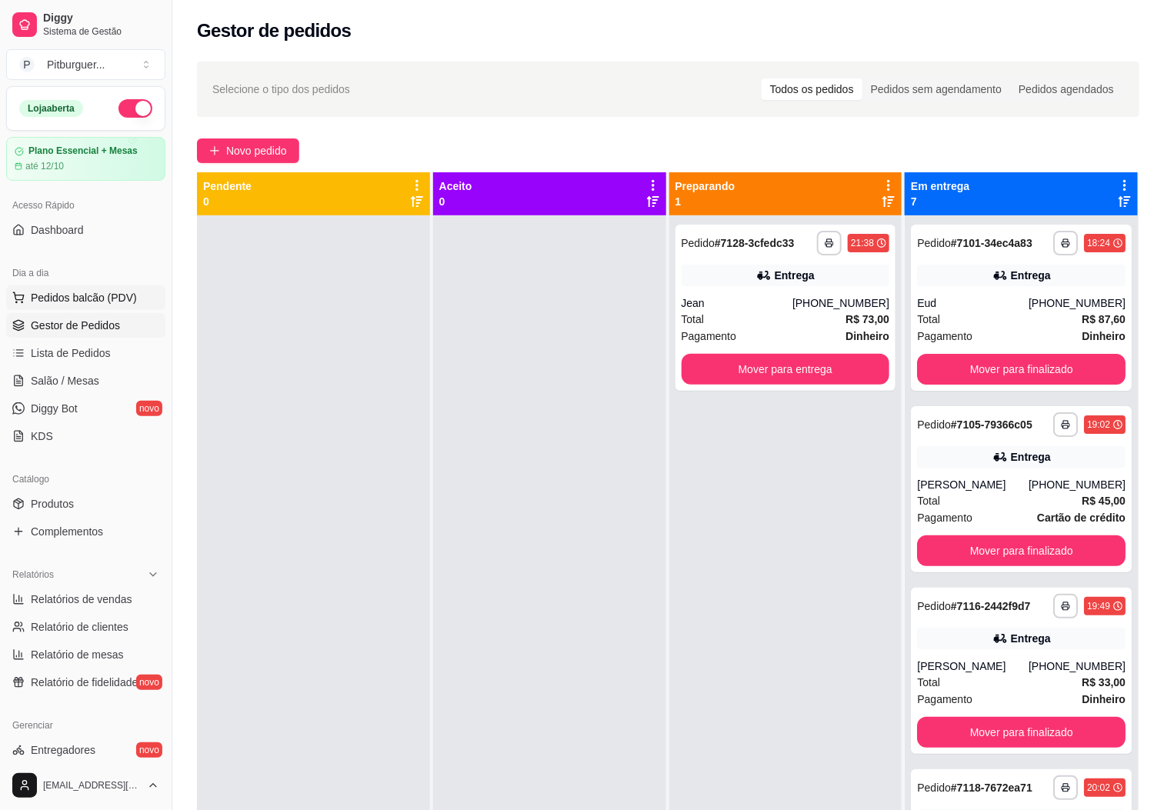
click at [112, 298] on span "Pedidos balcão (PDV)" at bounding box center [84, 297] width 106 height 15
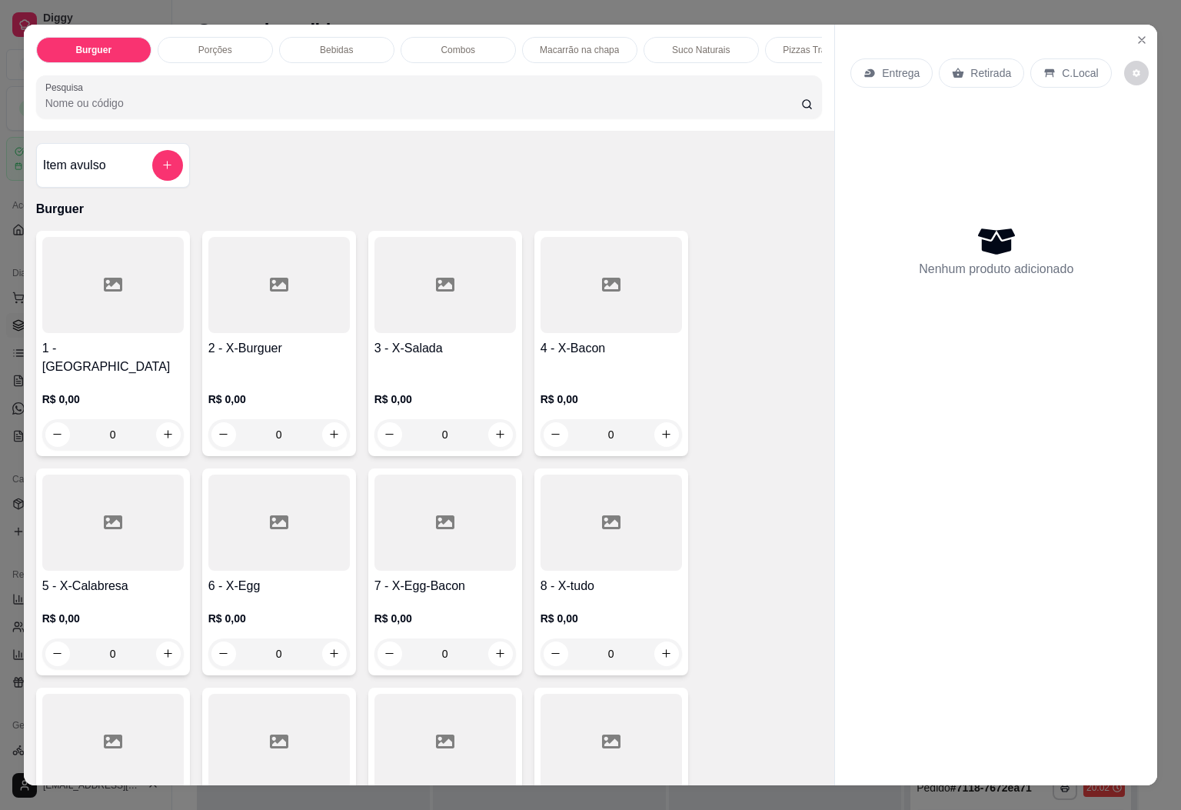
click at [558, 322] on div at bounding box center [612, 285] width 142 height 96
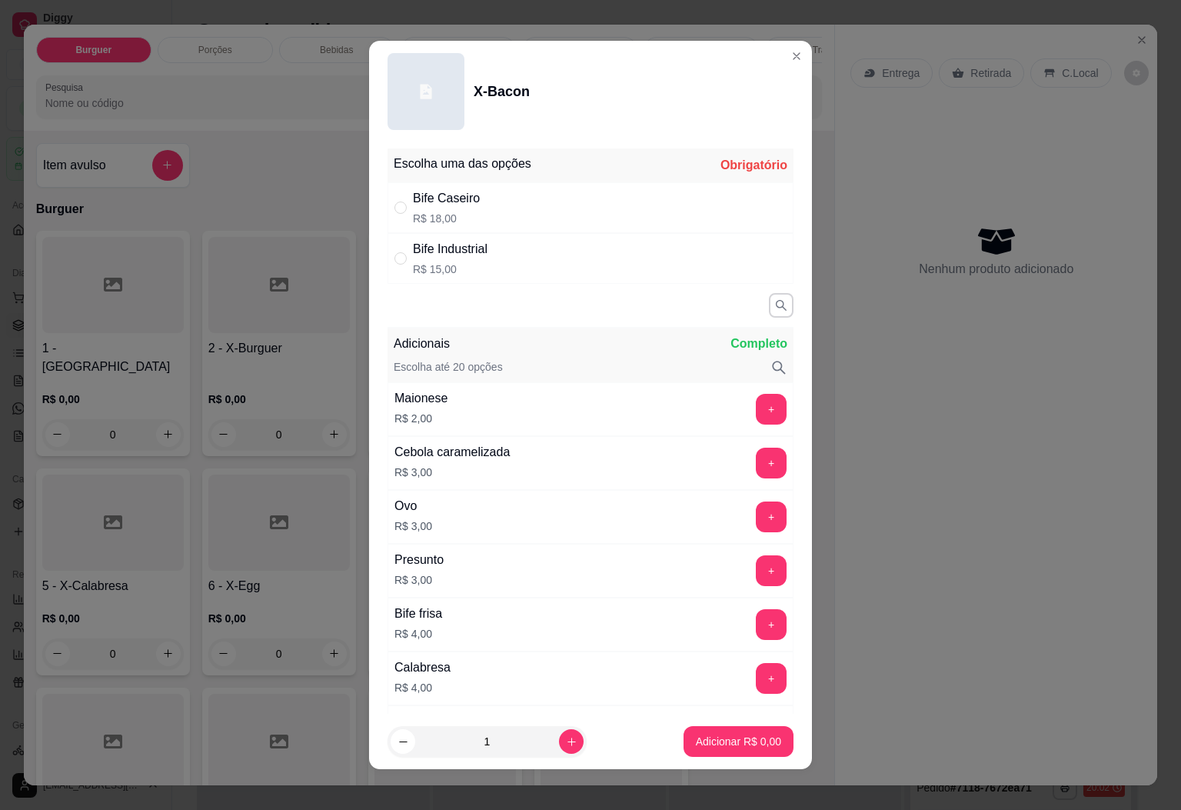
click at [494, 265] on div "Bife Industrial R$ 15,00" at bounding box center [591, 258] width 406 height 51
radio input "true"
click at [692, 736] on p "Adicionar R$ 15,00" at bounding box center [736, 742] width 89 height 15
type input "1"
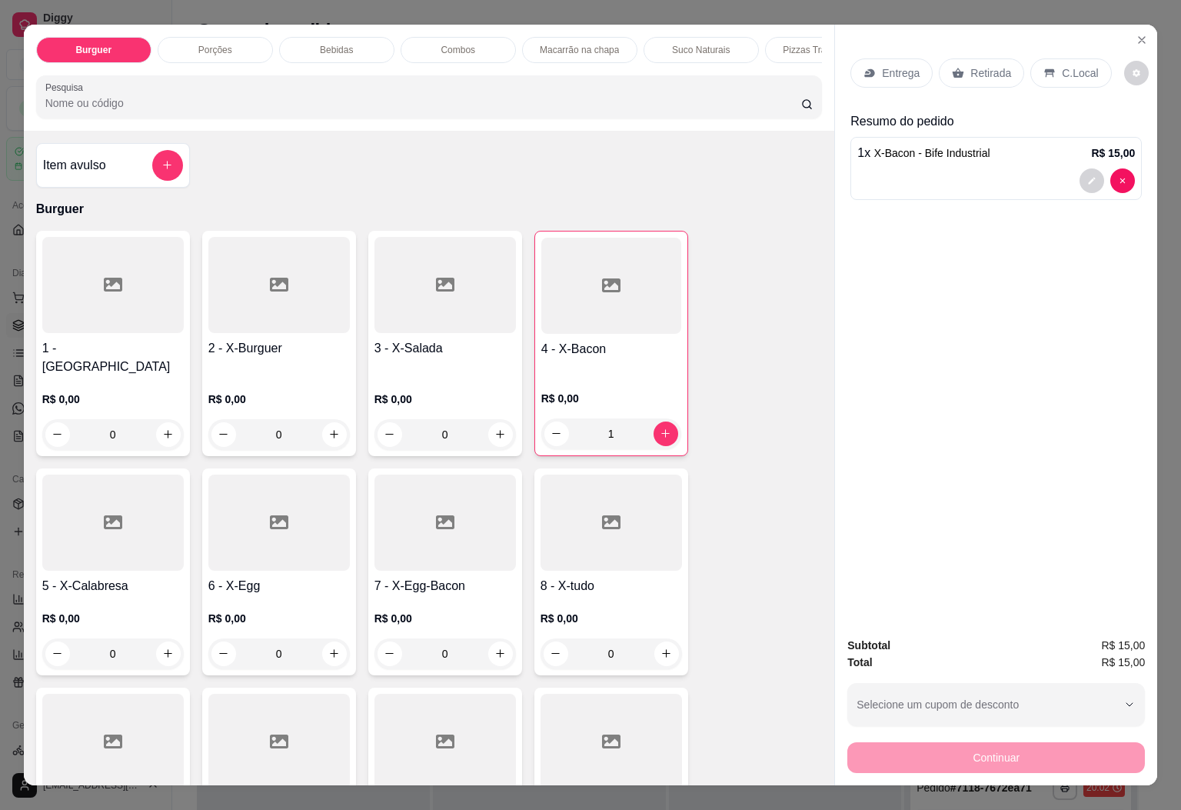
click at [296, 37] on div "Bebidas" at bounding box center [336, 50] width 115 height 26
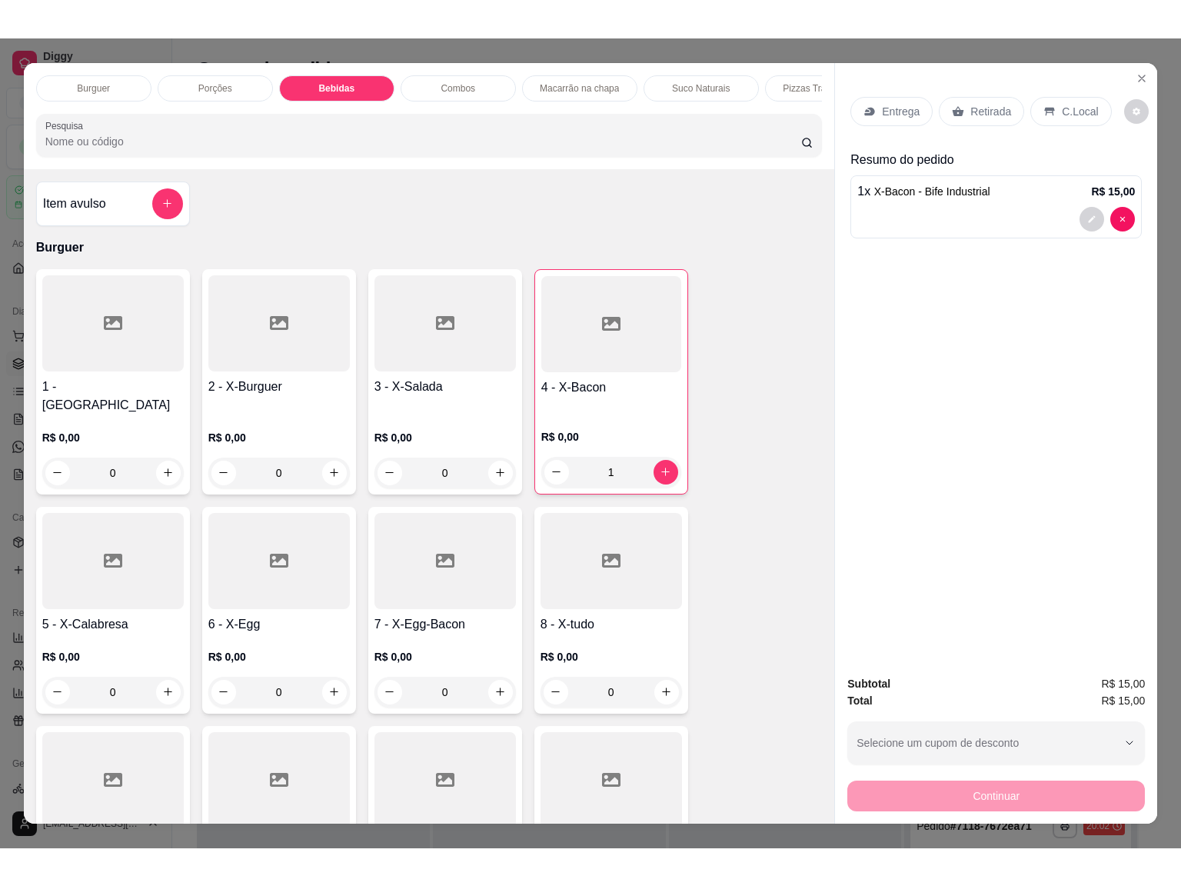
scroll to position [33, 0]
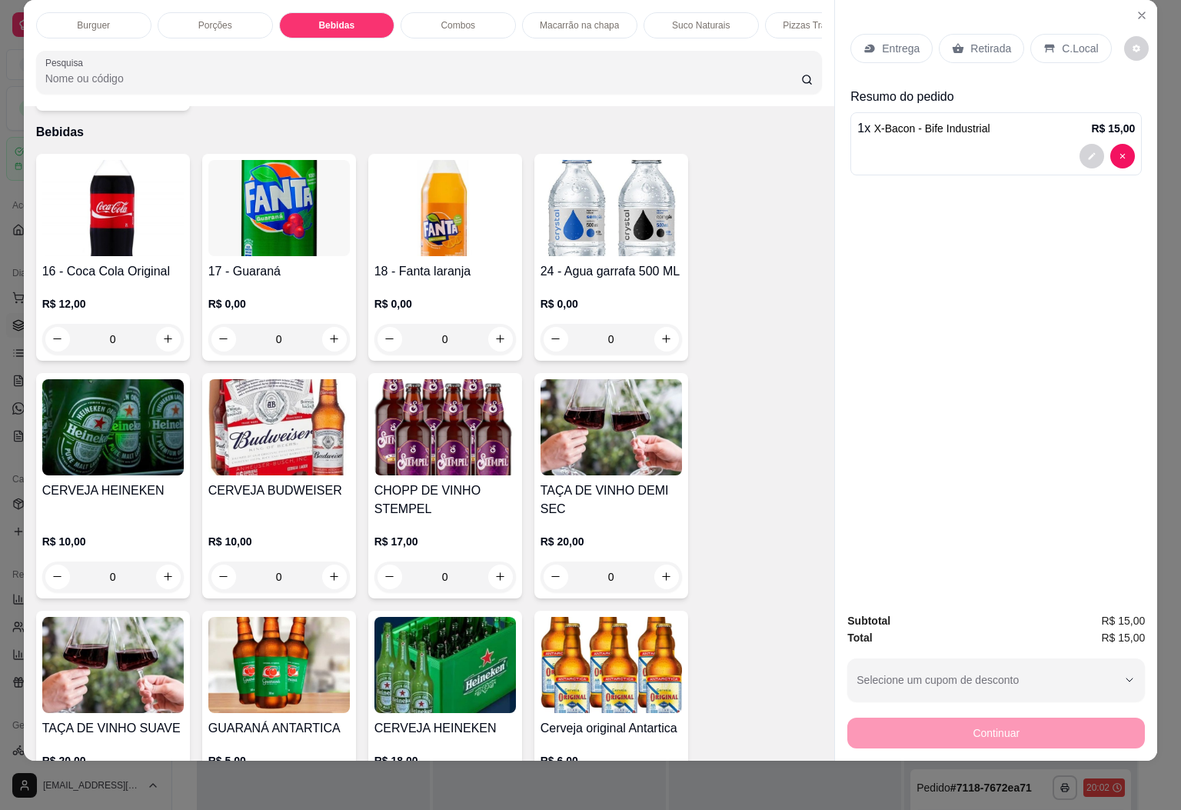
click at [150, 197] on img at bounding box center [113, 208] width 142 height 96
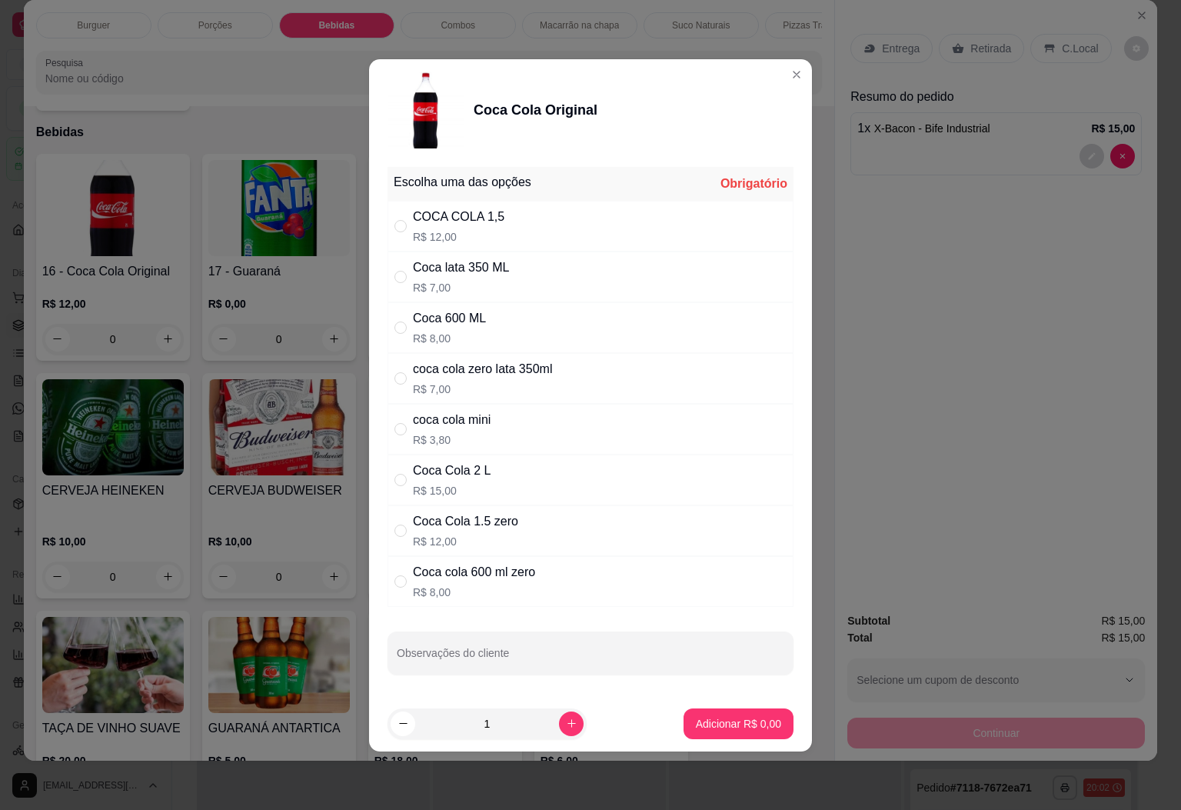
click at [499, 285] on p "R$ 7,00" at bounding box center [461, 287] width 96 height 15
radio input "true"
click at [743, 721] on p "Adicionar R$ 7,00" at bounding box center [738, 723] width 83 height 15
type input "1"
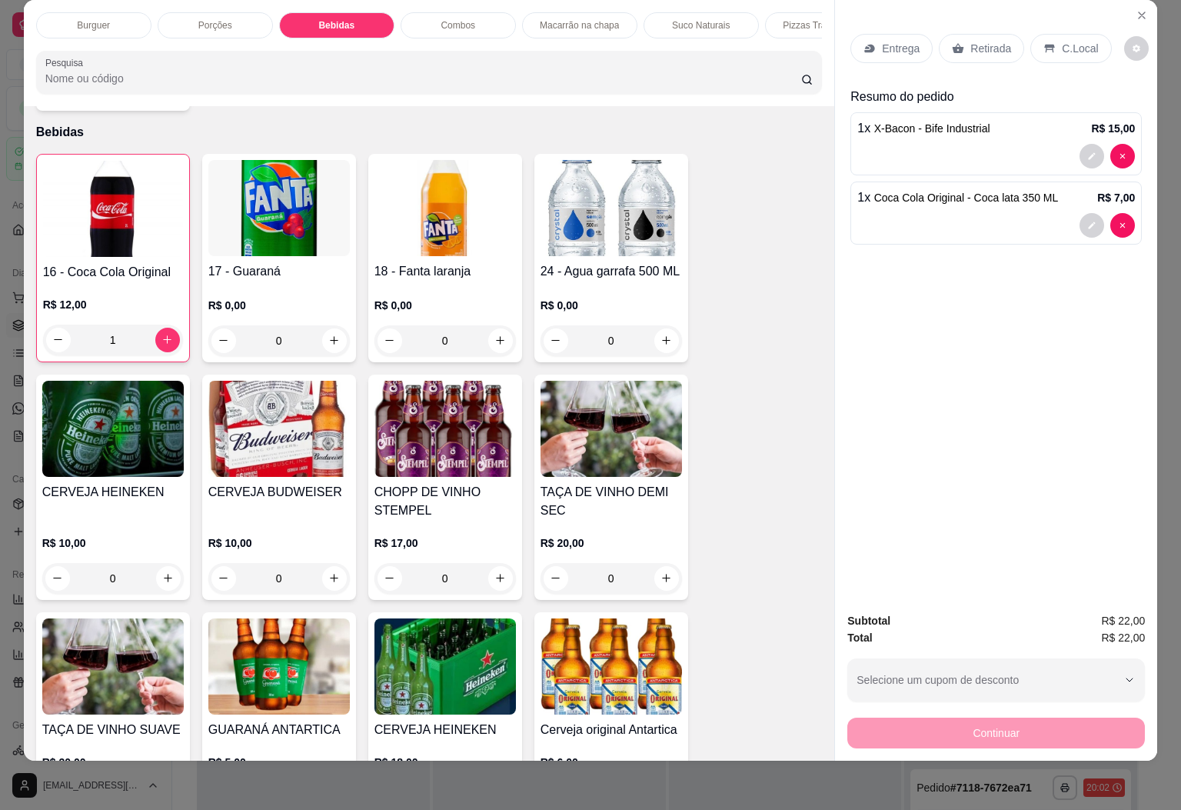
click at [886, 41] on p "Entrega" at bounding box center [901, 48] width 38 height 15
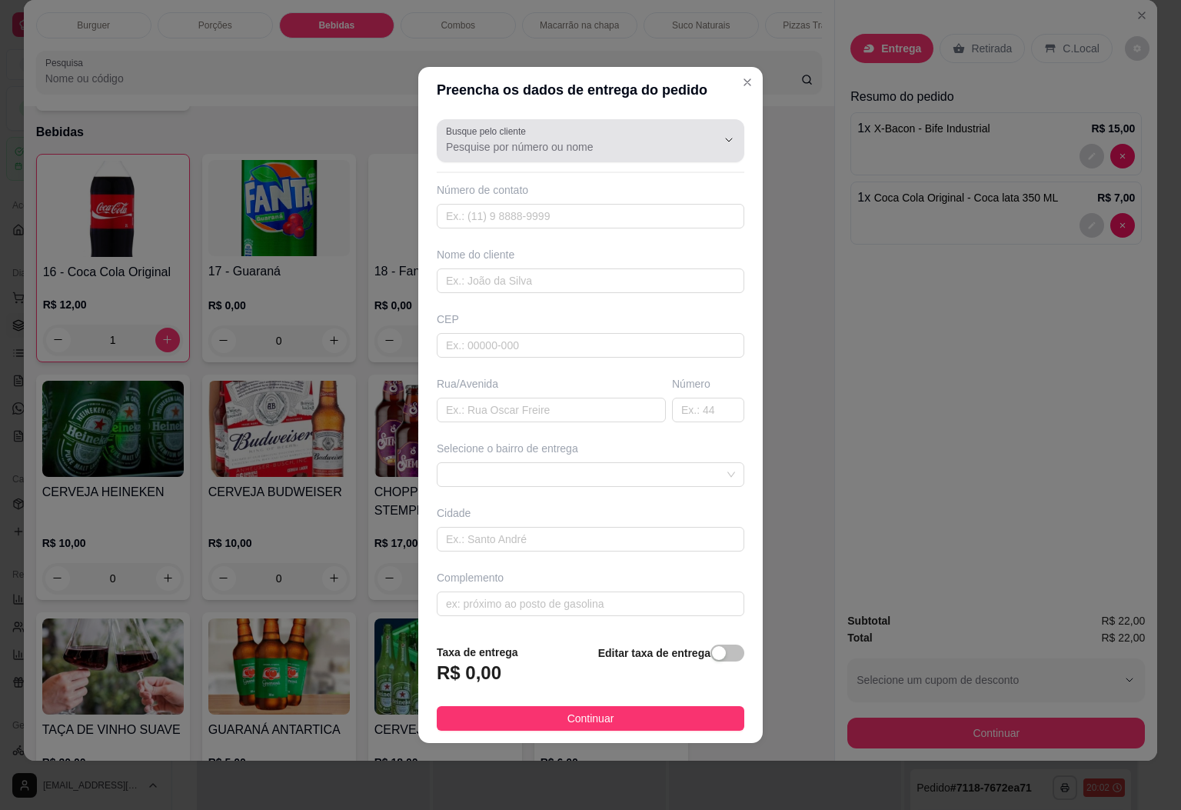
click at [515, 145] on input "Busque pelo cliente" at bounding box center [569, 146] width 246 height 15
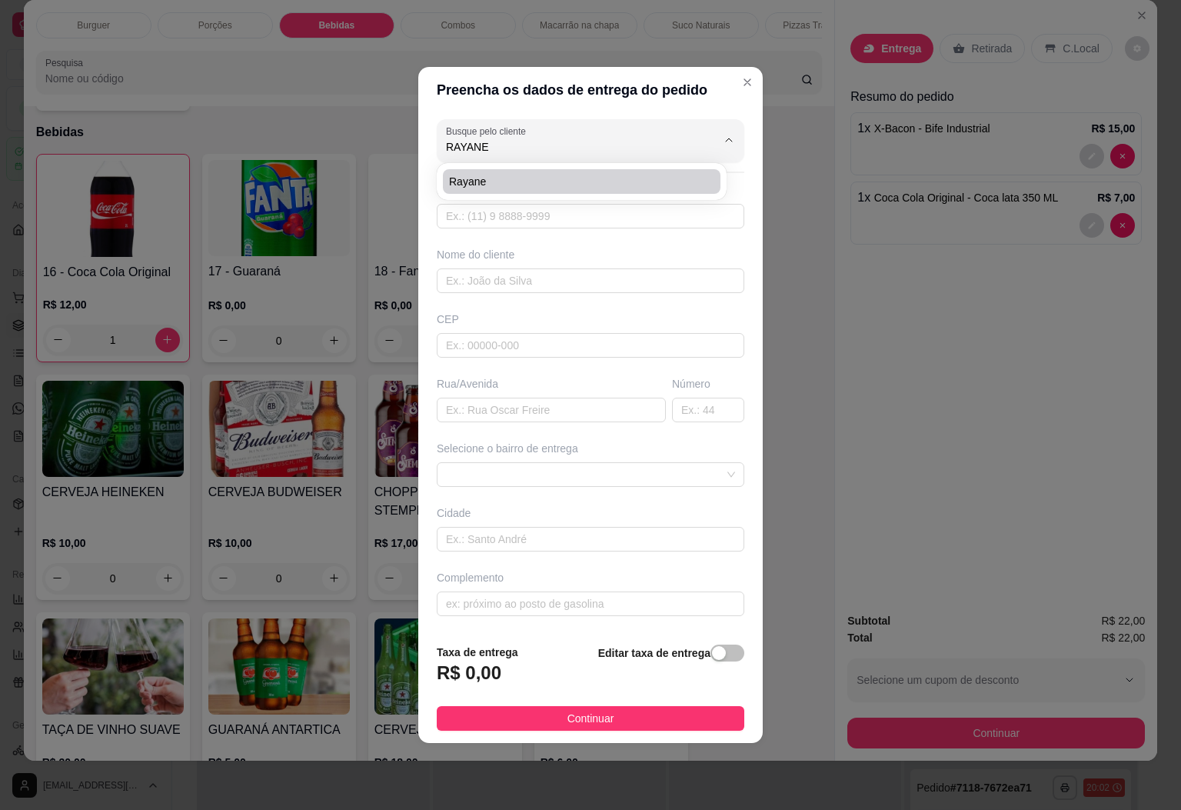
click at [515, 171] on li "Rayane" at bounding box center [582, 181] width 278 height 25
type input "Rayane"
type input "28999813544"
type input "Rayane"
type input "29580000"
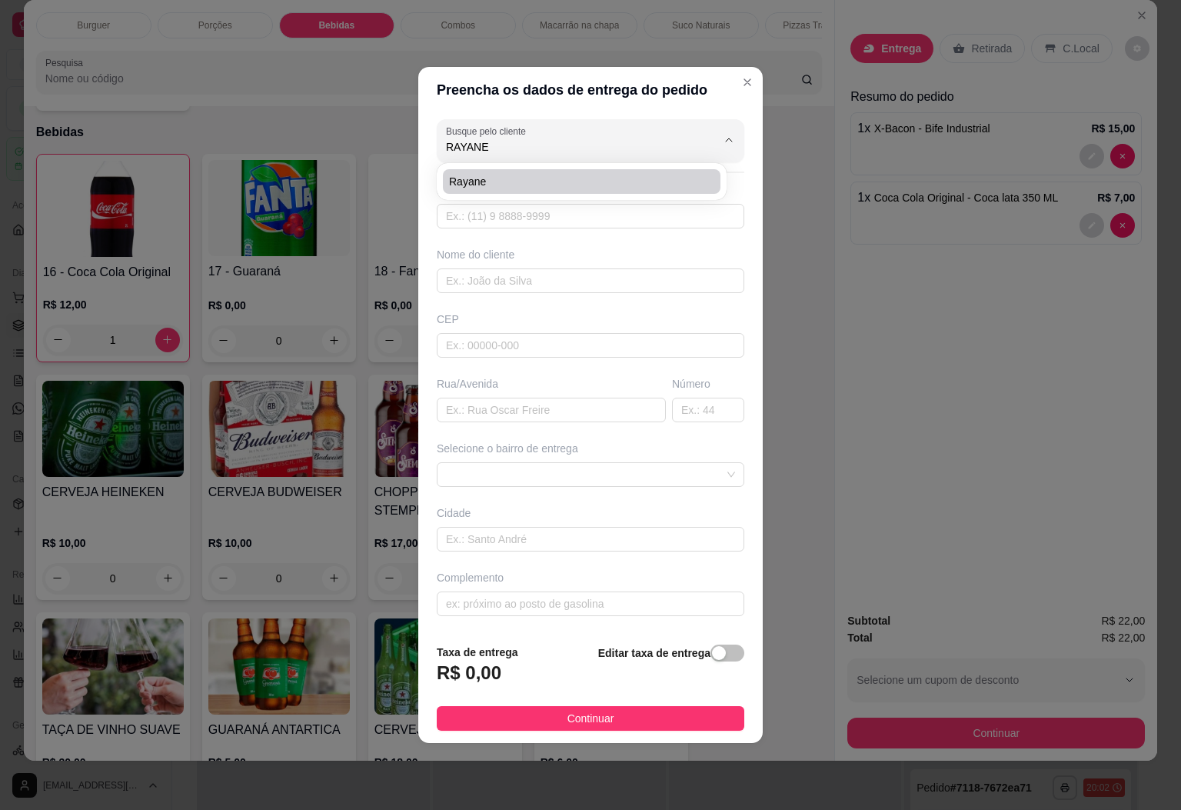
type input "Rua Vereador [PERSON_NAME]"
type input "41"
type input "Ap 101"
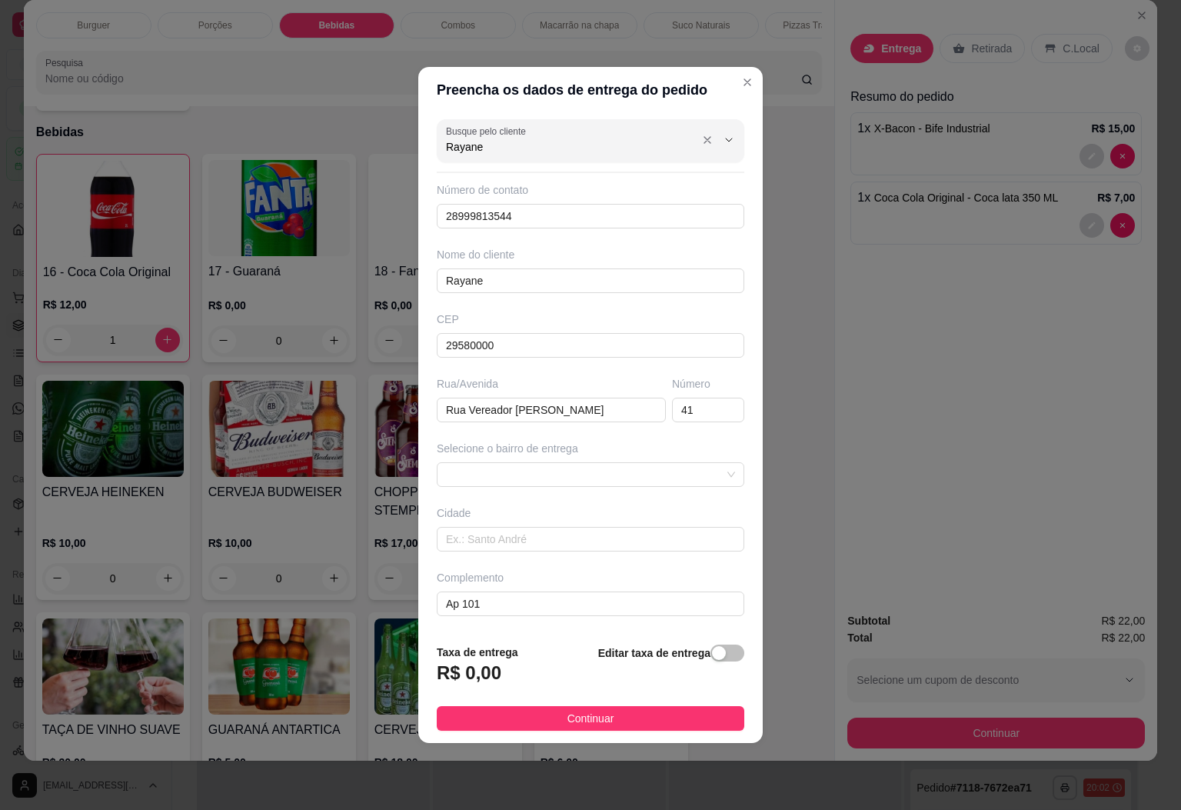
click at [619, 142] on input "Rayane" at bounding box center [569, 146] width 246 height 15
click at [513, 178] on span "Raianny" at bounding box center [574, 181] width 250 height 15
type input "Raianny"
type input "28999935093"
type input "Raianny"
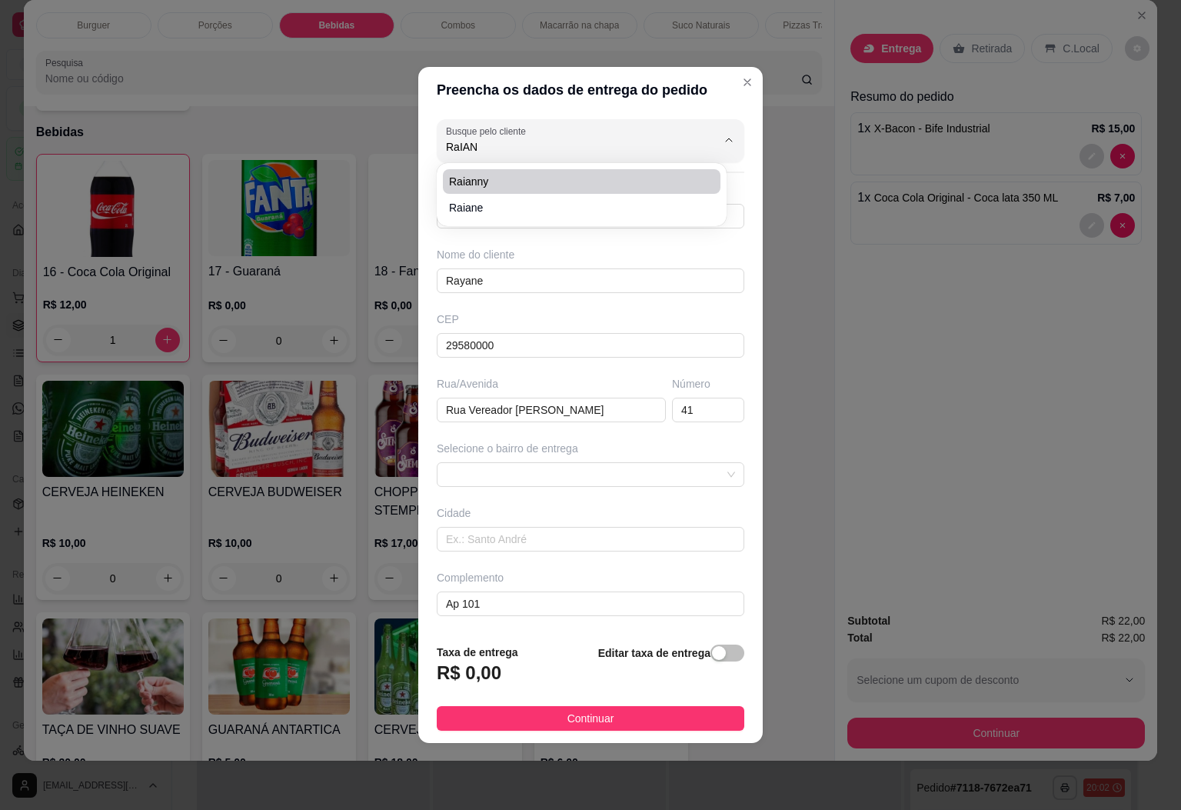
type input "[PERSON_NAME]"
type input "52"
type input "Bairro"
type input "Raianny"
click at [711, 476] on span at bounding box center [590, 474] width 289 height 23
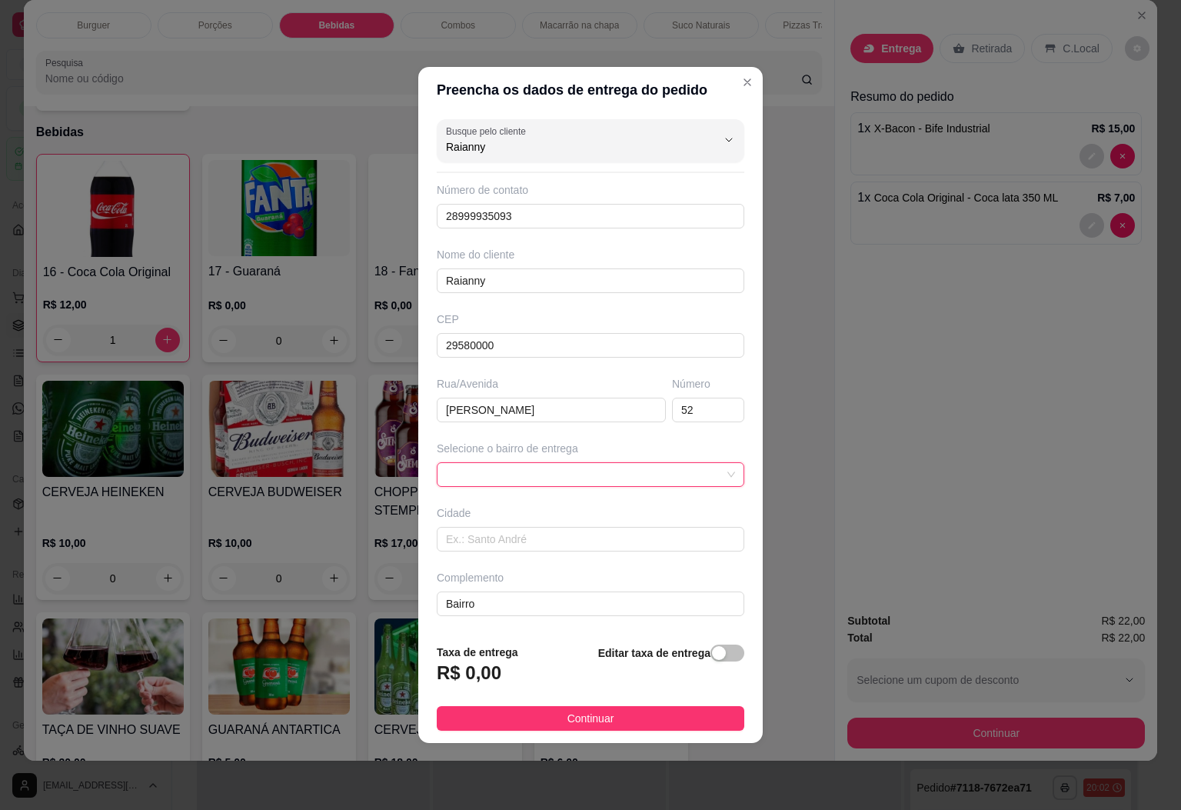
click at [586, 465] on span at bounding box center [590, 474] width 289 height 23
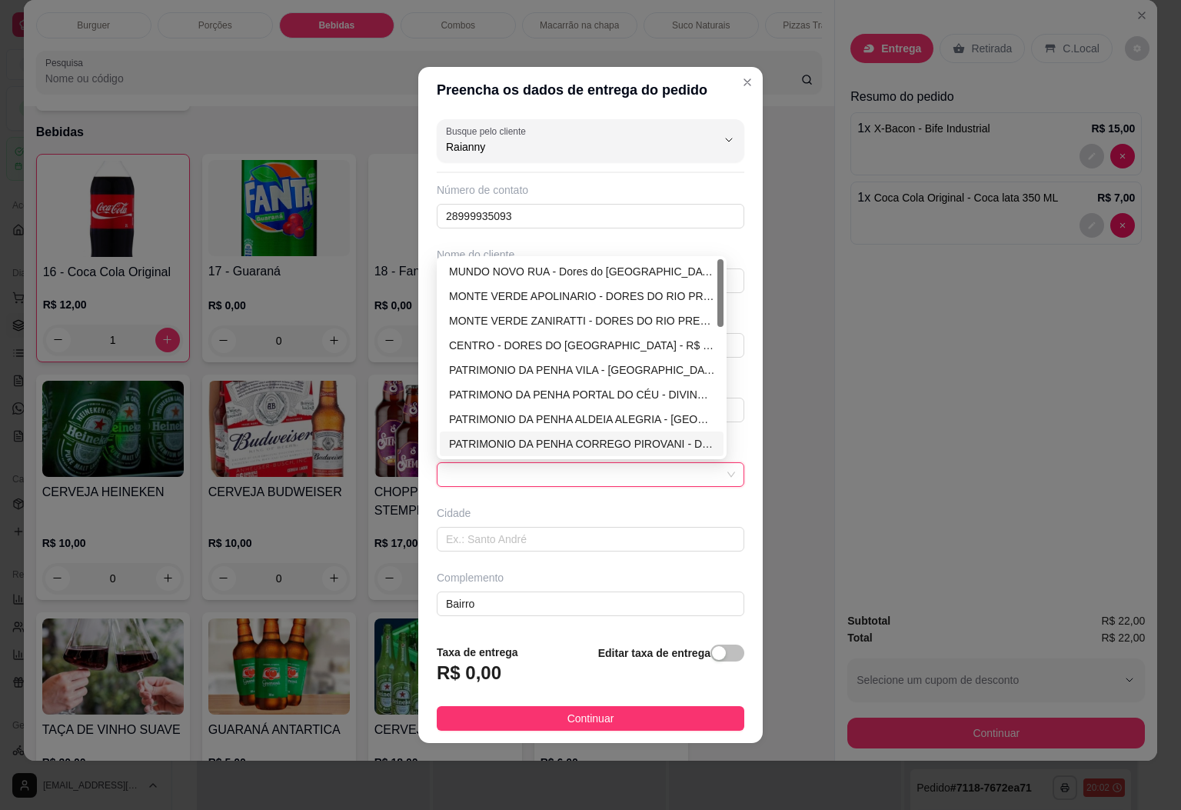
drag, startPoint x: 698, startPoint y: 651, endPoint x: 621, endPoint y: 661, distance: 77.6
click at [712, 651] on div "button" at bounding box center [719, 653] width 14 height 14
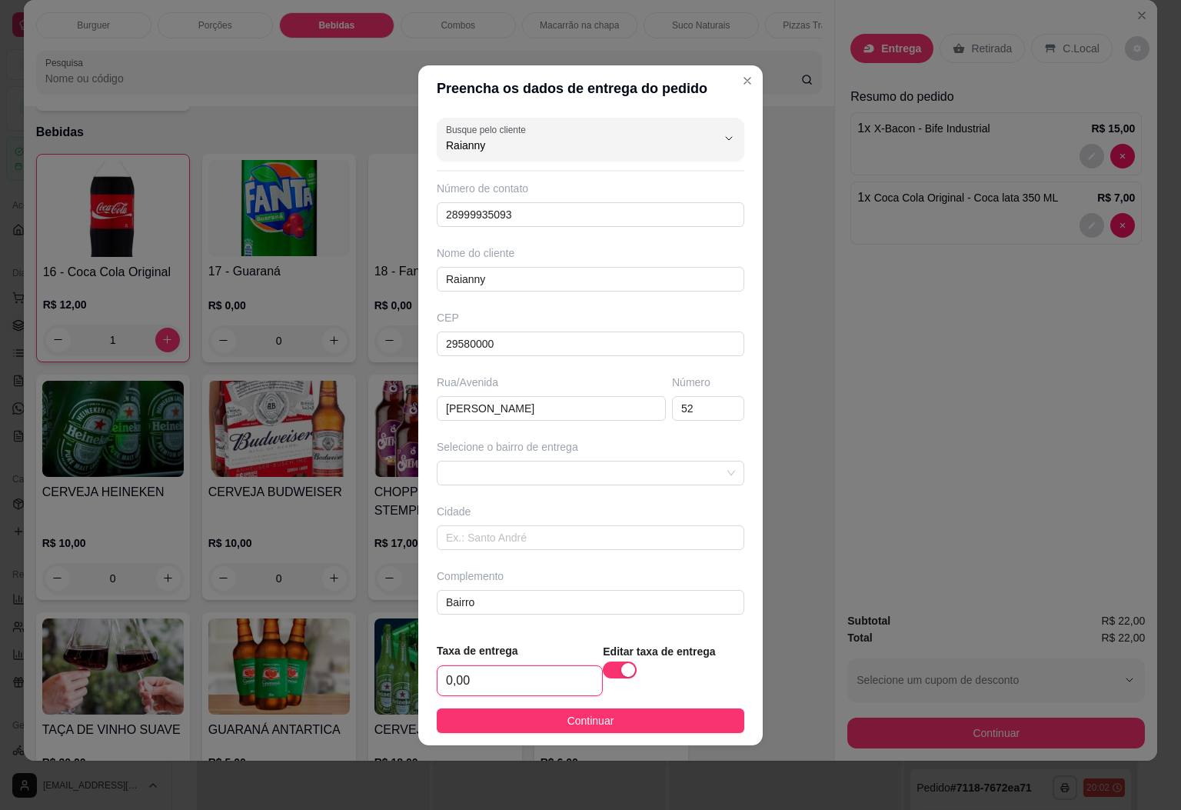
click at [534, 691] on input "0,00" at bounding box center [520, 680] width 165 height 29
type input "15,00"
drag, startPoint x: 536, startPoint y: 603, endPoint x: 331, endPoint y: 610, distance: 205.5
click at [331, 610] on div "Preencha os dados de entrega do pedido Busque pelo cliente Raianny Número de co…" at bounding box center [590, 405] width 1181 height 810
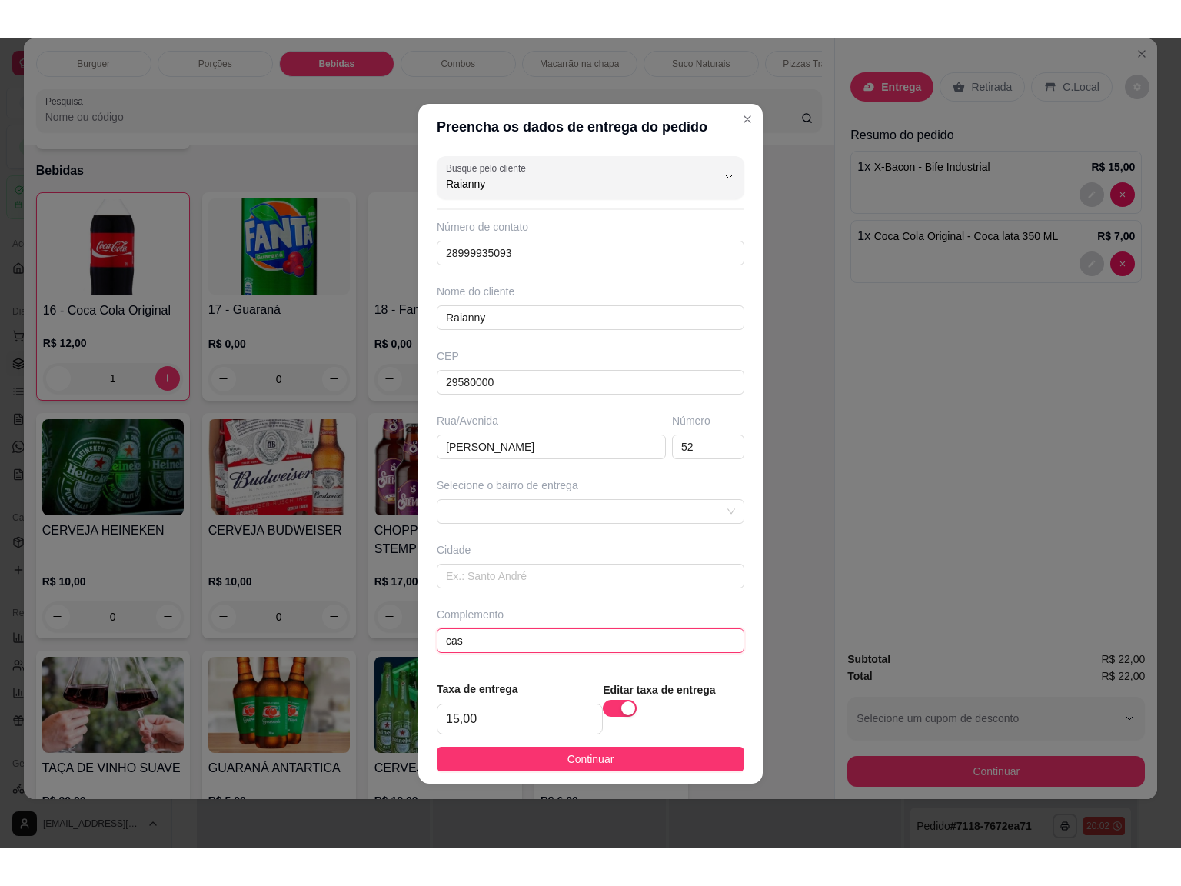
scroll to position [31, 0]
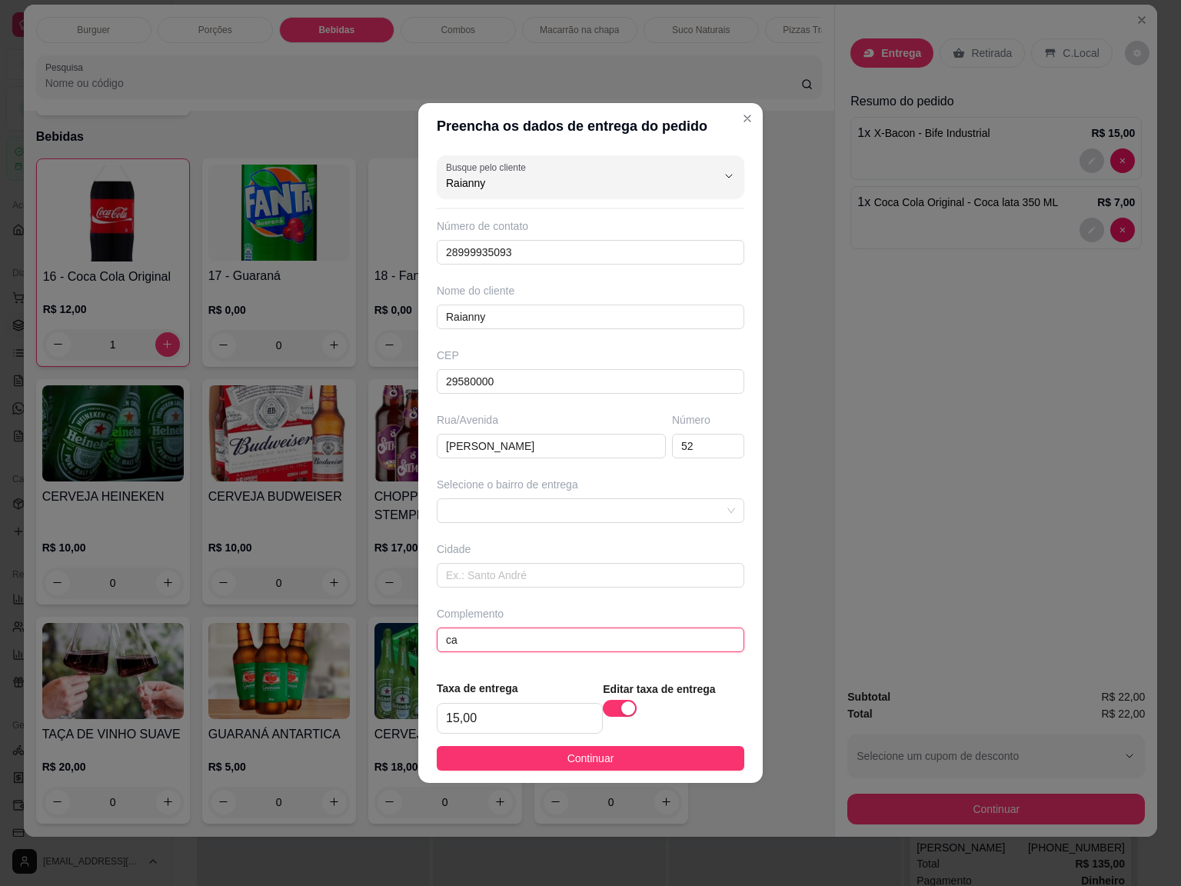
type input "c"
type input "A"
type input "CASA DO [PERSON_NAME]"
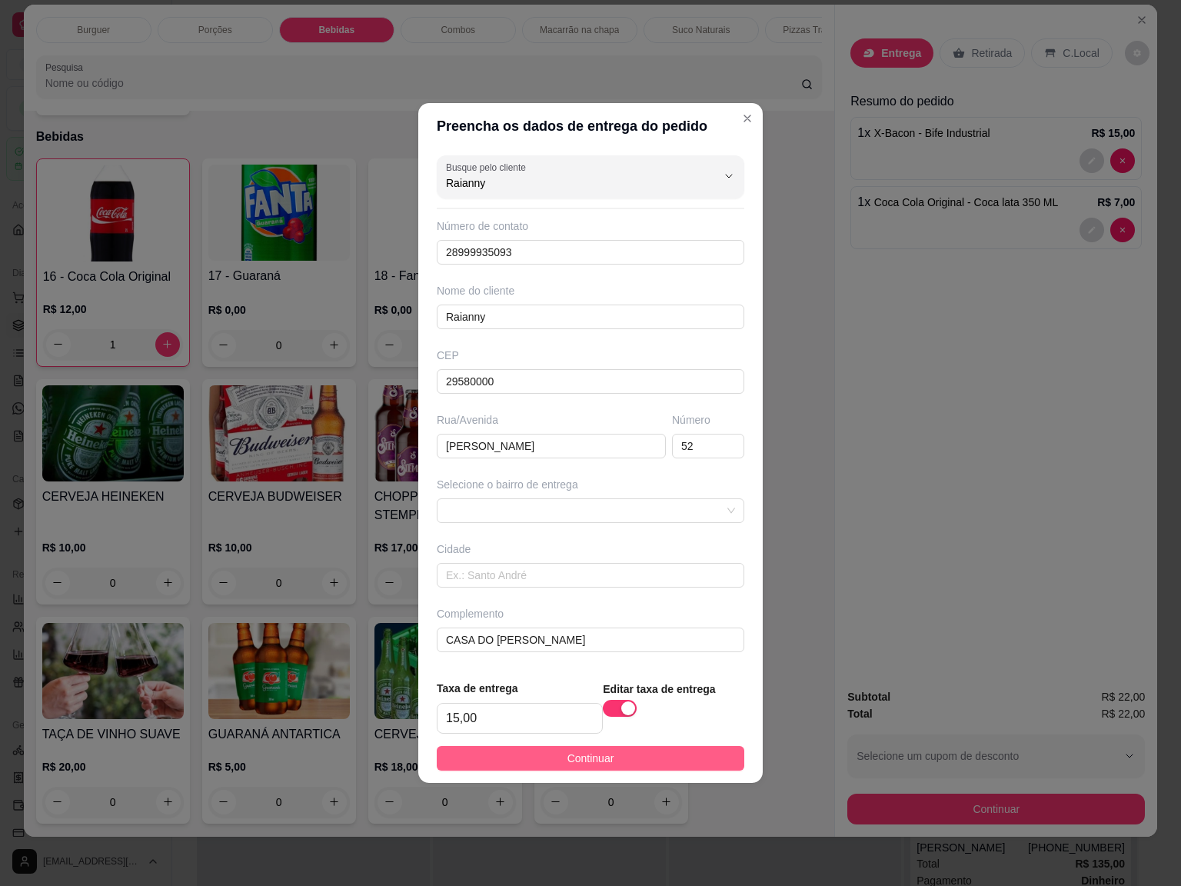
click at [578, 757] on span "Continuar" at bounding box center [591, 758] width 47 height 17
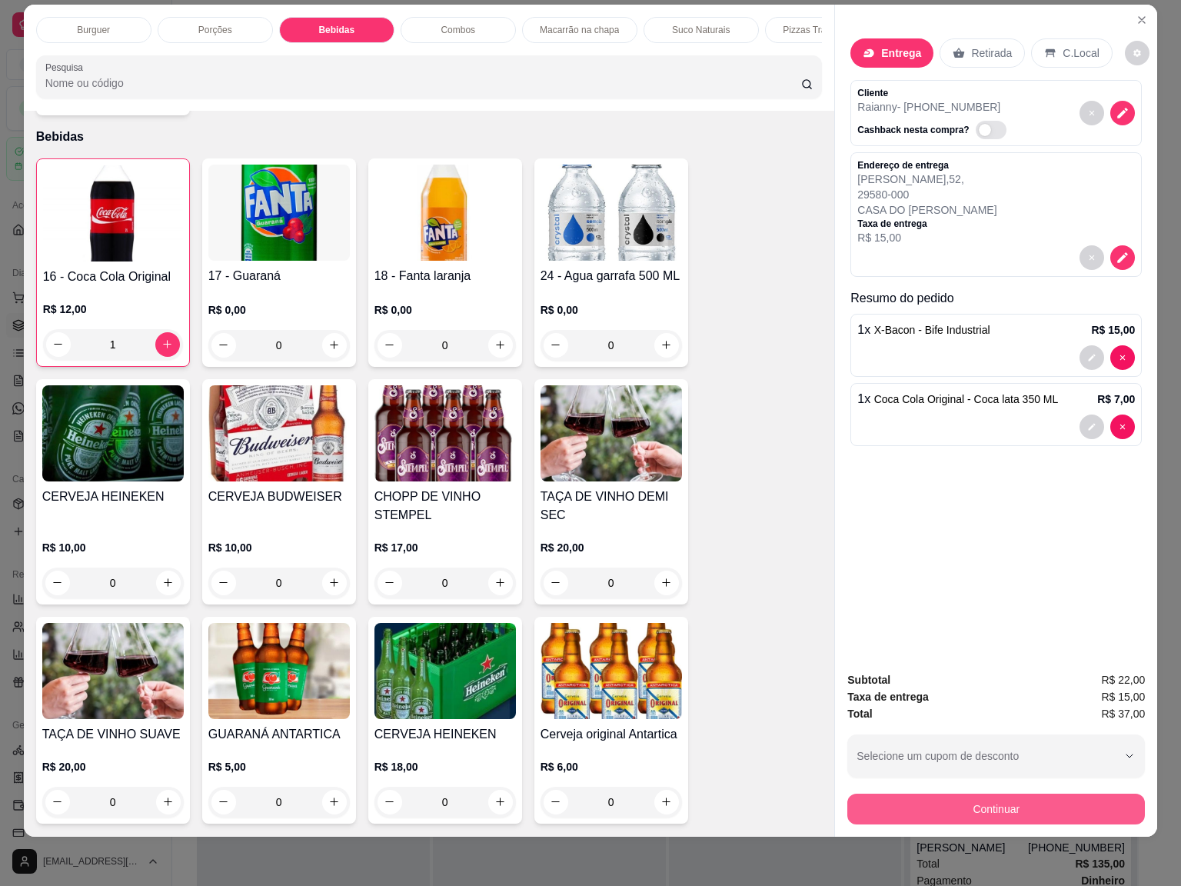
click at [1000, 794] on button "Continuar" at bounding box center [997, 809] width 298 height 31
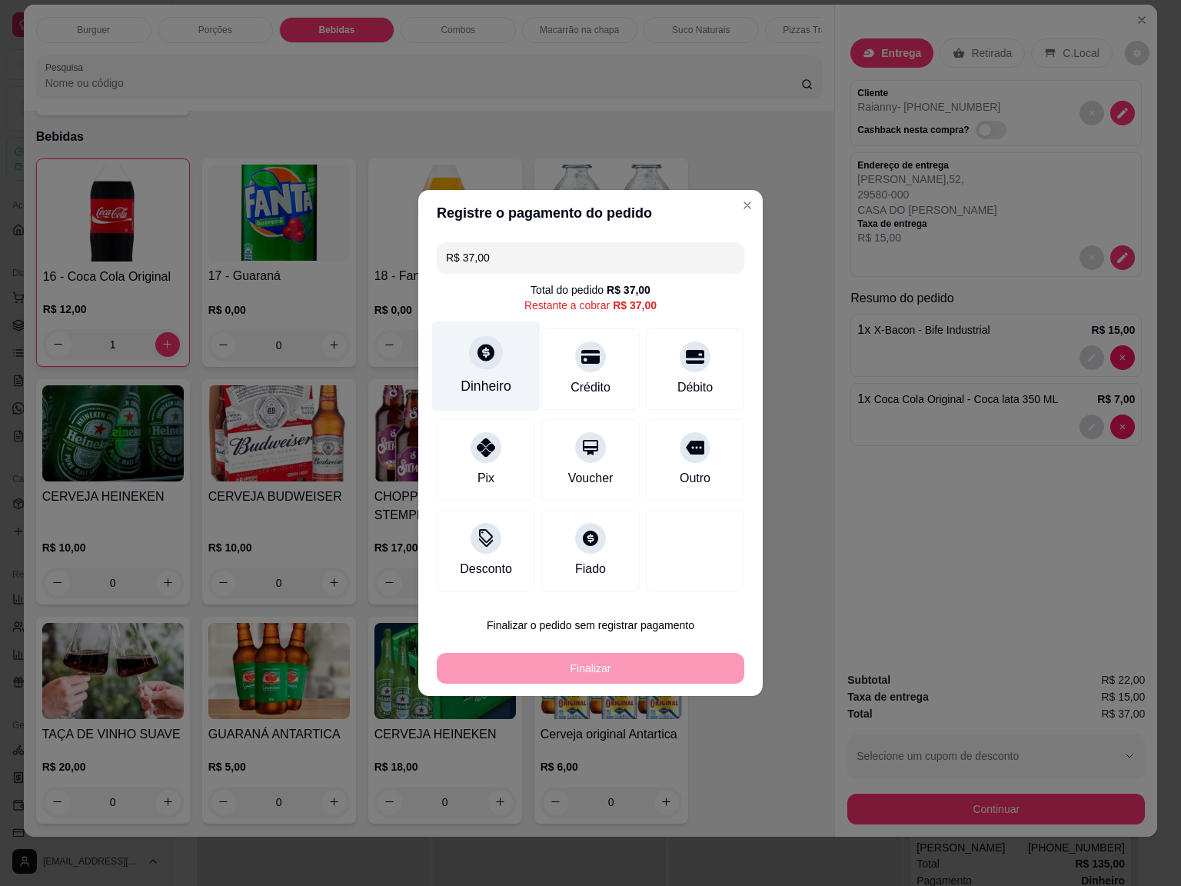
click at [513, 388] on div "Dinheiro" at bounding box center [486, 367] width 108 height 90
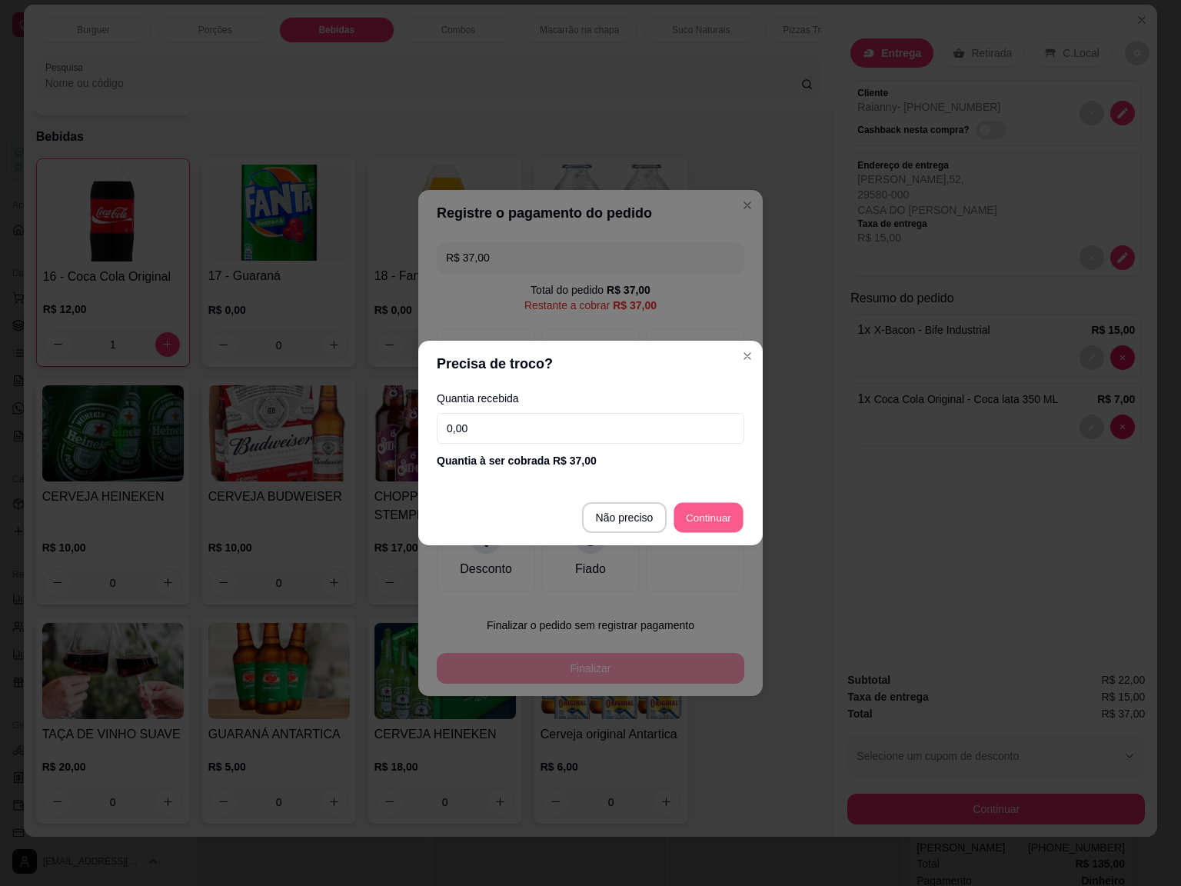
type input "R$ 0,00"
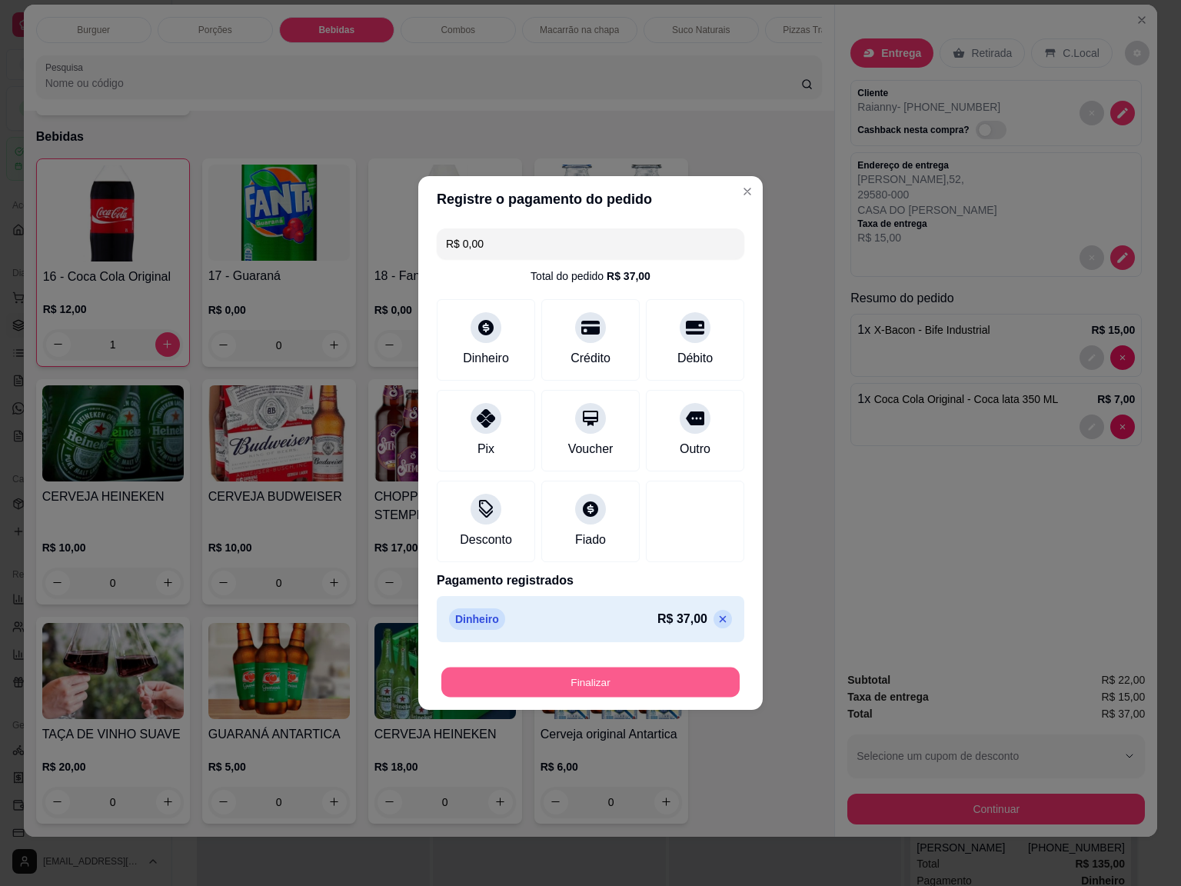
click at [605, 697] on button "Finalizar" at bounding box center [591, 683] width 298 height 30
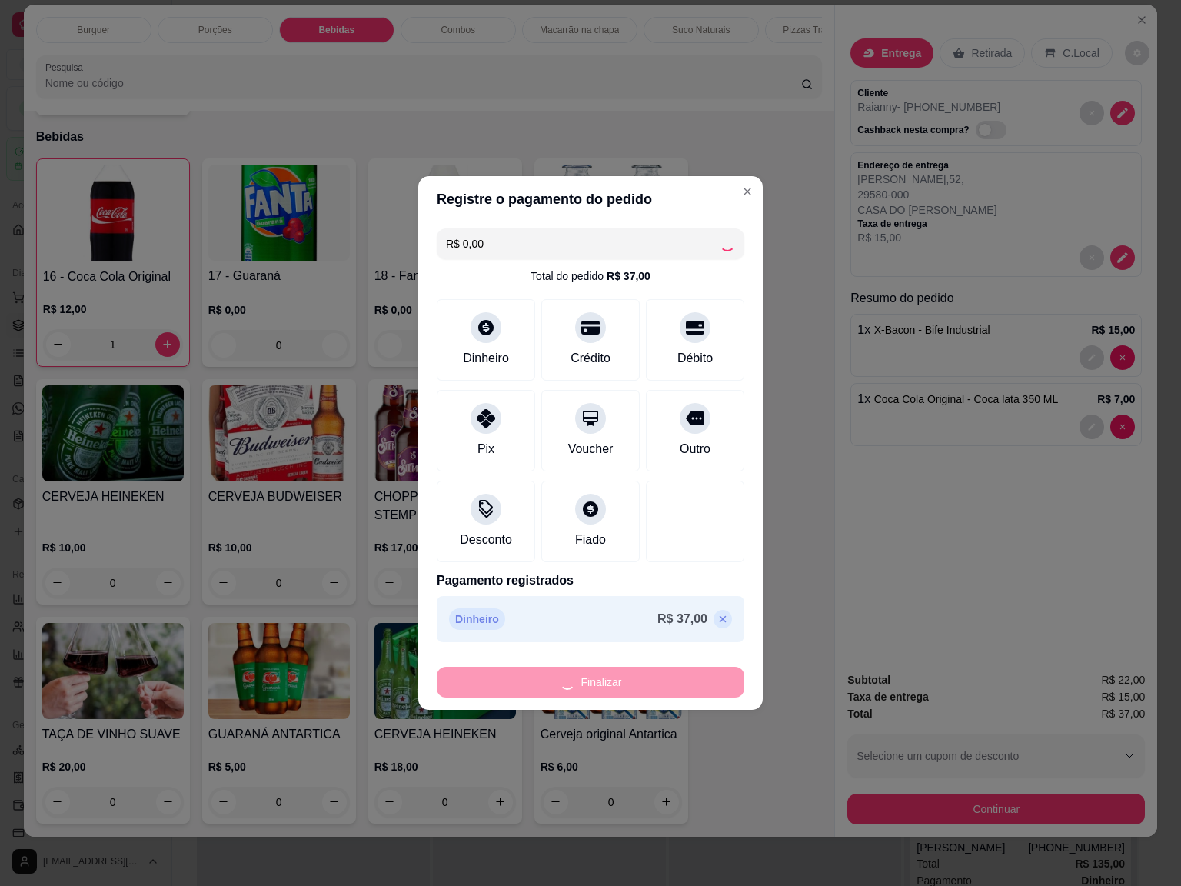
type input "0"
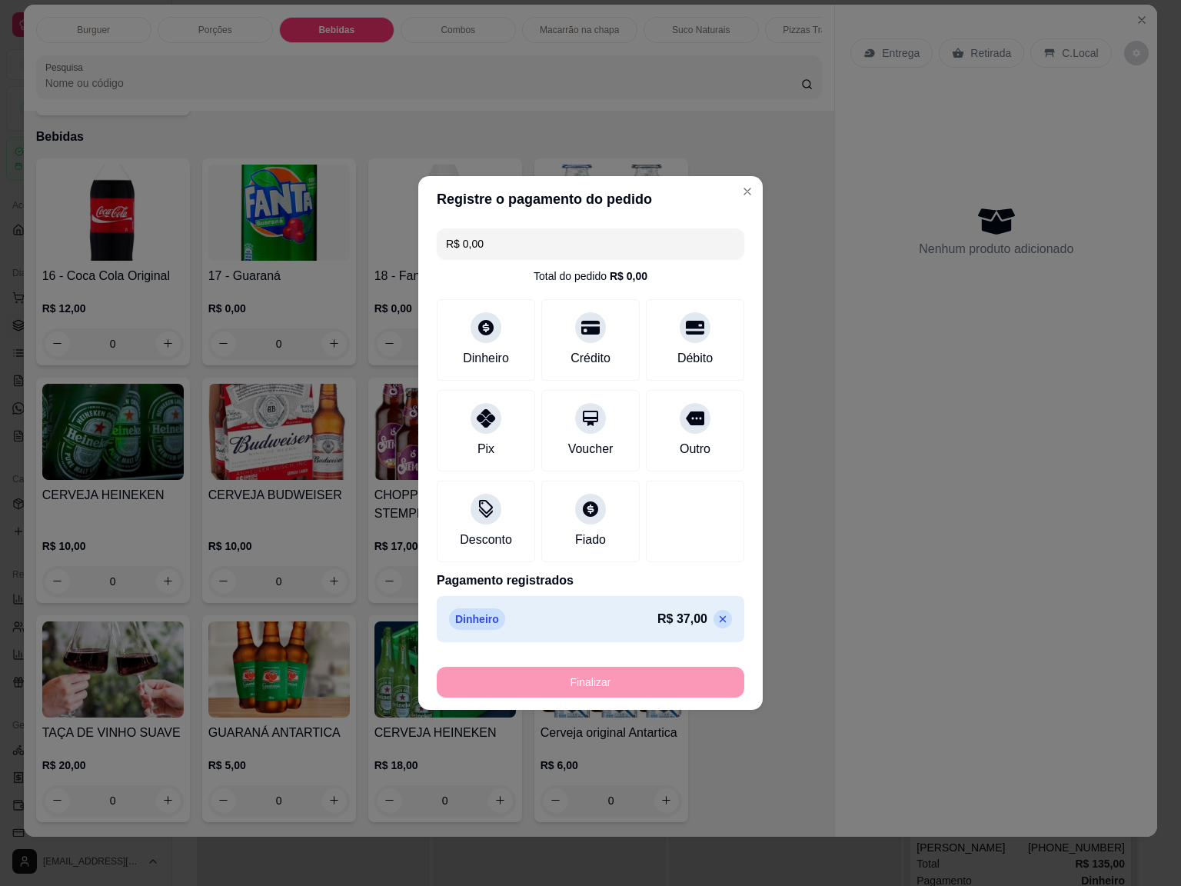
type input "-R$ 37,00"
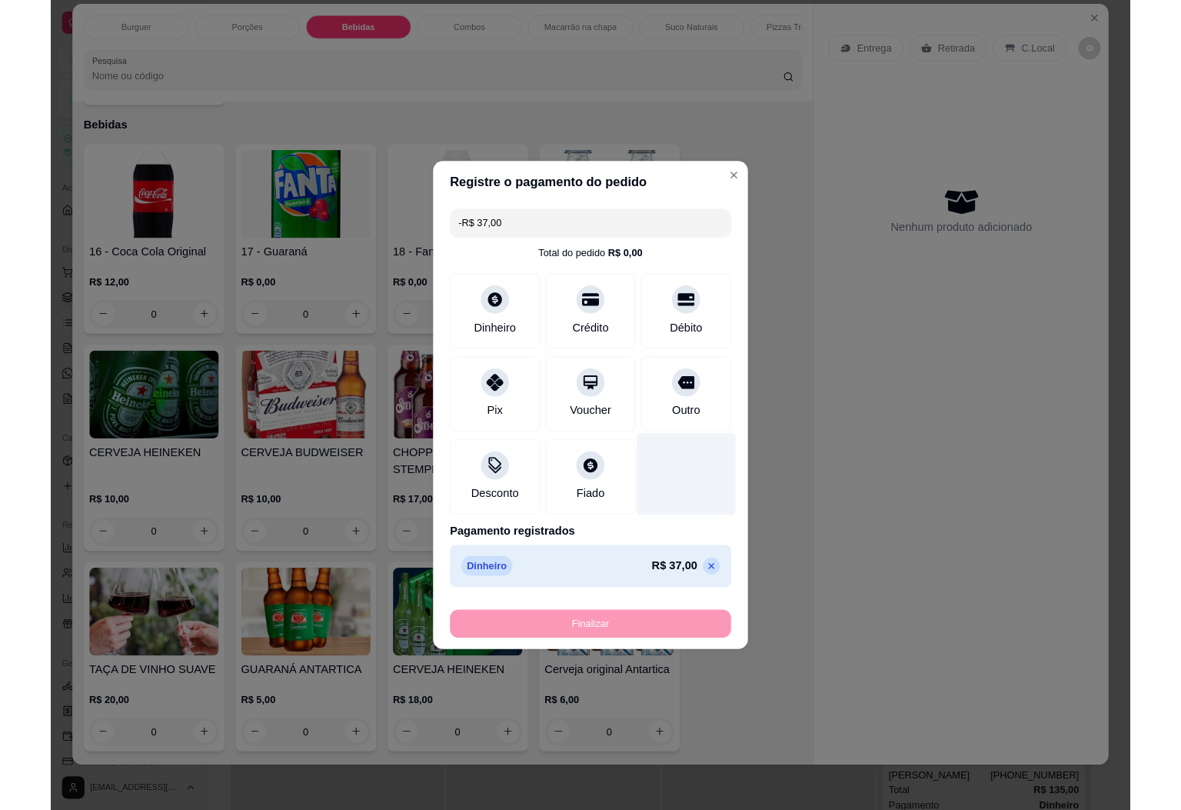
scroll to position [1921, 0]
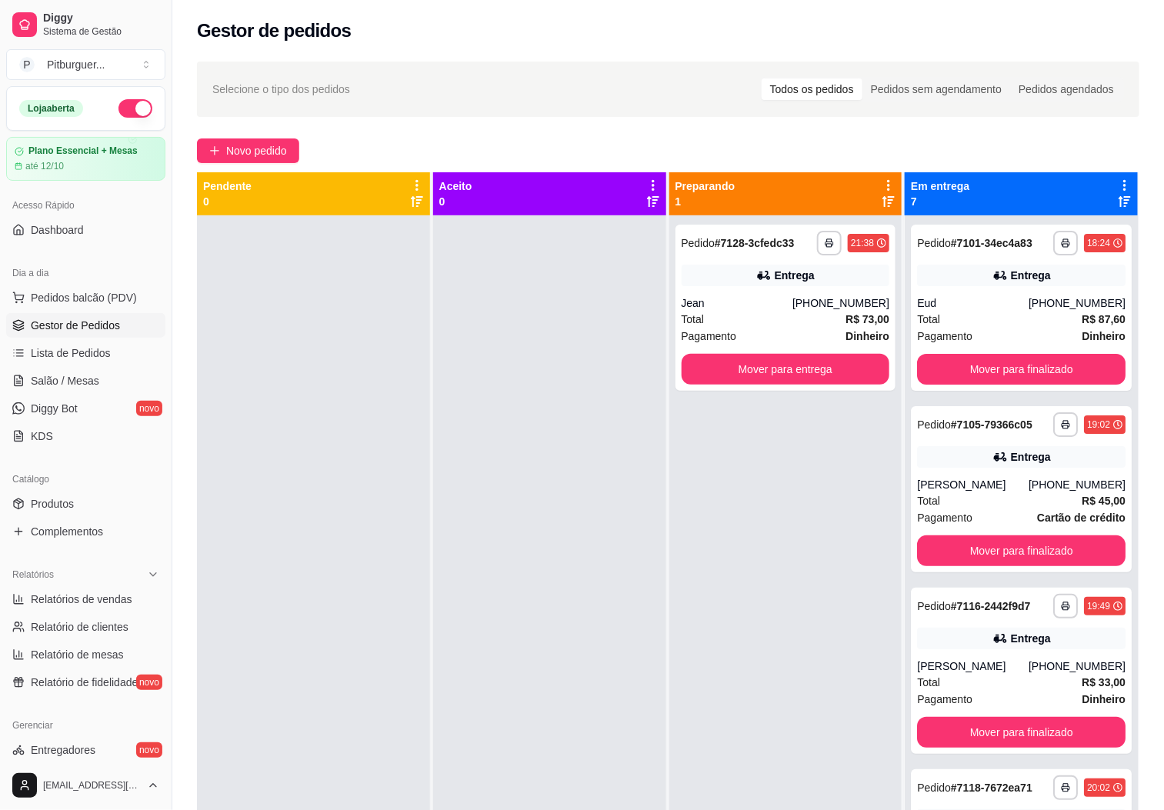
click at [594, 35] on div "Gestor de pedidos" at bounding box center [668, 30] width 942 height 25
click at [596, 100] on div "Selecione o tipo dos pedidos Todos os pedidos Pedidos sem agendamento Pedidos a…" at bounding box center [668, 89] width 942 height 55
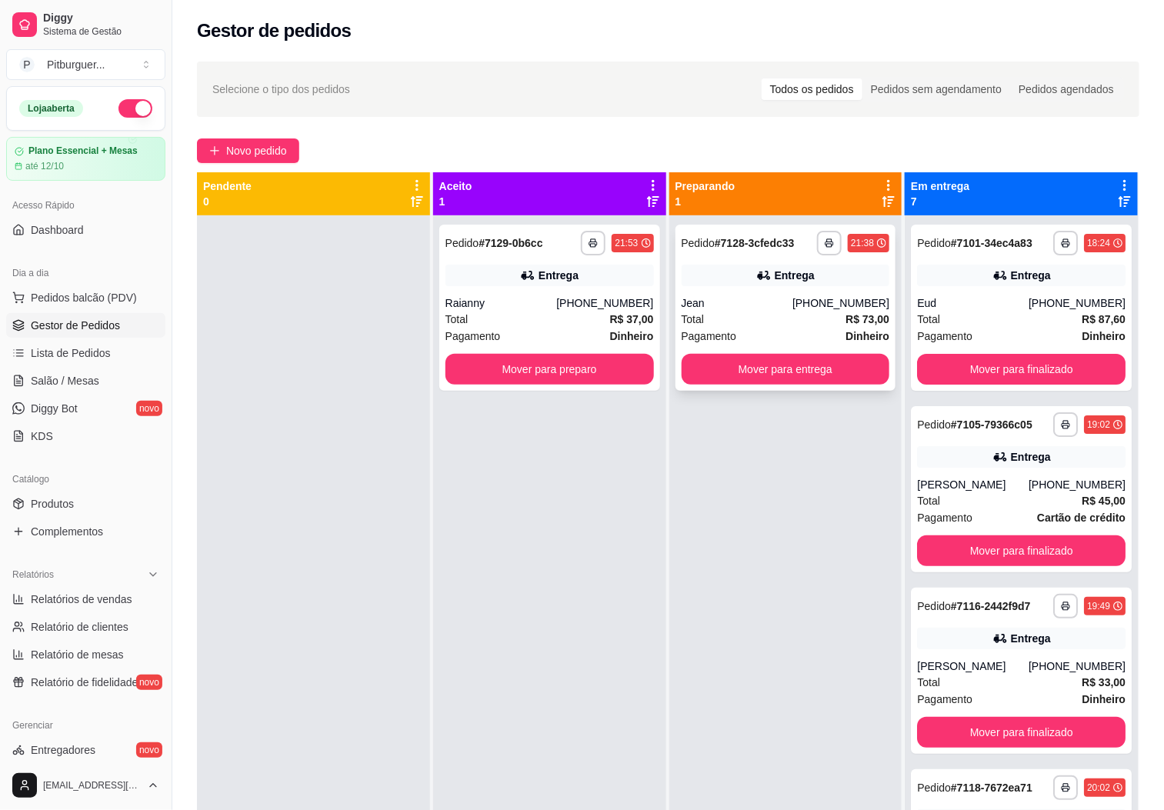
click at [783, 333] on div "Pagamento Dinheiro" at bounding box center [786, 336] width 208 height 17
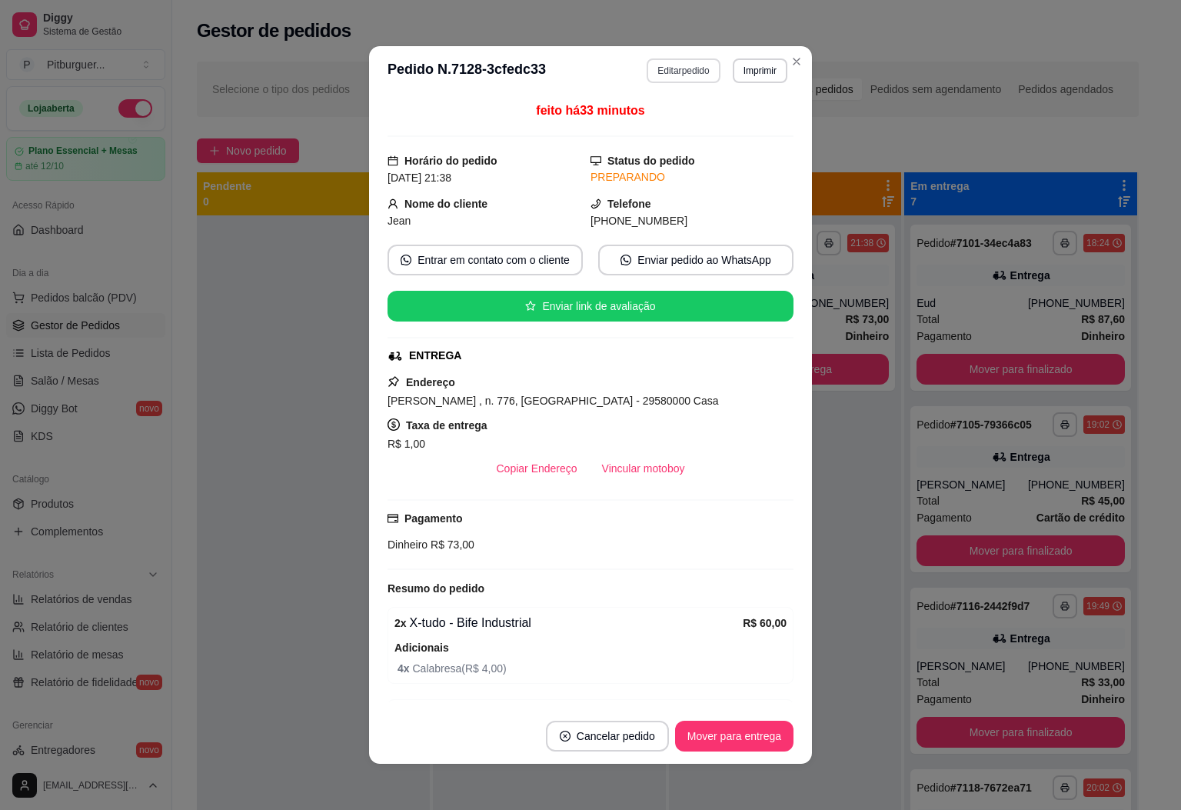
click at [668, 67] on button "Editar pedido" at bounding box center [683, 70] width 73 height 25
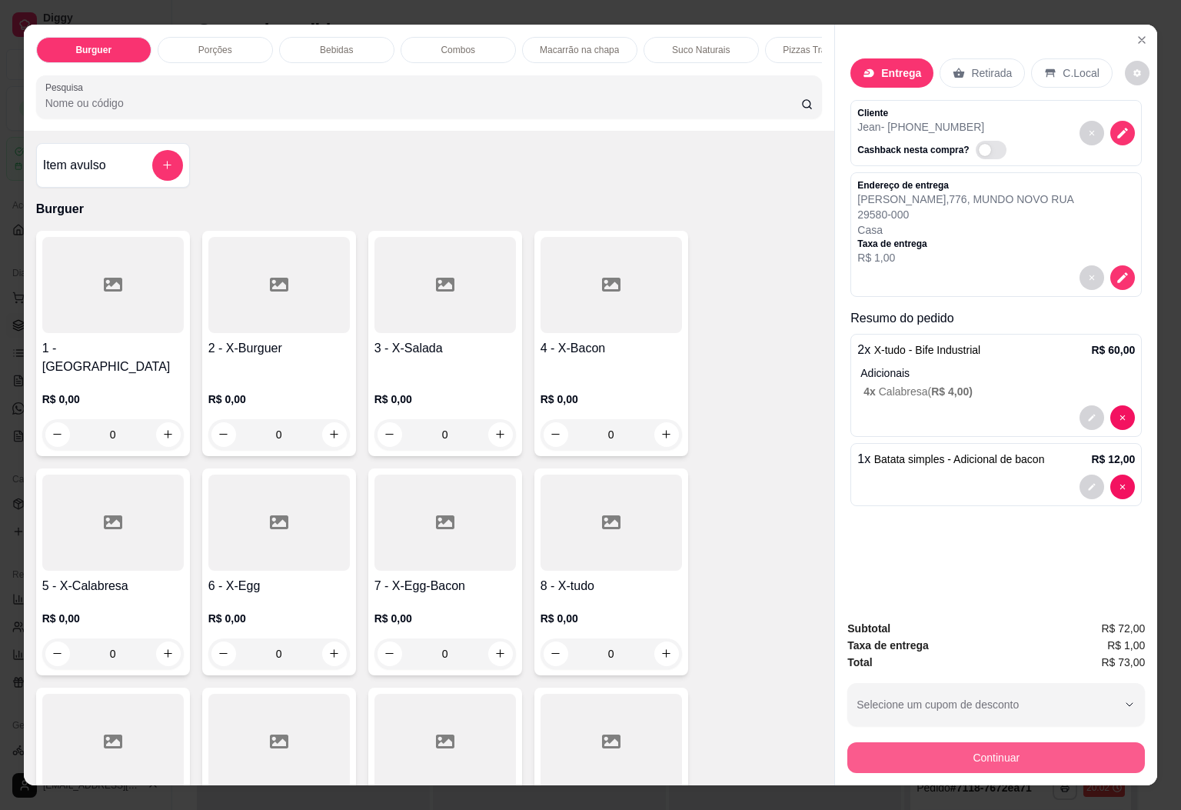
click at [962, 743] on button "Continuar" at bounding box center [997, 757] width 298 height 31
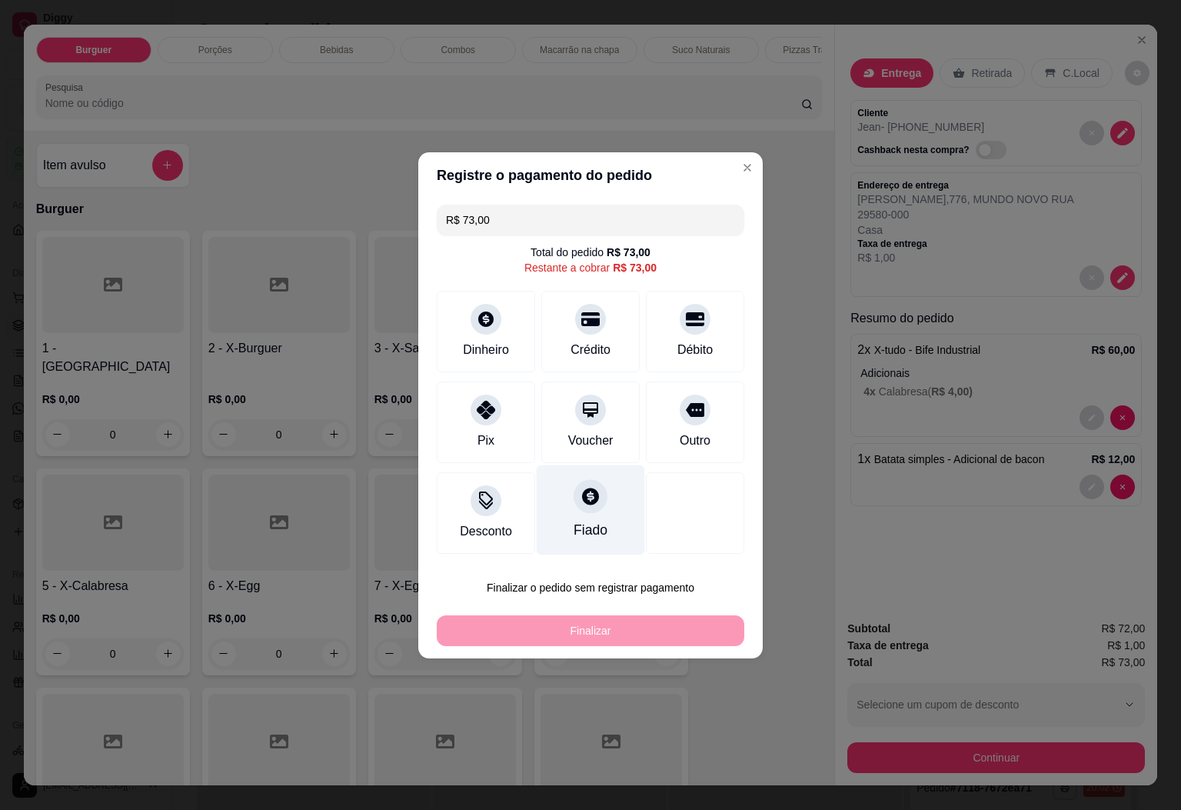
click at [584, 511] on div at bounding box center [591, 496] width 34 height 34
type input "R$ 0,00"
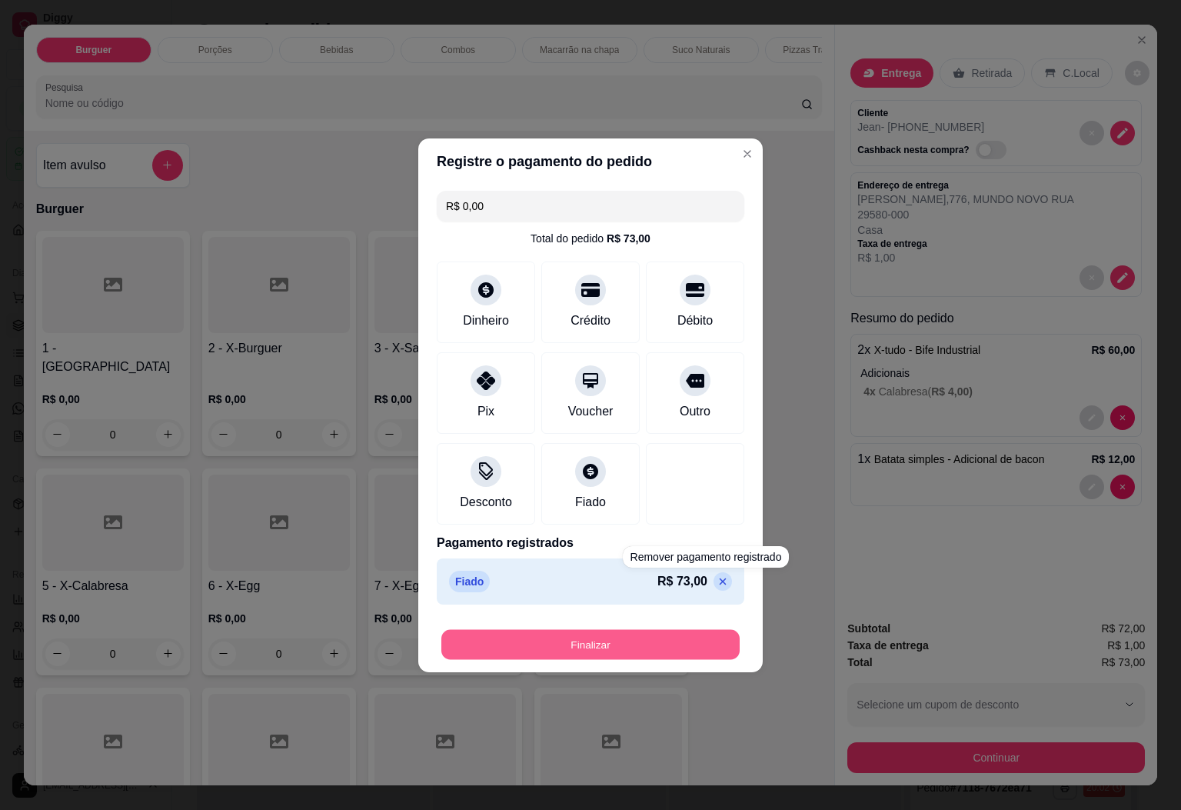
click at [676, 637] on button "Finalizar" at bounding box center [591, 644] width 298 height 30
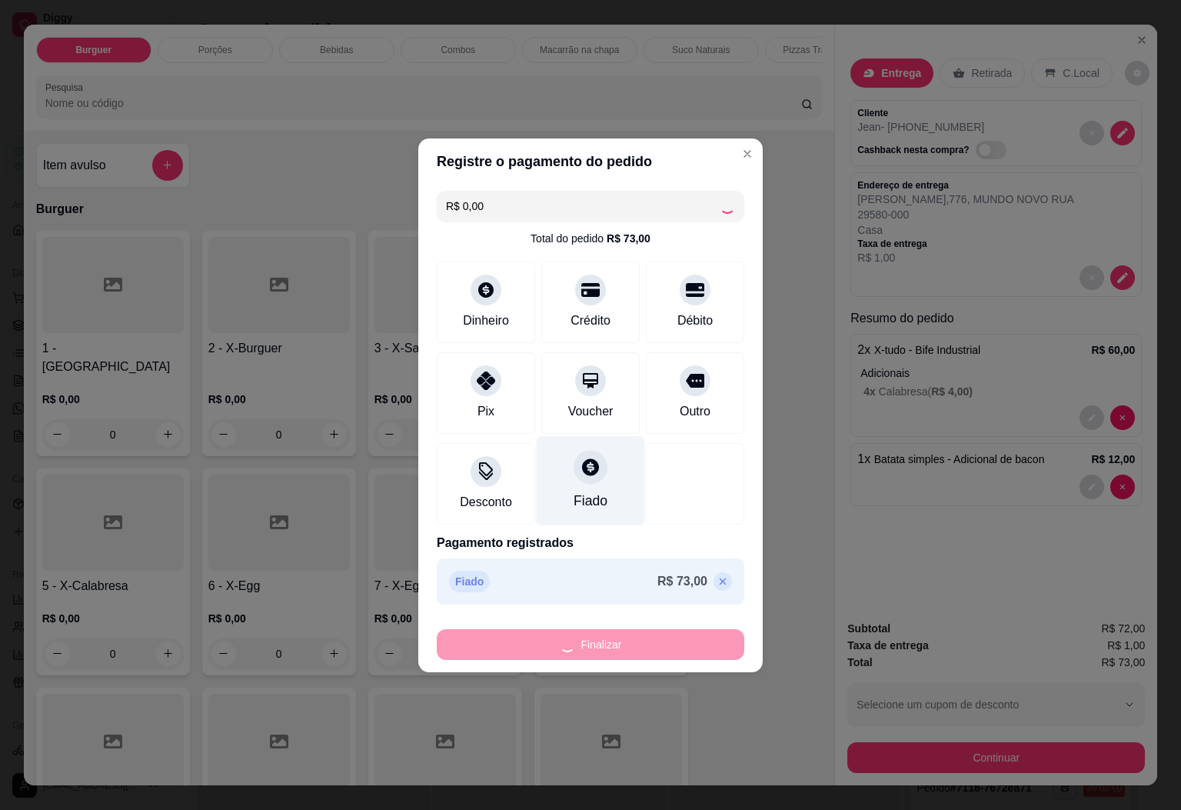
type input "0"
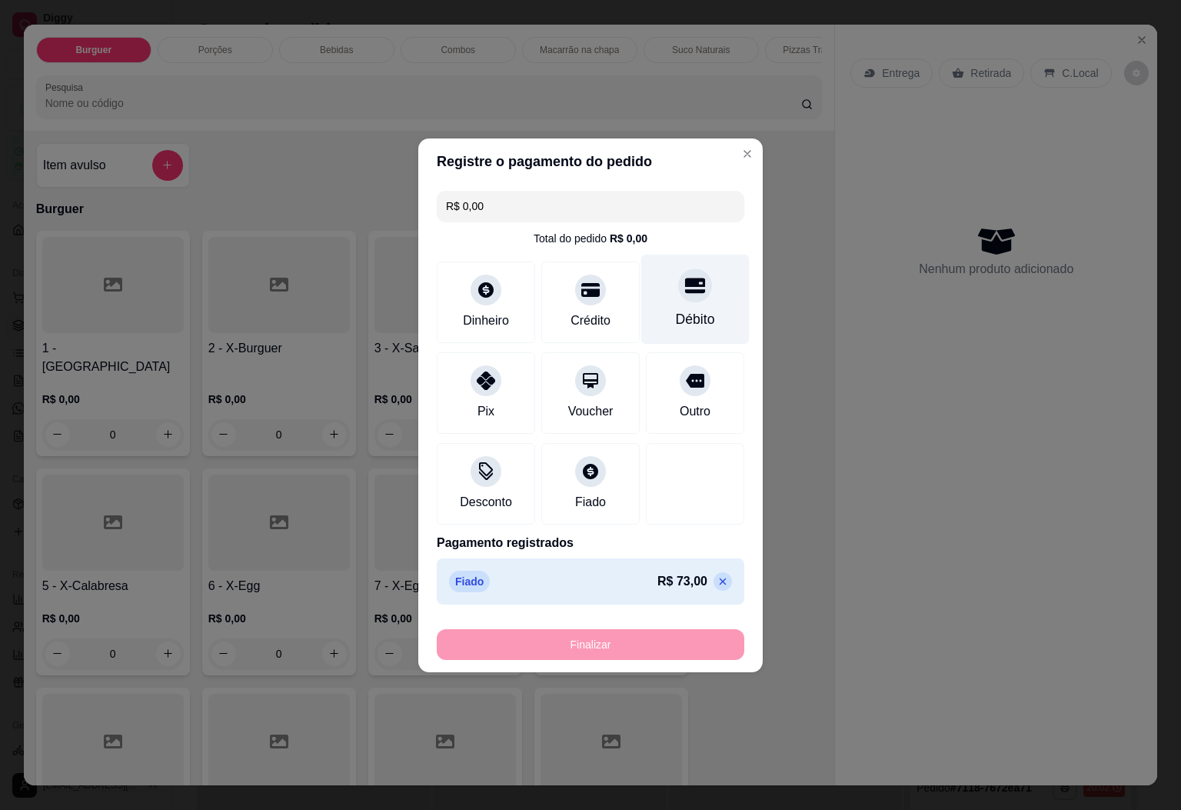
type input "-R$ 73,00"
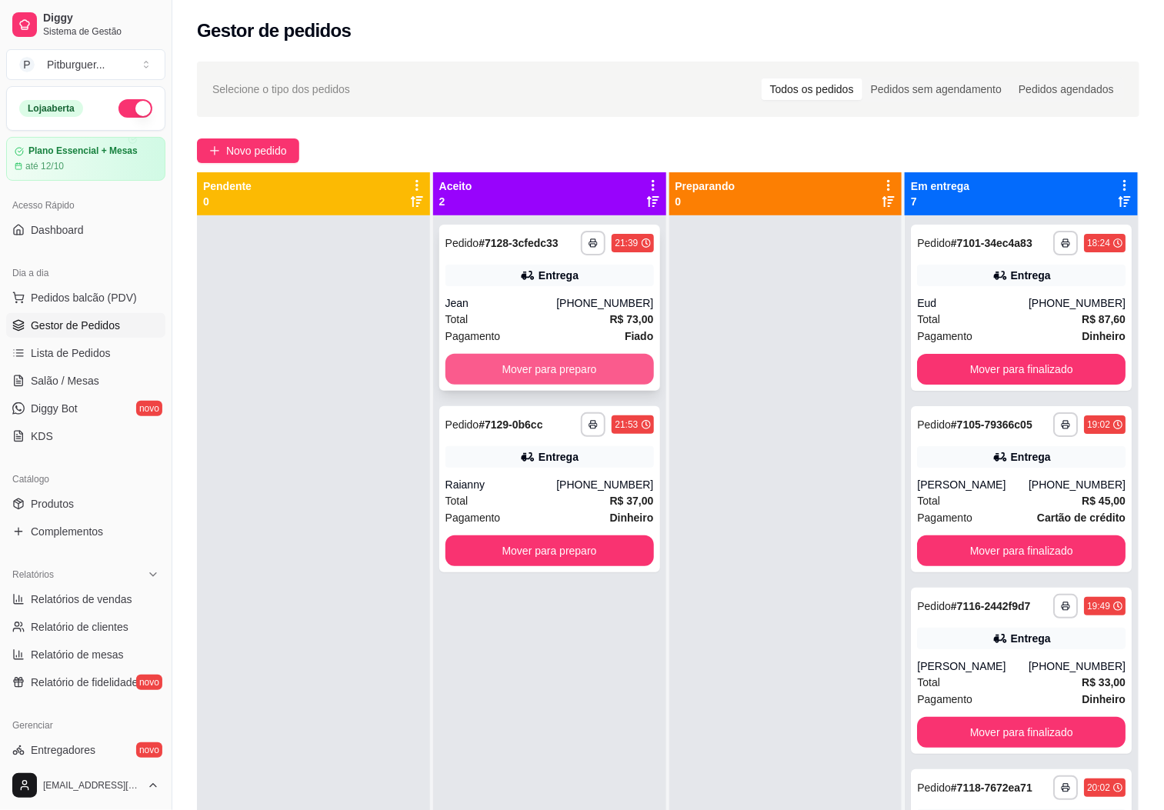
click at [607, 378] on button "Mover para preparo" at bounding box center [549, 369] width 208 height 31
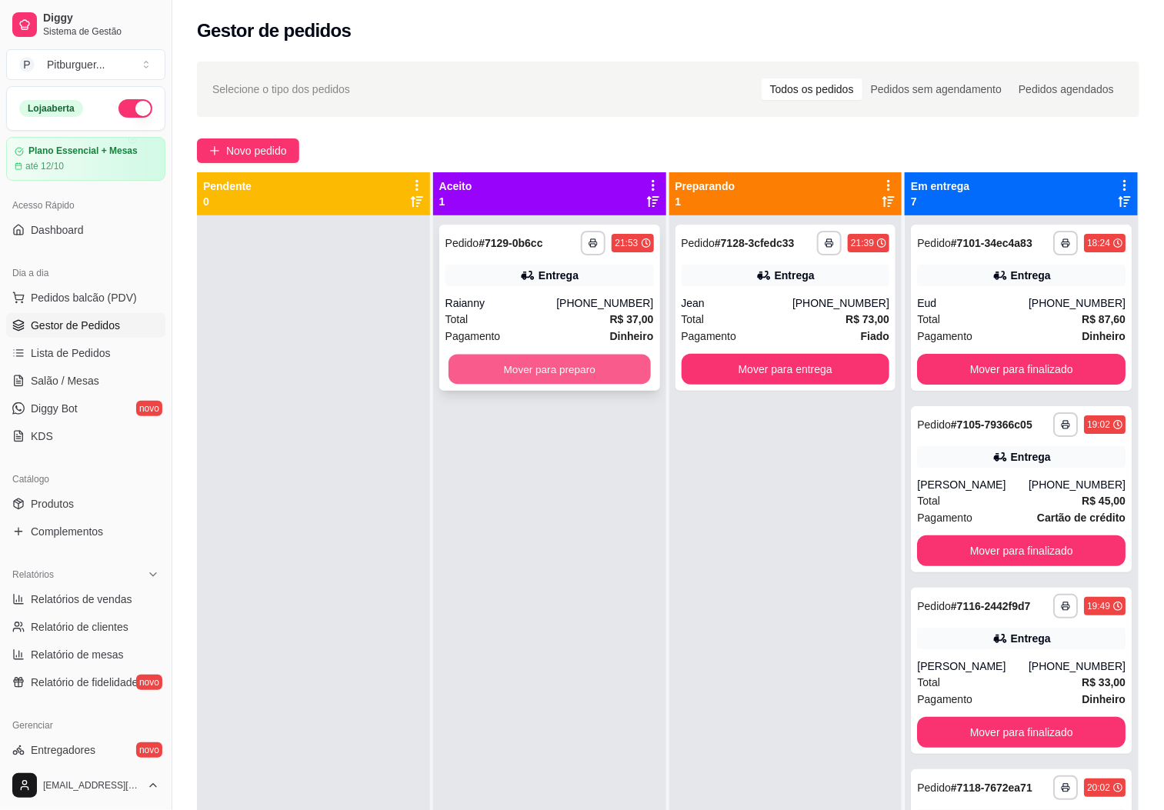
click at [584, 372] on button "Mover para preparo" at bounding box center [549, 370] width 202 height 30
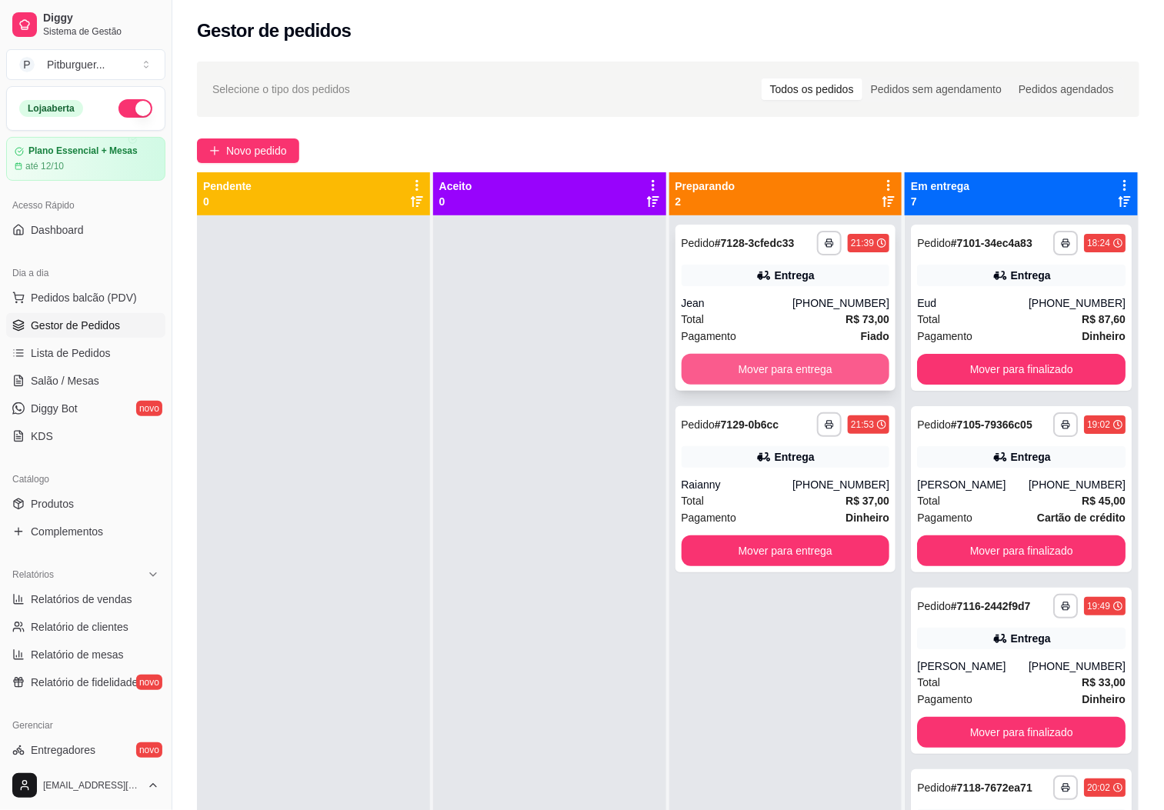
click at [730, 370] on button "Mover para entrega" at bounding box center [786, 369] width 208 height 31
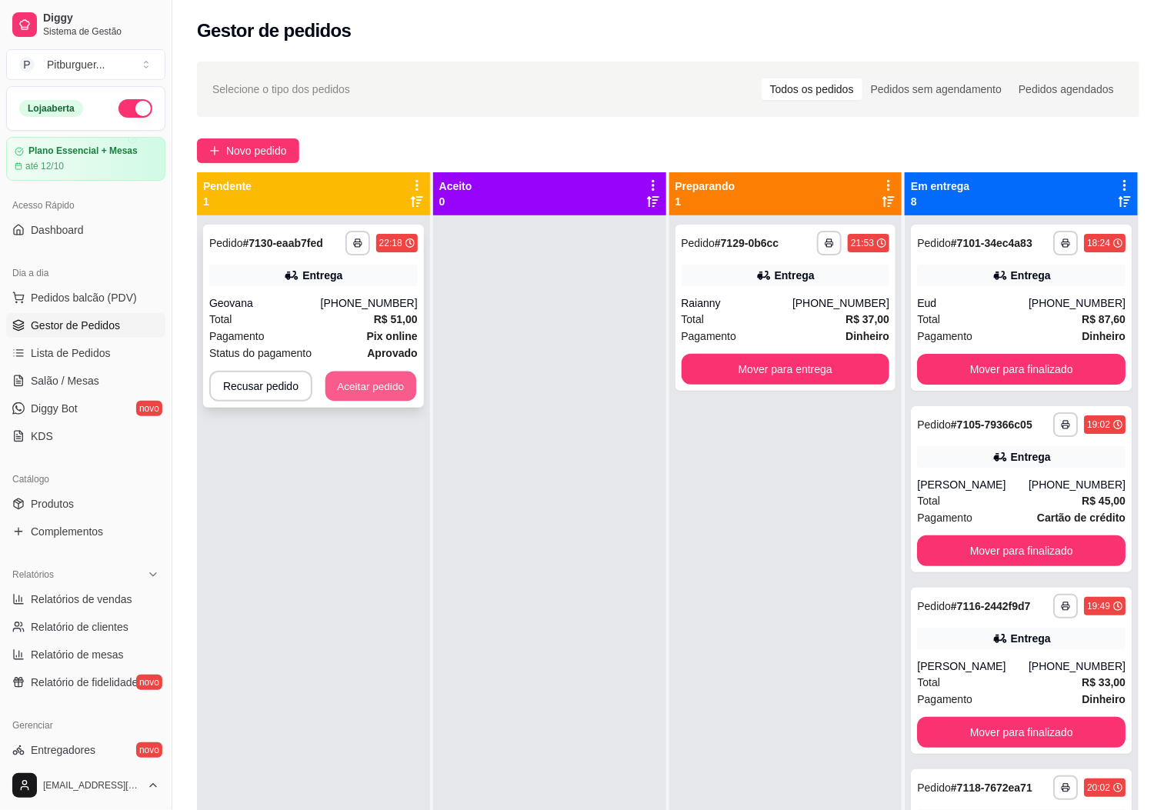
click at [367, 395] on button "Aceitar pedido" at bounding box center [370, 387] width 91 height 30
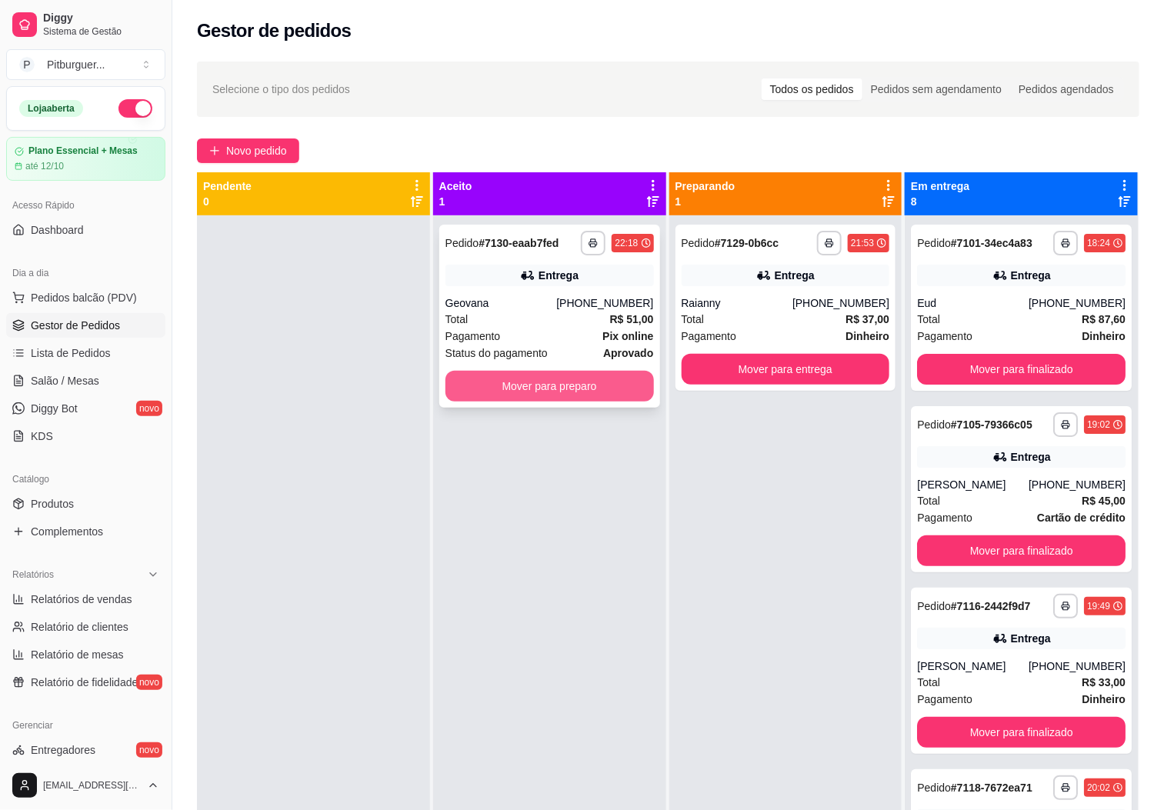
click at [464, 388] on button "Mover para preparo" at bounding box center [549, 386] width 208 height 31
click at [566, 390] on button "Mover para preparo" at bounding box center [549, 387] width 202 height 30
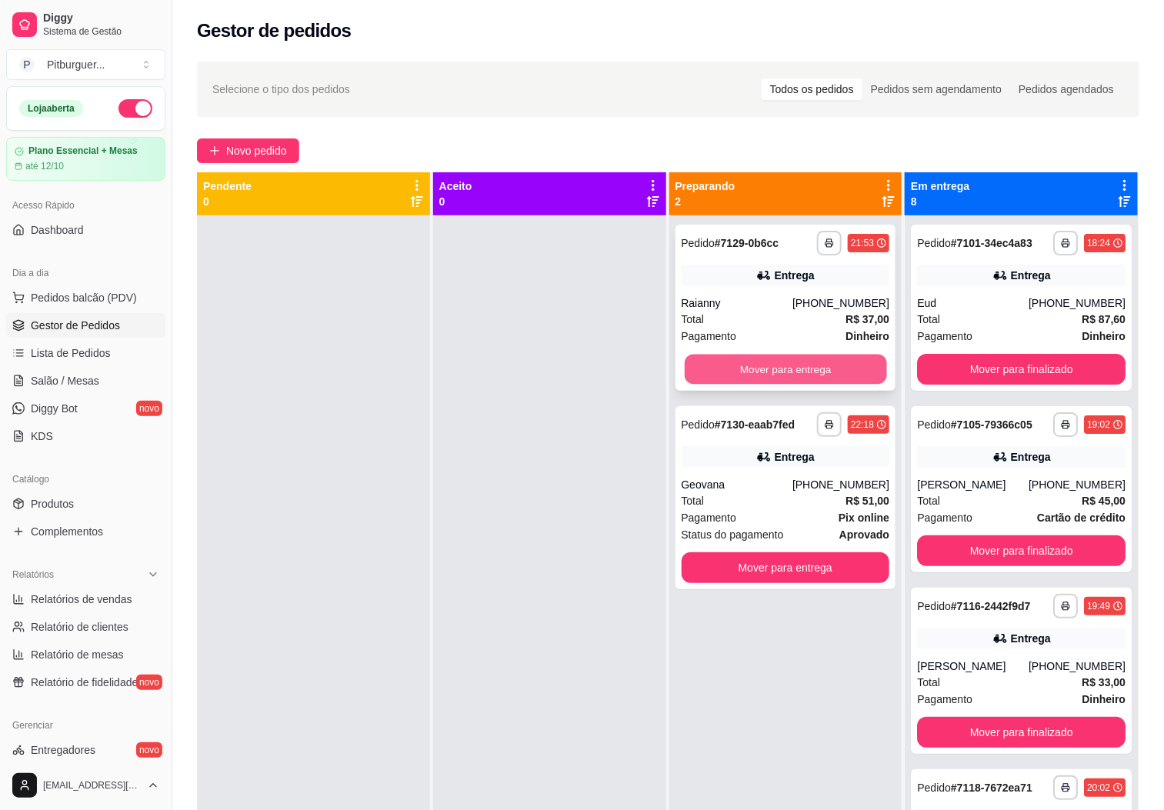
click at [759, 368] on button "Mover para entrega" at bounding box center [786, 370] width 202 height 30
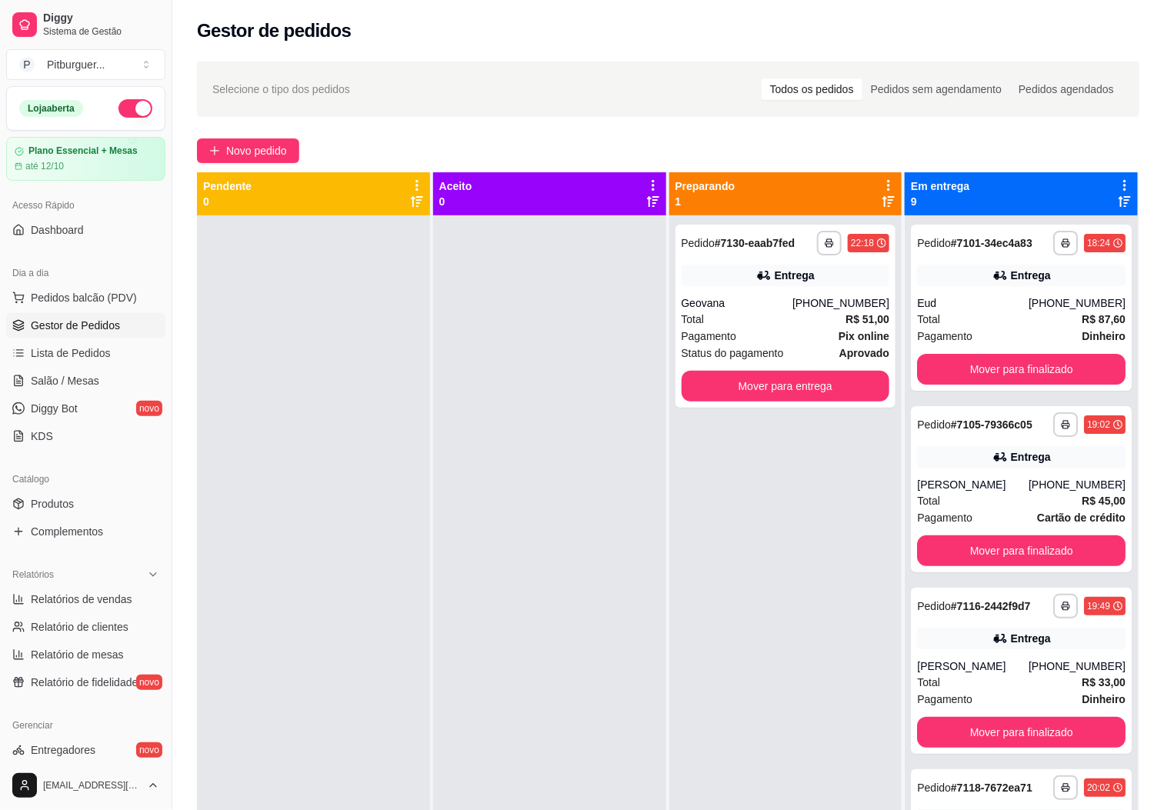
click at [759, 368] on div "**********" at bounding box center [785, 316] width 221 height 183
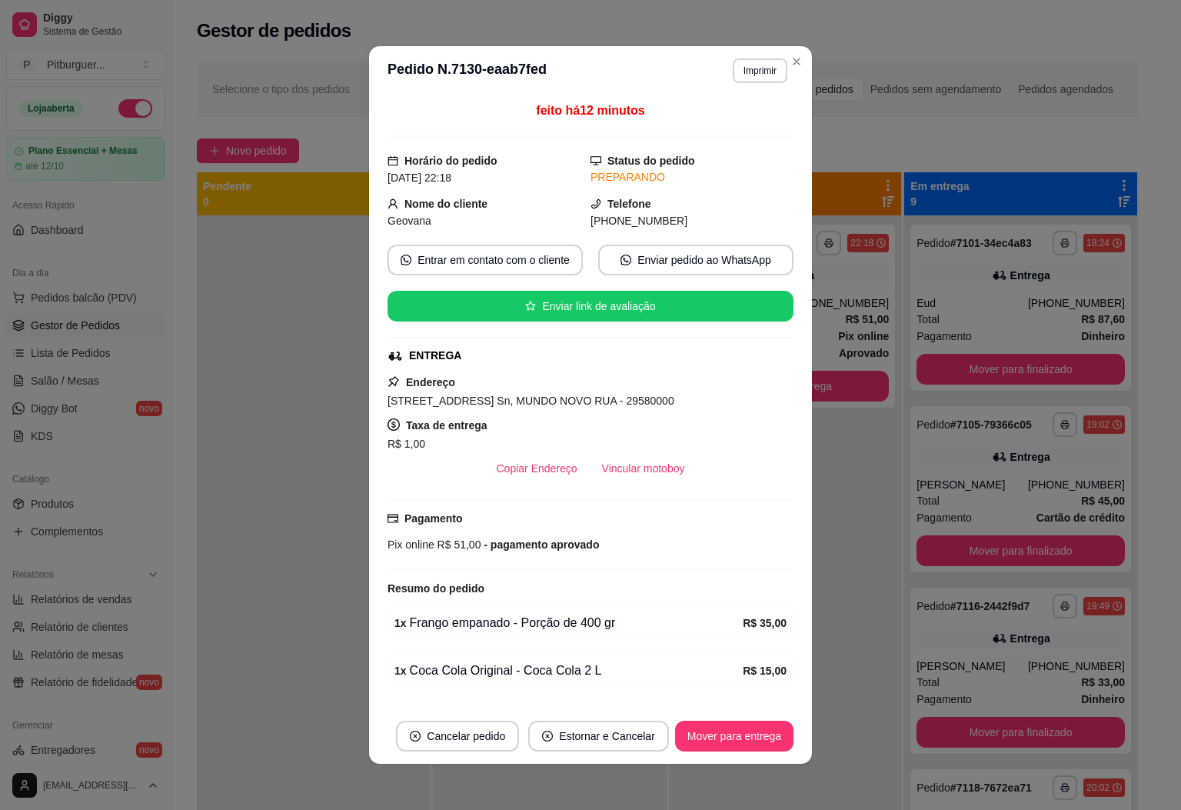
click at [725, 406] on div "[STREET_ADDRESS] Sn, MUNDO NOVO RUA - 29580000" at bounding box center [591, 401] width 406 height 18
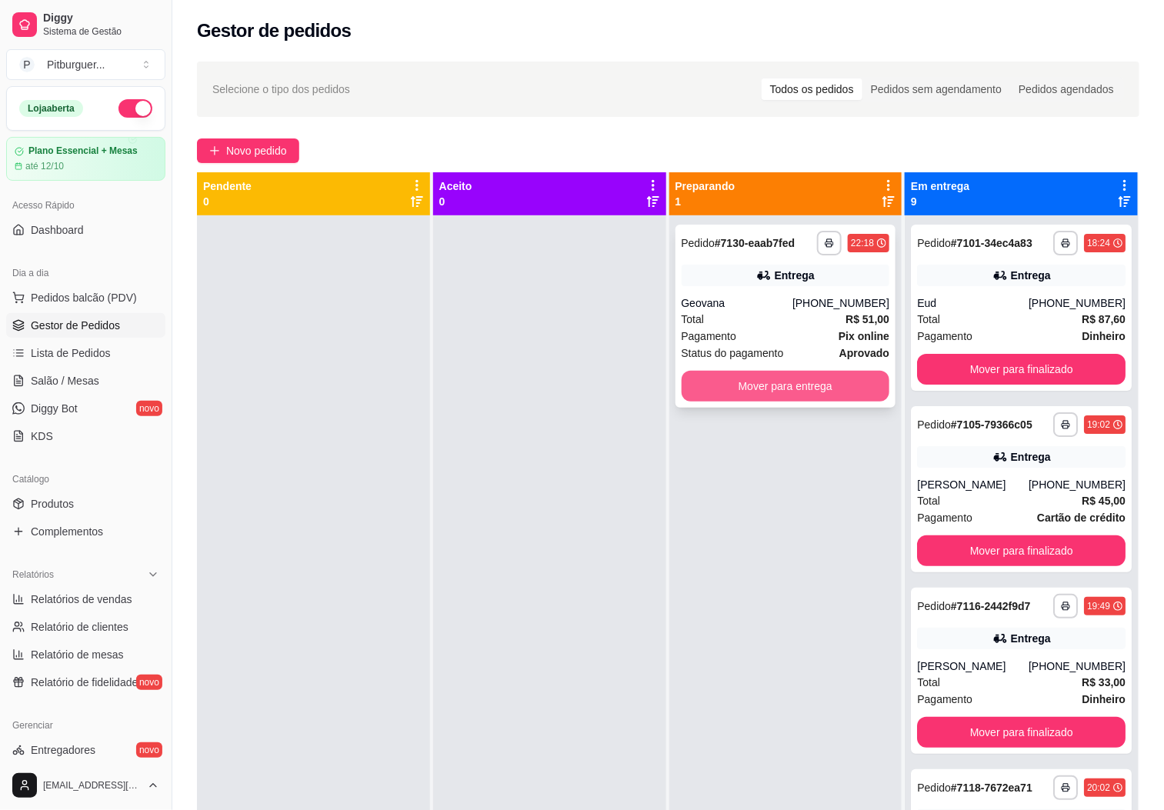
click at [805, 392] on button "Mover para entrega" at bounding box center [786, 386] width 208 height 31
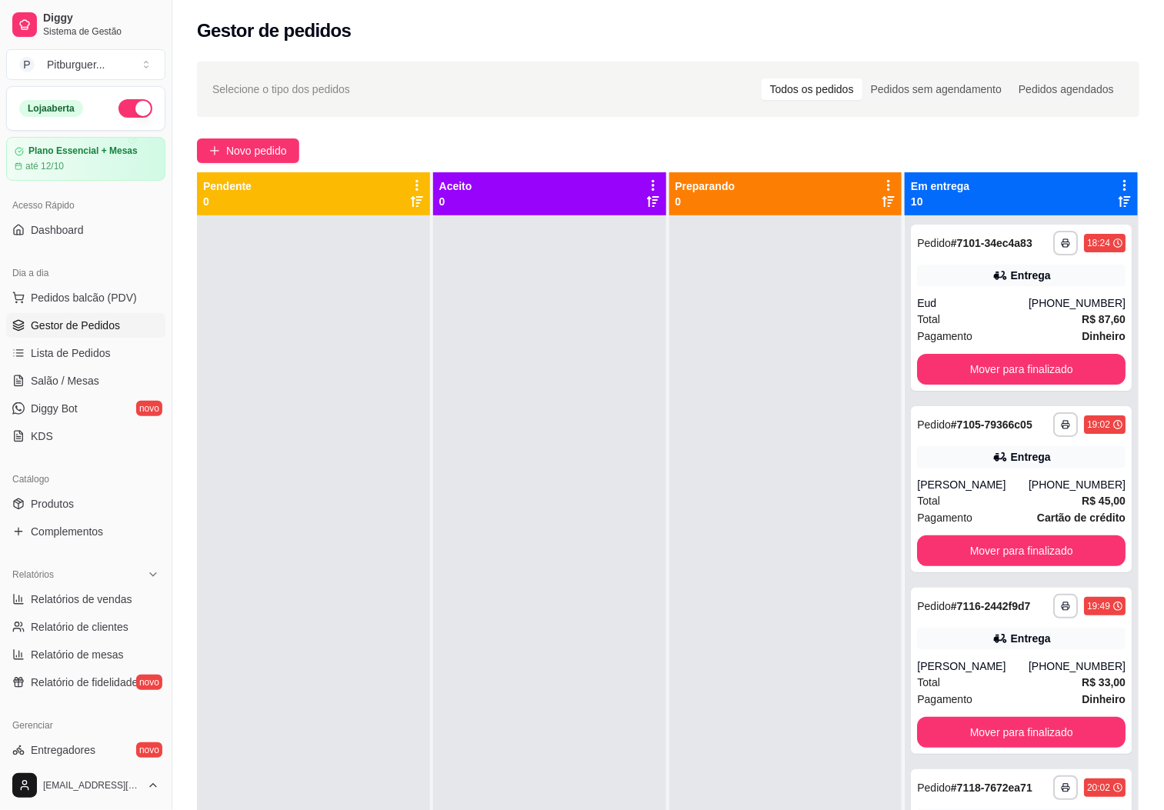
click at [827, 335] on div at bounding box center [785, 620] width 233 height 810
click at [963, 374] on button "Mover para finalizado" at bounding box center [1021, 370] width 202 height 30
click at [970, 489] on div "[PERSON_NAME]" at bounding box center [973, 484] width 112 height 15
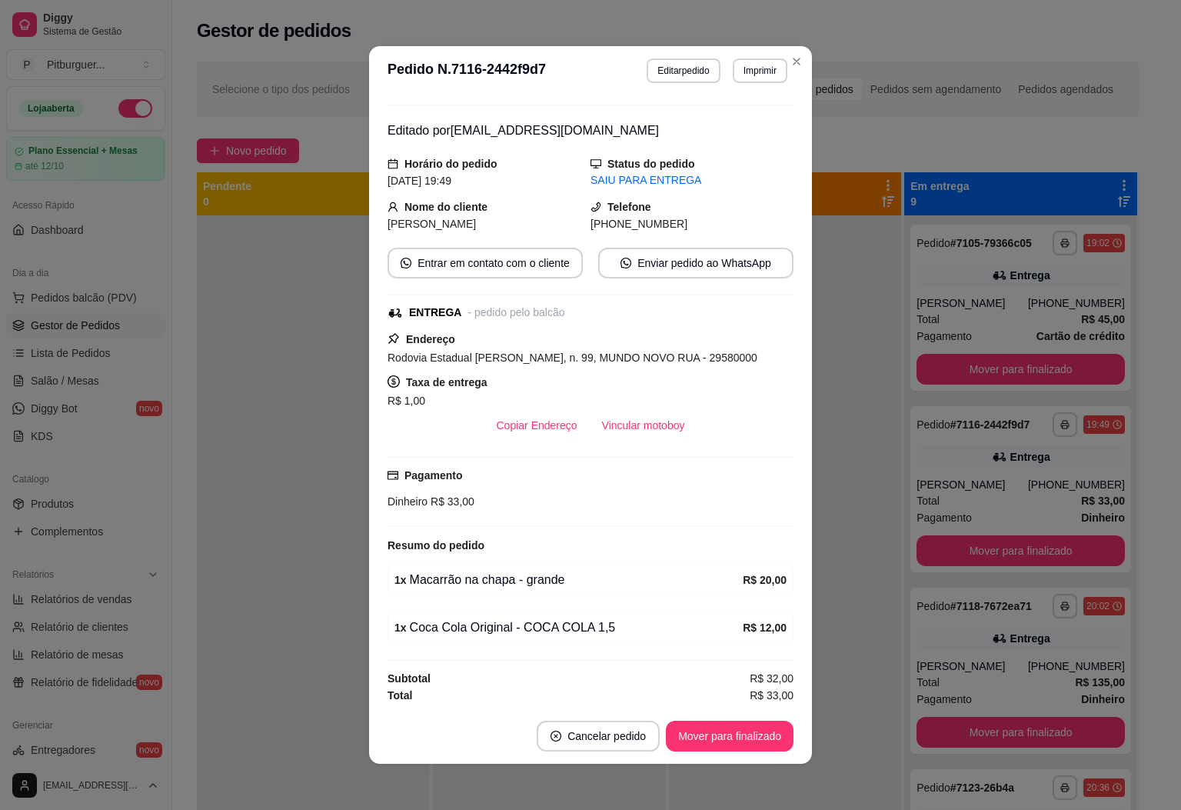
scroll to position [40, 0]
click at [677, 69] on button "Editar pedido" at bounding box center [683, 70] width 73 height 25
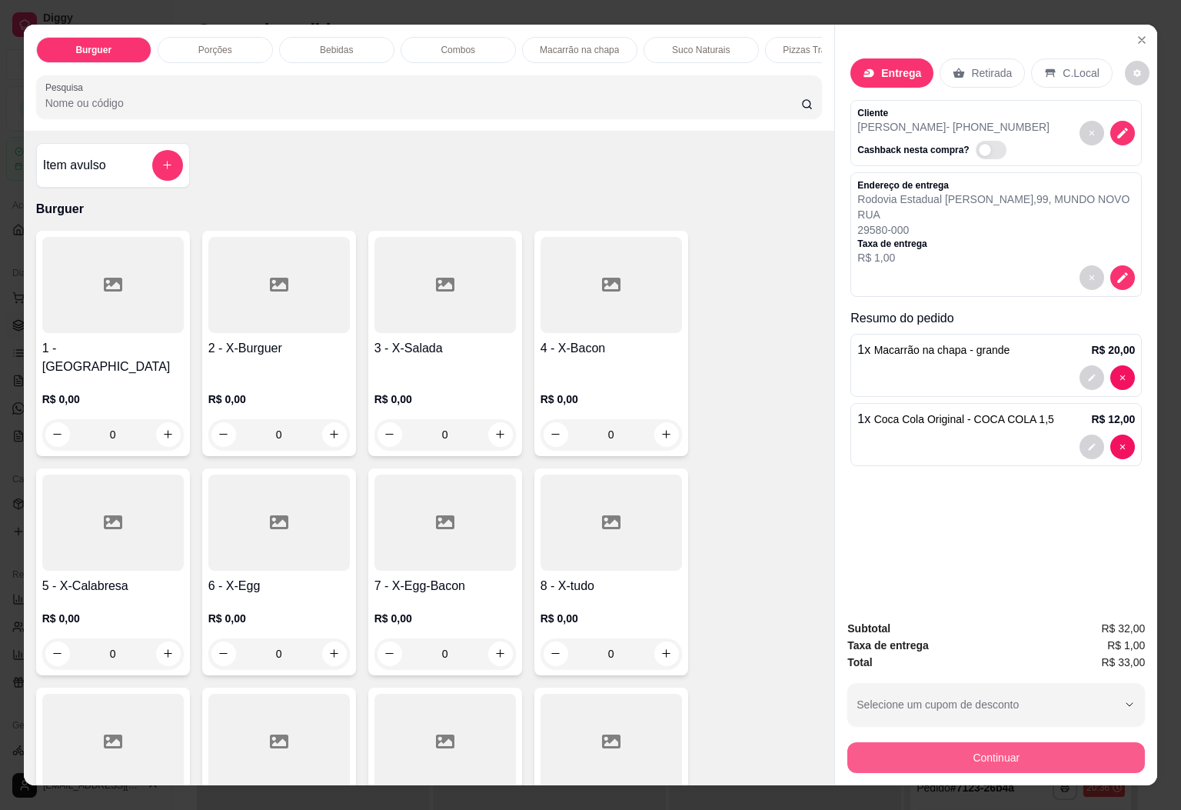
click at [963, 746] on button "Continuar" at bounding box center [997, 757] width 298 height 31
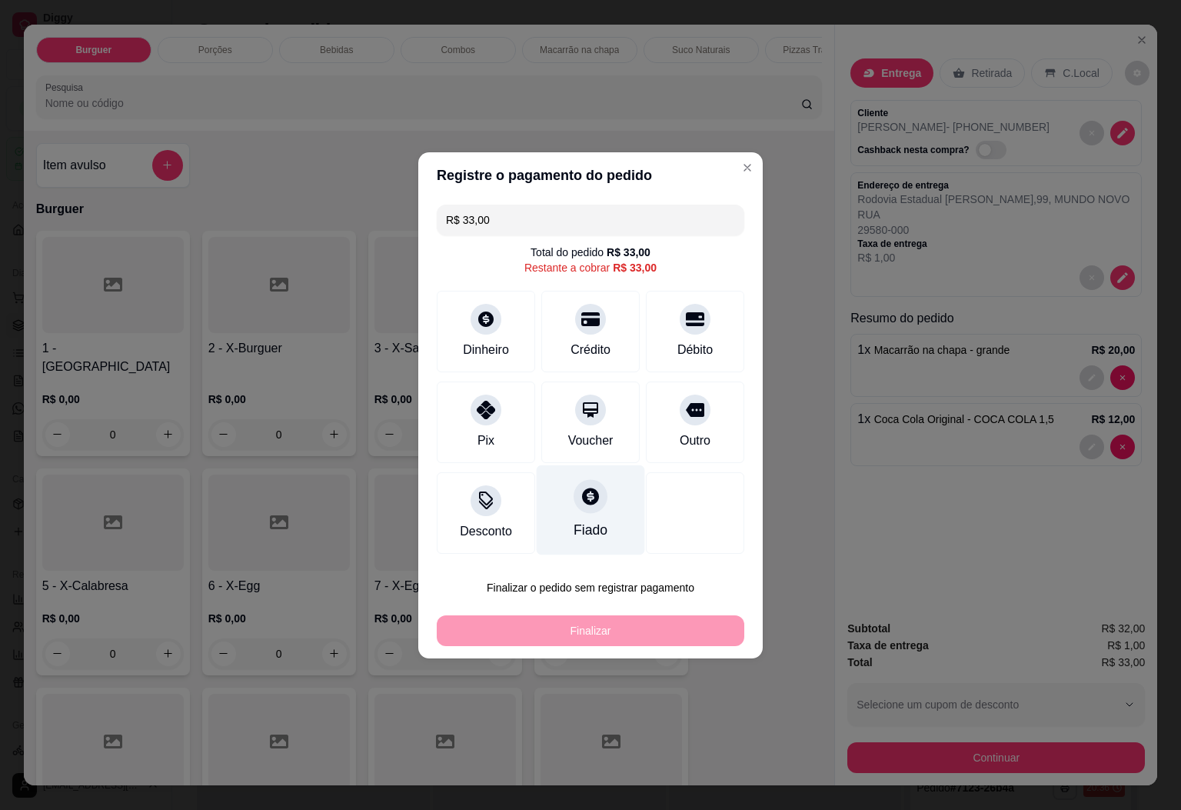
click at [601, 528] on div "Fiado" at bounding box center [591, 510] width 108 height 90
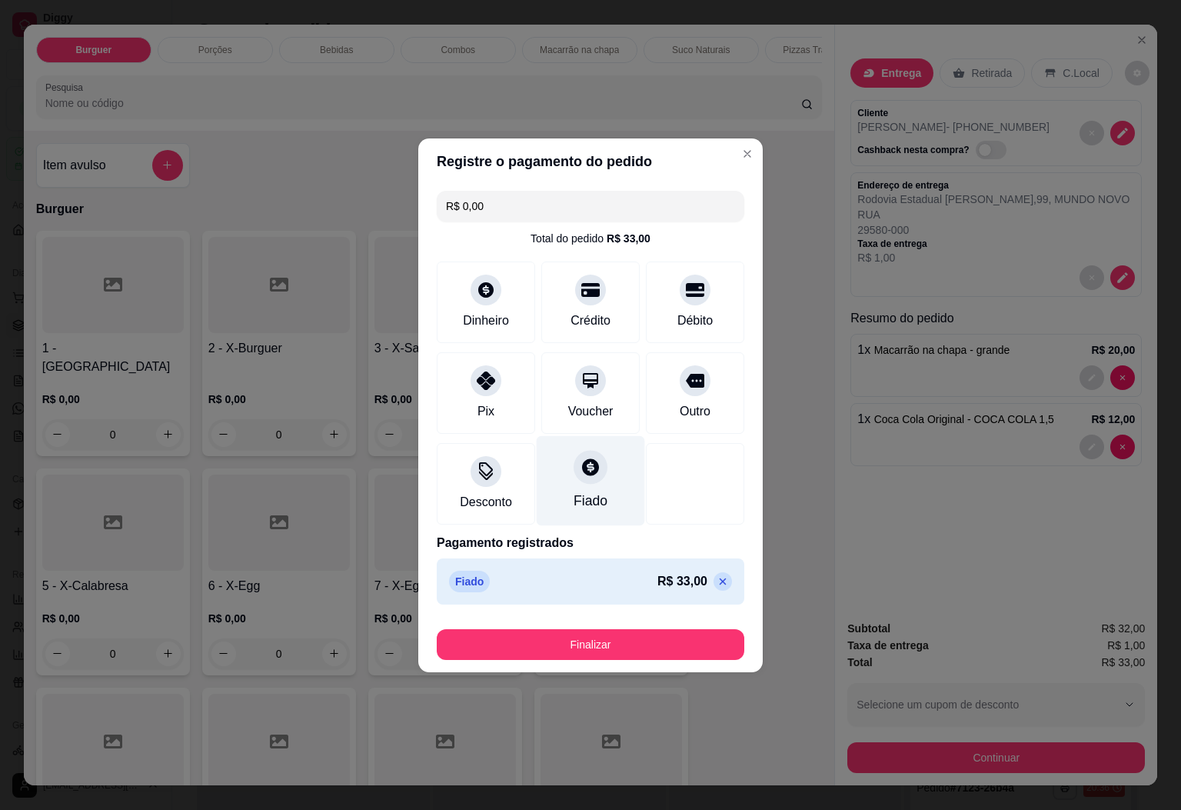
type input "R$ 0,00"
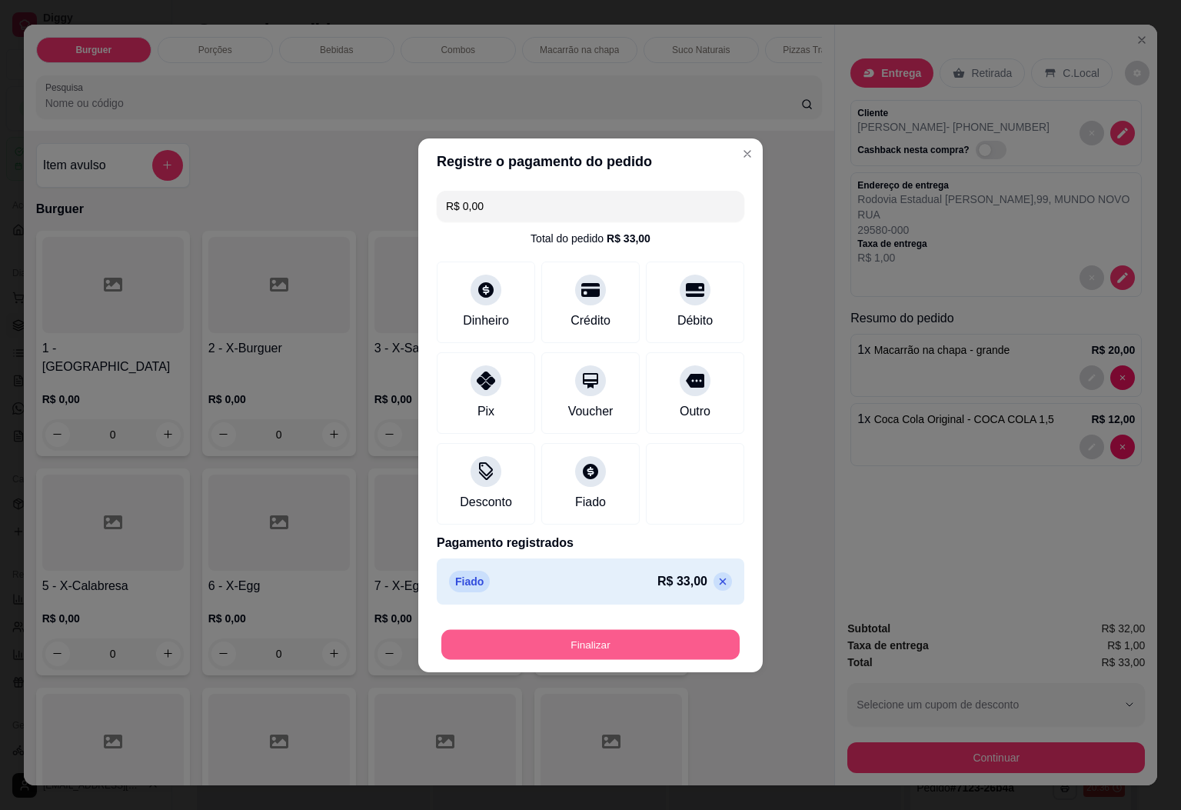
click at [621, 635] on button "Finalizar" at bounding box center [591, 644] width 298 height 30
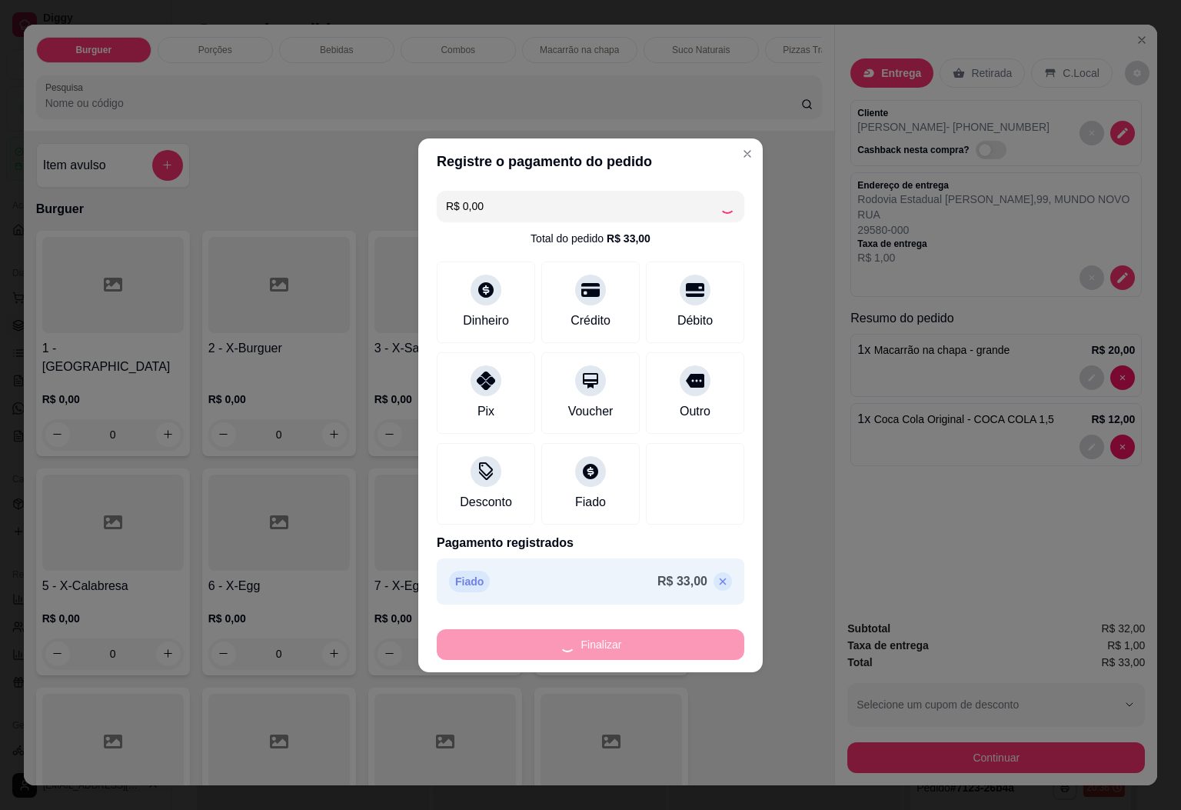
type input "0"
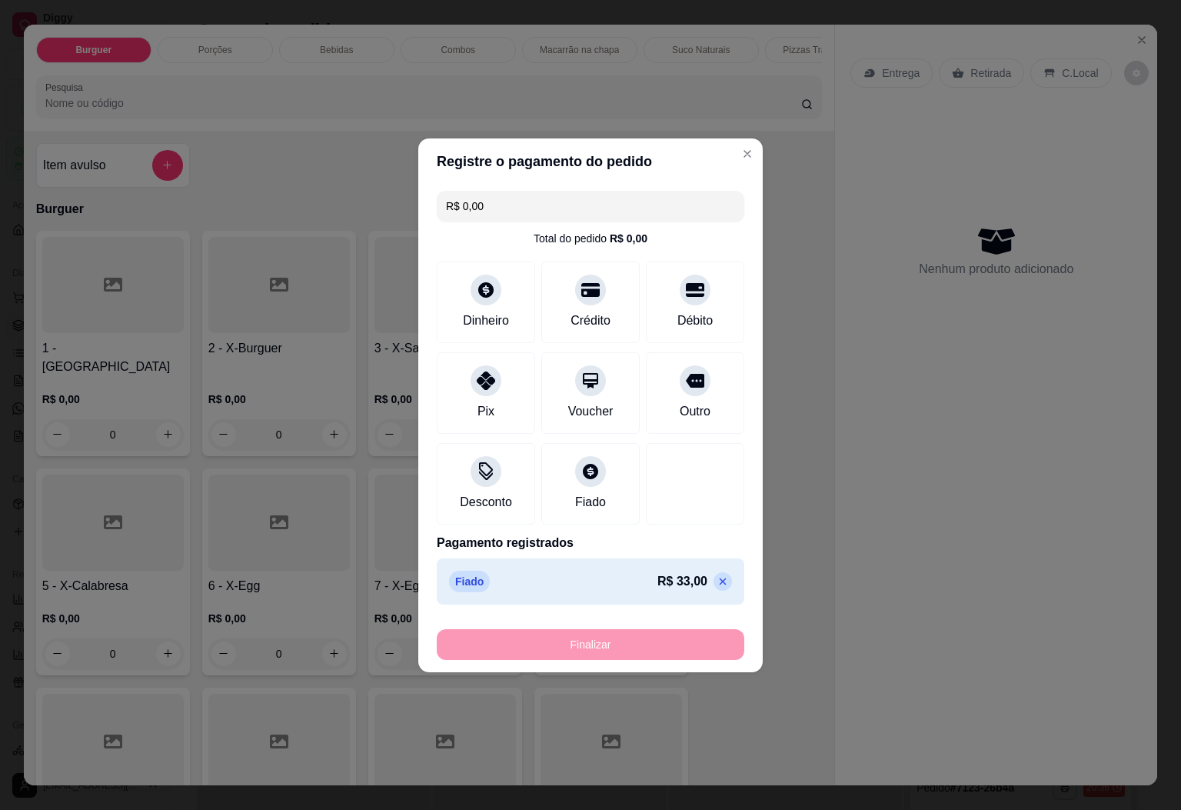
type input "-R$ 33,00"
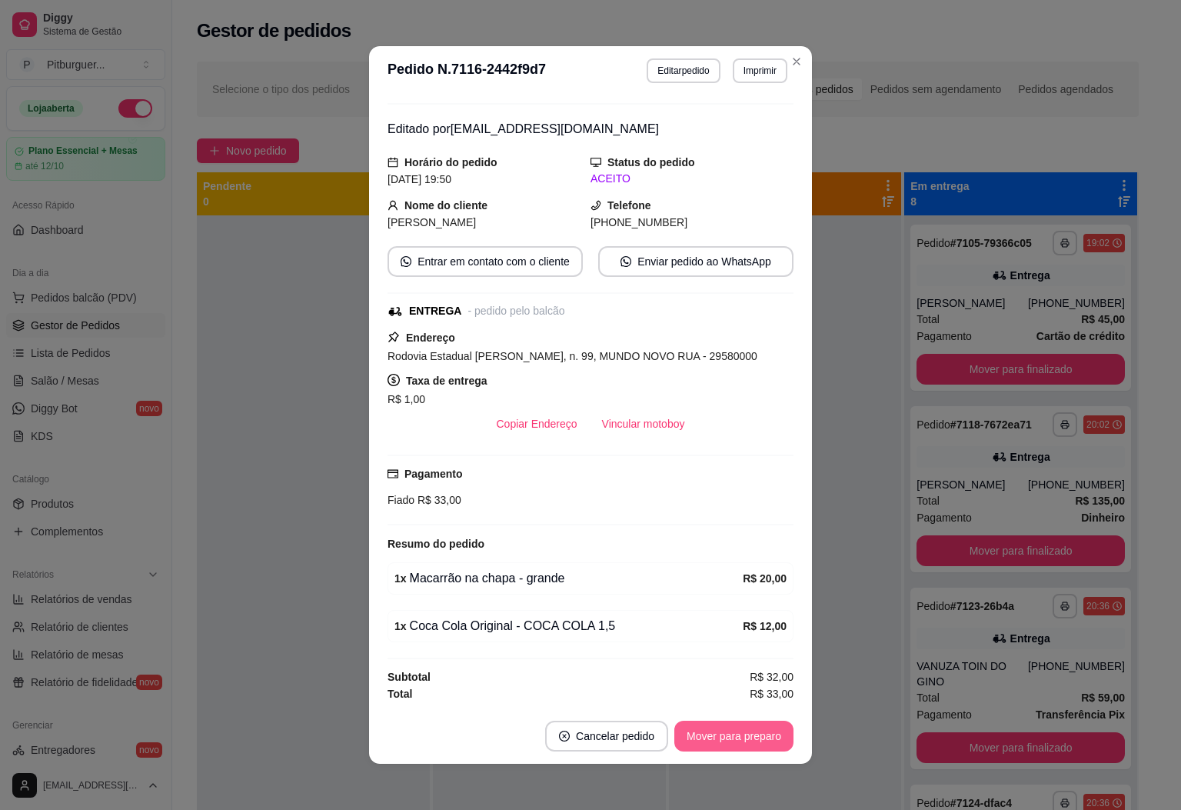
click at [720, 725] on button "Mover para preparo" at bounding box center [734, 736] width 119 height 31
click at [715, 725] on button "Mover para entrega" at bounding box center [734, 737] width 115 height 30
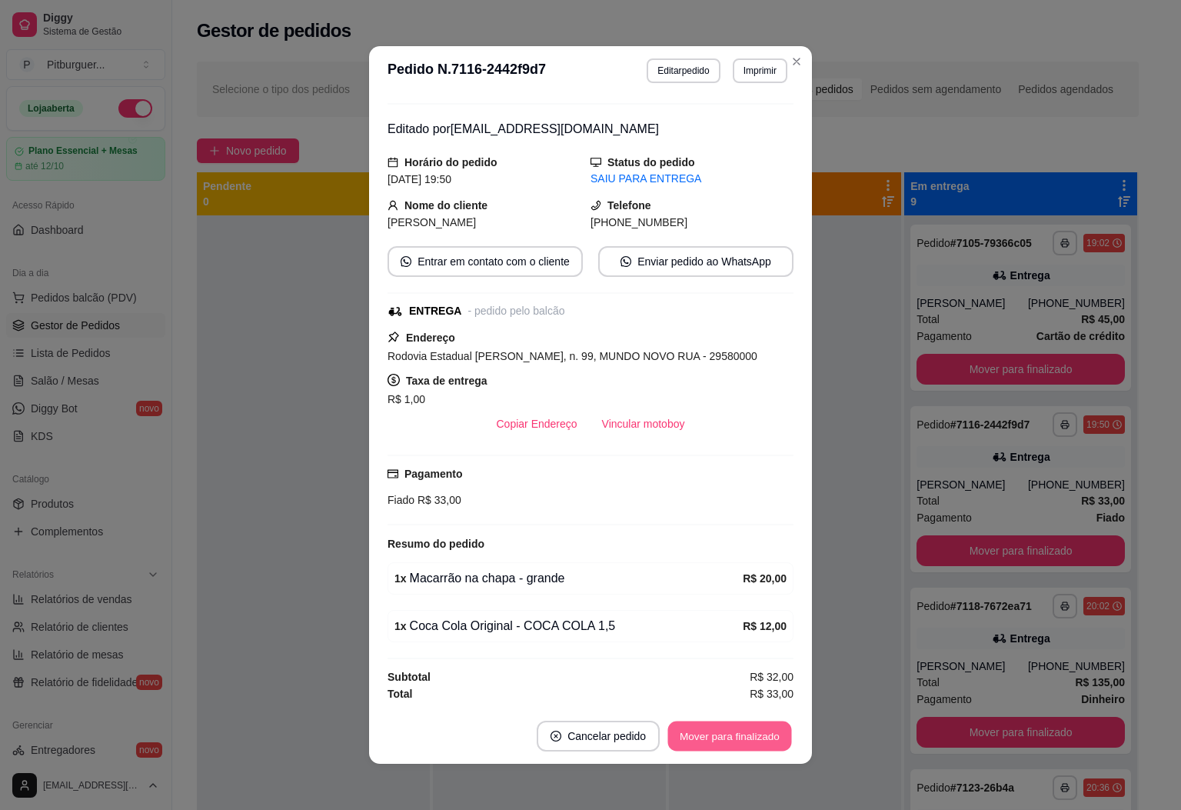
click at [715, 739] on button "Mover para finalizado" at bounding box center [730, 737] width 124 height 30
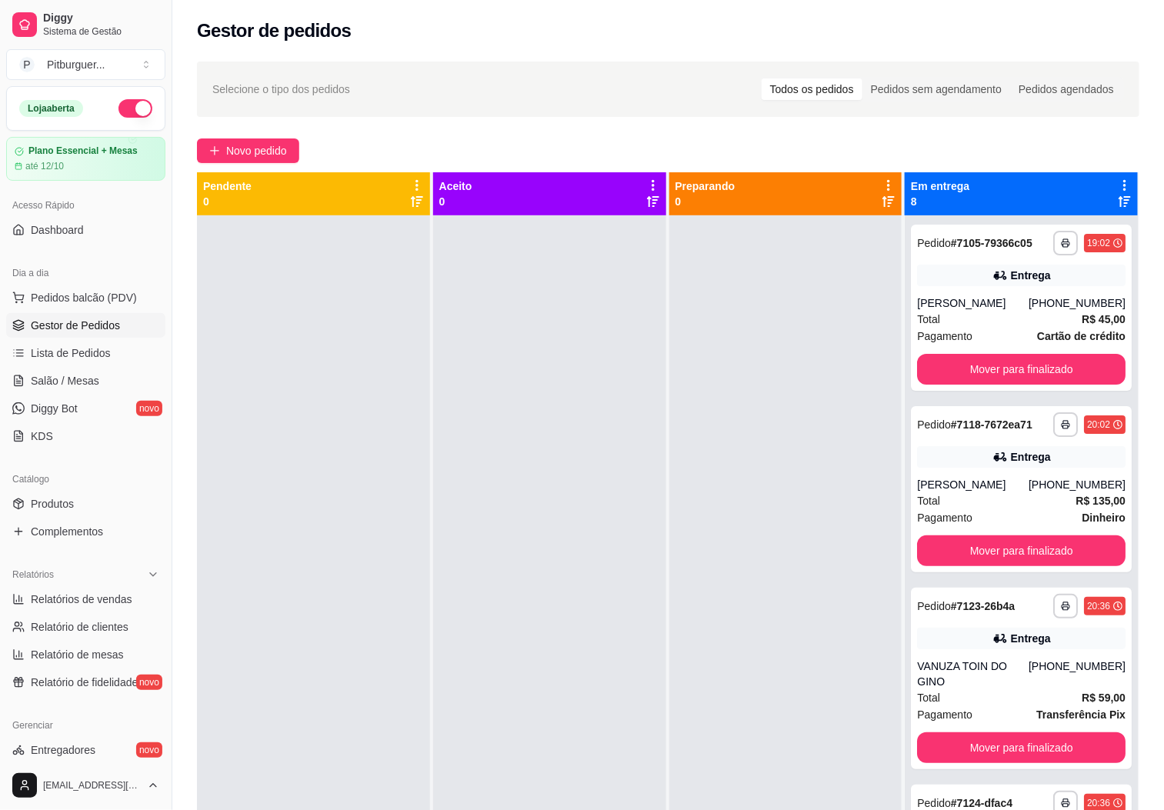
drag, startPoint x: 842, startPoint y: 397, endPoint x: 856, endPoint y: 395, distance: 13.9
click at [843, 397] on div at bounding box center [785, 620] width 233 height 810
click at [988, 498] on div "Total R$ 135,00" at bounding box center [1021, 500] width 208 height 17
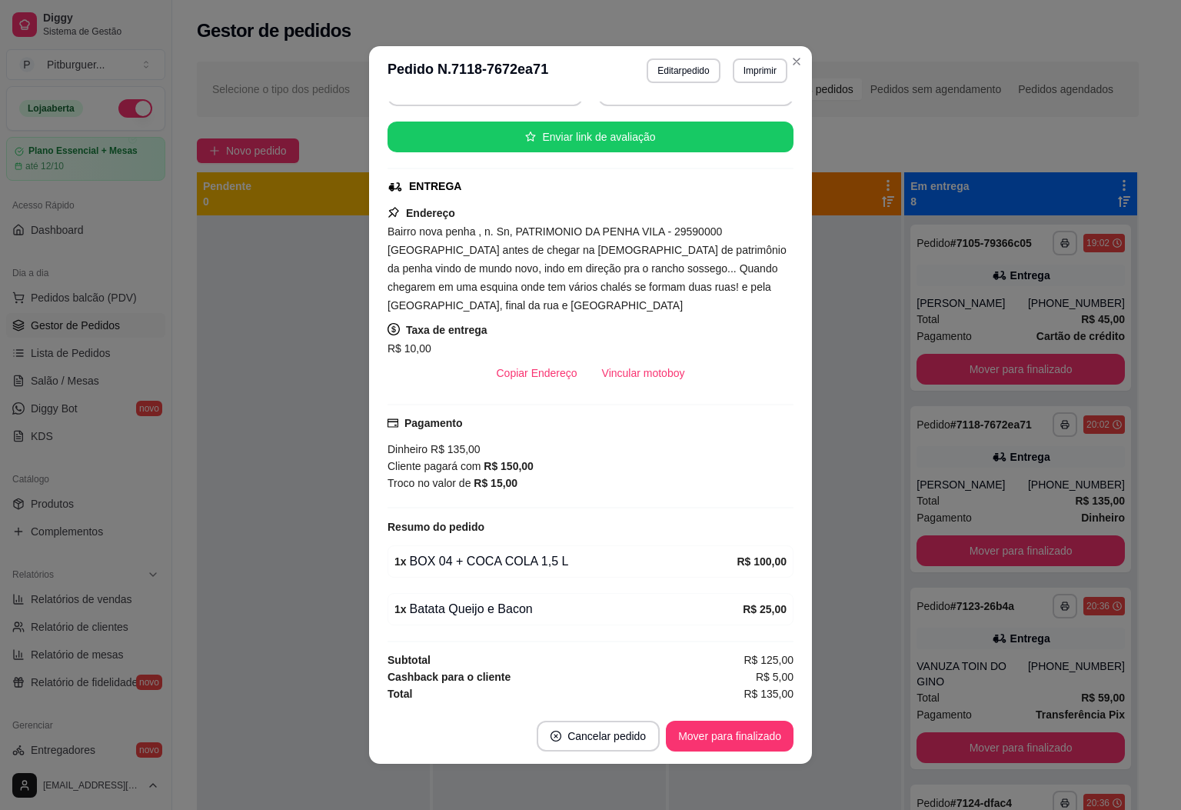
scroll to position [178, 0]
click at [736, 739] on button "Mover para finalizado" at bounding box center [730, 736] width 128 height 31
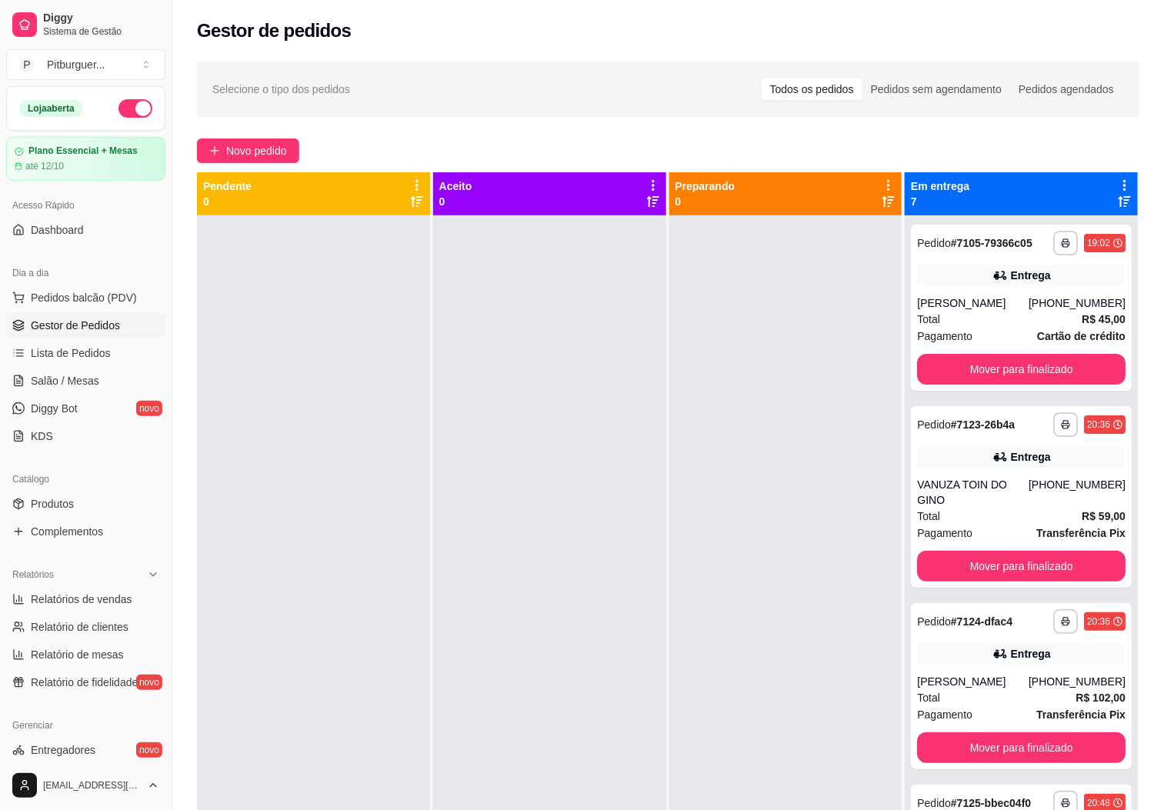
scroll to position [42, 0]
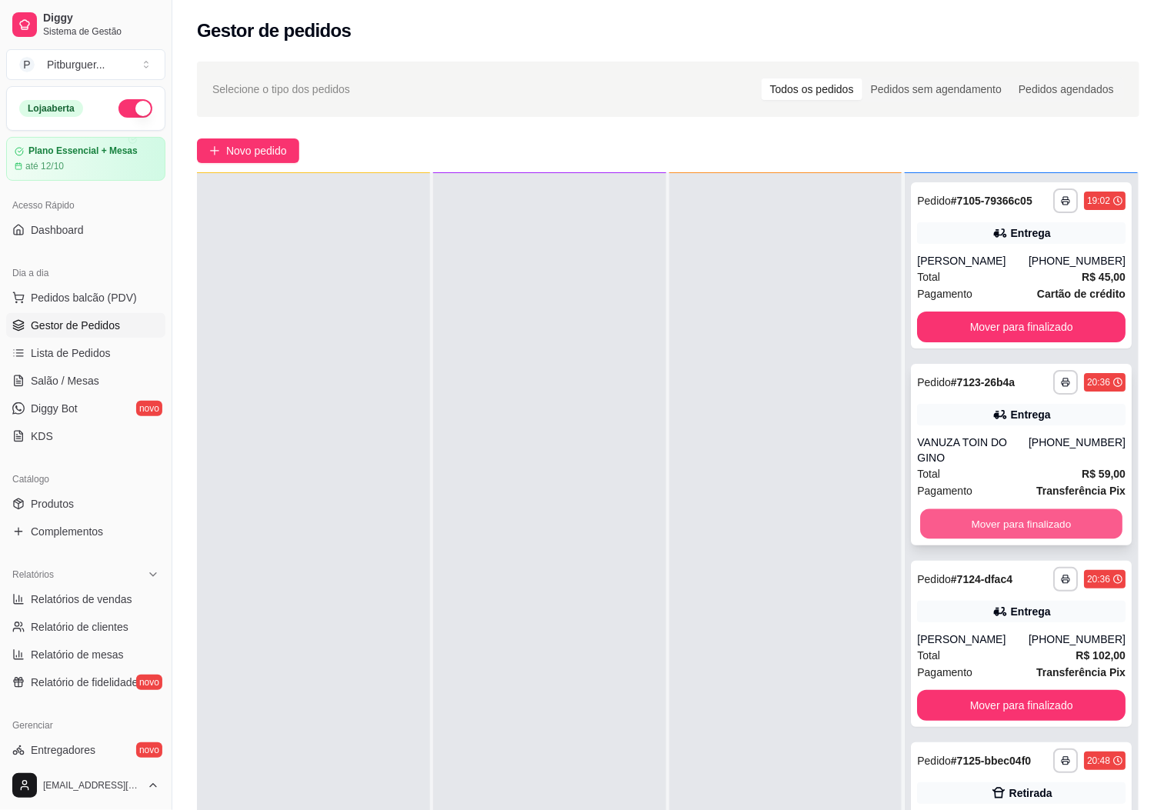
click at [985, 525] on button "Mover para finalizado" at bounding box center [1021, 524] width 202 height 30
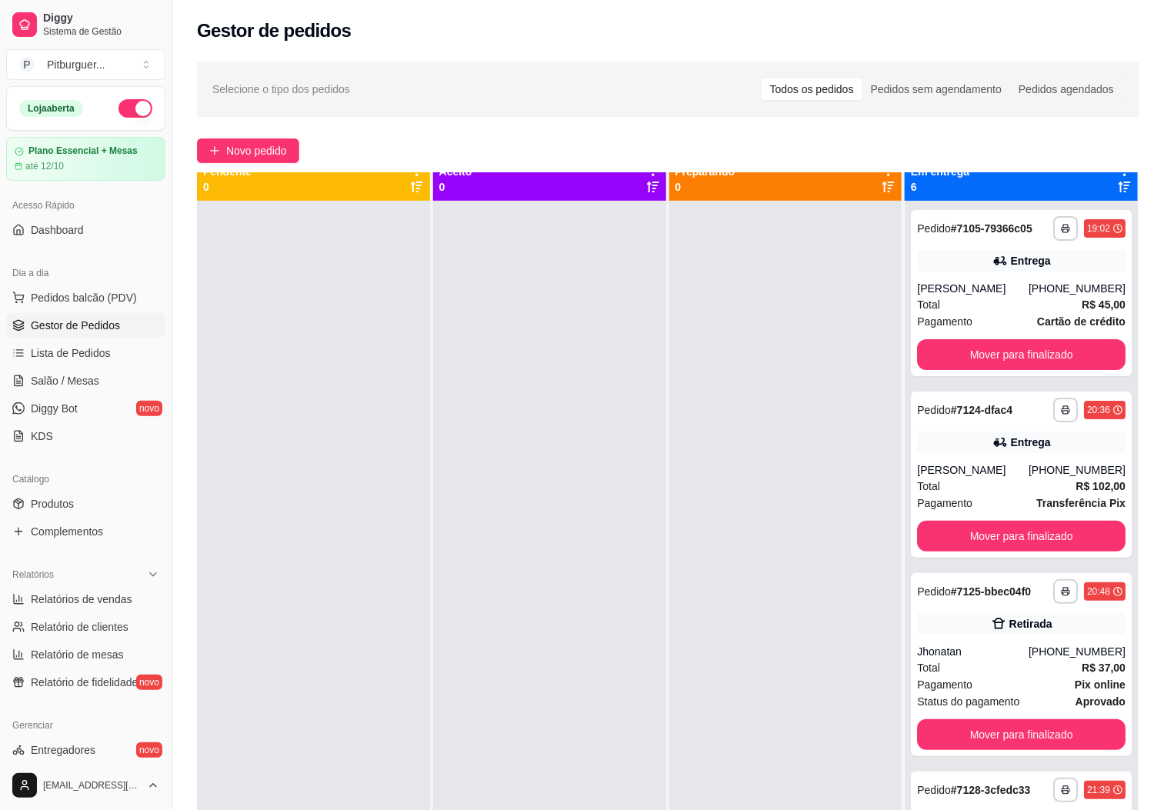
scroll to position [0, 0]
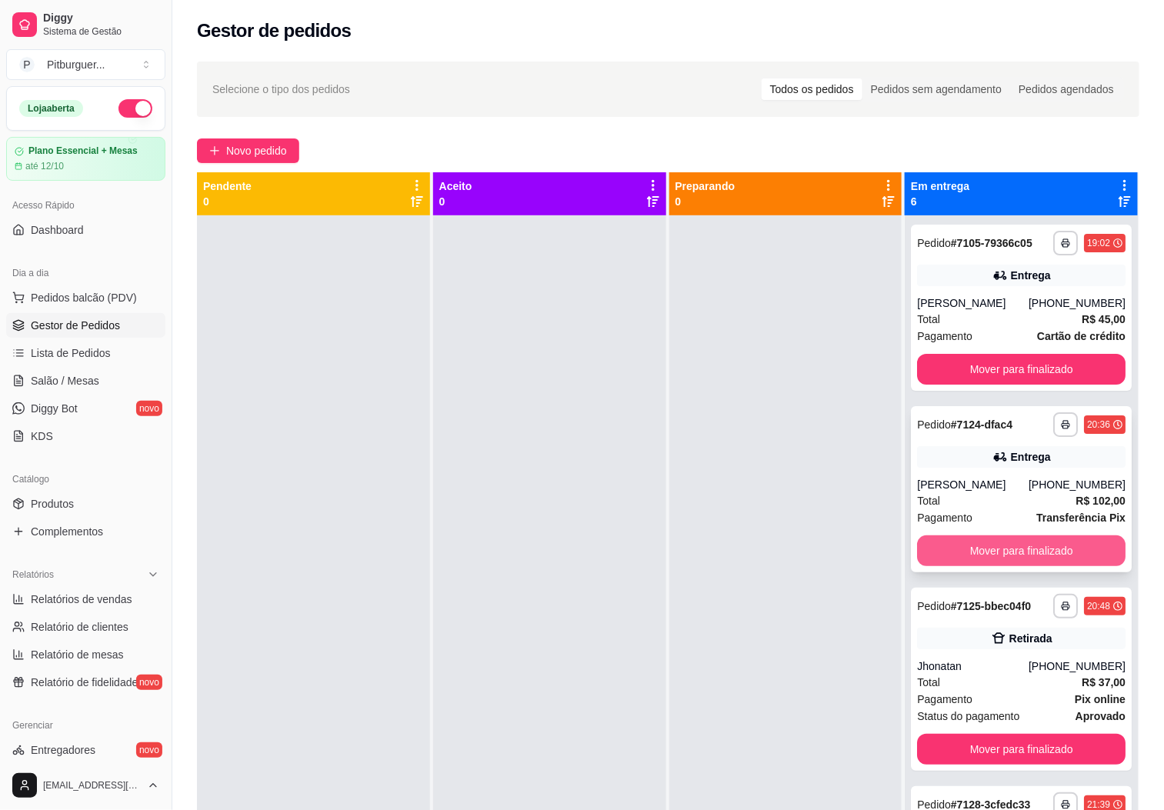
click at [1031, 545] on button "Mover para finalizado" at bounding box center [1021, 550] width 208 height 31
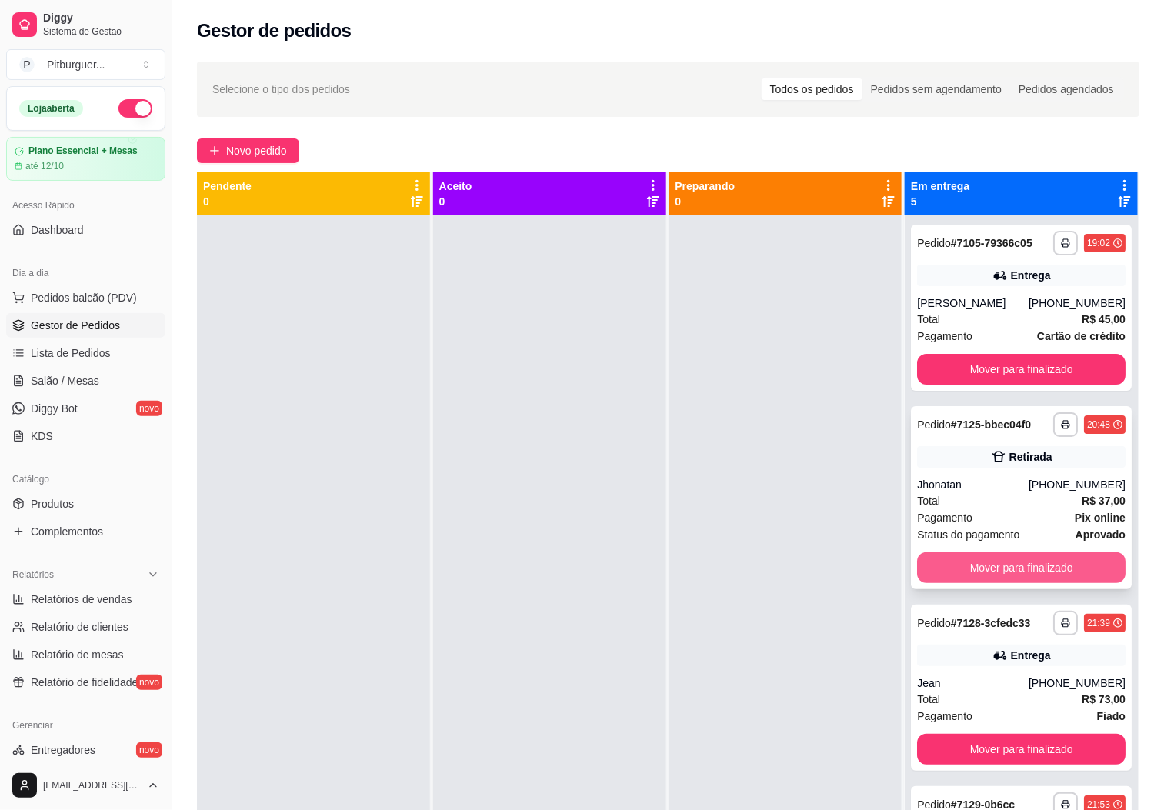
click at [1031, 558] on button "Mover para finalizado" at bounding box center [1021, 567] width 208 height 31
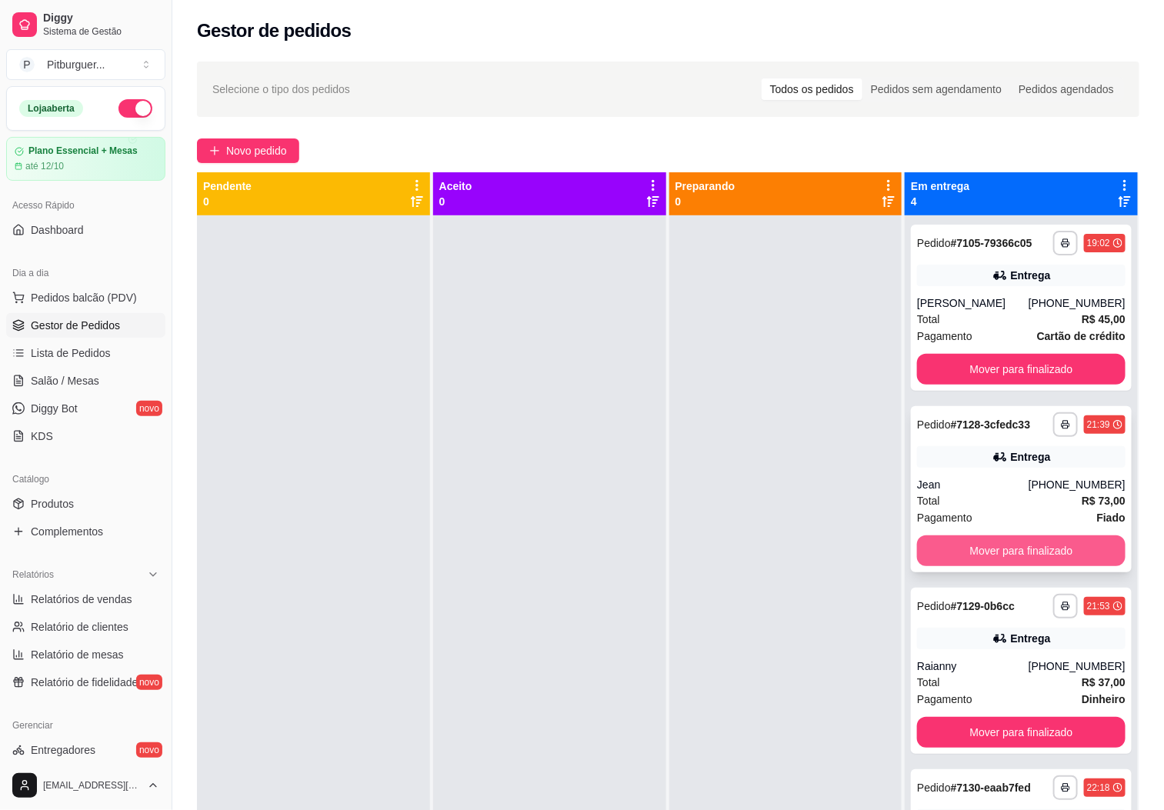
click at [967, 558] on button "Mover para finalizado" at bounding box center [1021, 550] width 208 height 31
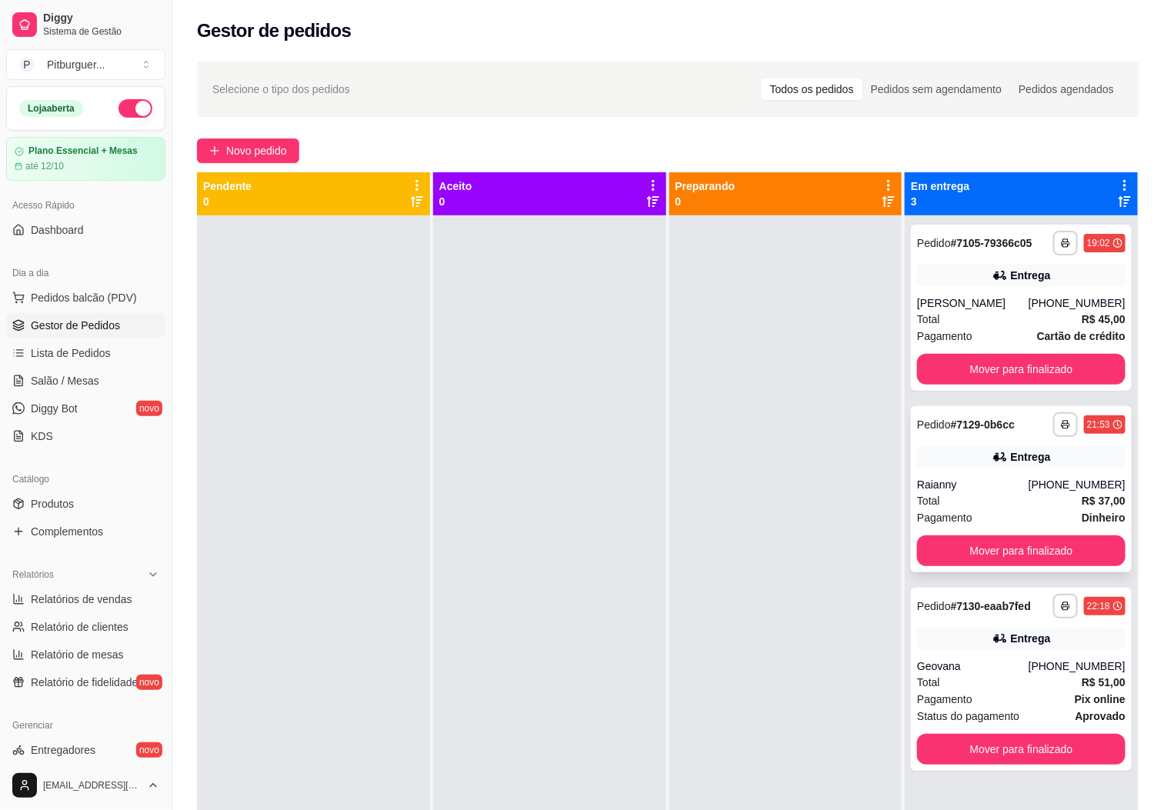
click at [999, 524] on div "Pagamento Dinheiro" at bounding box center [1021, 517] width 208 height 17
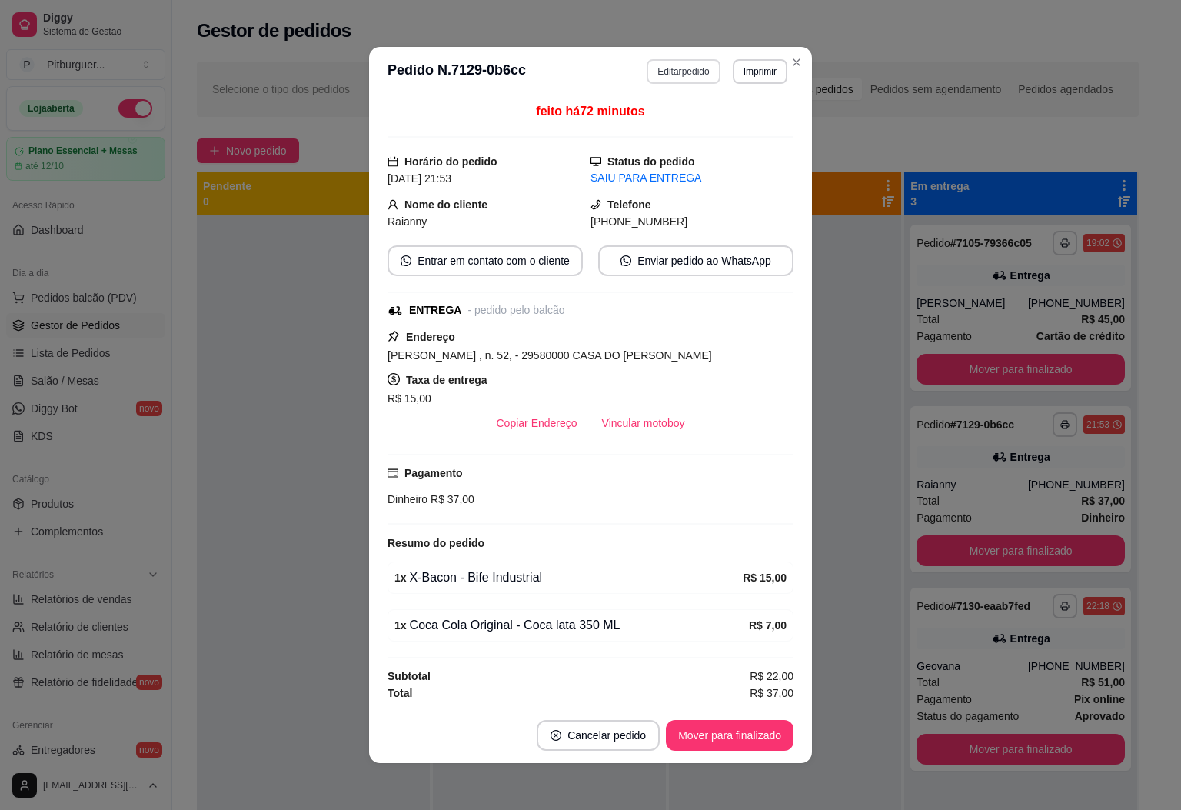
click at [661, 65] on button "Editar pedido" at bounding box center [683, 71] width 73 height 25
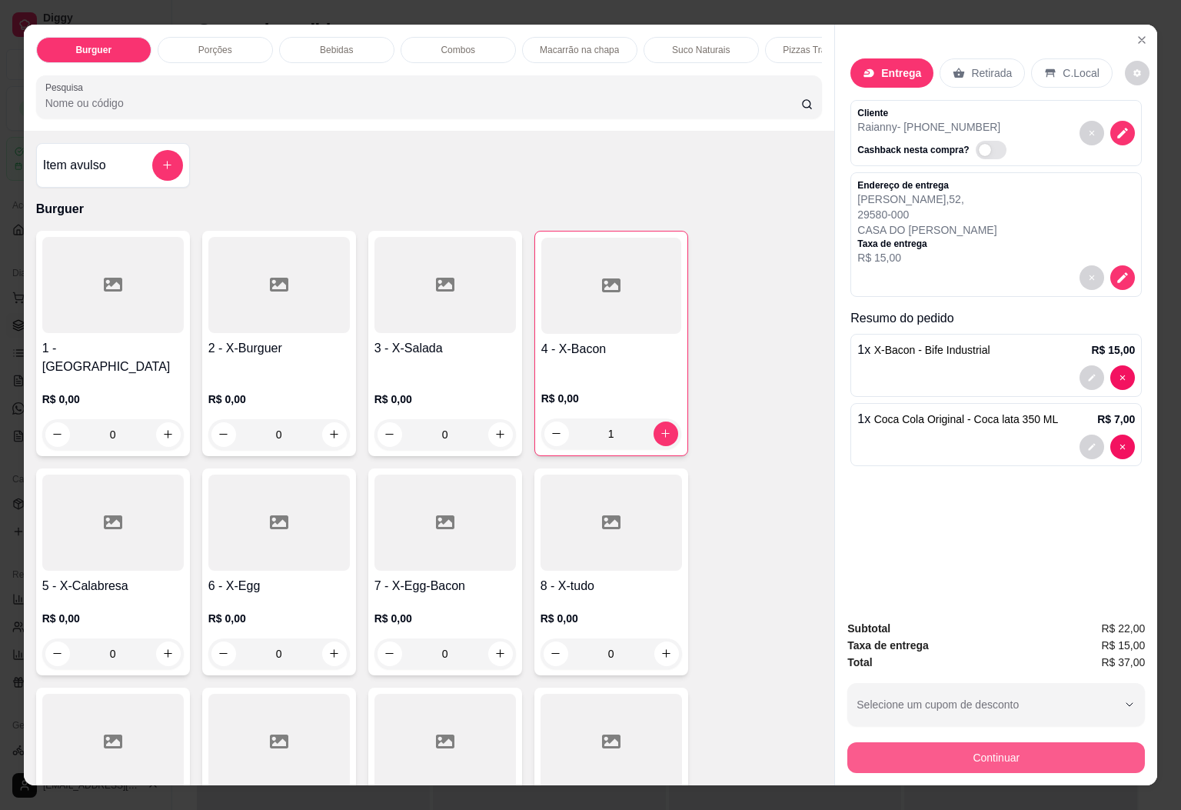
click at [1022, 762] on button "Continuar" at bounding box center [997, 757] width 298 height 31
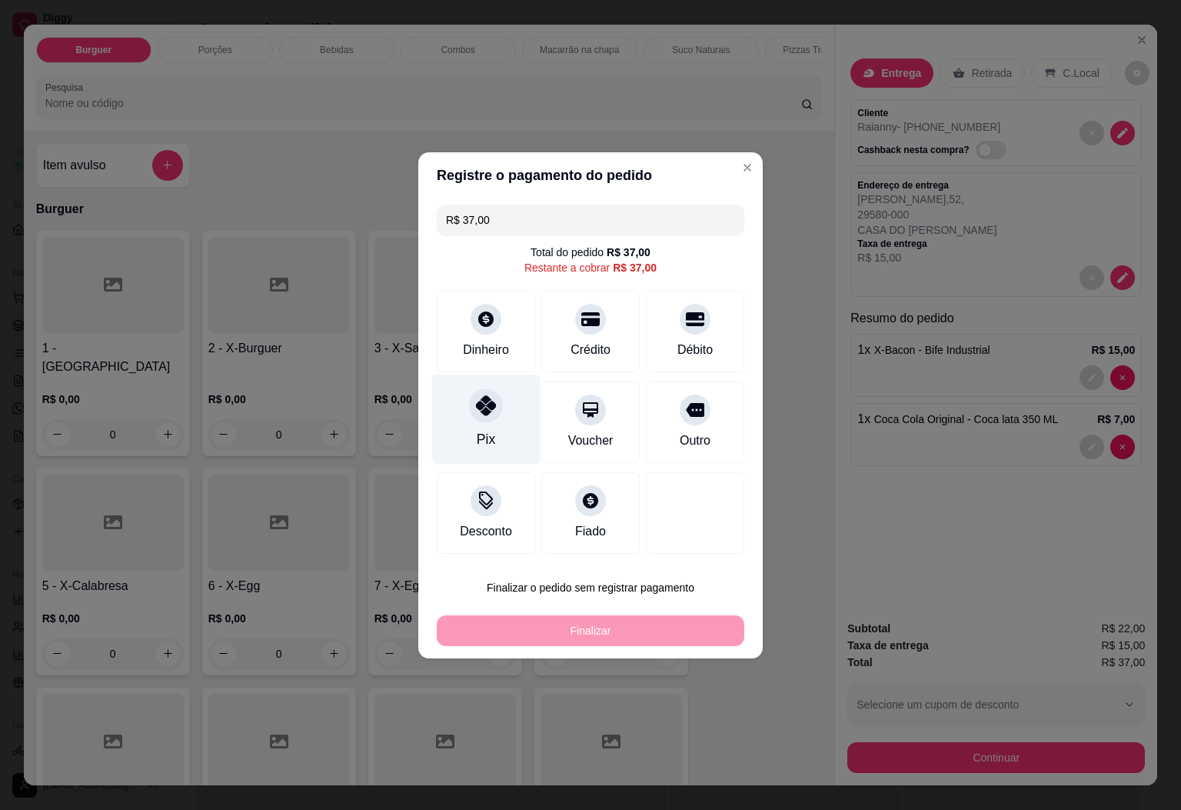
click at [473, 428] on div "Pix" at bounding box center [486, 419] width 108 height 90
type input "R$ 0,00"
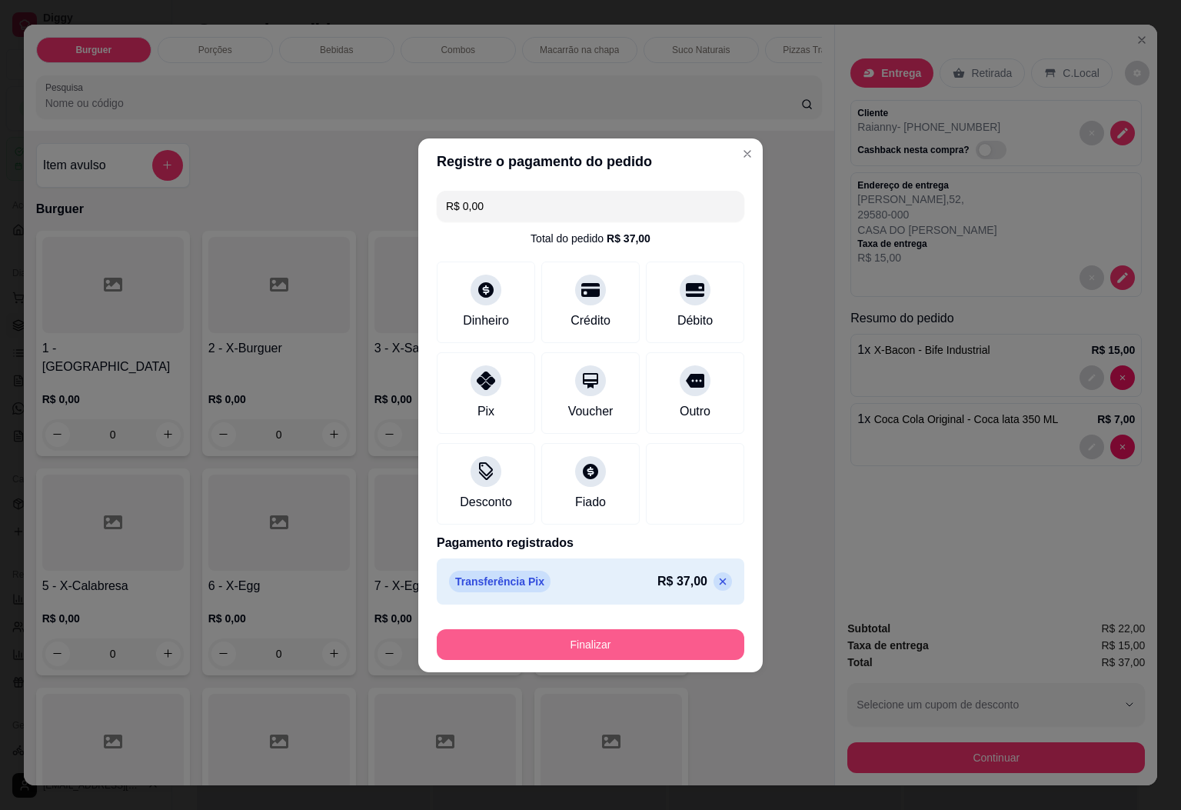
click at [596, 639] on button "Finalizar" at bounding box center [591, 644] width 308 height 31
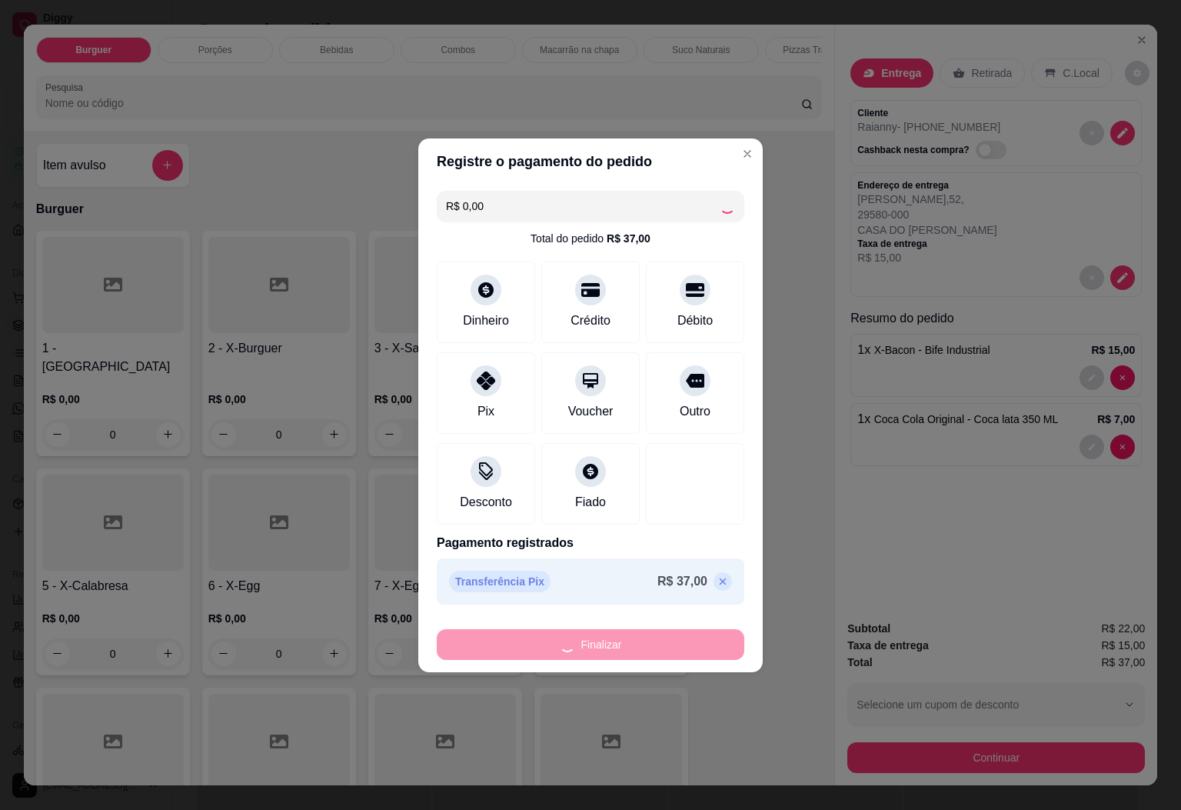
type input "0"
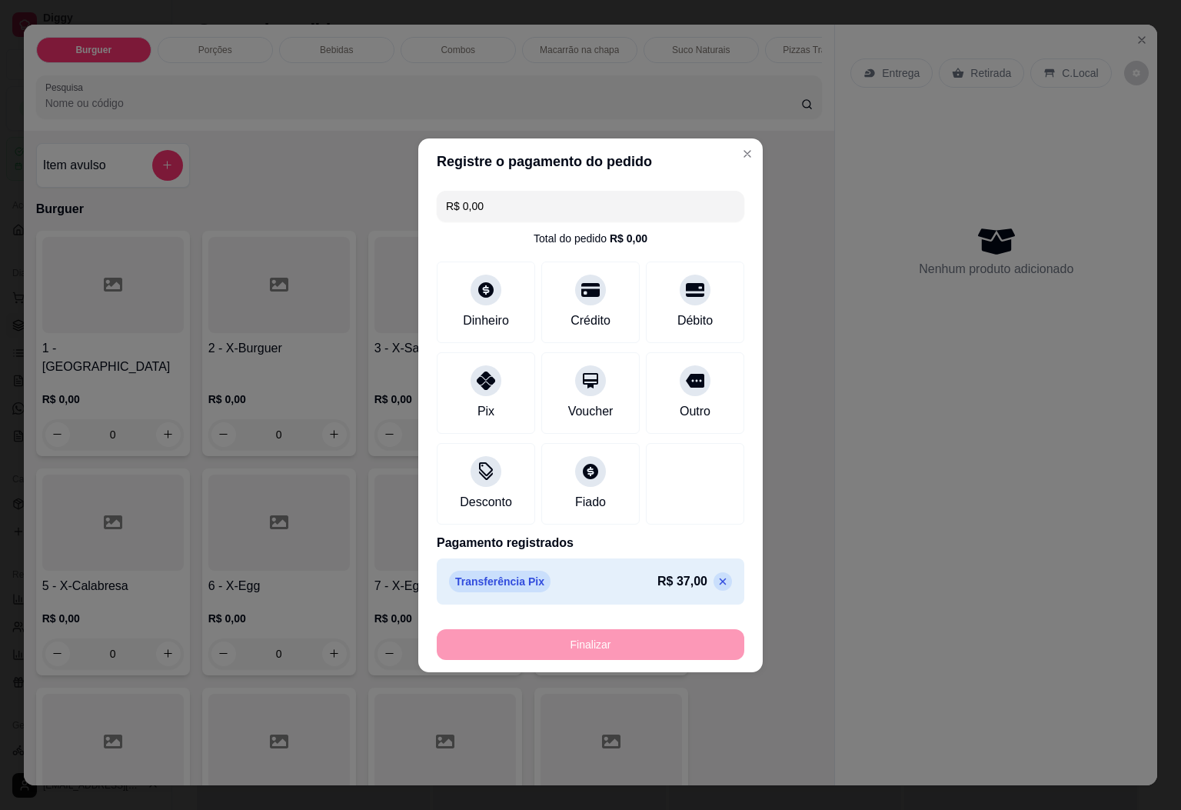
type input "-R$ 37,00"
click at [647, 639] on div "Finalizar" at bounding box center [591, 644] width 308 height 31
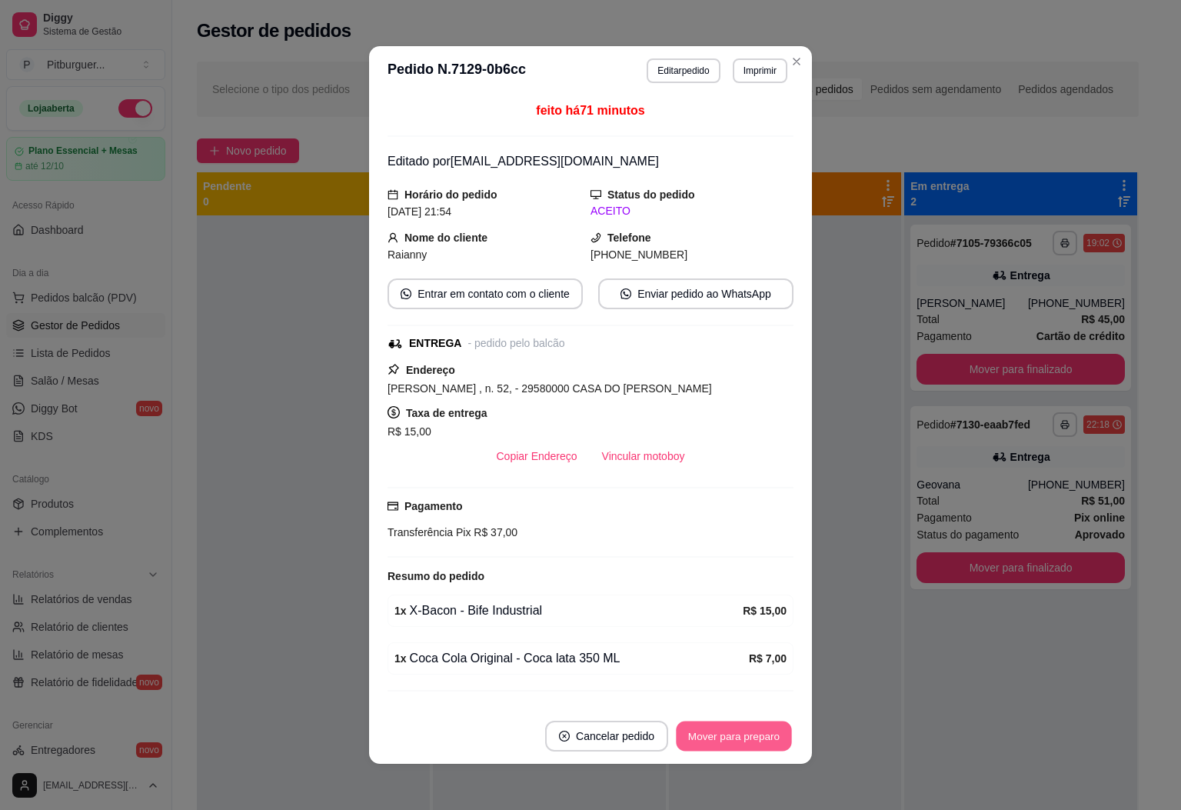
click at [729, 735] on button "Mover para preparo" at bounding box center [733, 737] width 115 height 30
click at [748, 737] on button "Mover para entrega" at bounding box center [734, 736] width 118 height 31
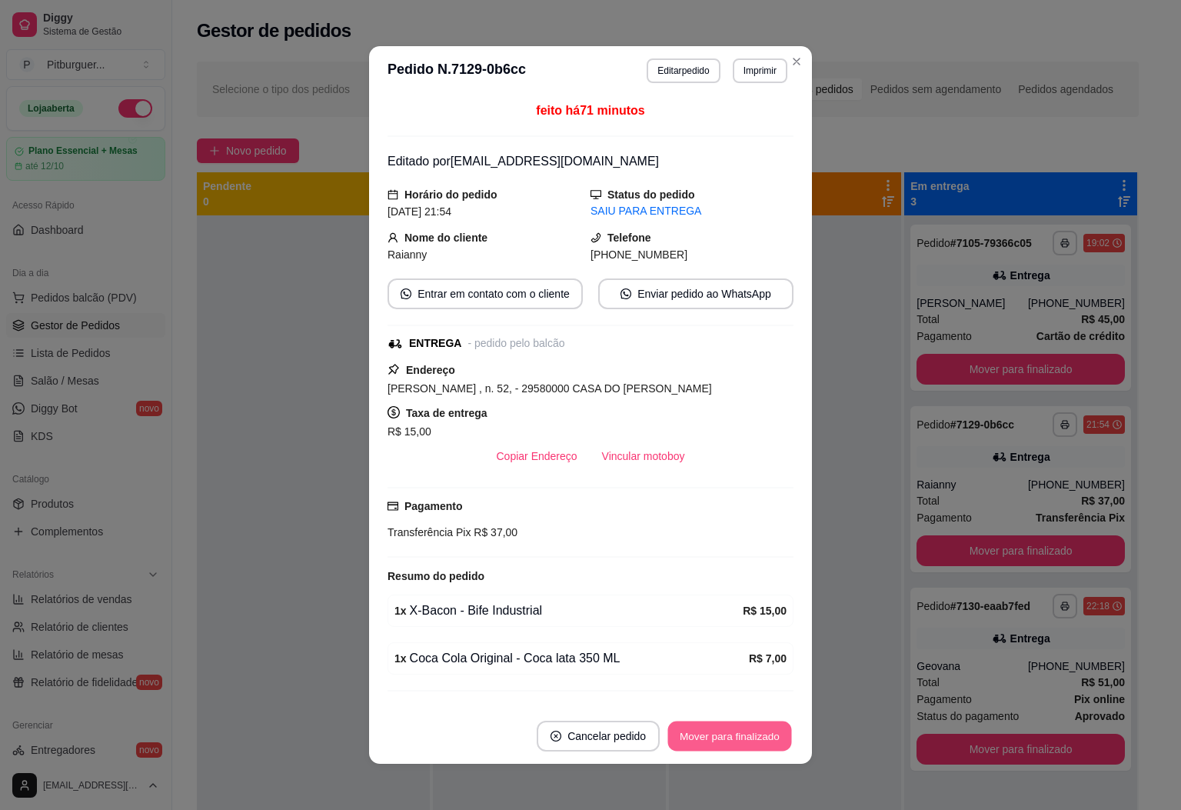
click at [743, 741] on button "Mover para finalizado" at bounding box center [730, 737] width 124 height 30
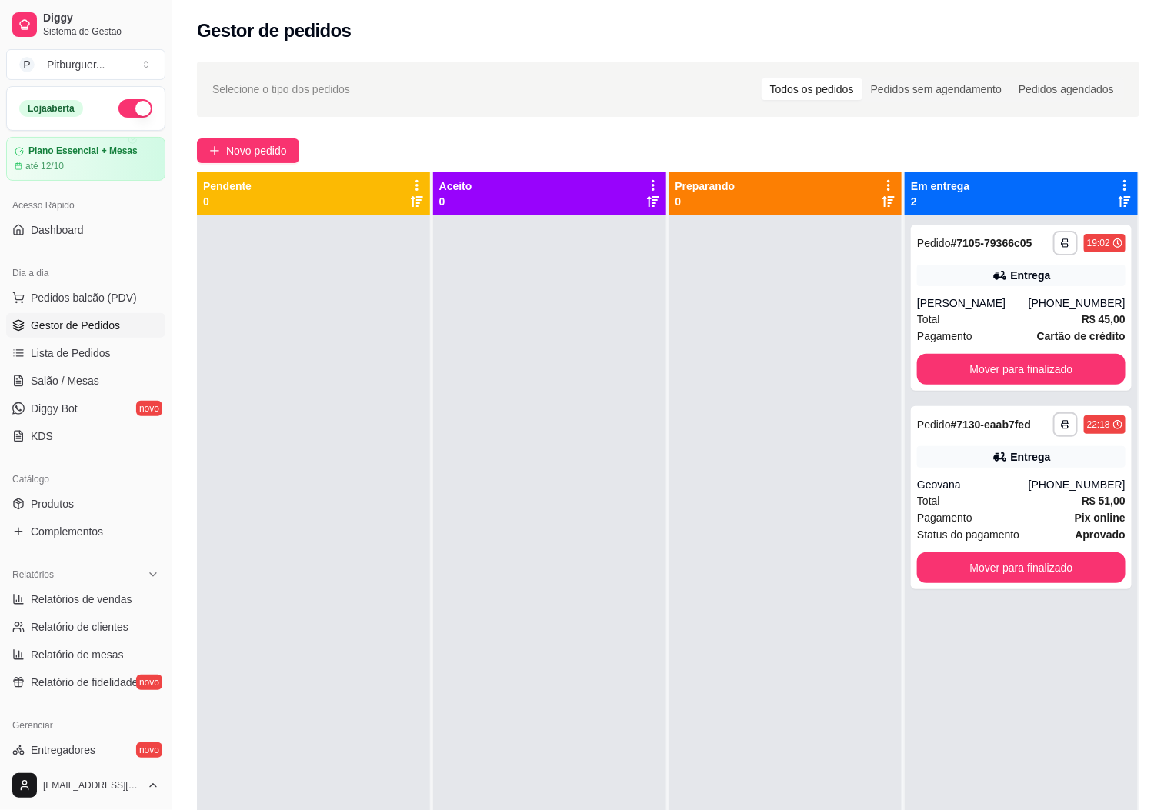
click at [827, 427] on div at bounding box center [785, 620] width 233 height 810
click at [1035, 571] on button "Mover para finalizado" at bounding box center [1021, 567] width 208 height 31
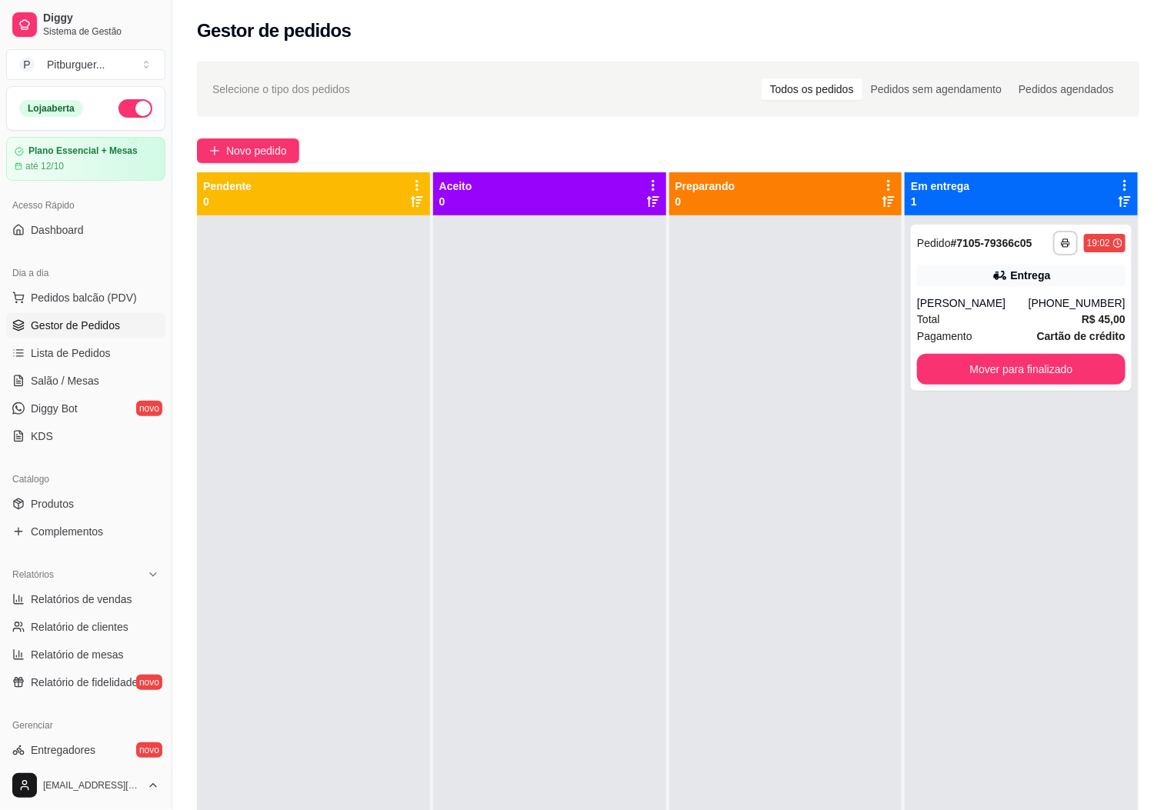
click at [935, 472] on div "**********" at bounding box center [1021, 620] width 233 height 810
click at [678, 730] on div at bounding box center [785, 620] width 233 height 810
click at [118, 596] on span "Relatórios de vendas" at bounding box center [82, 599] width 102 height 15
select select "ALL"
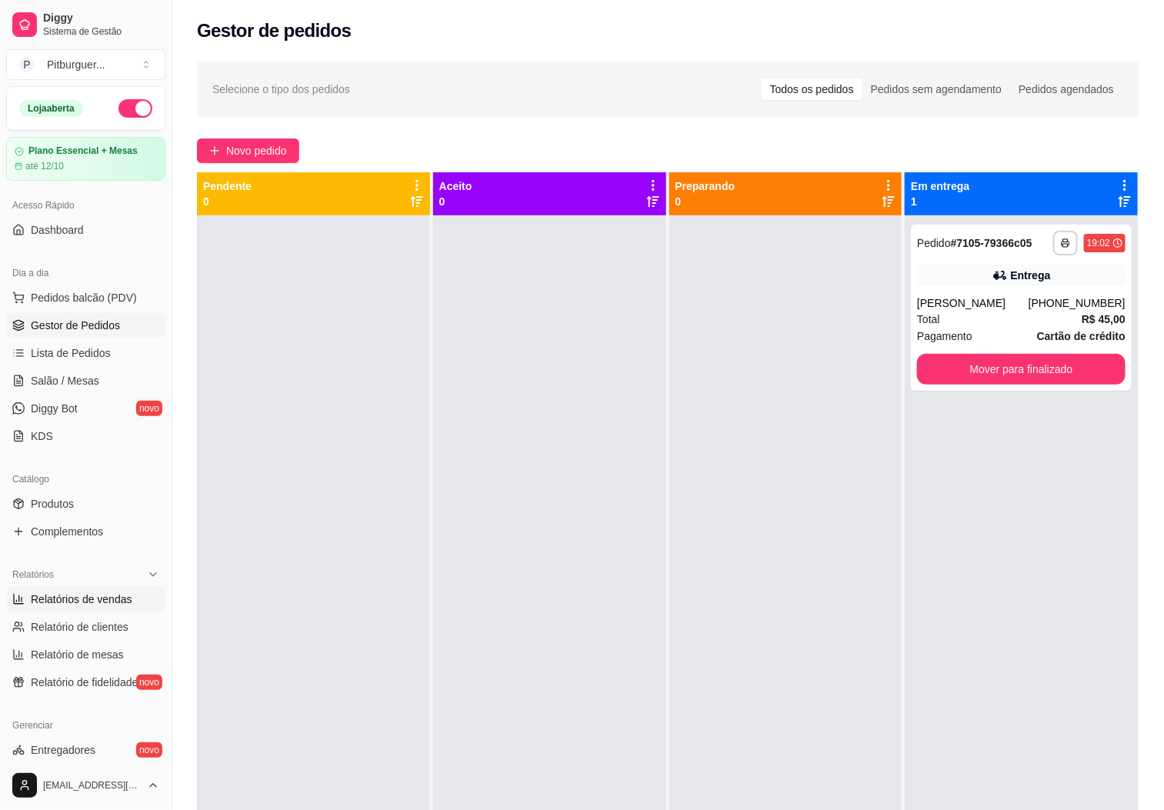
select select "0"
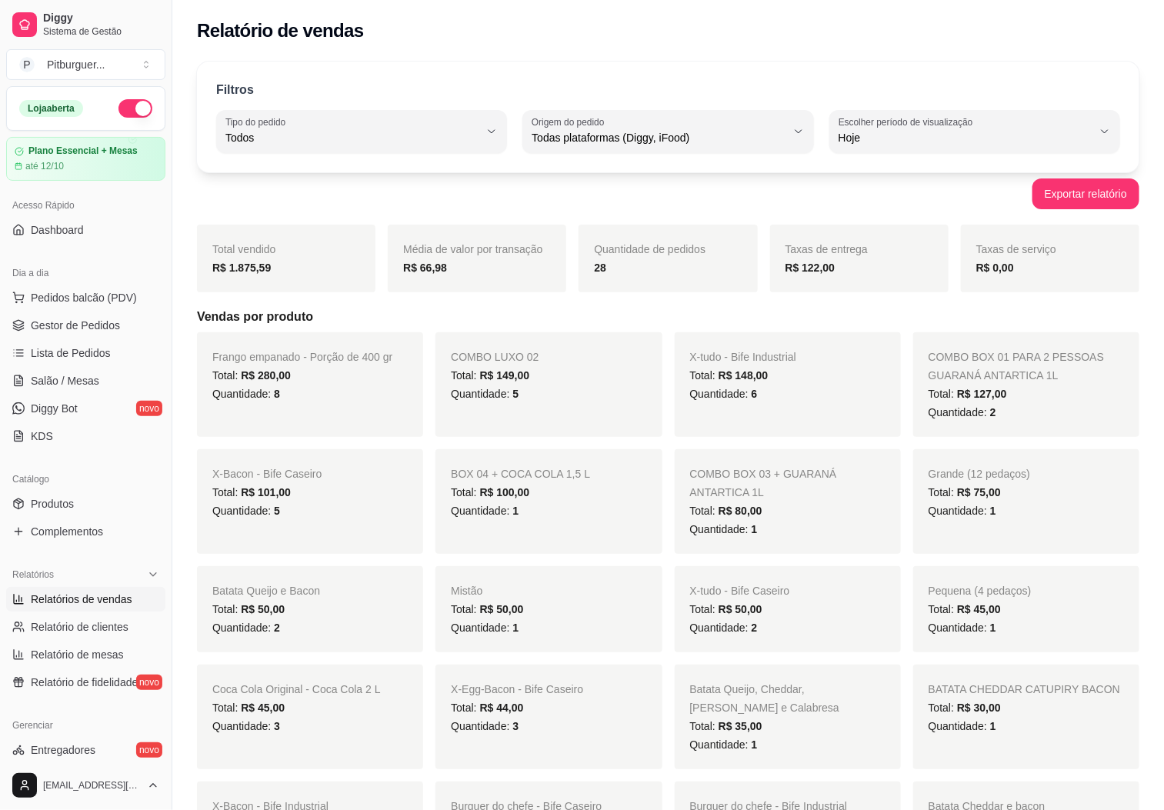
click at [317, 268] on div "R$ 1.875,59" at bounding box center [286, 267] width 148 height 18
click at [93, 323] on span "Gestor de Pedidos" at bounding box center [75, 325] width 89 height 15
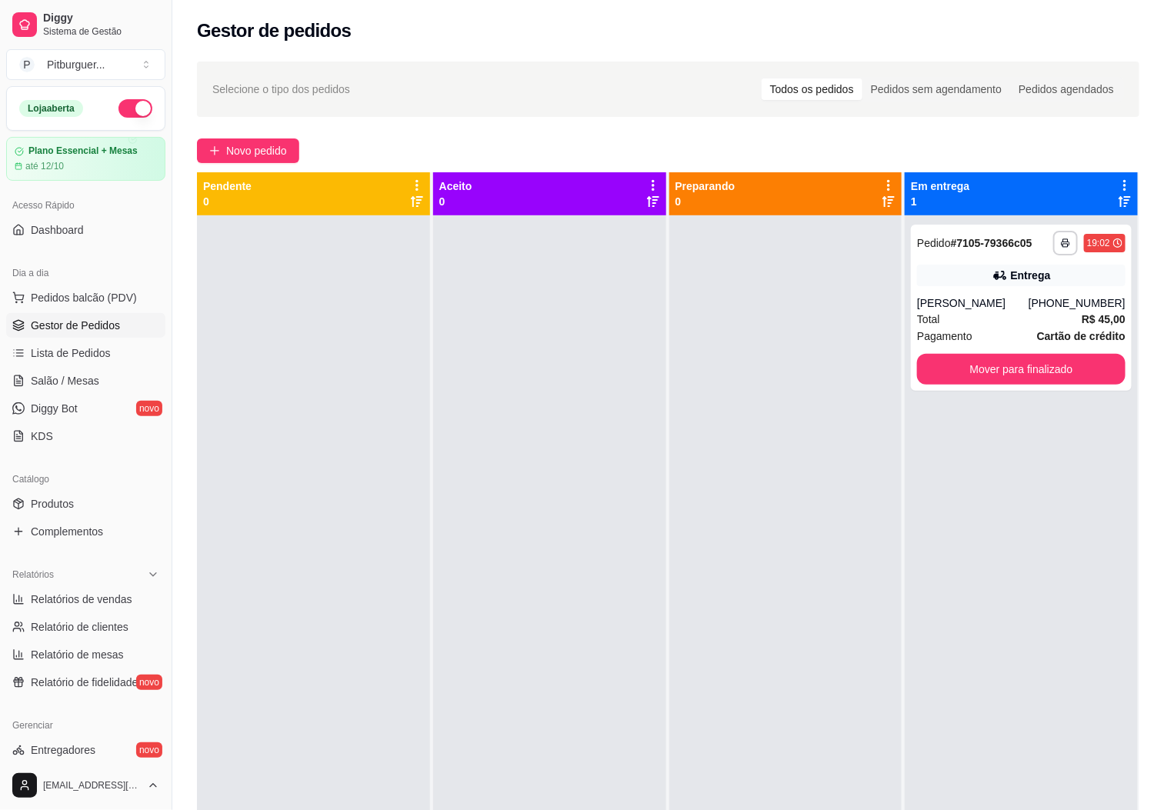
drag, startPoint x: 617, startPoint y: 425, endPoint x: 625, endPoint y: 423, distance: 8.8
click at [618, 425] on div at bounding box center [549, 620] width 233 height 810
click at [998, 308] on div "[PERSON_NAME]" at bounding box center [973, 302] width 112 height 15
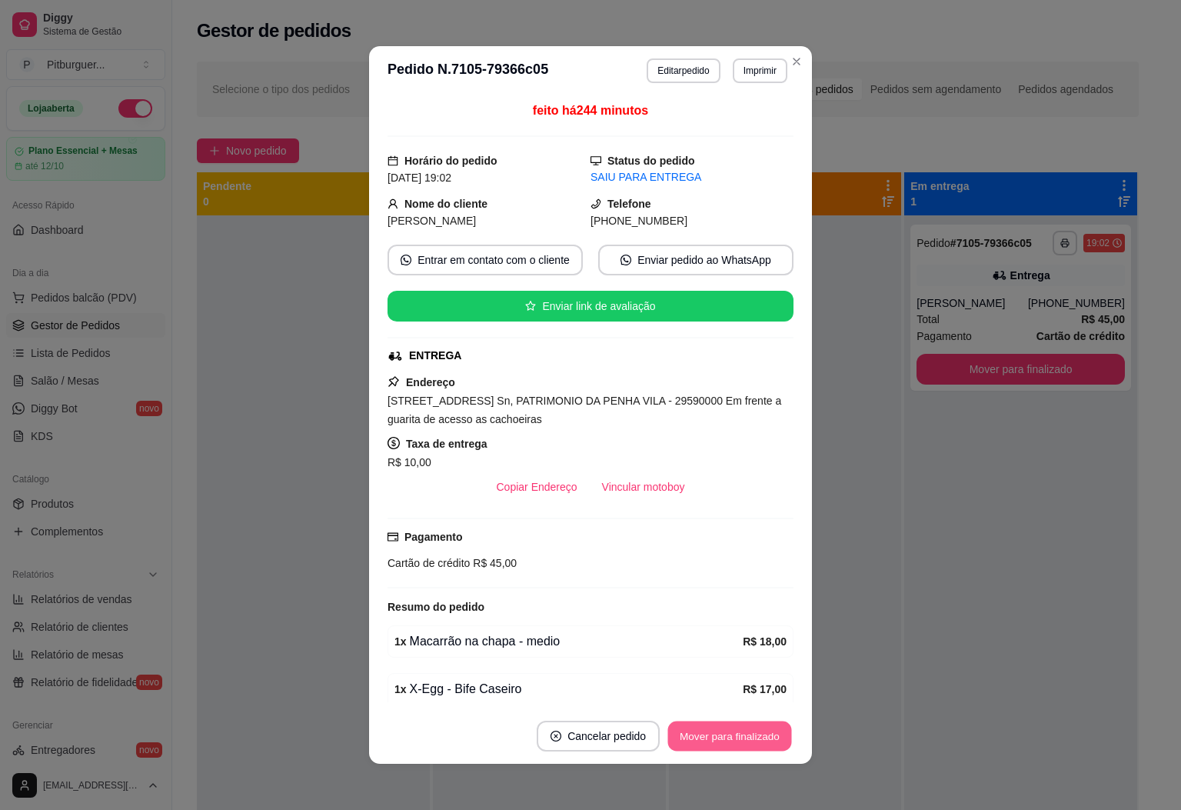
click at [750, 741] on button "Mover para finalizado" at bounding box center [730, 737] width 124 height 30
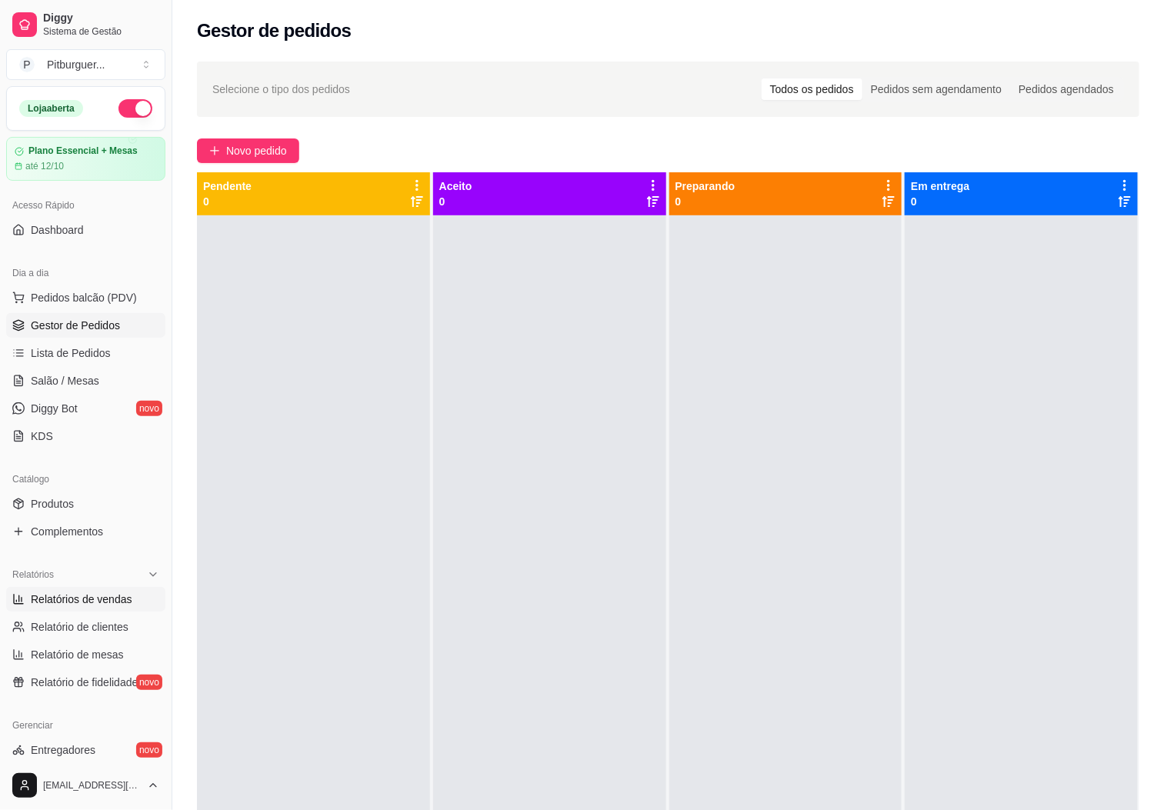
click at [112, 591] on link "Relatórios de vendas" at bounding box center [85, 599] width 159 height 25
select select "ALL"
select select "0"
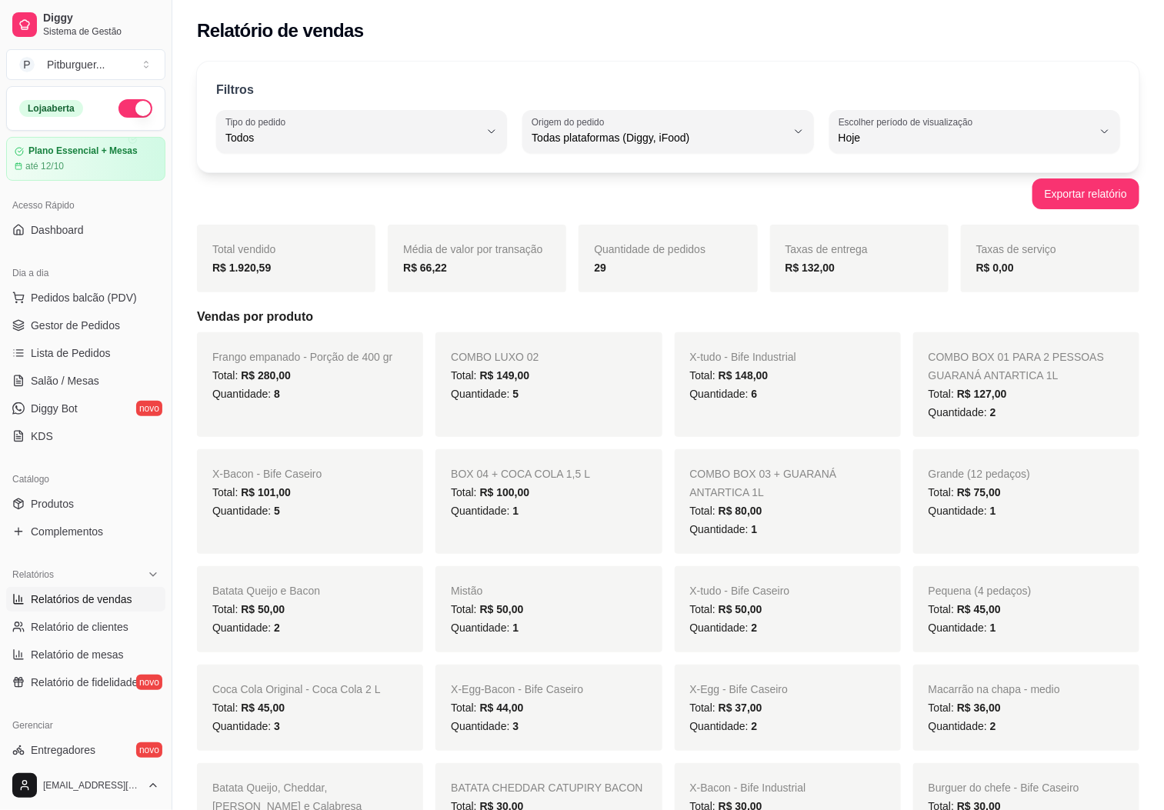
click at [352, 208] on div "Exportar relatório" at bounding box center [668, 193] width 942 height 31
click at [851, 142] on span "Hoje" at bounding box center [965, 137] width 254 height 15
click at [888, 328] on span "Customizado" at bounding box center [967, 325] width 241 height 15
type input "-1"
select select "-1"
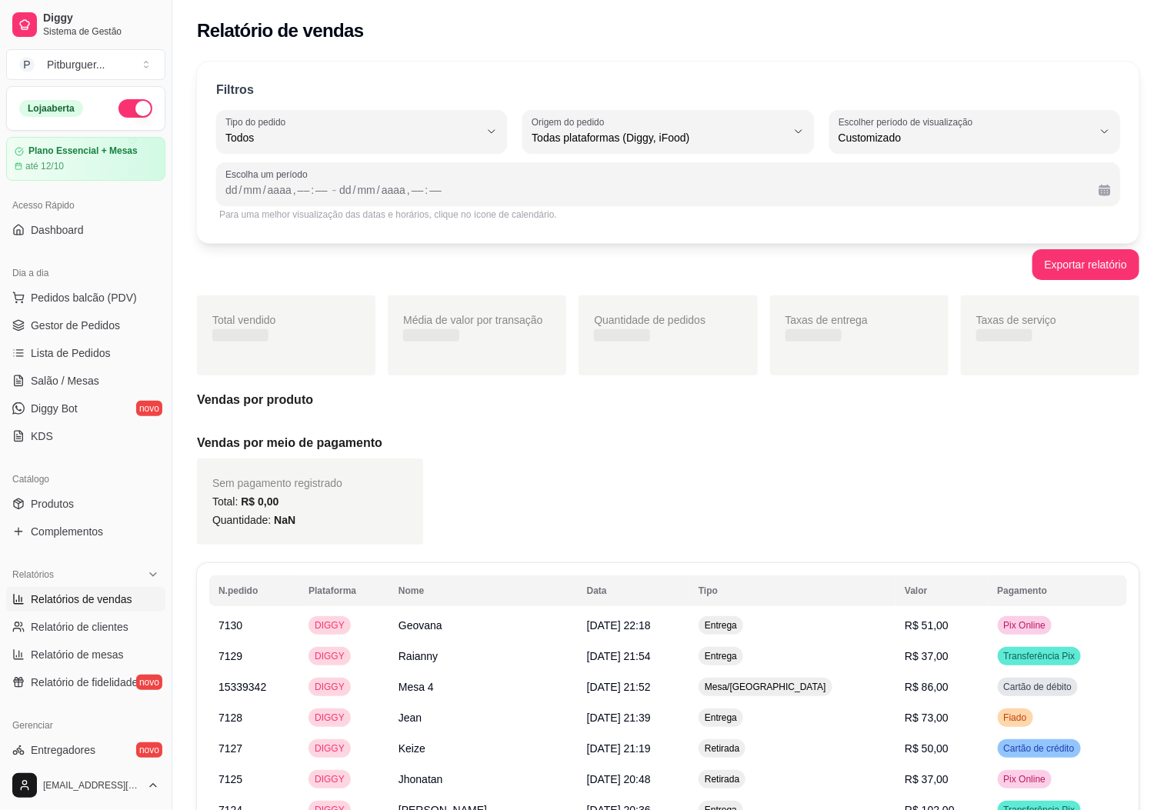
scroll to position [14, 0]
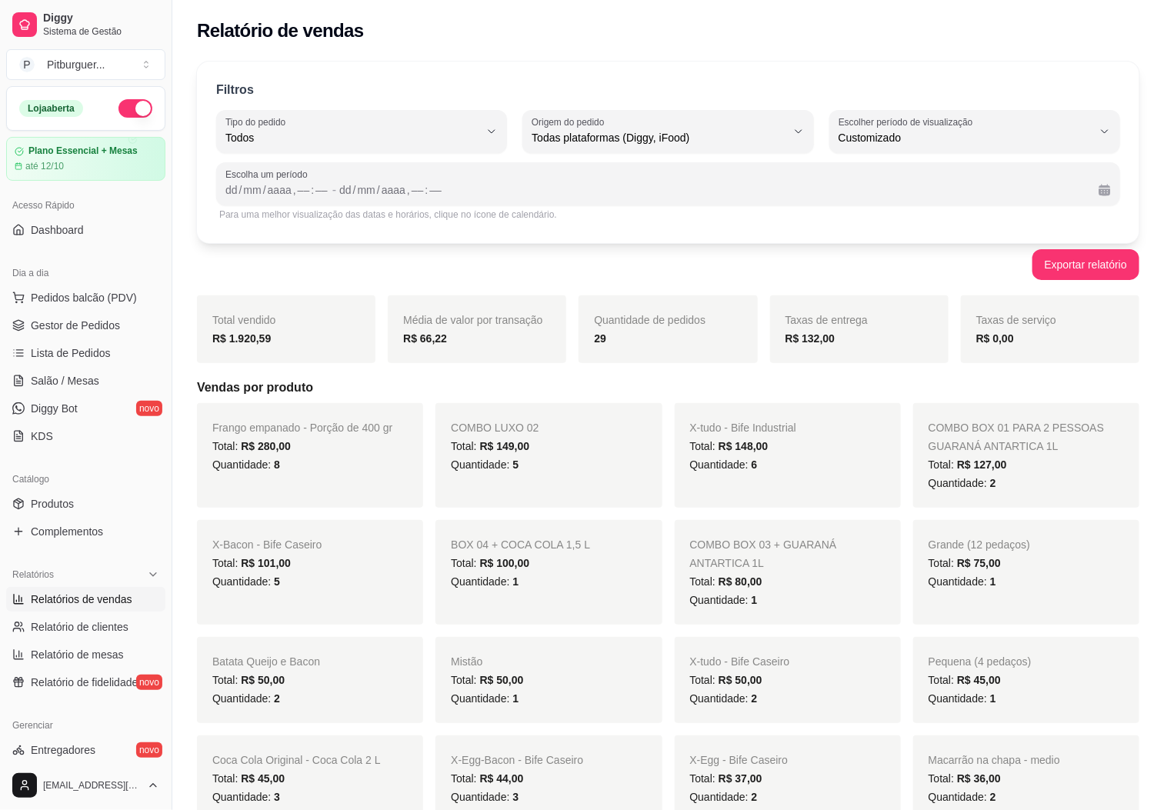
click at [898, 120] on label "Escolher período de visualização" at bounding box center [907, 121] width 139 height 13
click at [235, 190] on div "dd" at bounding box center [231, 189] width 15 height 15
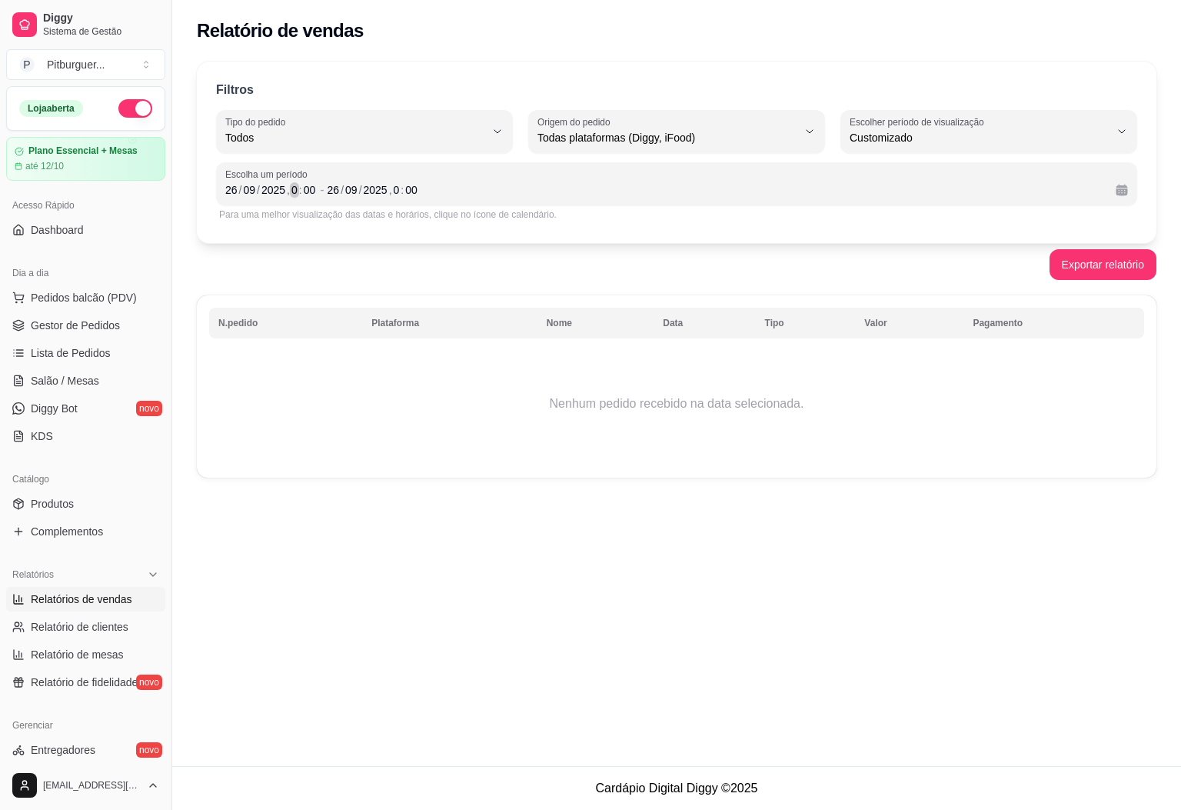
click at [296, 187] on div "0" at bounding box center [294, 189] width 9 height 15
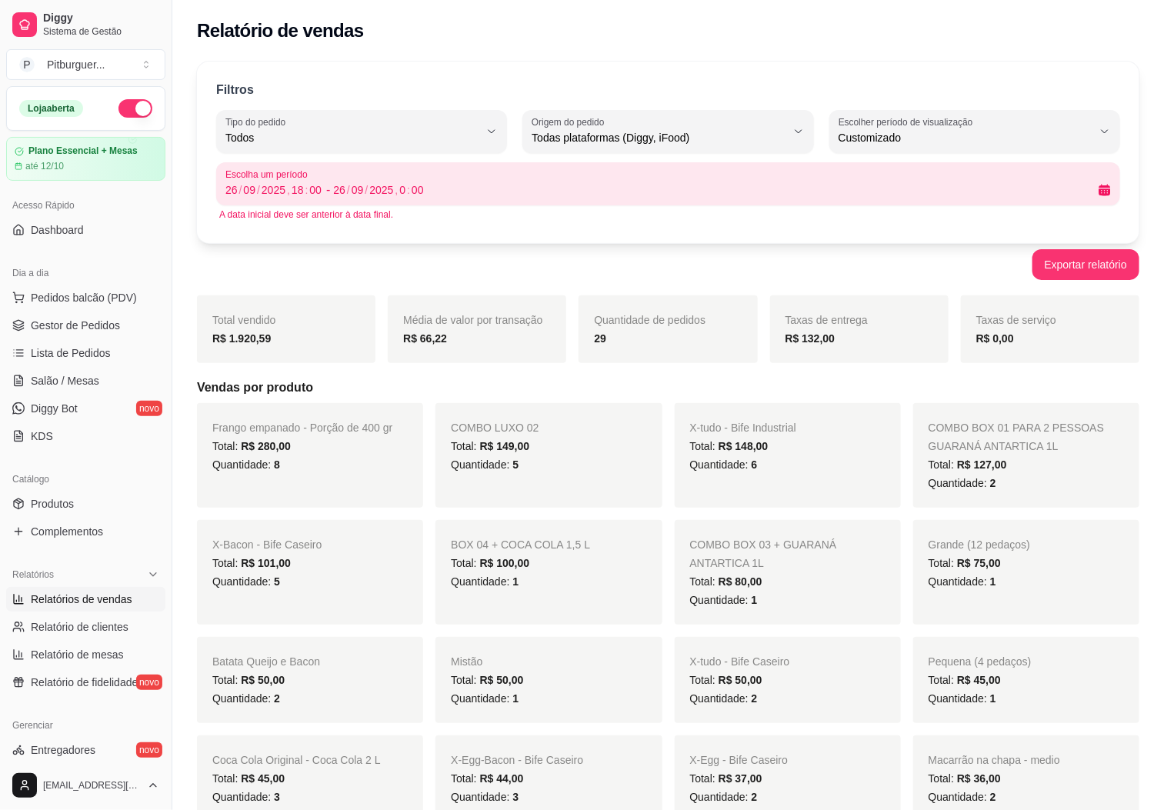
click at [429, 215] on div "A data inicial deve ser anterior à data final." at bounding box center [668, 214] width 898 height 12
click at [402, 189] on div "0" at bounding box center [402, 189] width 9 height 15
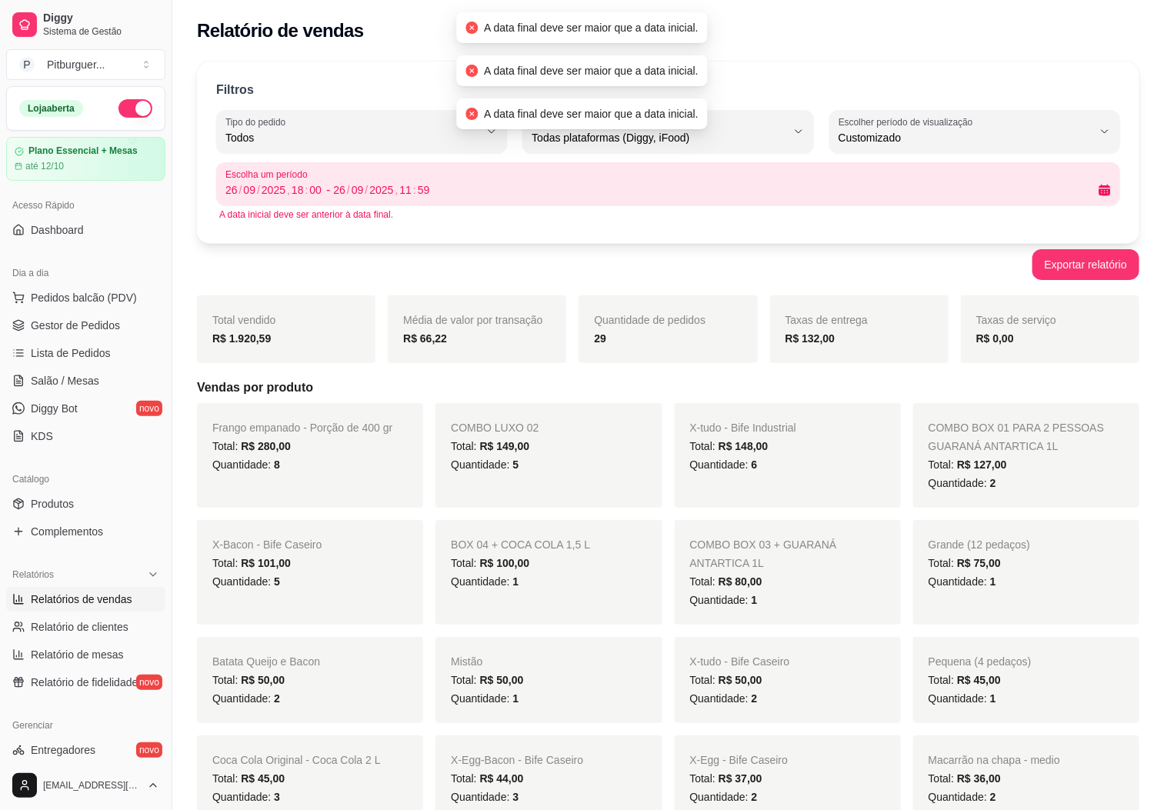
click at [443, 213] on div "A data inicial deve ser anterior à data final." at bounding box center [668, 214] width 898 height 12
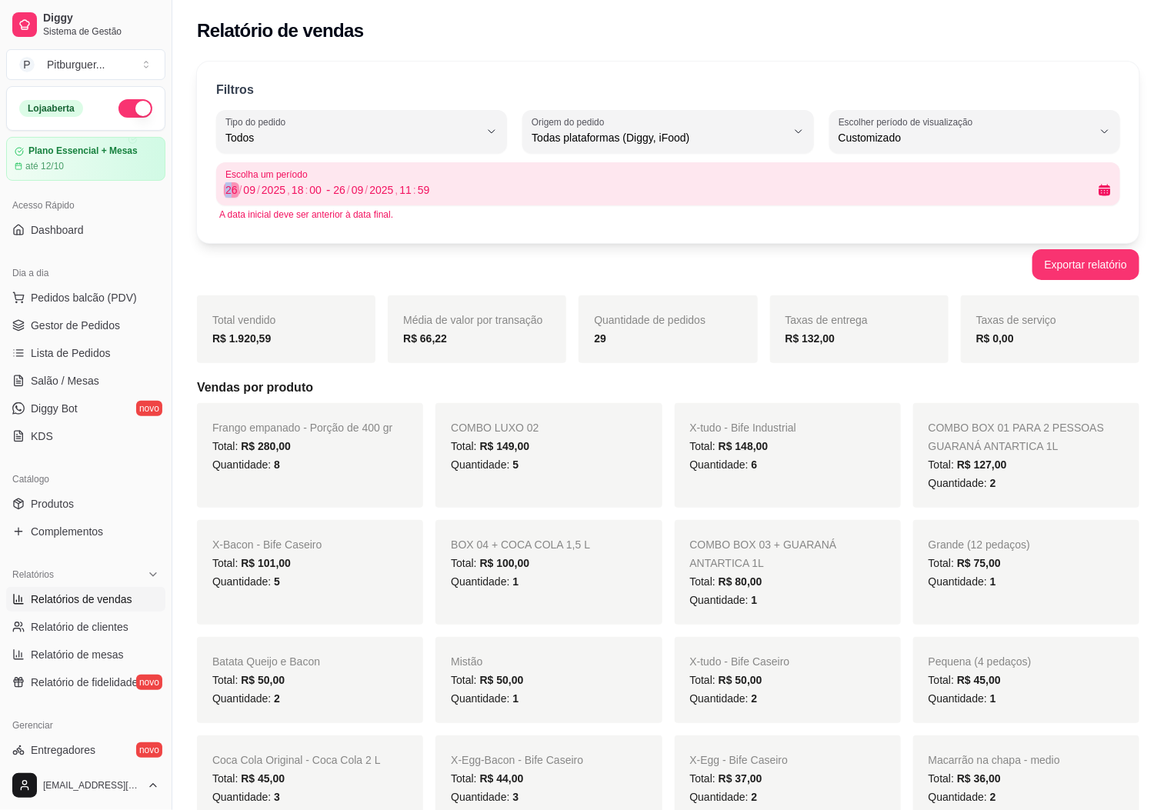
drag, startPoint x: 227, startPoint y: 190, endPoint x: 248, endPoint y: 185, distance: 21.5
click at [231, 192] on div "26" at bounding box center [231, 189] width 15 height 15
click at [242, 194] on div "09" at bounding box center [249, 189] width 15 height 15
click at [233, 188] on div "26" at bounding box center [231, 189] width 15 height 15
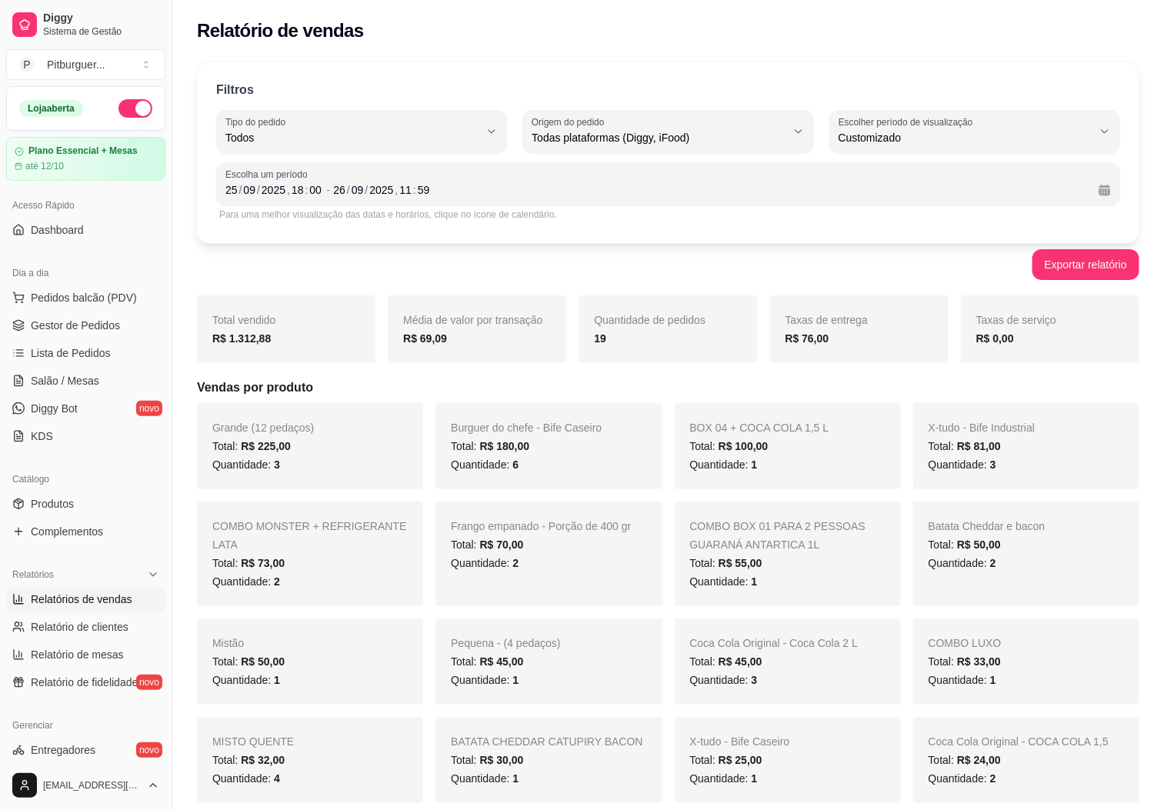
click at [303, 271] on div "Exportar relatório" at bounding box center [668, 264] width 942 height 31
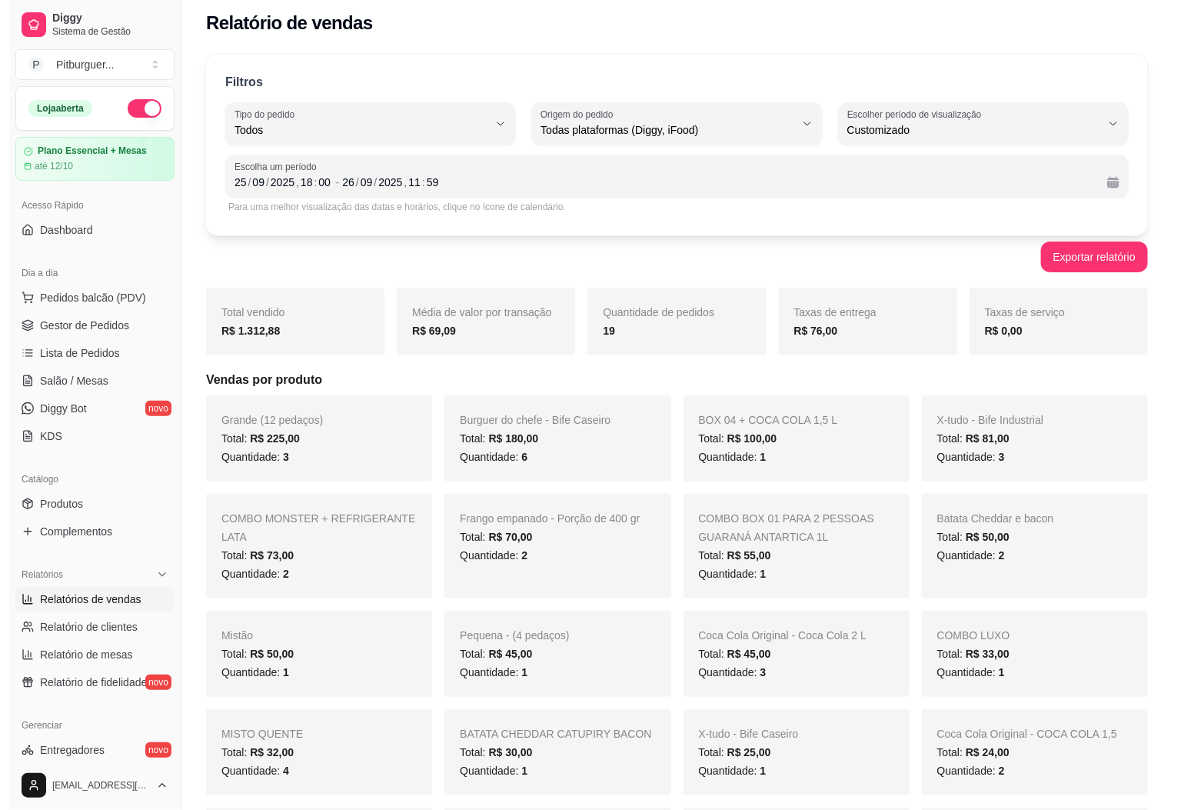
scroll to position [0, 0]
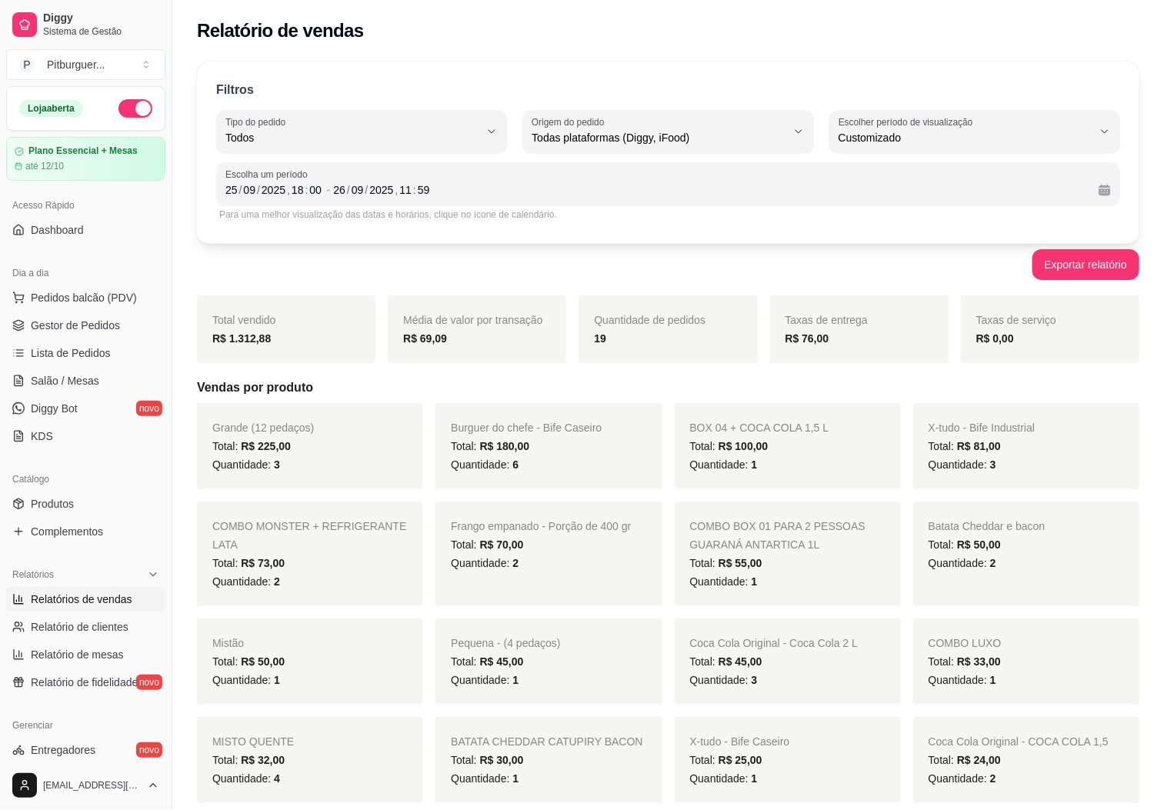
click at [314, 385] on h5 "Vendas por produto" at bounding box center [668, 387] width 942 height 18
click at [229, 196] on div "25" at bounding box center [231, 189] width 15 height 15
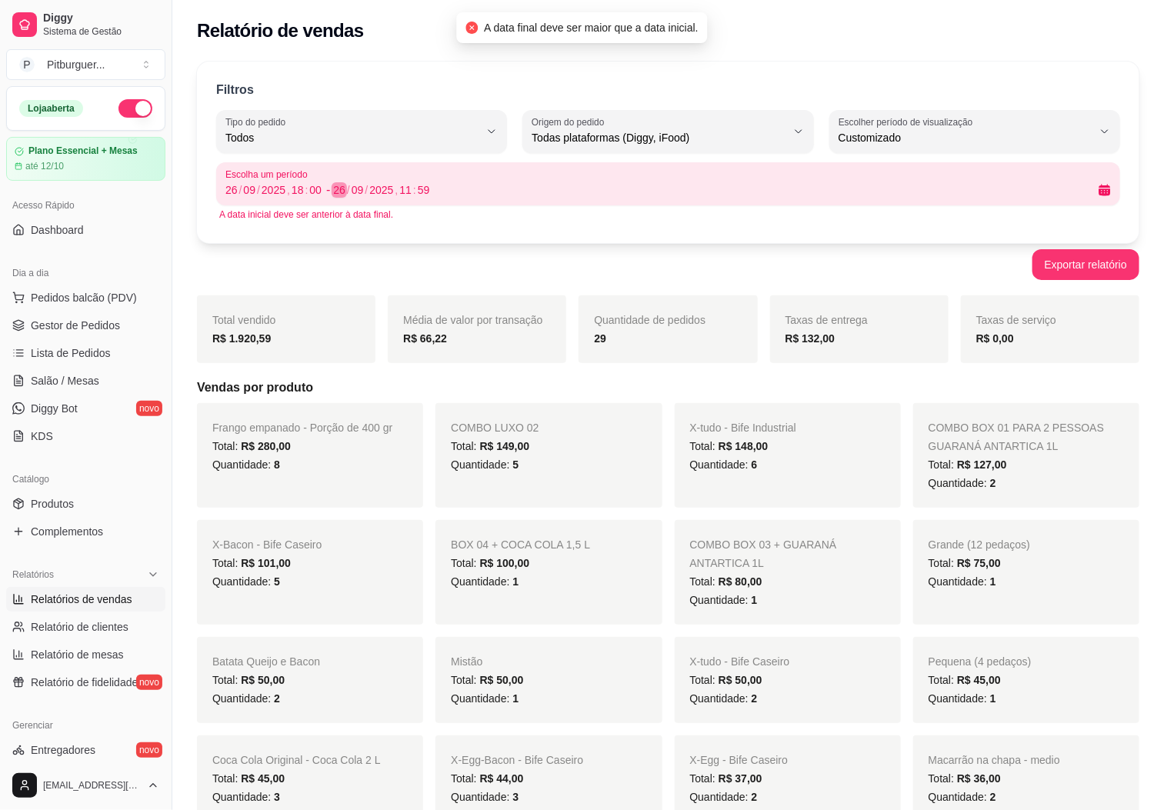
click at [339, 192] on div "26" at bounding box center [339, 189] width 15 height 15
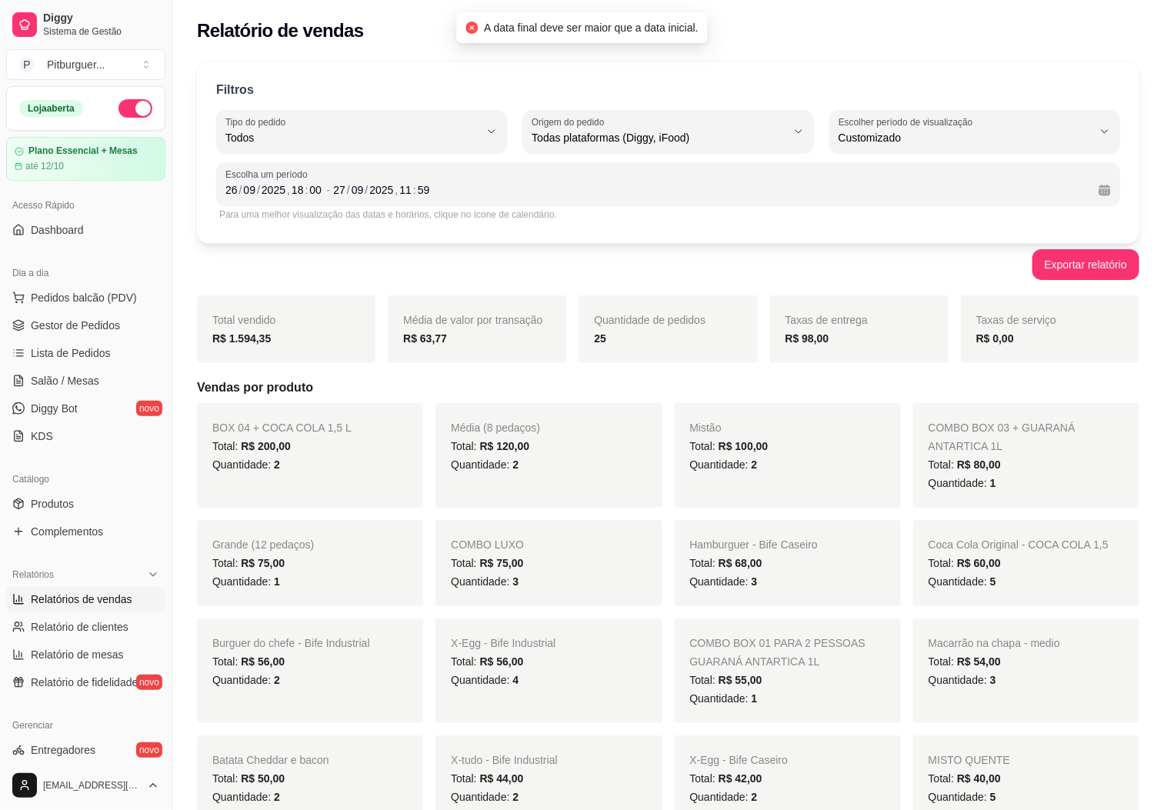
click at [414, 268] on div "Exportar relatório" at bounding box center [668, 264] width 942 height 31
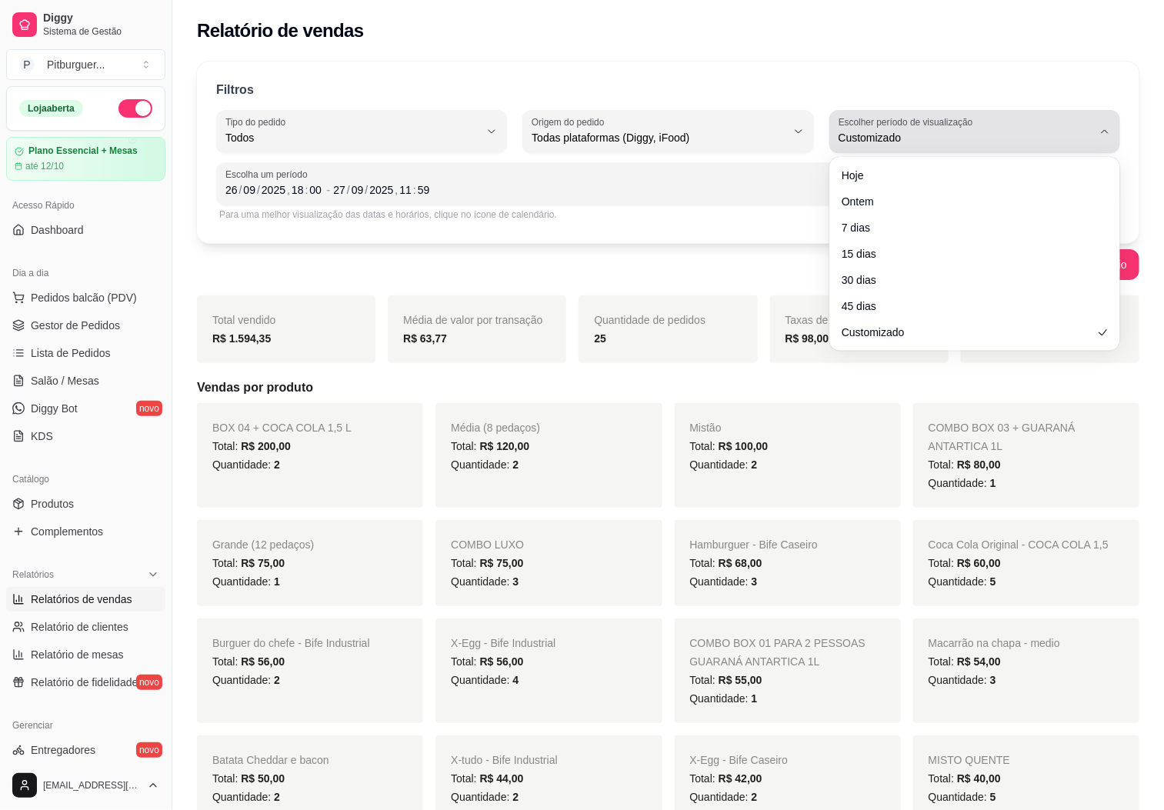
click at [992, 138] on span "Customizado" at bounding box center [965, 137] width 254 height 15
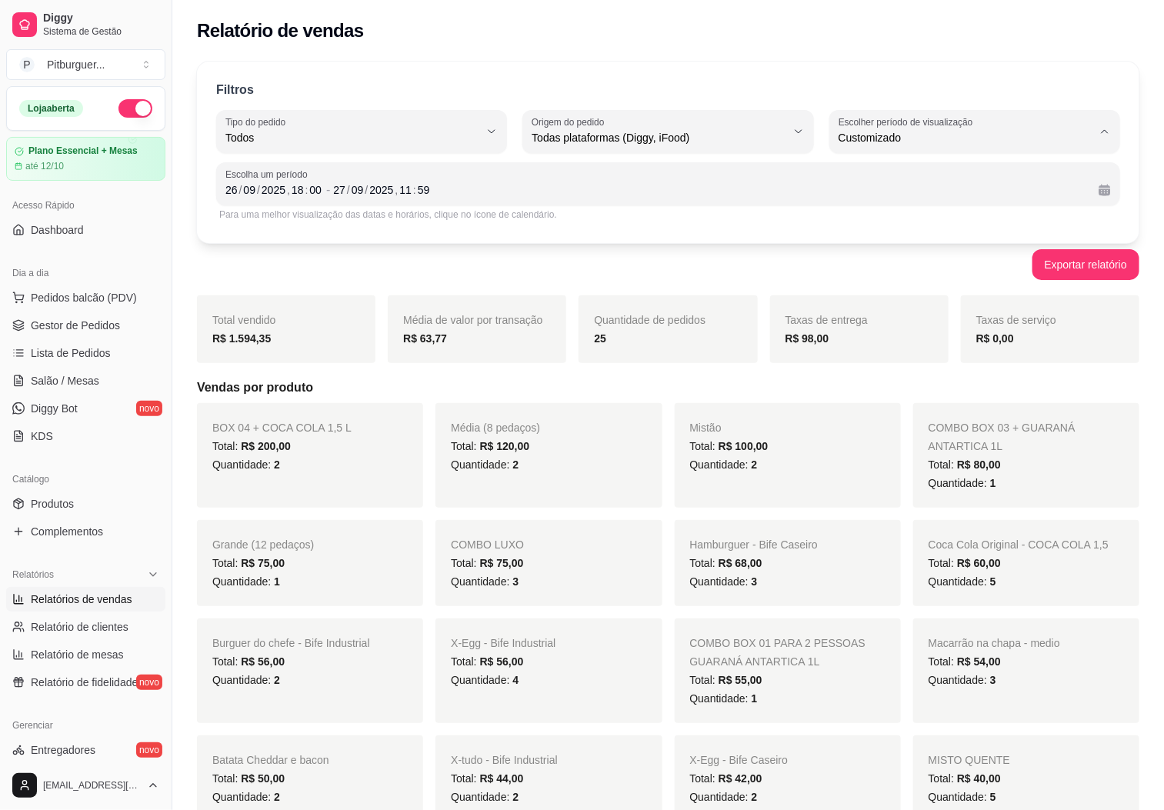
click at [924, 199] on span "Ontem" at bounding box center [967, 199] width 241 height 15
type input "1"
select select "1"
